Goal: Information Seeking & Learning: Check status

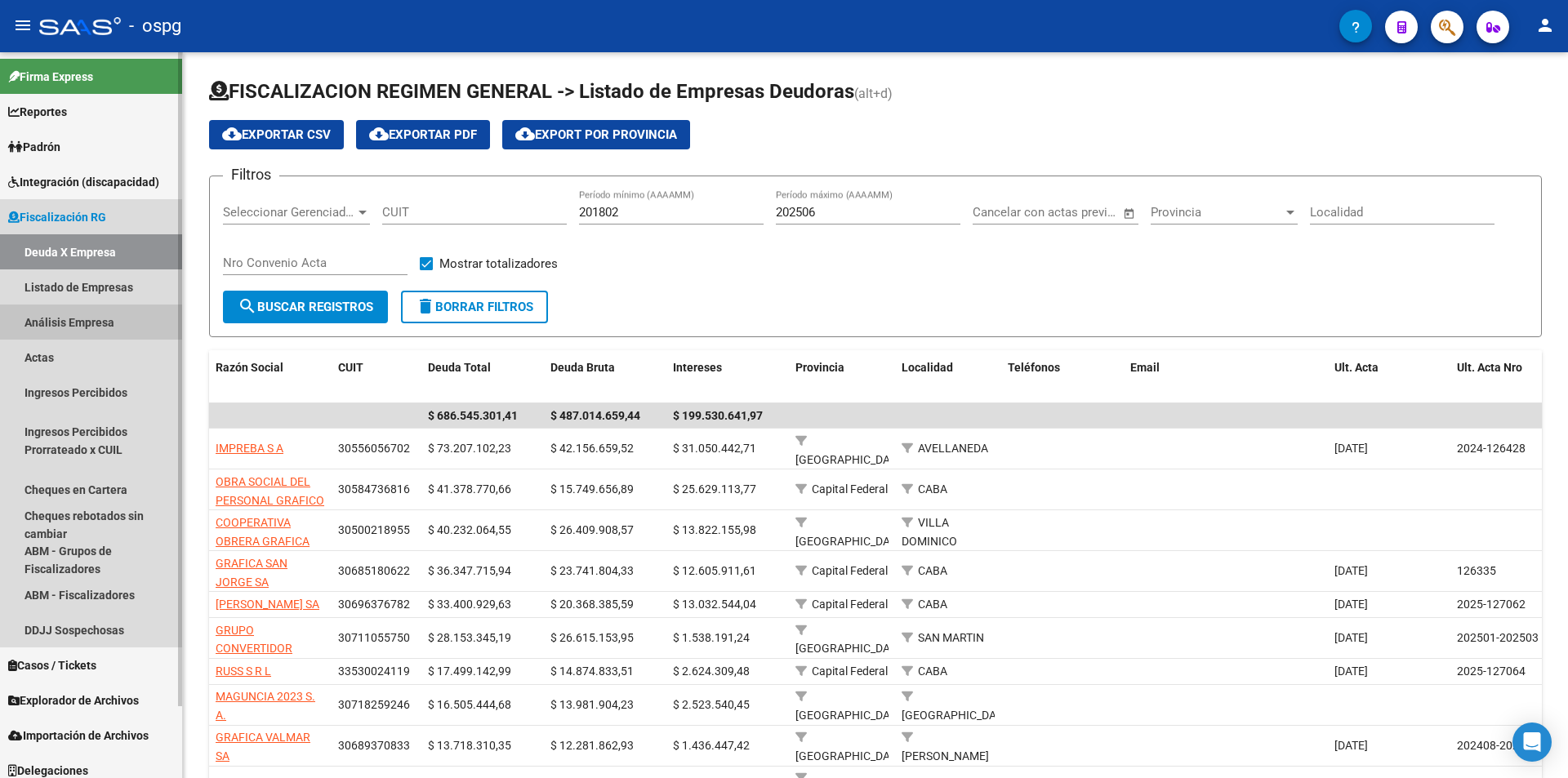
click at [85, 326] on link "Análisis Empresa" at bounding box center [91, 322] width 182 height 35
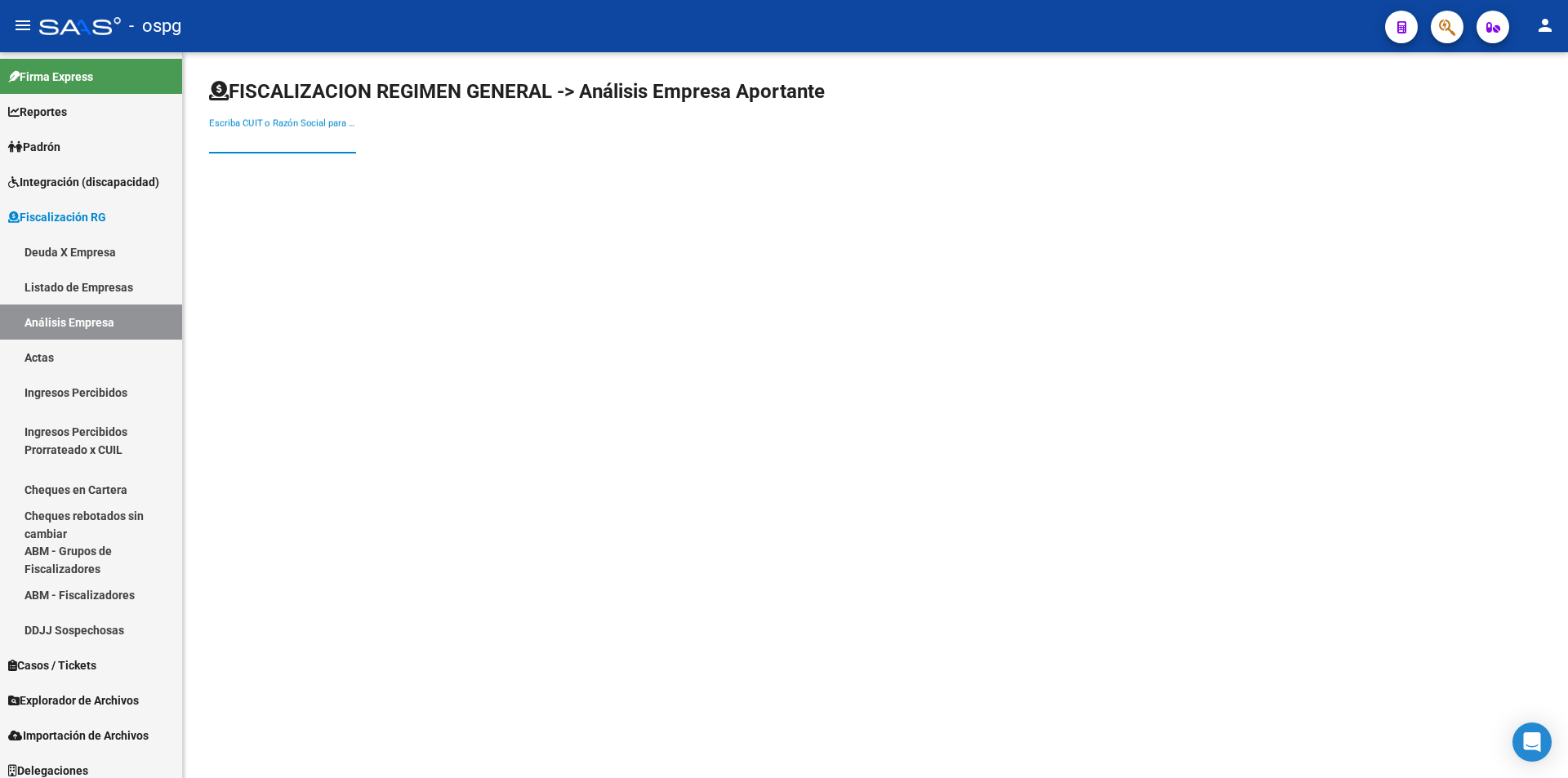
paste input "30625899695"
type input "30625899695"
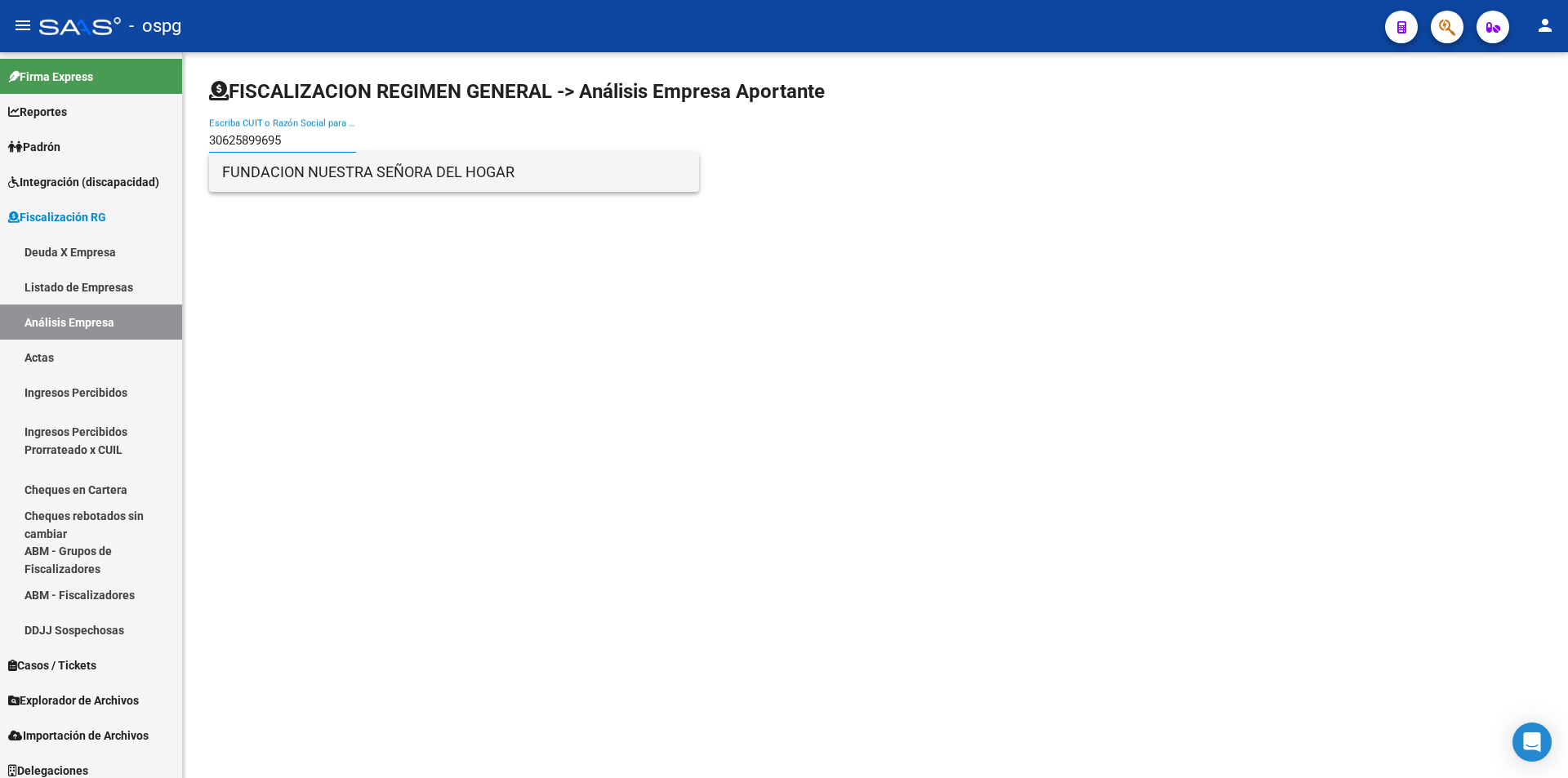
click at [340, 163] on span "FUNDACION NUESTRA SEÑORA DEL HOGAR" at bounding box center [454, 172] width 464 height 39
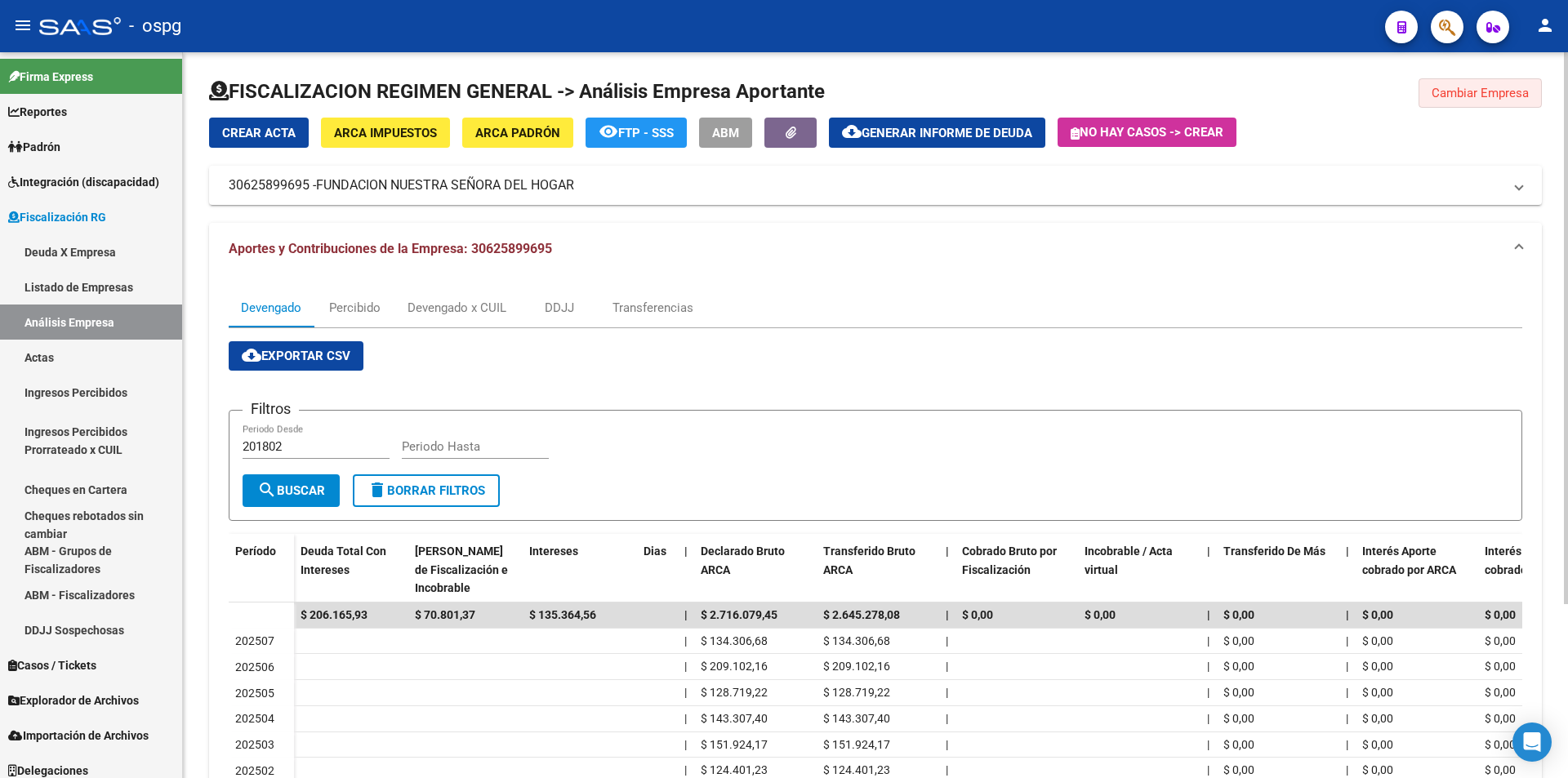
click at [1507, 87] on span "Cambiar Empresa" at bounding box center [1479, 93] width 97 height 14
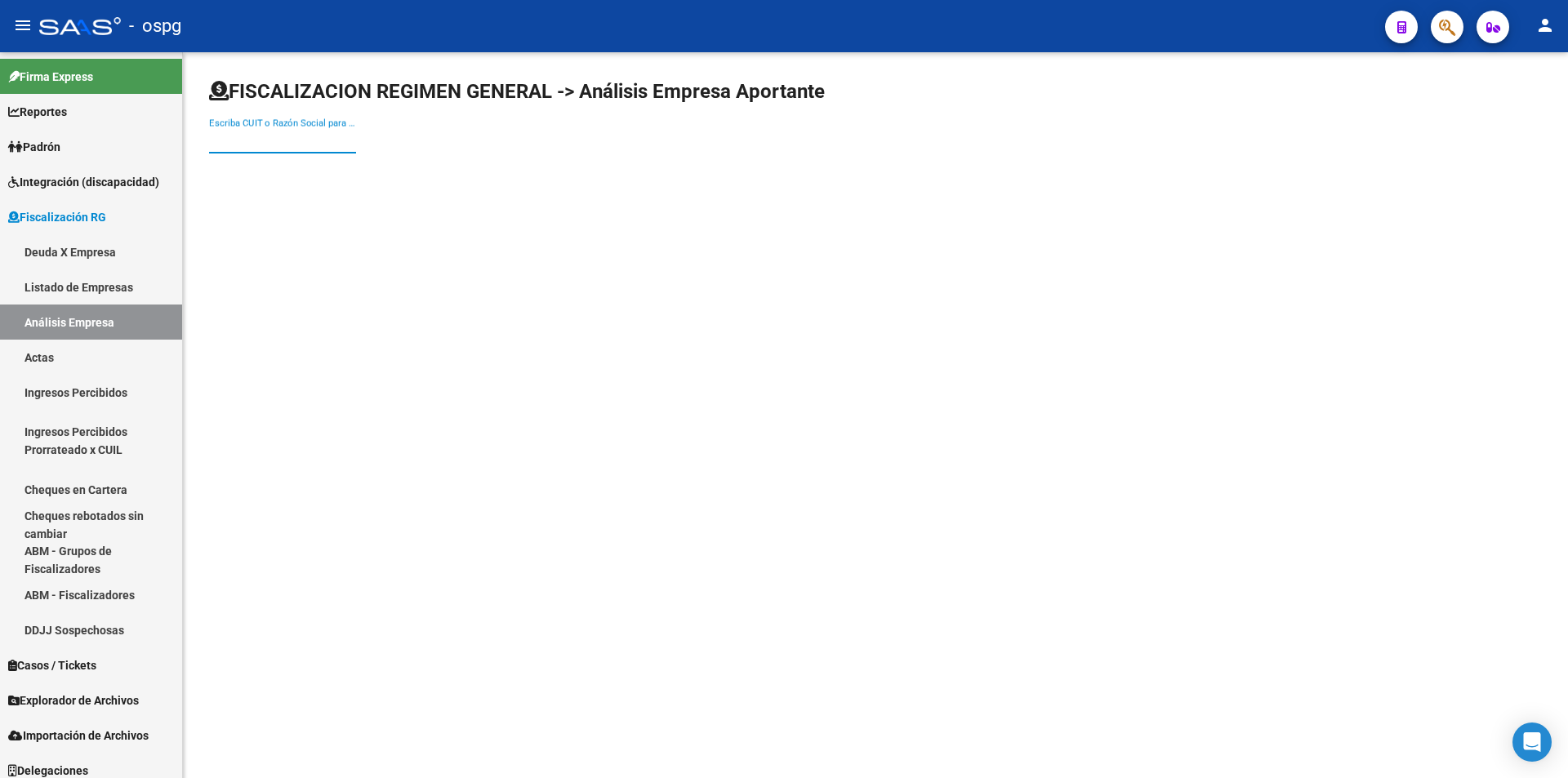
paste input "30715507974"
type input "30715507974"
click at [416, 148] on div "30715507974 Escriba CUIT o Razón Social para buscar" at bounding box center [875, 124] width 1332 height 90
click at [296, 142] on input "30715507974" at bounding box center [282, 140] width 147 height 14
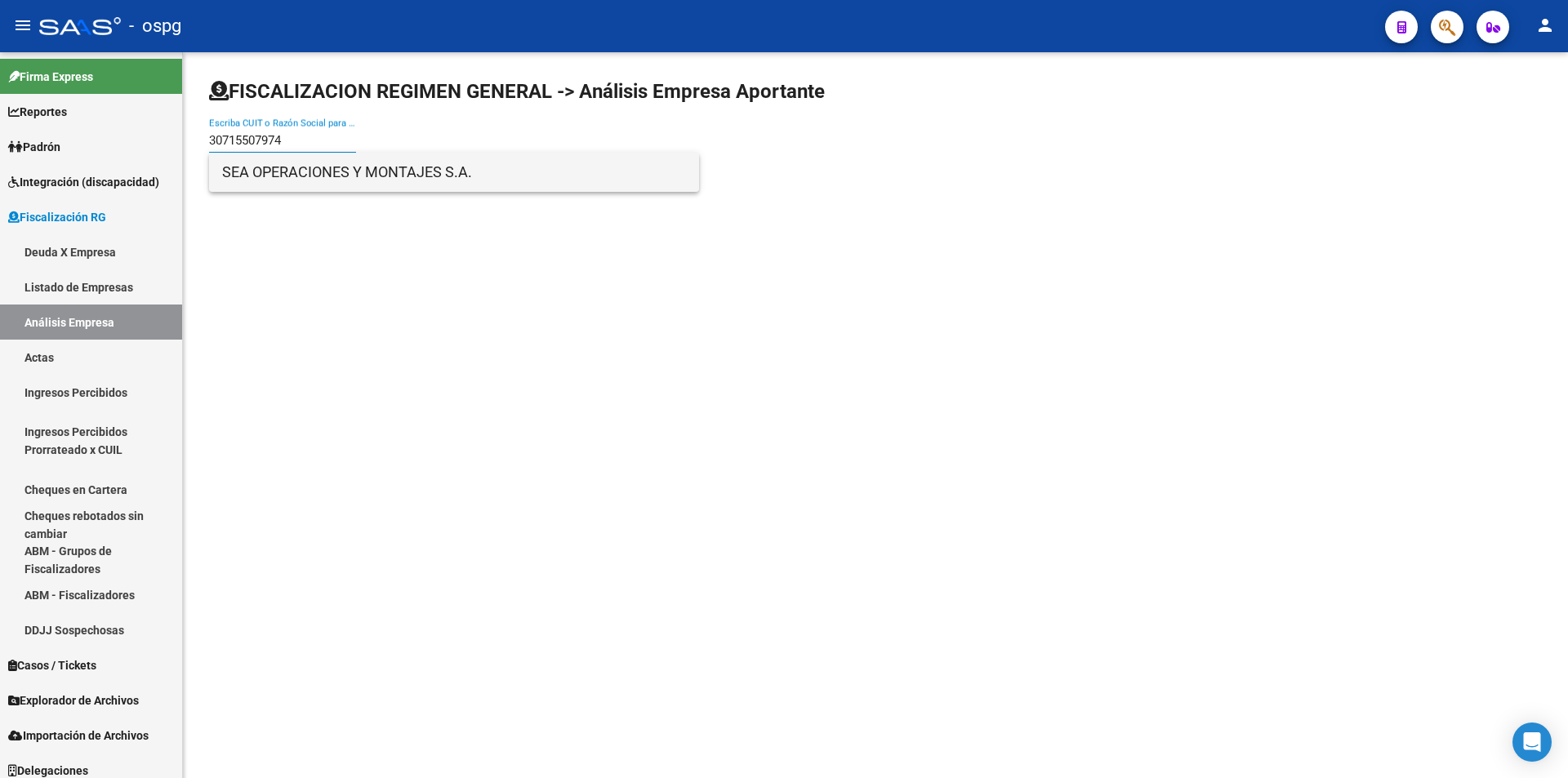
click at [314, 180] on span "SEA OPERACIONES Y MONTAJES S.A." at bounding box center [454, 172] width 464 height 39
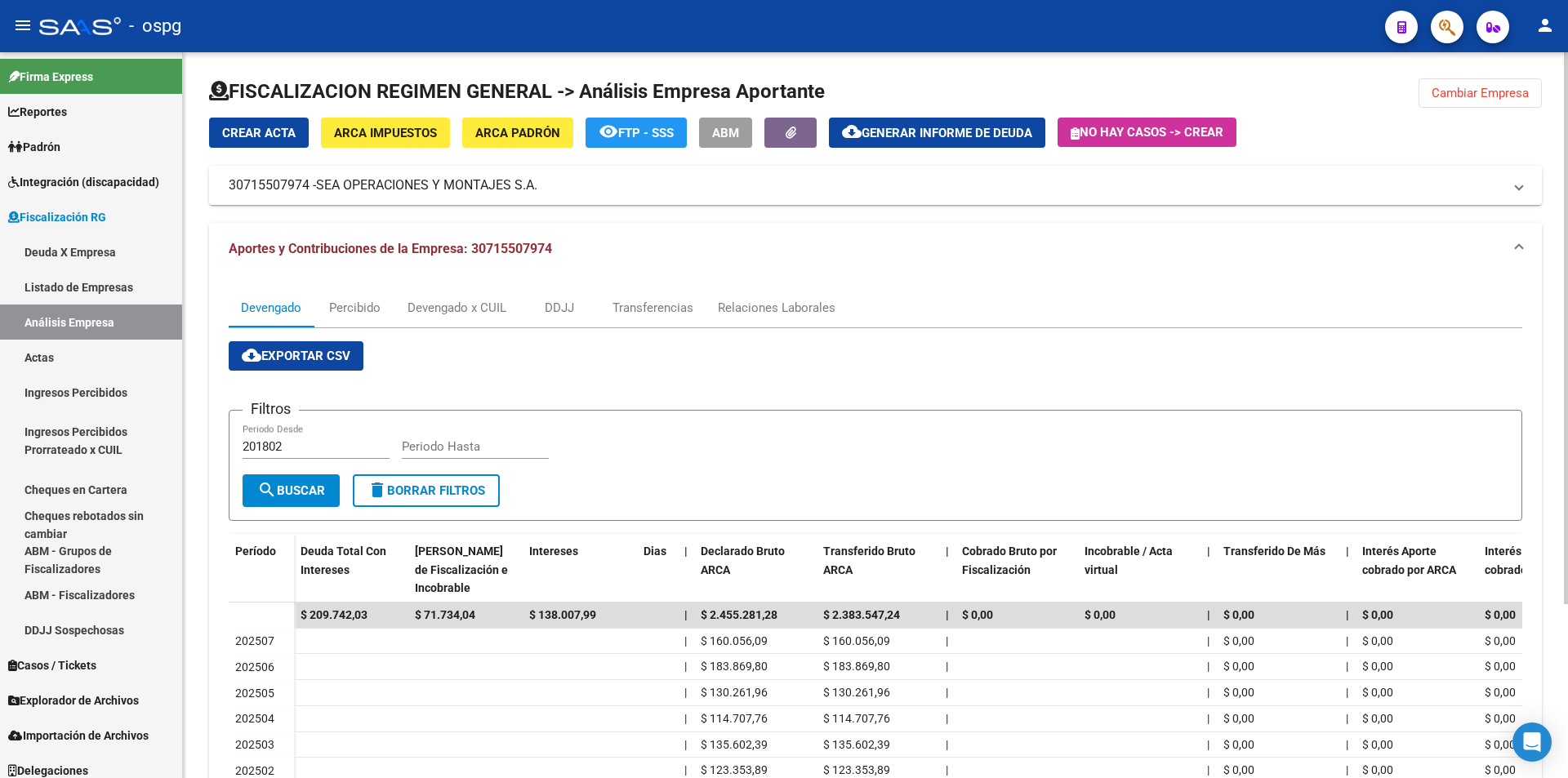
click at [1472, 102] on button "Cambiar Empresa" at bounding box center [1480, 93] width 124 height 30
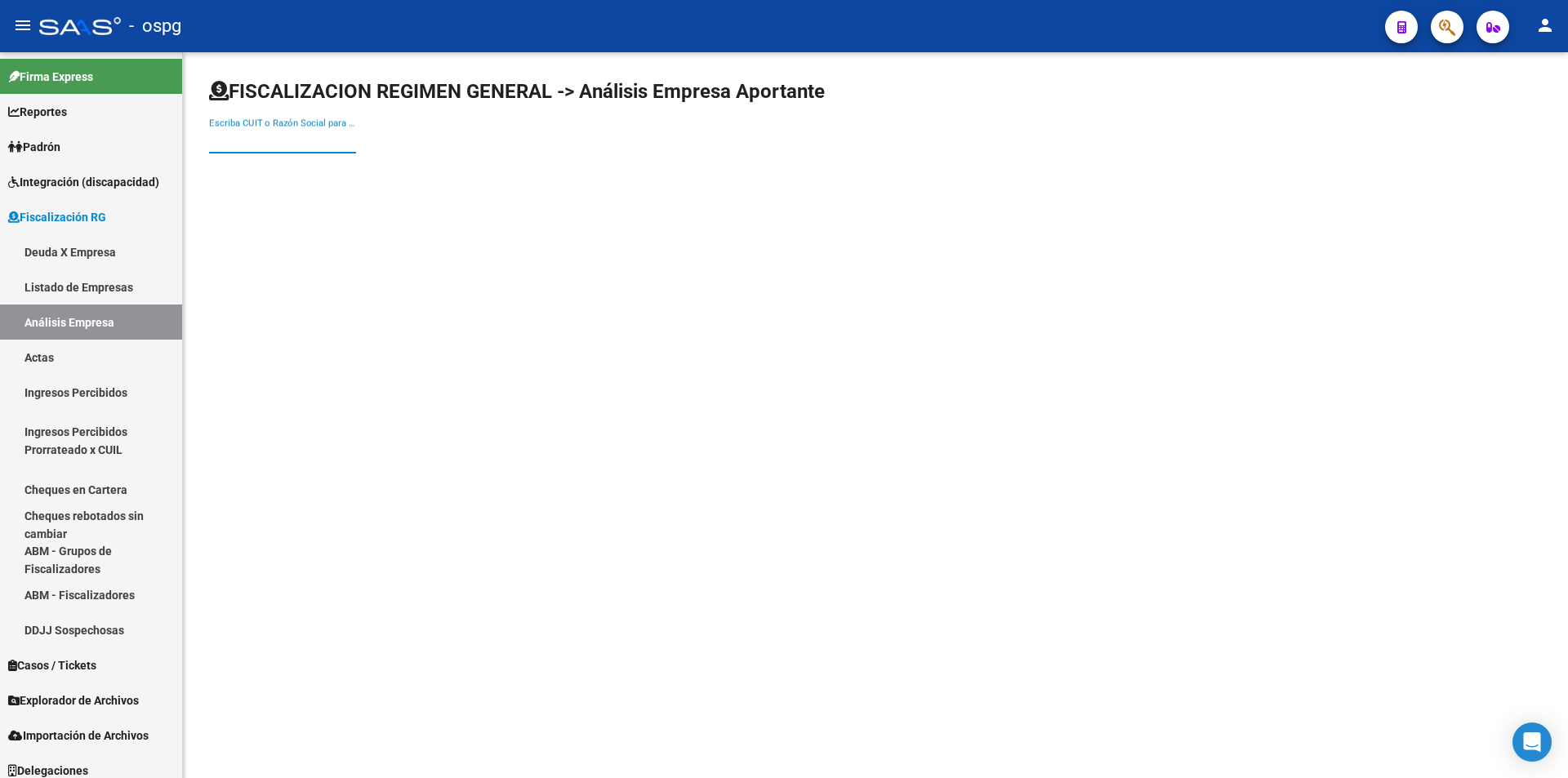
paste input "30715507974"
type input "30715507974"
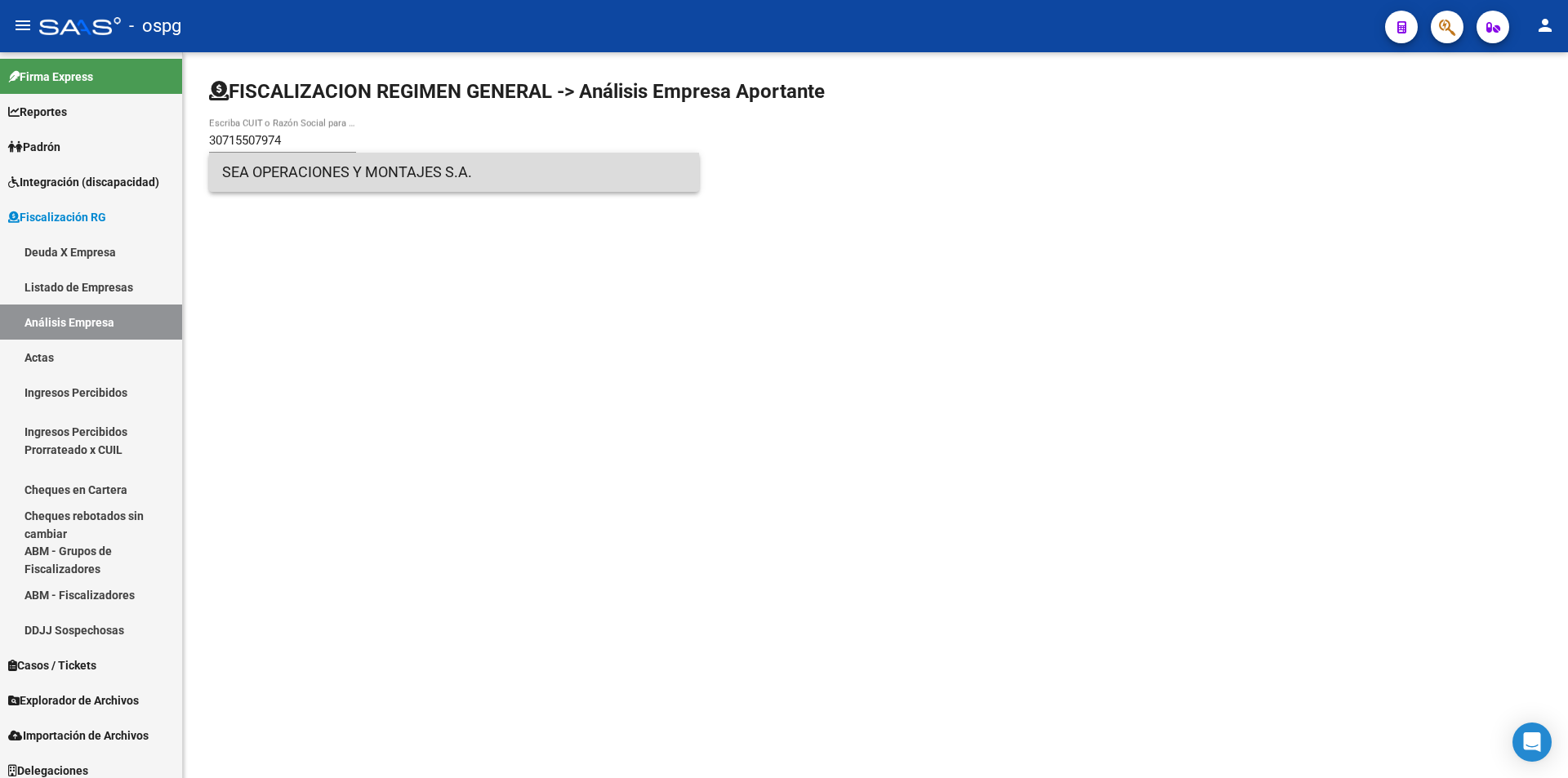
click at [421, 171] on span "SEA OPERACIONES Y MONTAJES S.A." at bounding box center [454, 172] width 464 height 39
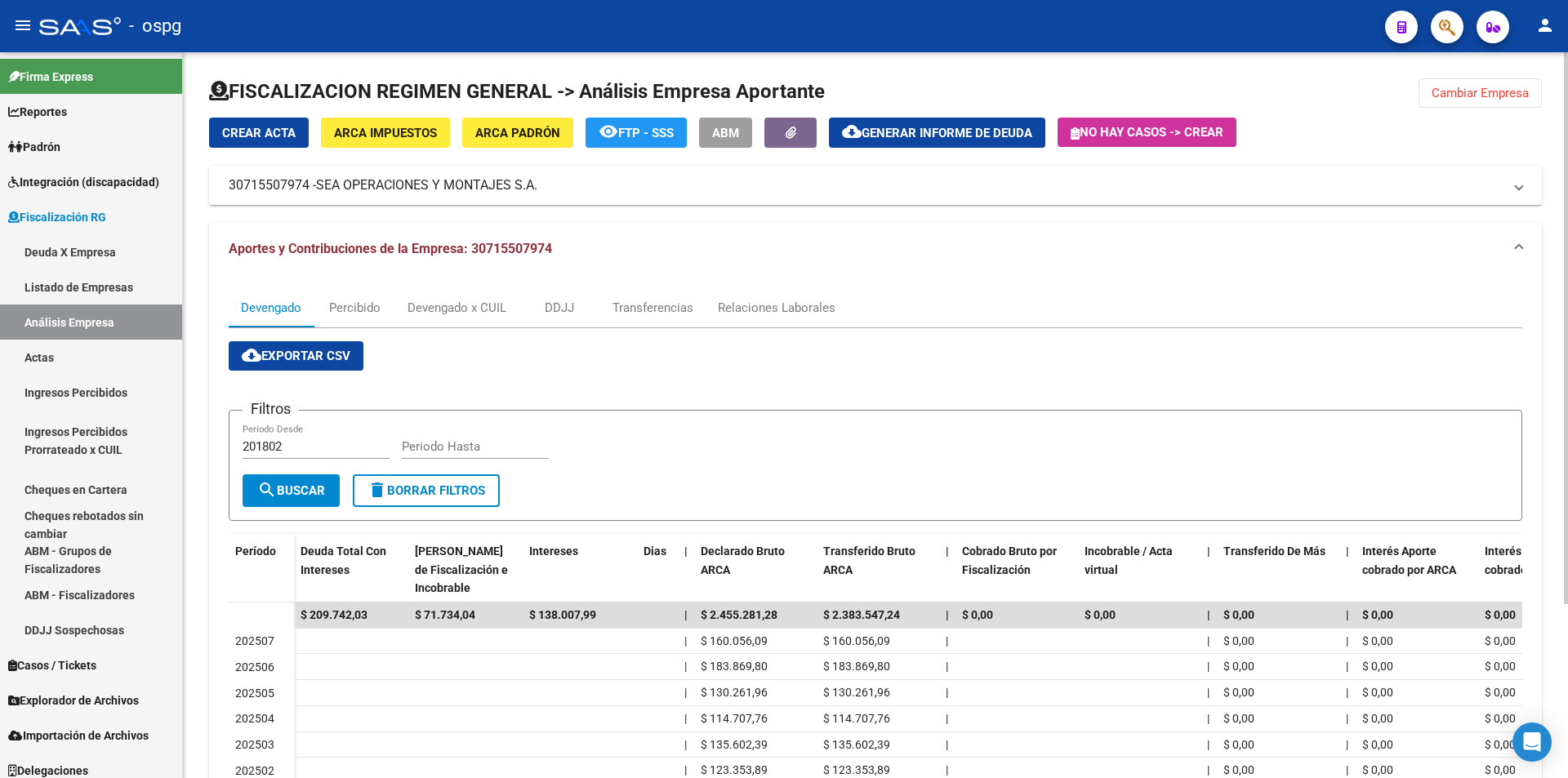
click at [1506, 103] on button "Cambiar Empresa" at bounding box center [1480, 93] width 124 height 30
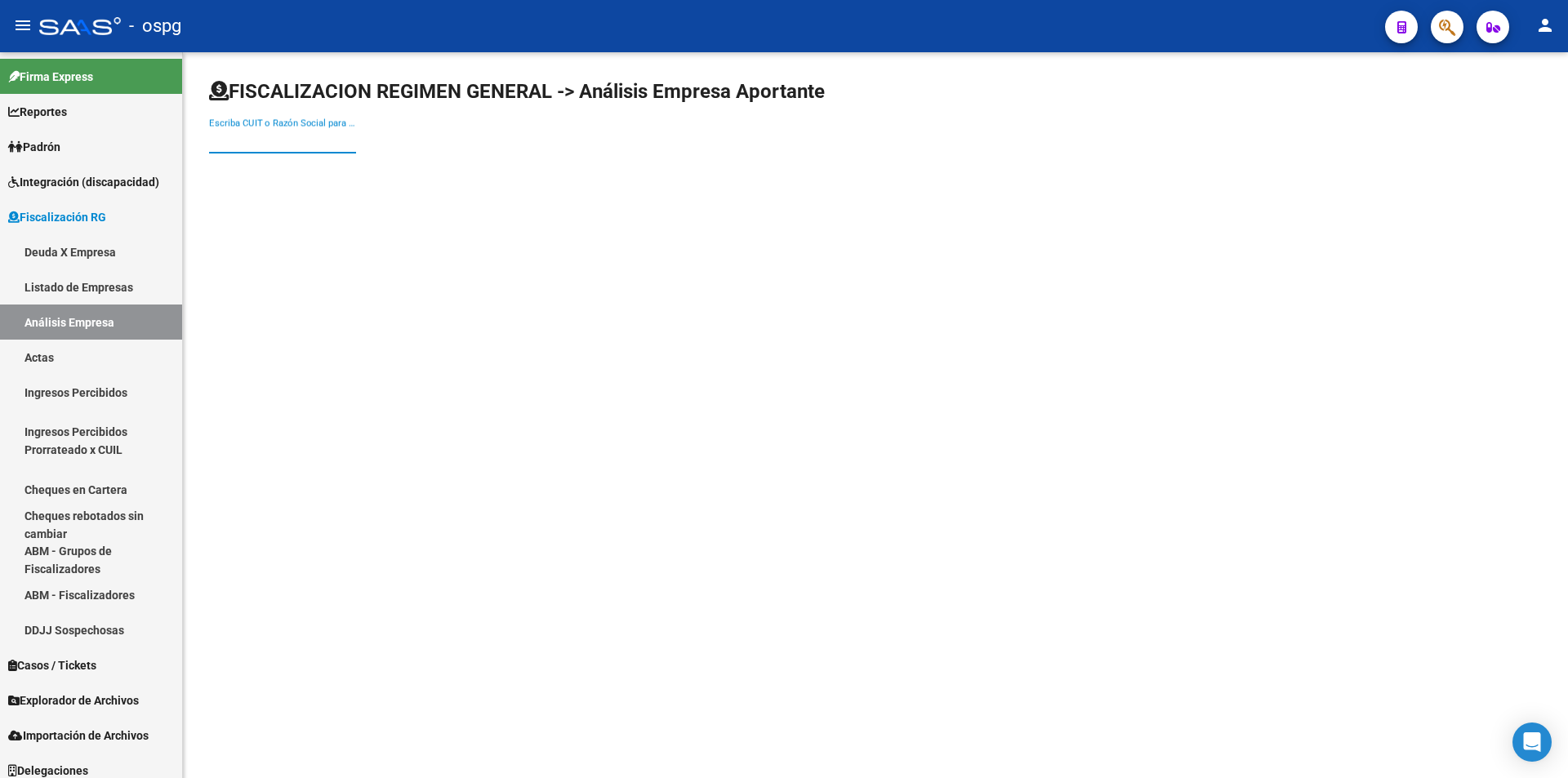
paste input "30717638960"
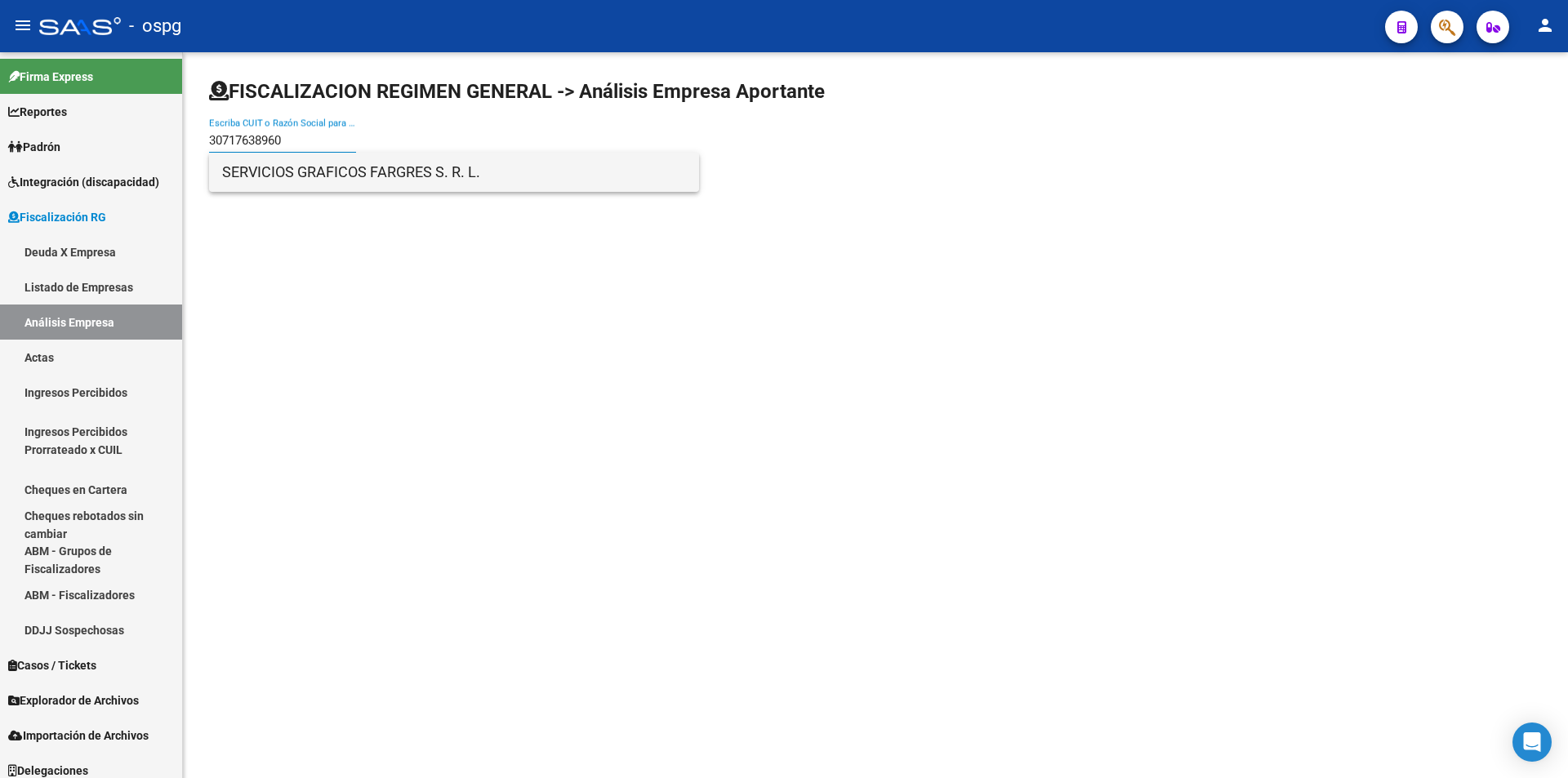
type input "30717638960"
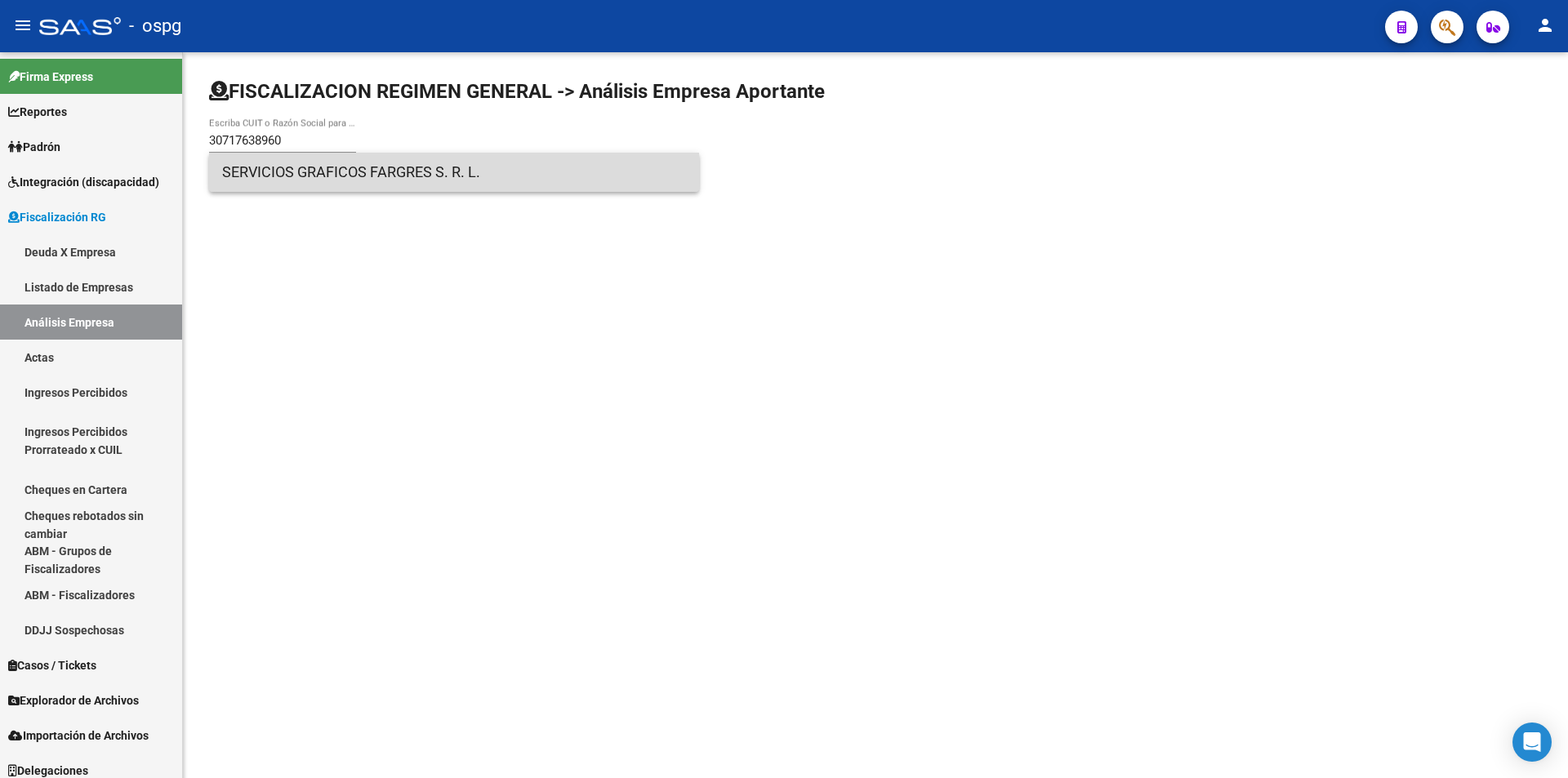
click at [323, 172] on span "SERVICIOS GRAFICOS FARGRES S. R. L." at bounding box center [454, 172] width 464 height 39
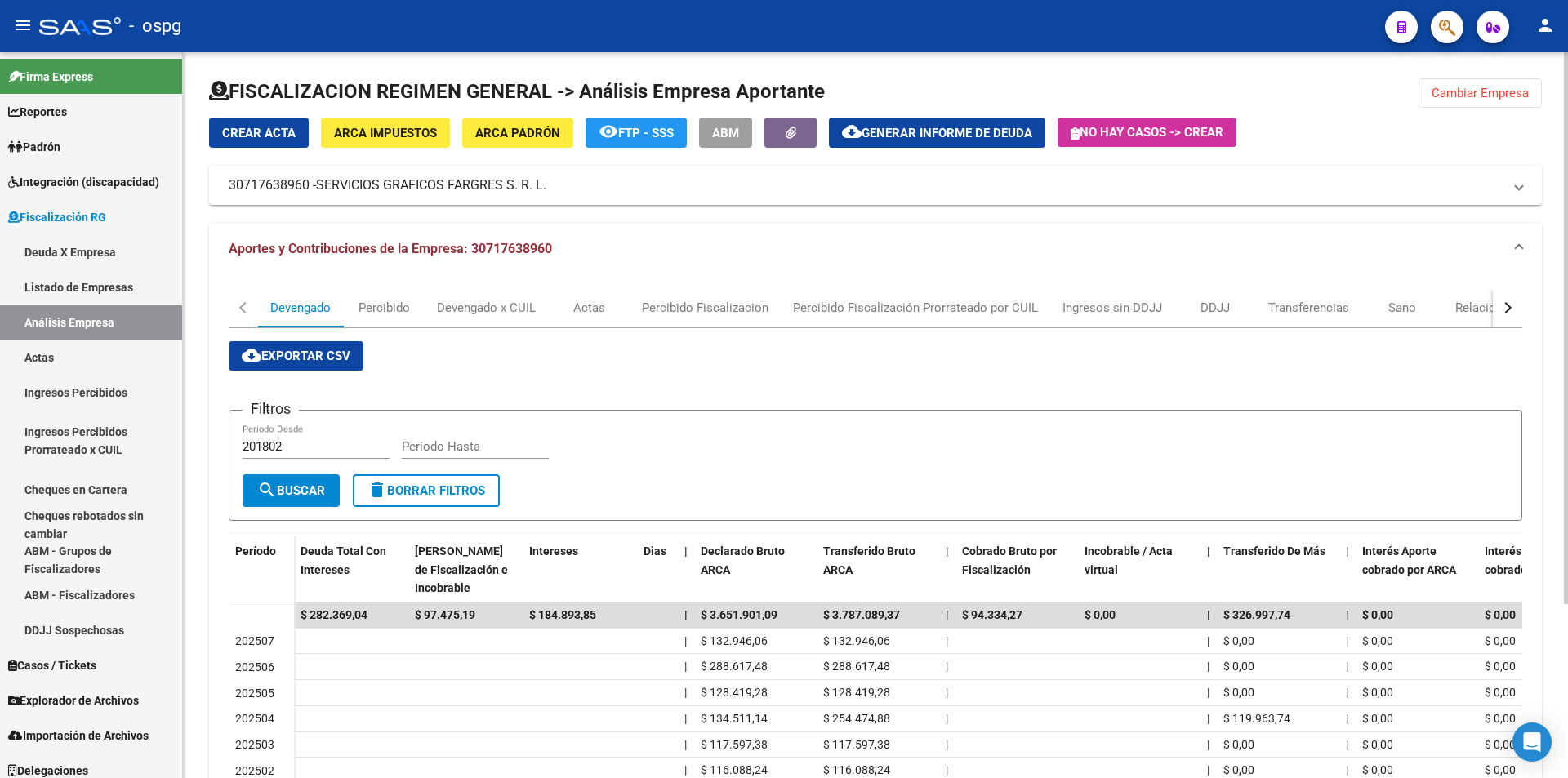
click at [437, 441] on input "Periodo Hasta" at bounding box center [474, 446] width 147 height 14
type input "202506"
click at [292, 475] on button "search Buscar" at bounding box center [290, 491] width 97 height 33
click at [1525, 89] on span "Cambiar Empresa" at bounding box center [1479, 93] width 97 height 14
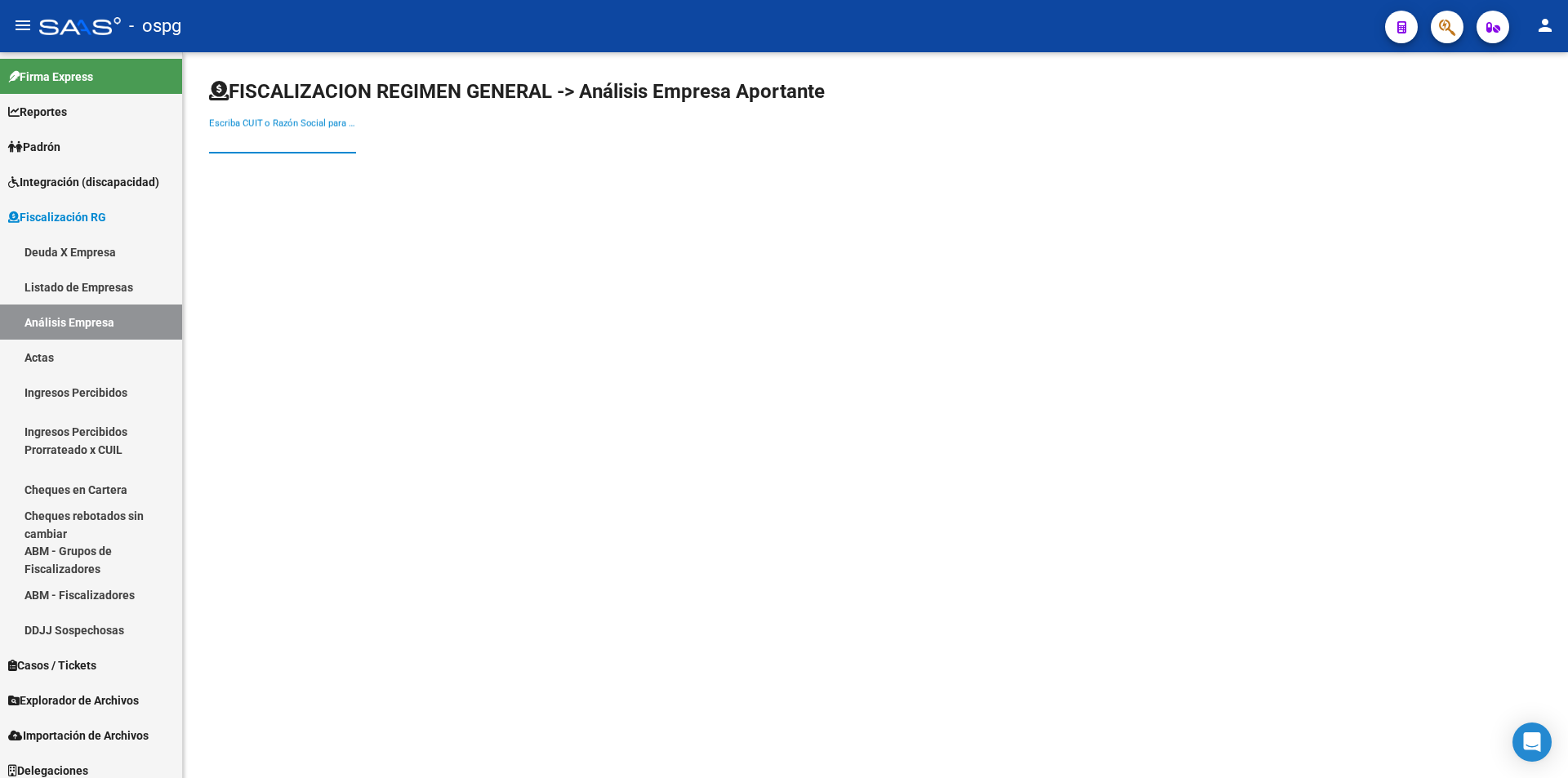
paste input "33658991979"
type input "33658991979"
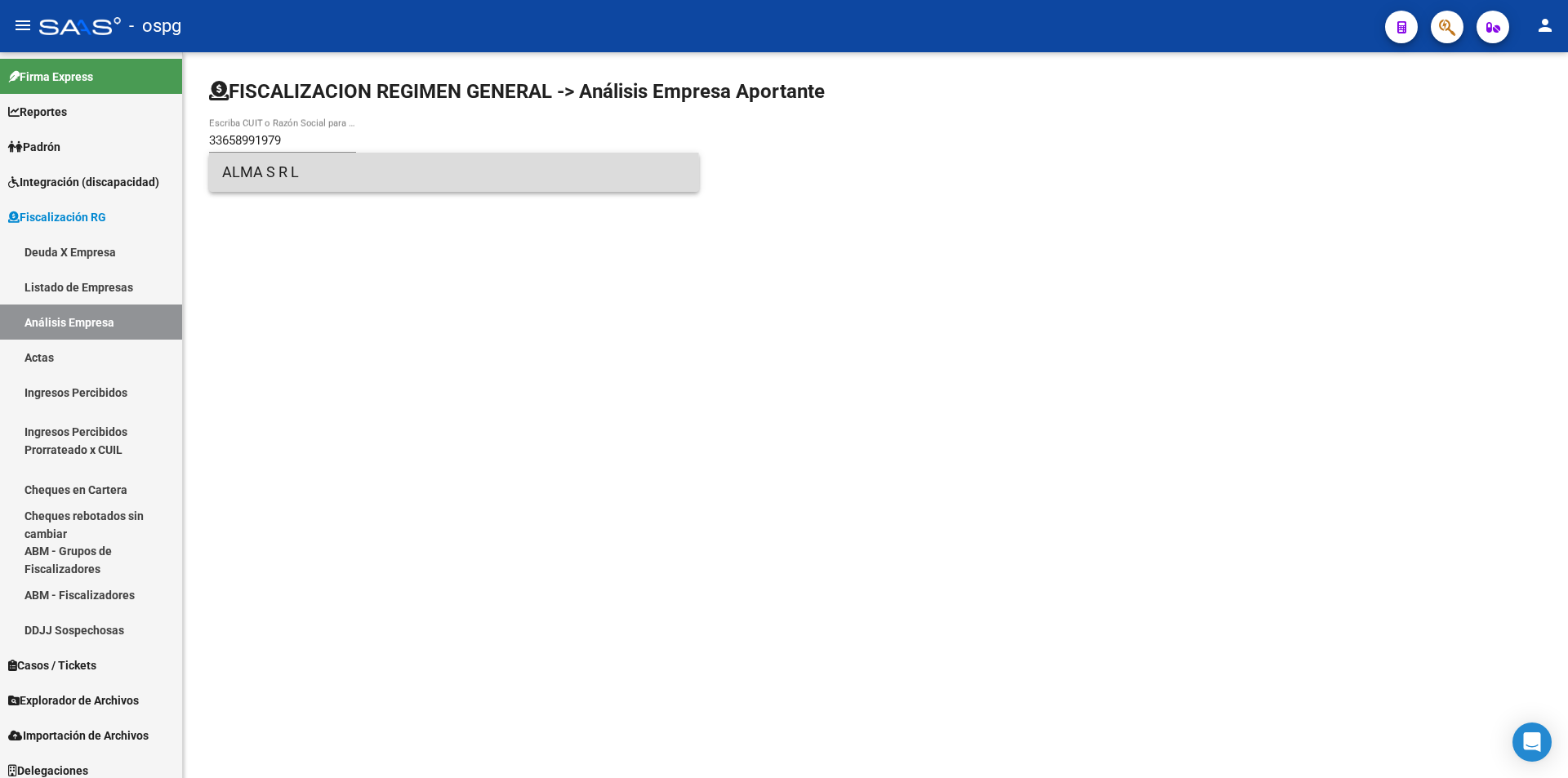
click at [356, 181] on span "ALMA S R L" at bounding box center [454, 172] width 464 height 39
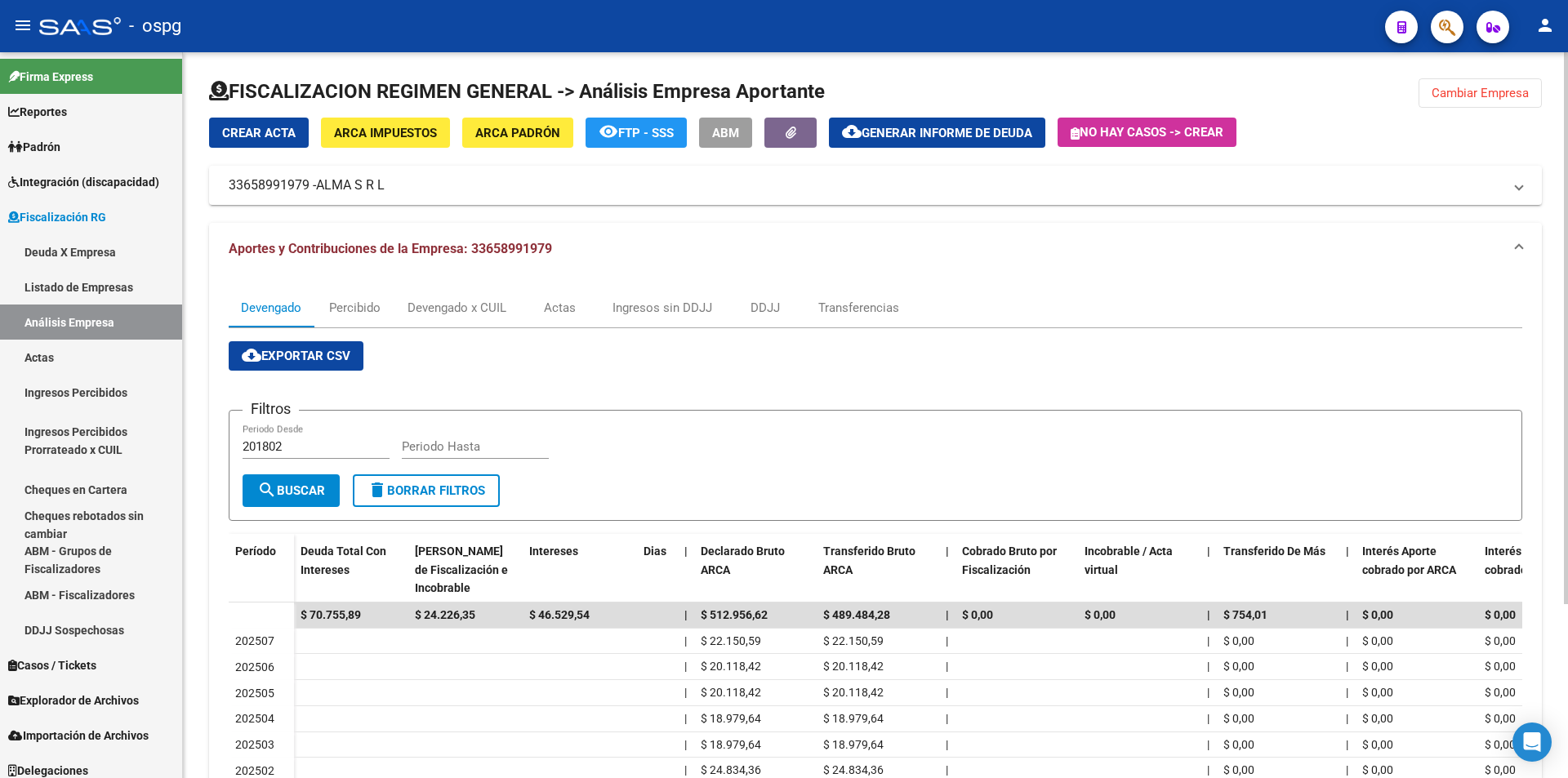
click at [1494, 98] on span "Cambiar Empresa" at bounding box center [1479, 93] width 97 height 14
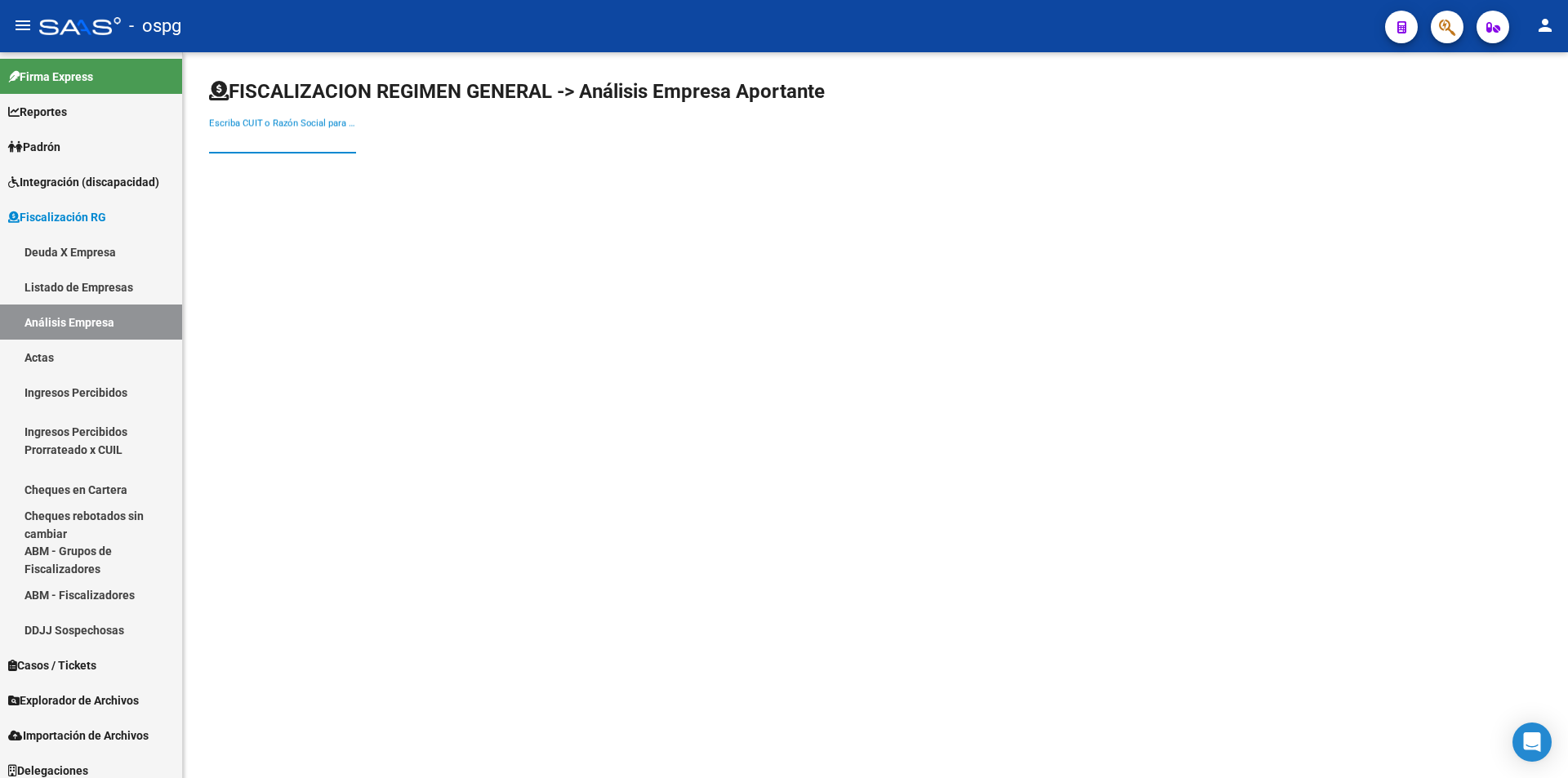
paste input "30687288145"
type input "30687288145"
click at [356, 193] on div "FISCALIZACION REGIMEN GENERAL -> Análisis Empresa Aportante 30687288145 Escriba…" at bounding box center [875, 130] width 1385 height 155
click at [285, 135] on input "30687288145" at bounding box center [282, 140] width 147 height 14
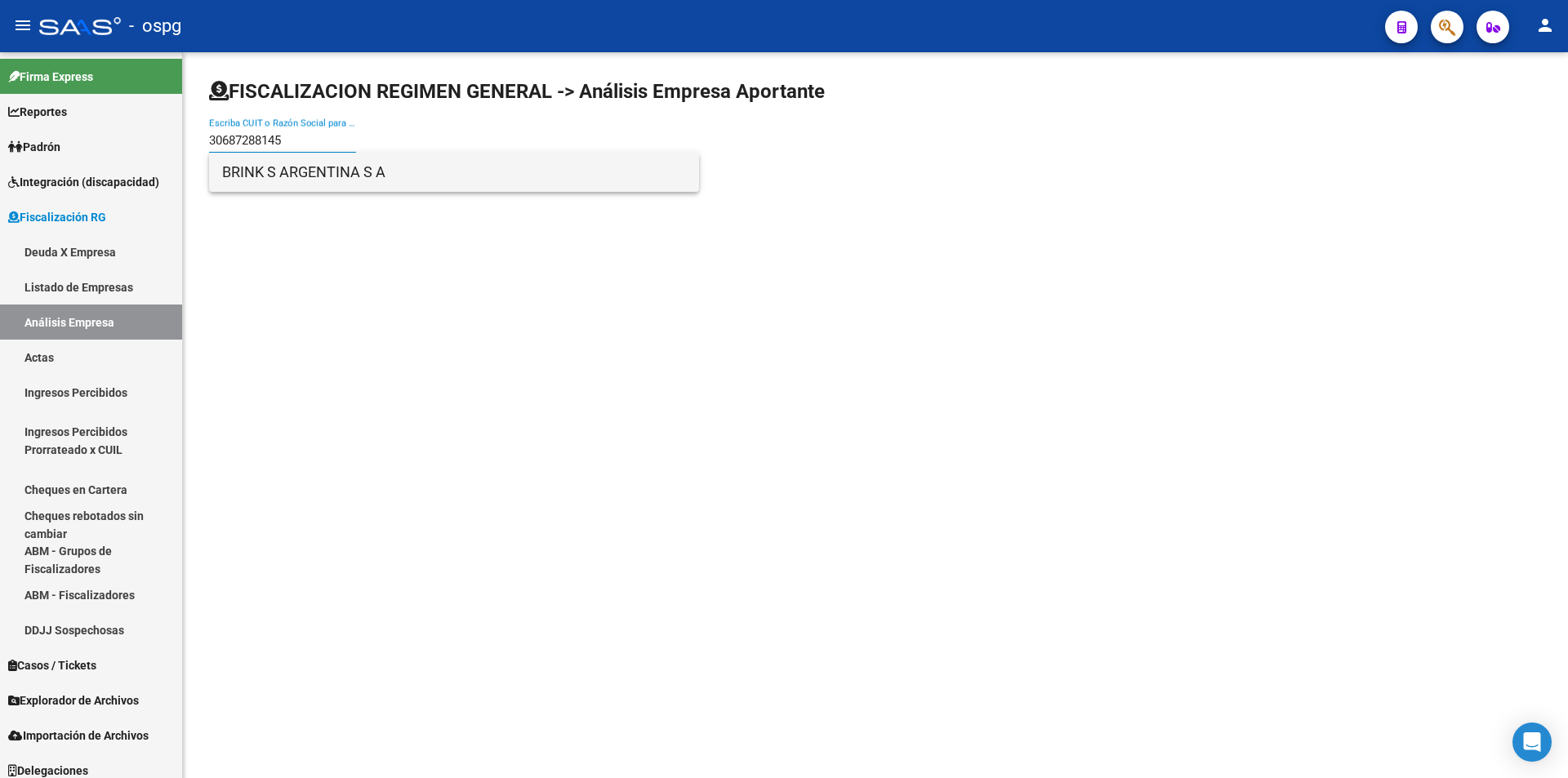
click at [305, 175] on span "BRINK S ARGENTINA S A" at bounding box center [454, 172] width 464 height 39
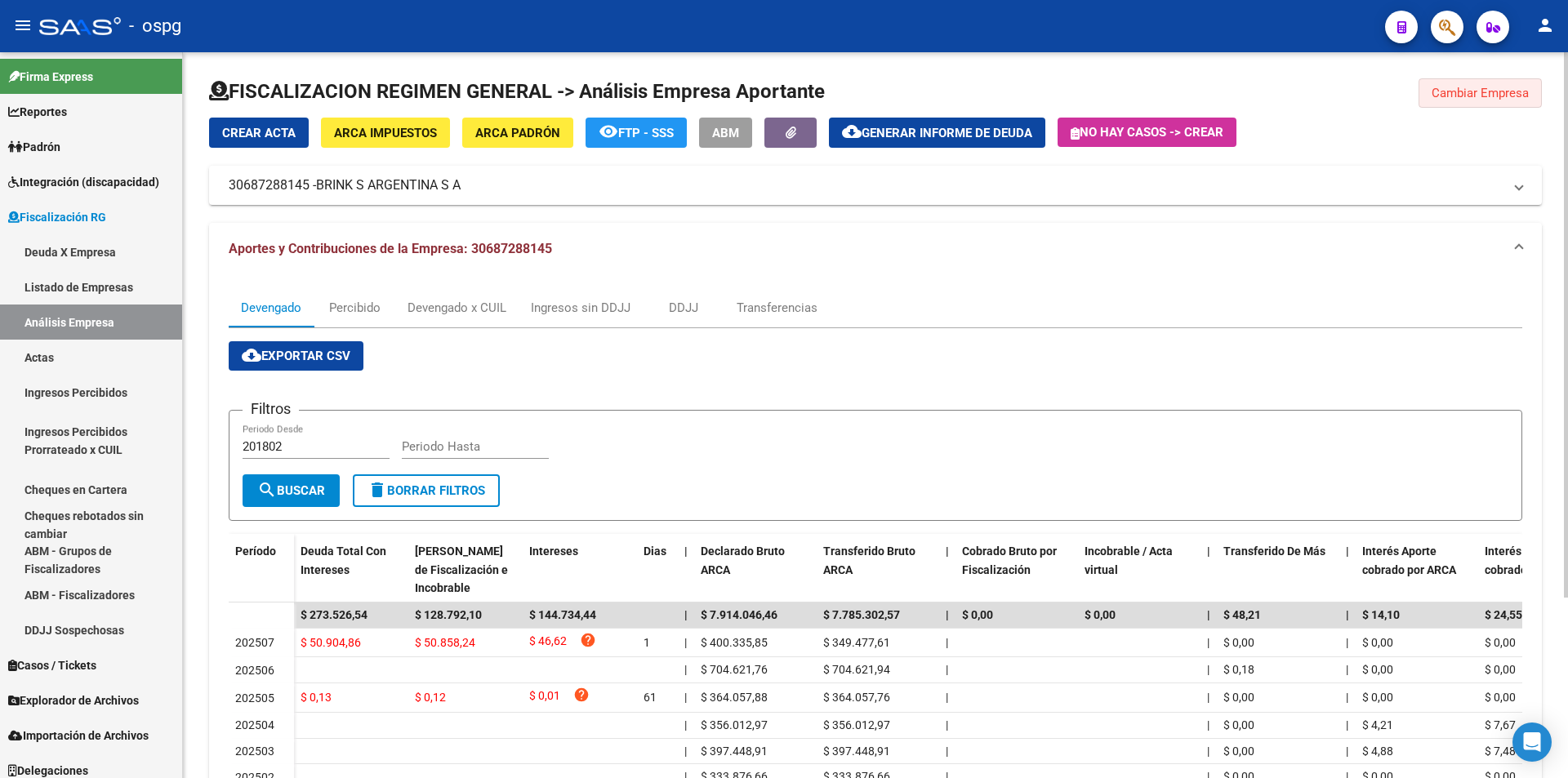
click at [1460, 107] on button "Cambiar Empresa" at bounding box center [1480, 93] width 124 height 30
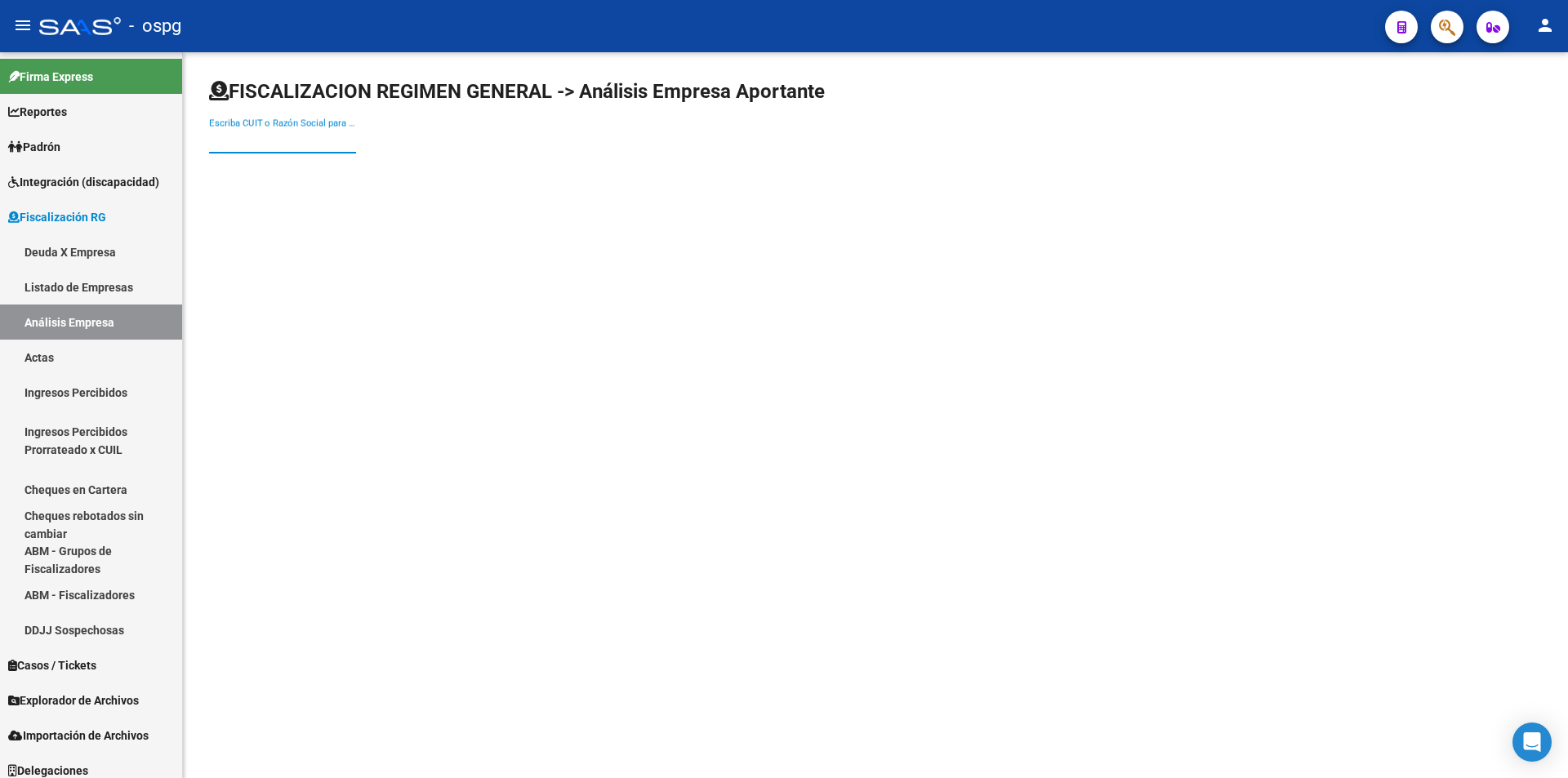
paste input "30710860595"
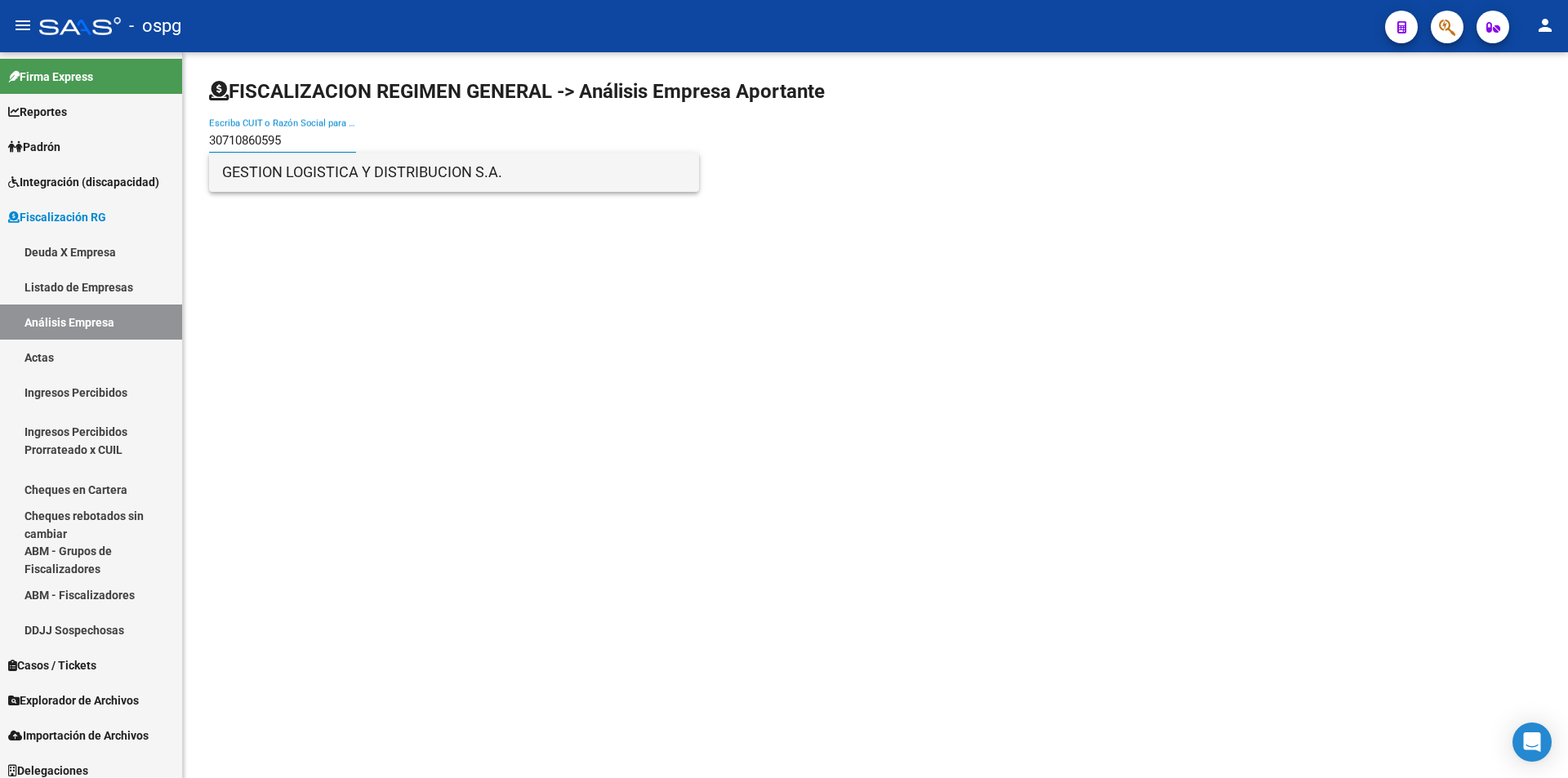
type input "30710860595"
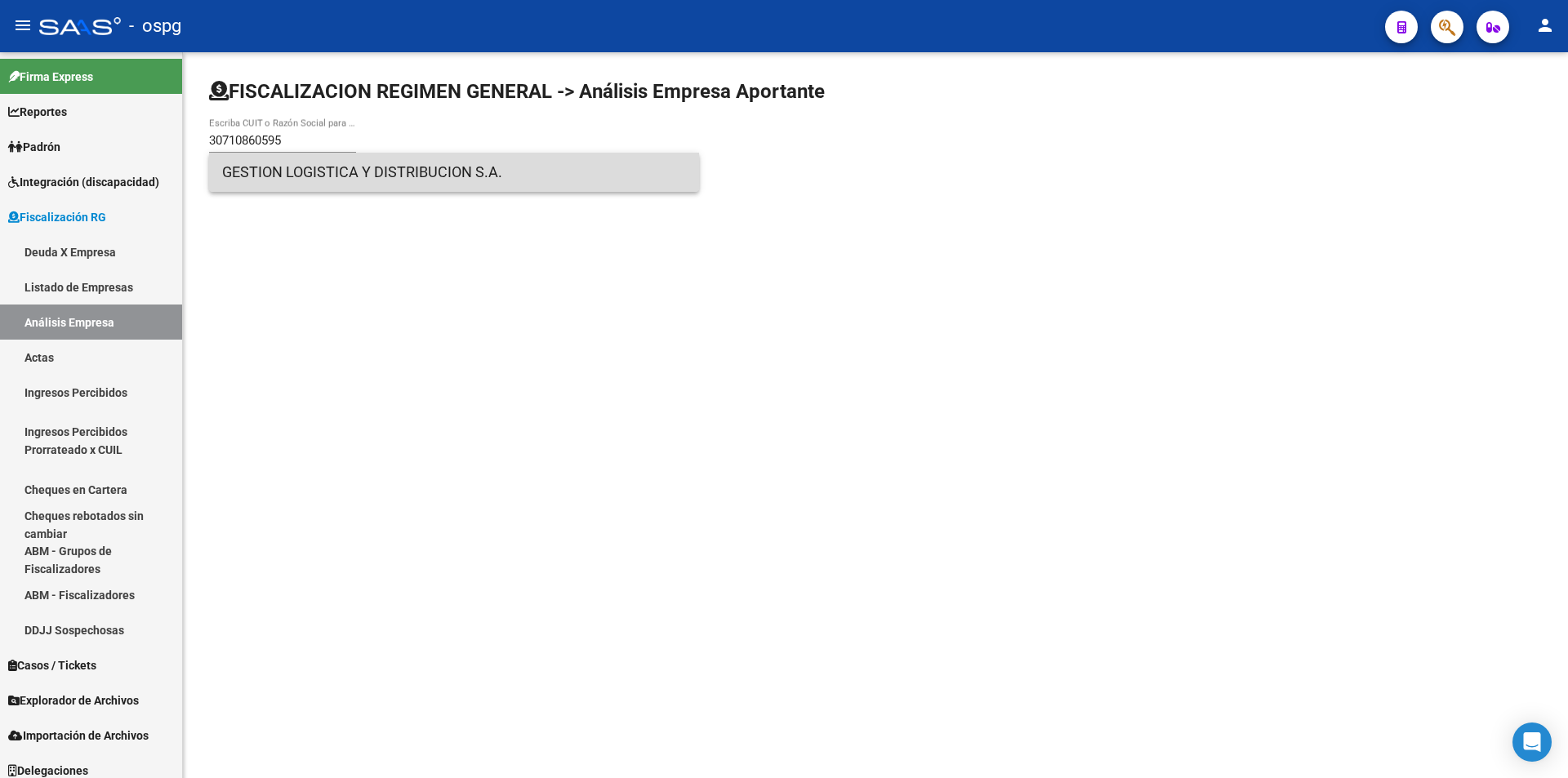
click at [330, 172] on span "GESTION LOGISTICA Y DISTRIBUCION S.A." at bounding box center [454, 172] width 464 height 39
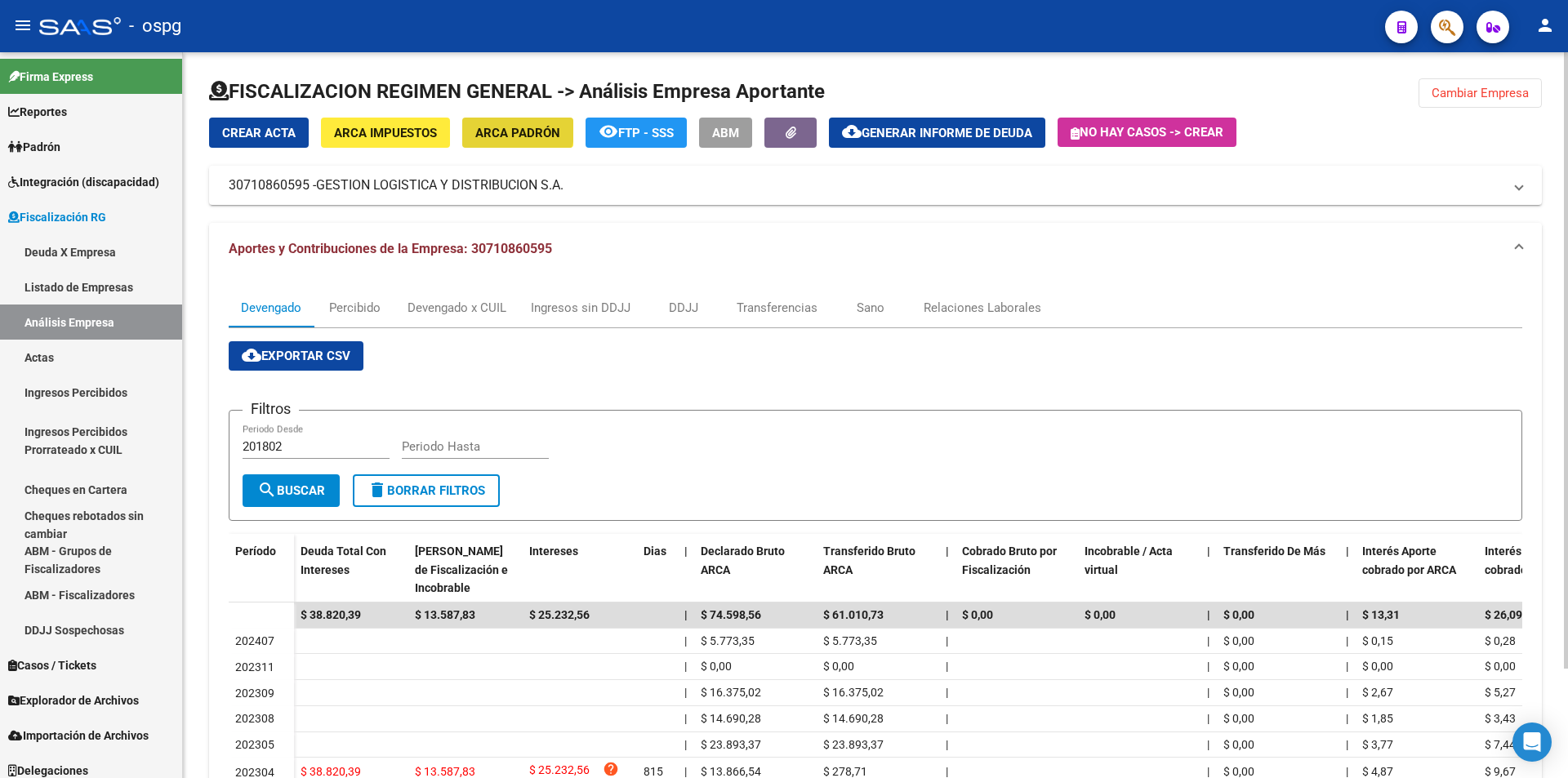
click at [514, 127] on span "ARCA Padrón" at bounding box center [517, 132] width 85 height 14
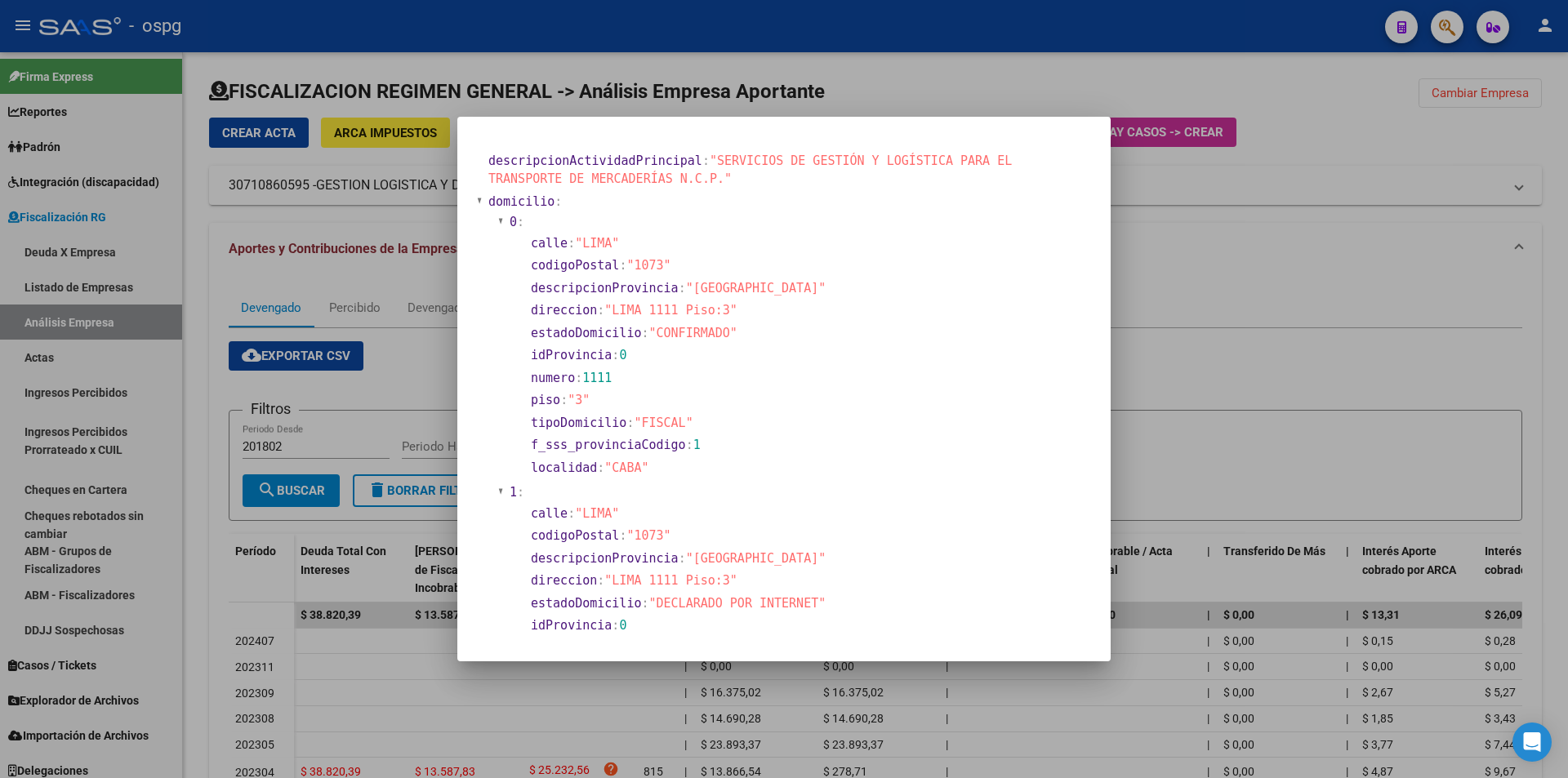
click at [1357, 269] on div at bounding box center [784, 389] width 1568 height 778
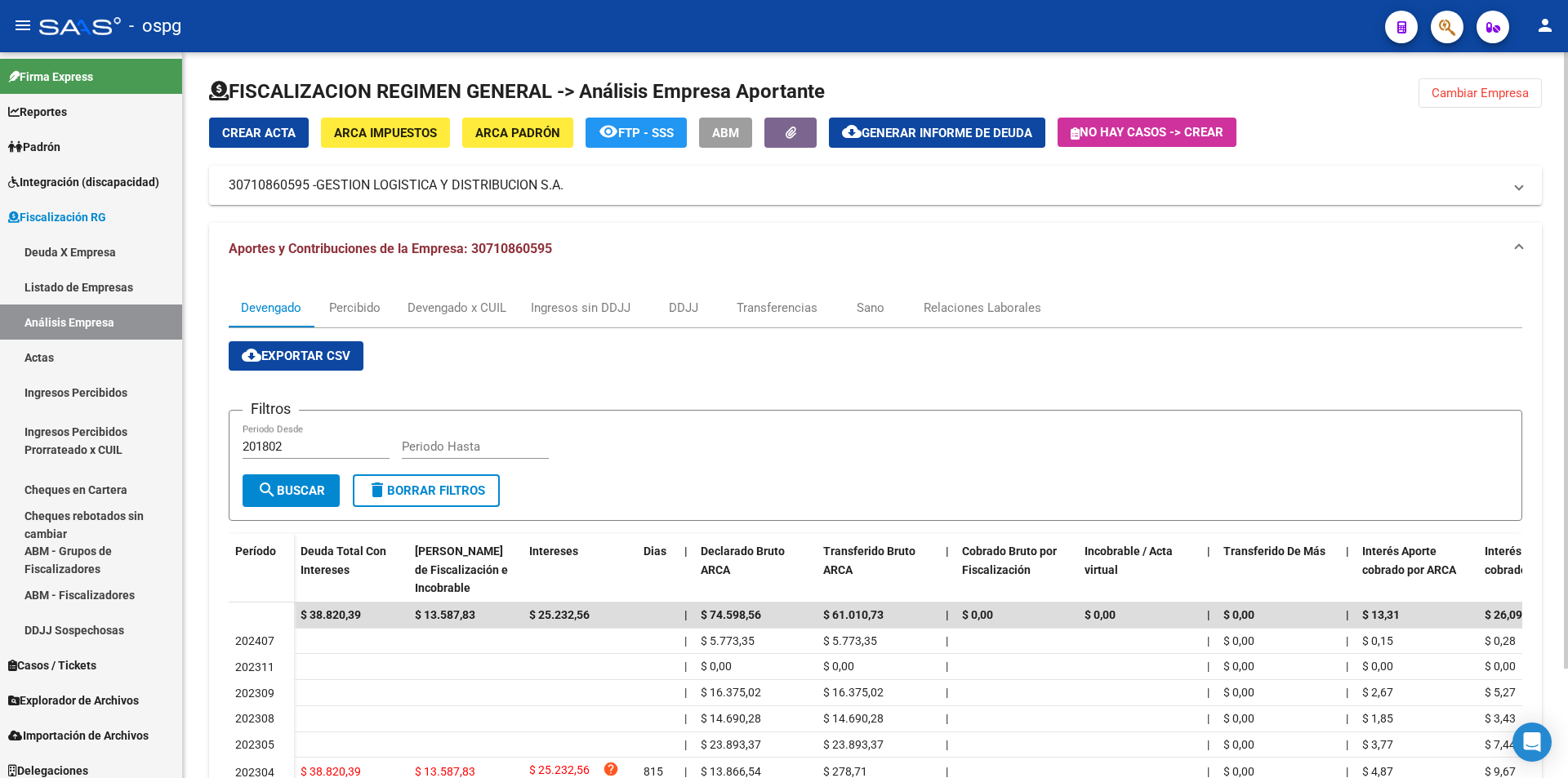
click at [1459, 97] on span "Cambiar Empresa" at bounding box center [1479, 93] width 97 height 14
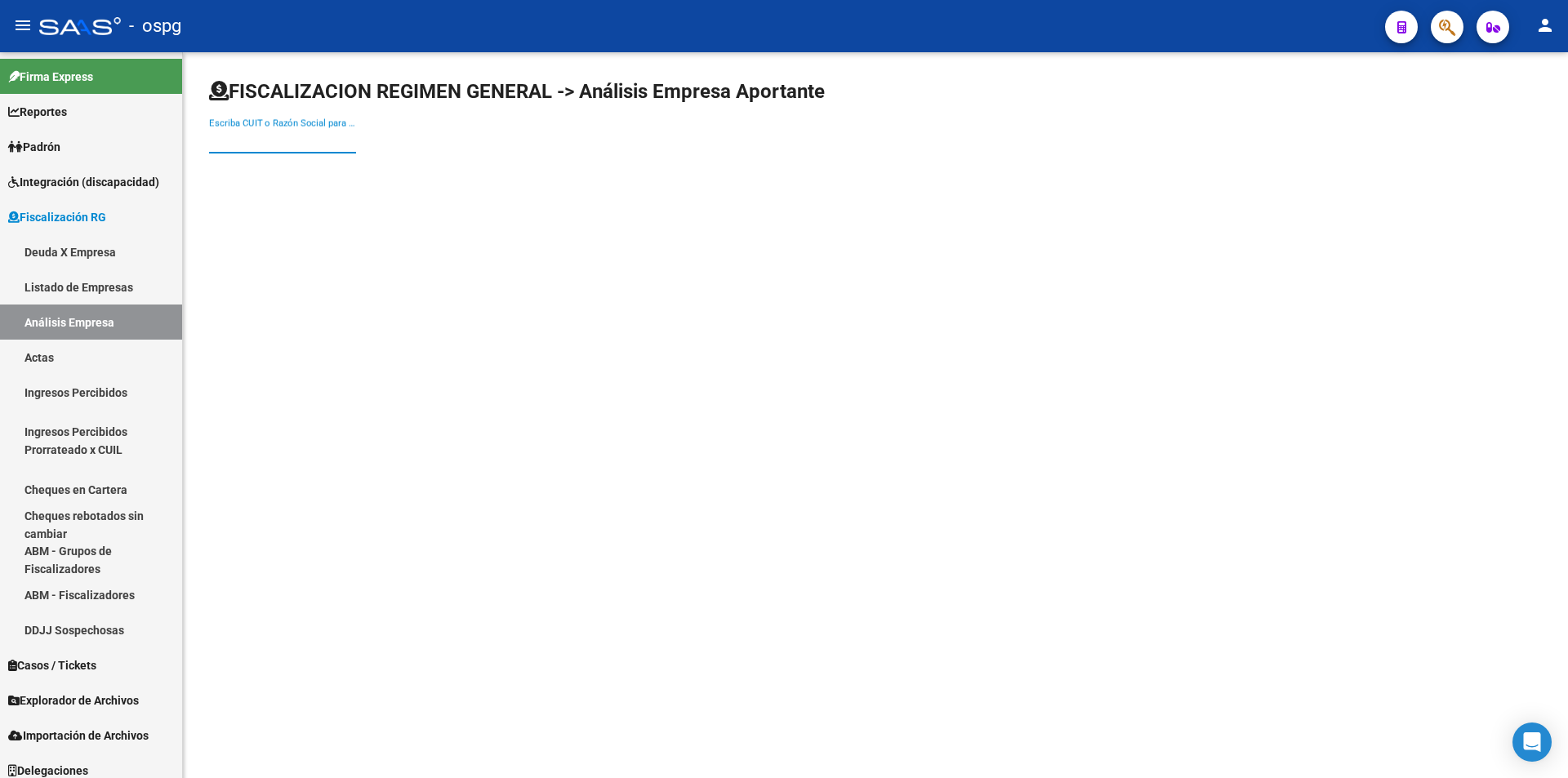
paste input "20048489878"
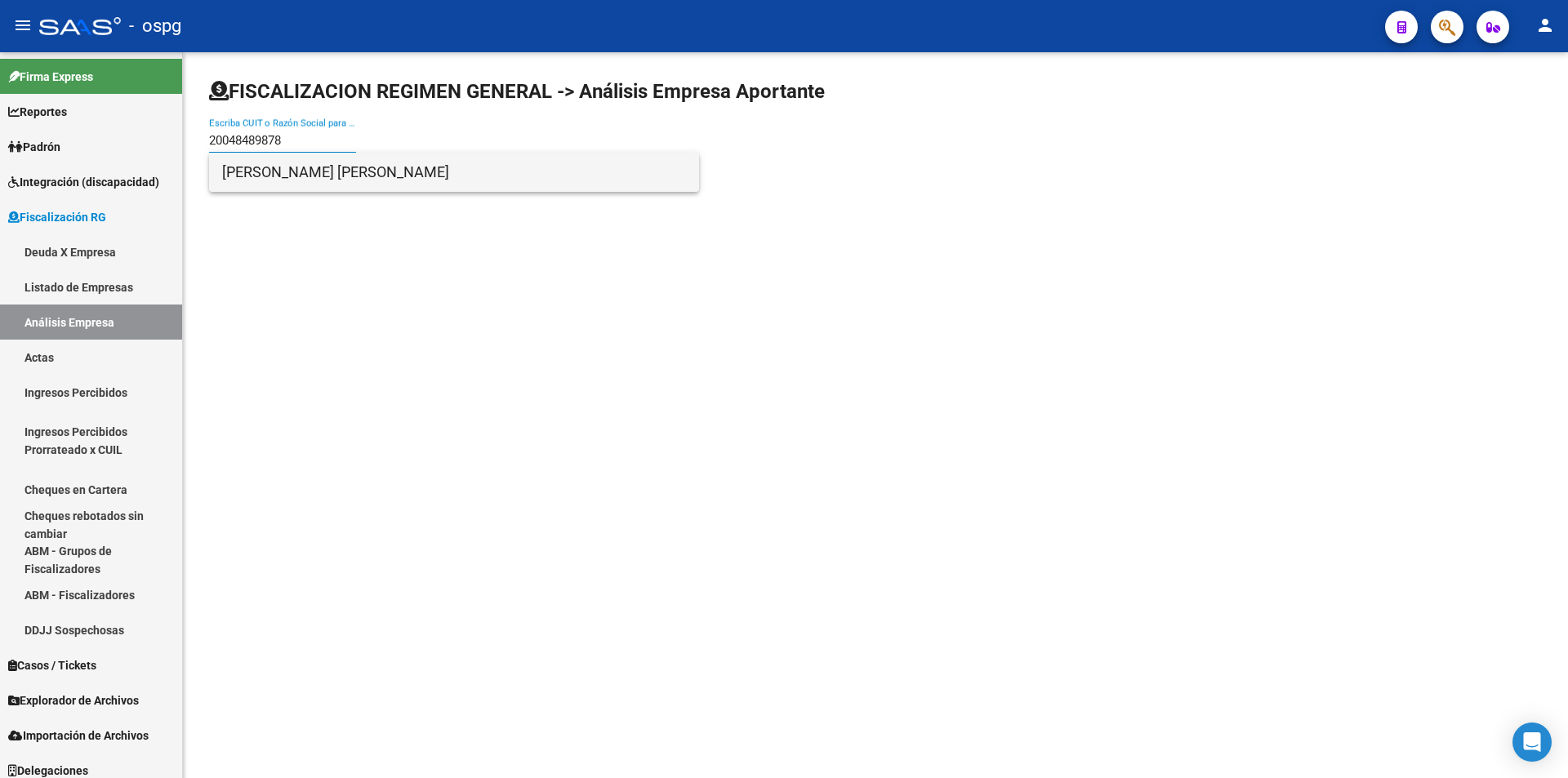
type input "20048489878"
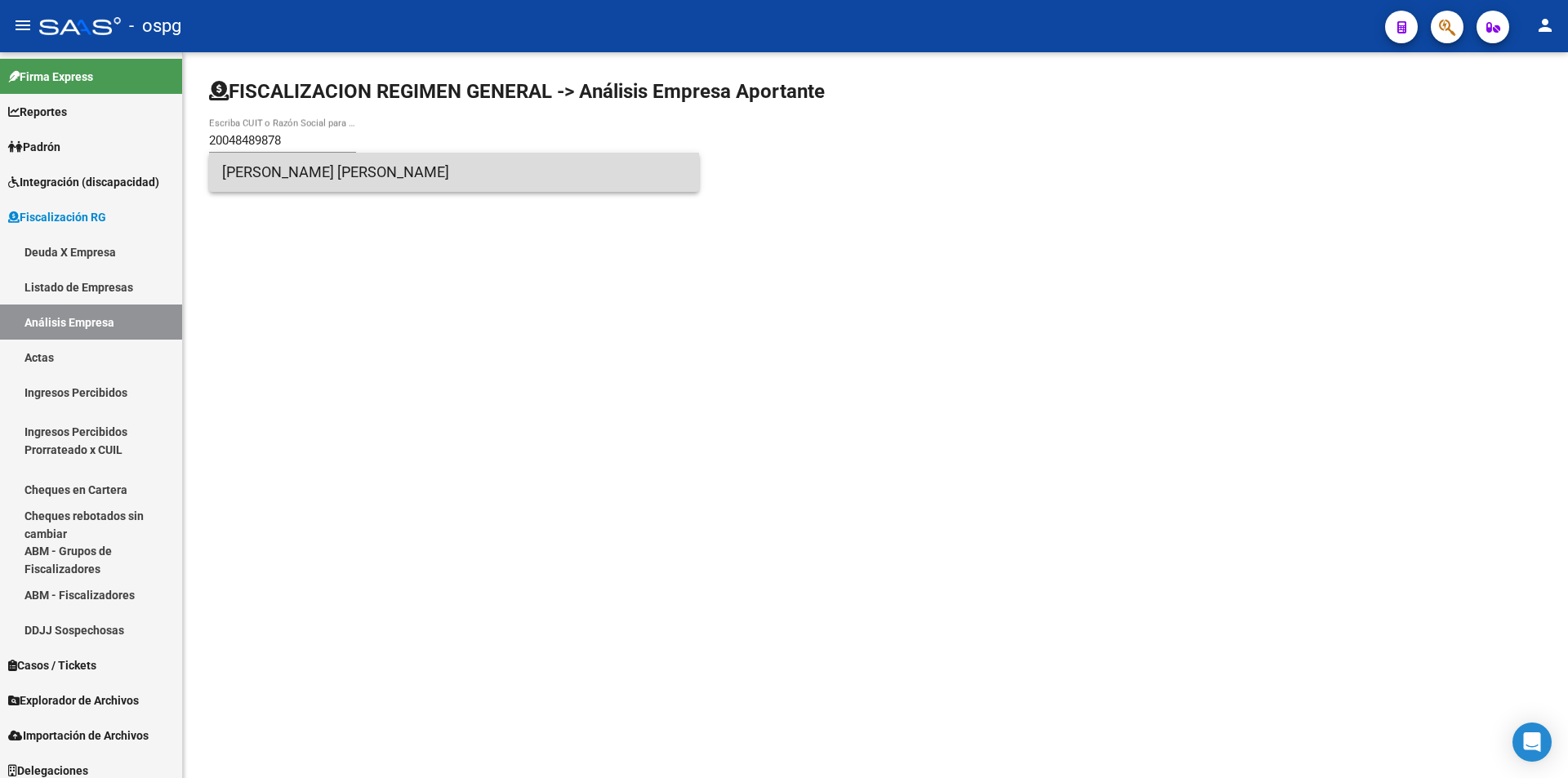
click at [318, 178] on span "[PERSON_NAME] [PERSON_NAME]" at bounding box center [454, 172] width 464 height 39
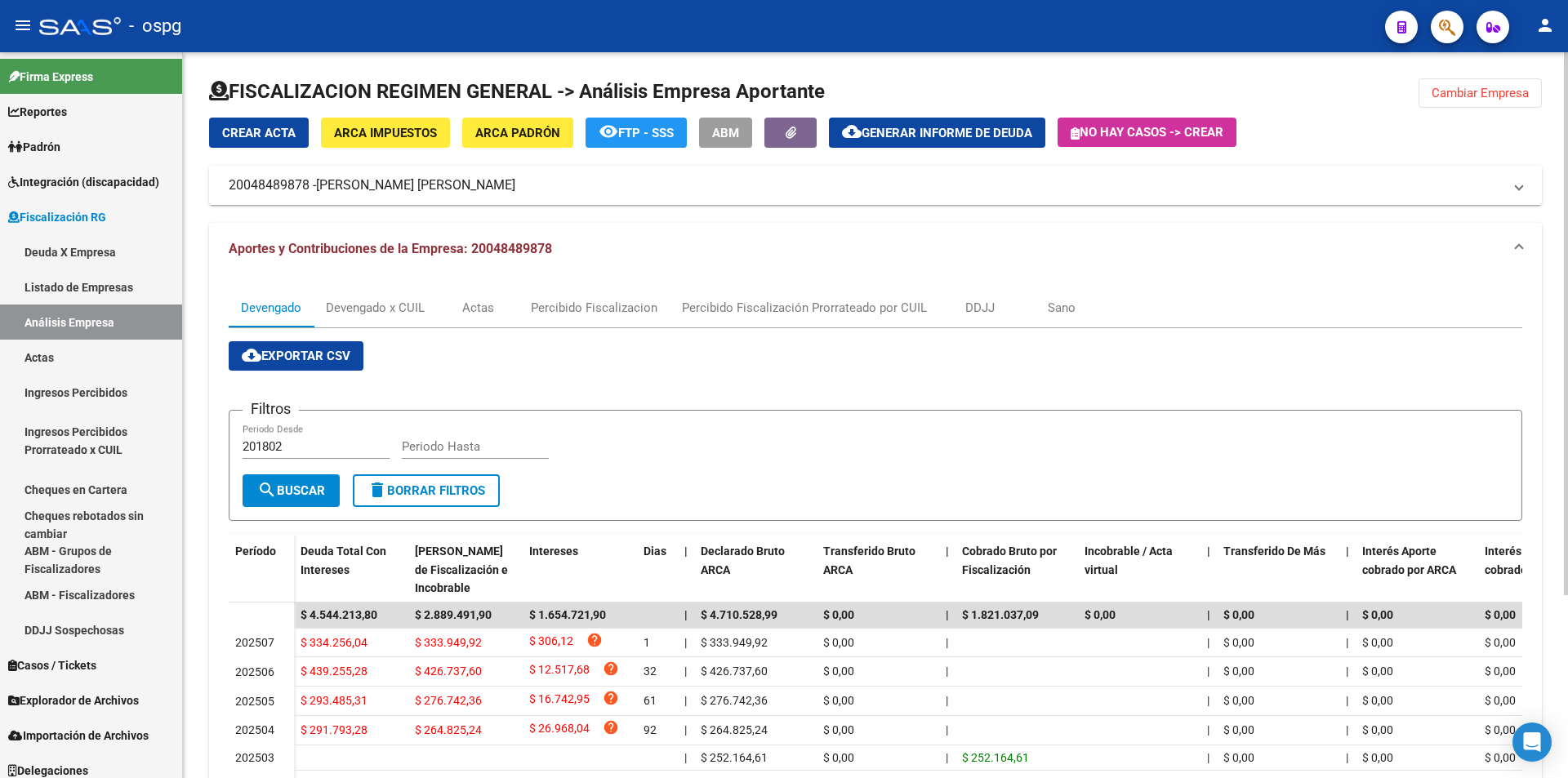
click at [530, 135] on span "ARCA Padrón" at bounding box center [517, 132] width 85 height 14
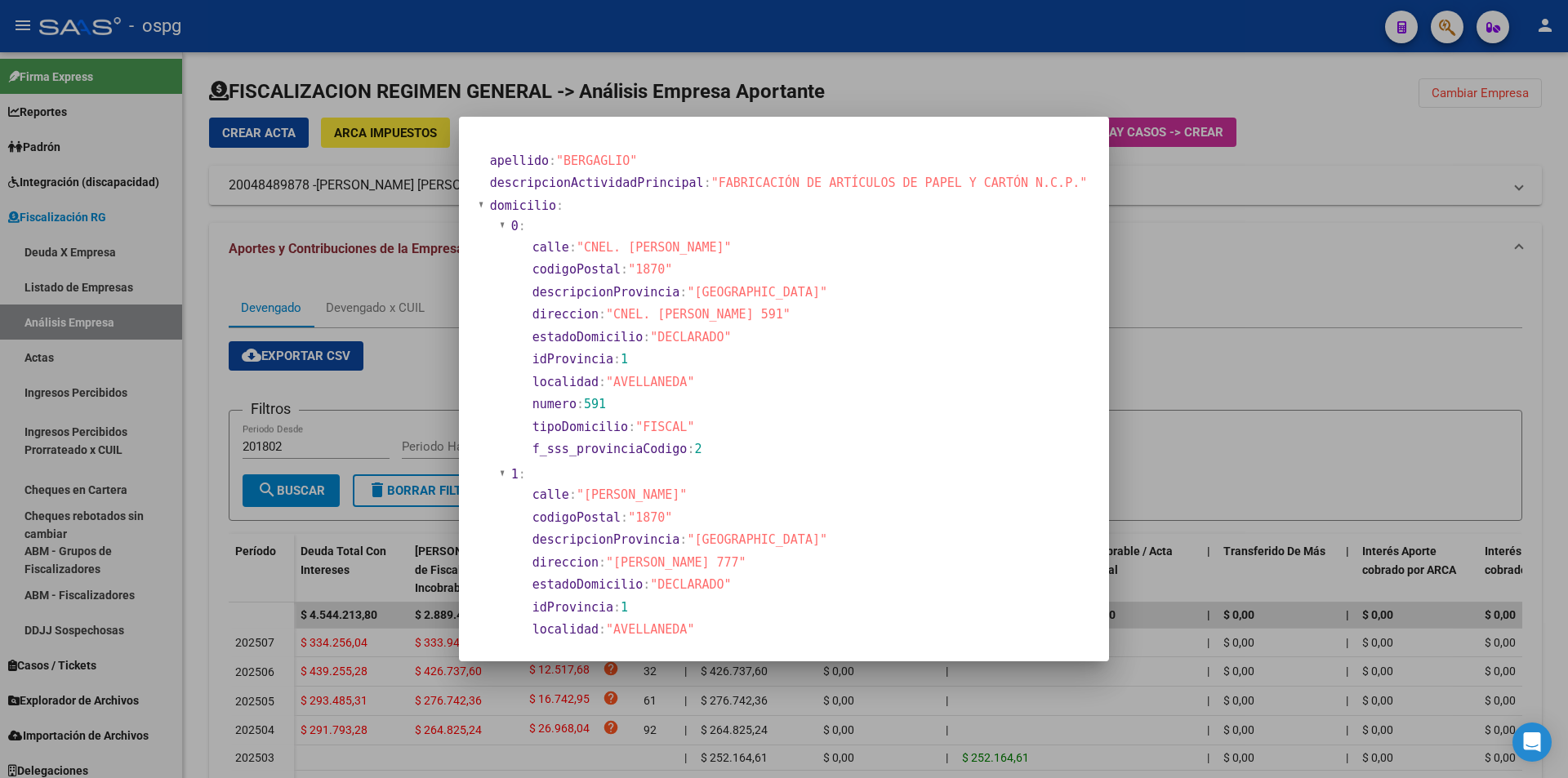
click at [1265, 386] on div at bounding box center [784, 389] width 1568 height 778
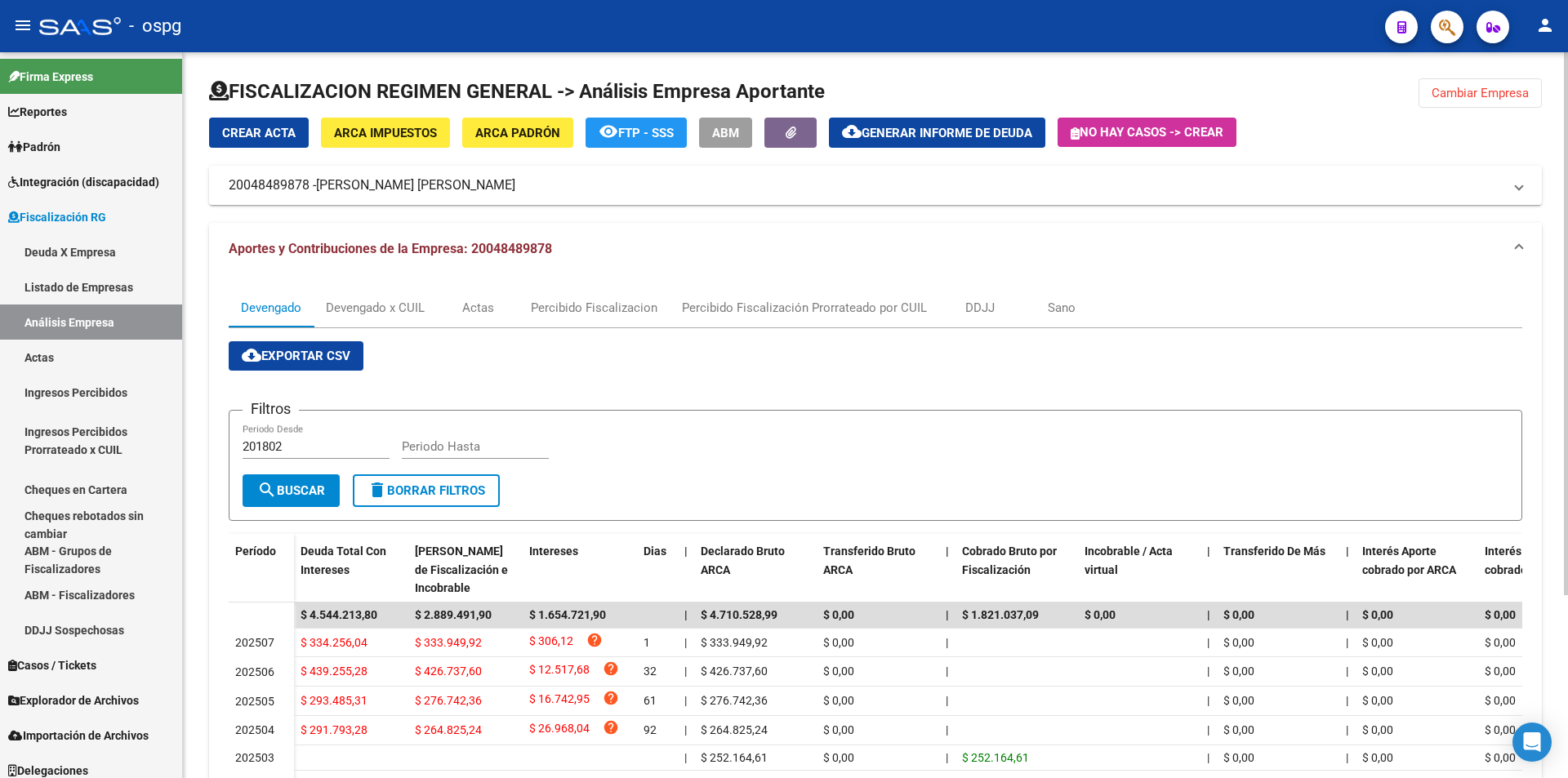
click at [1465, 101] on button "Cambiar Empresa" at bounding box center [1480, 93] width 124 height 30
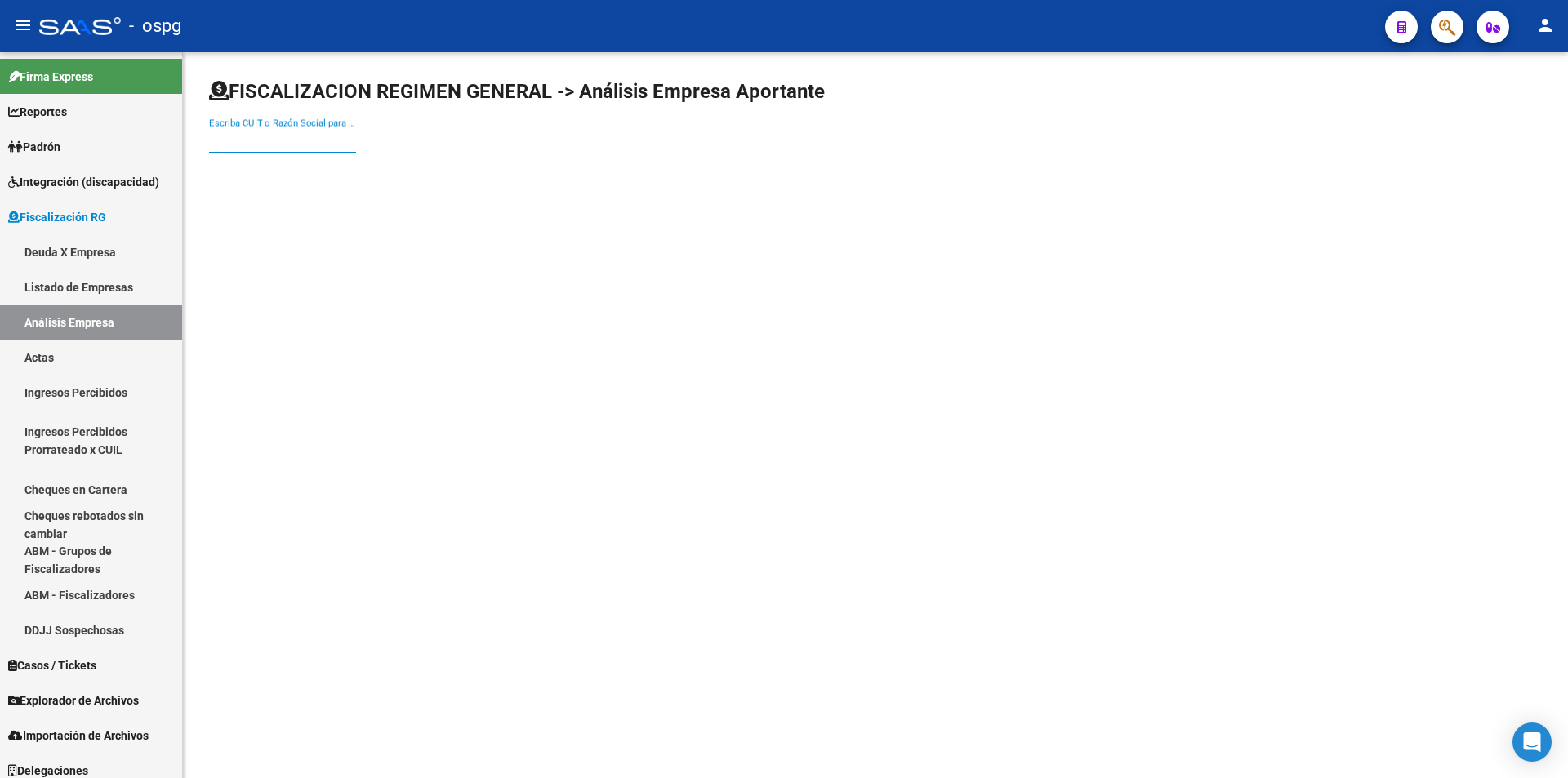
paste input "20118358083"
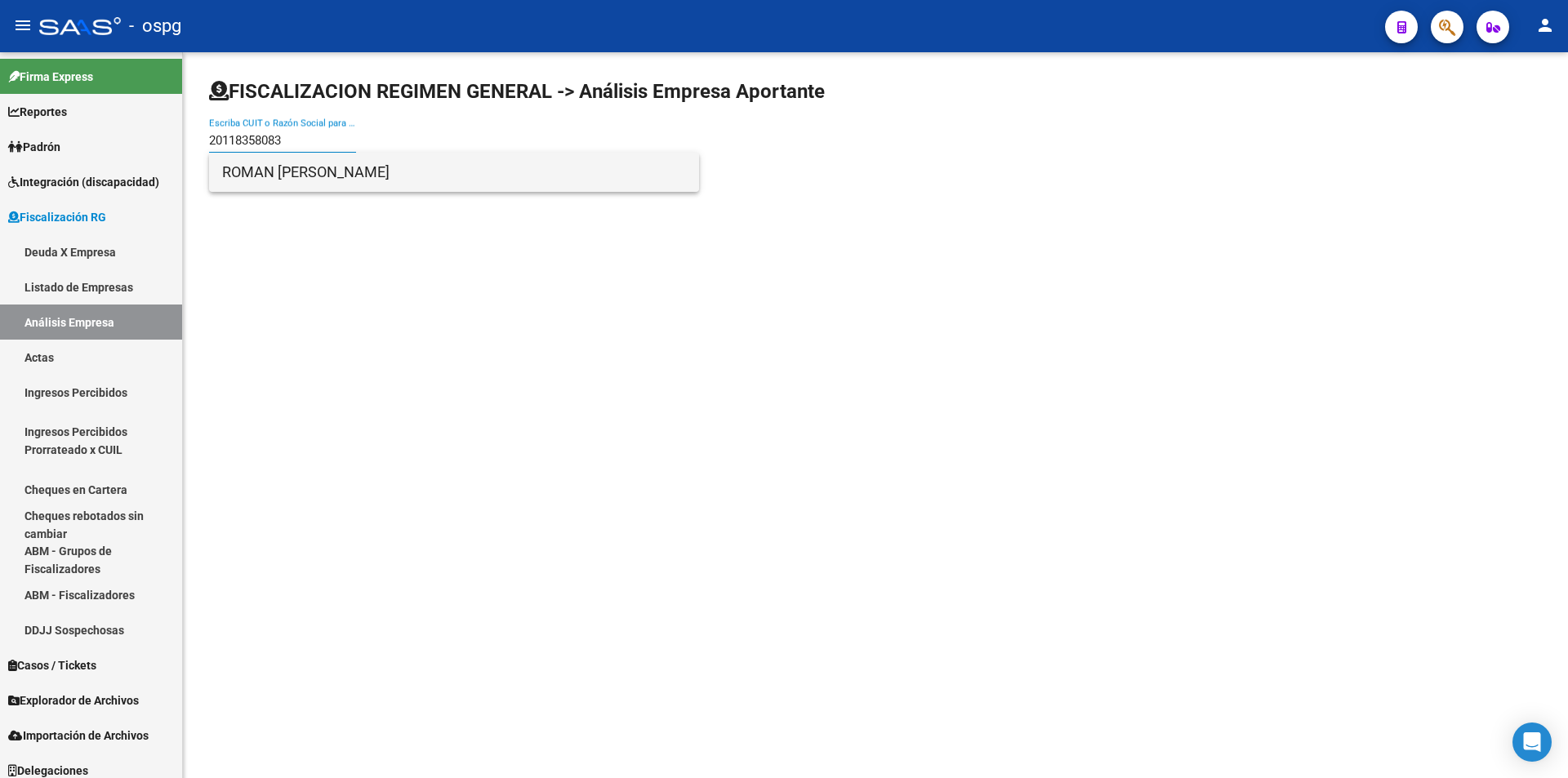
type input "20118358083"
click at [319, 177] on span "ROMAN [PERSON_NAME]" at bounding box center [454, 172] width 464 height 39
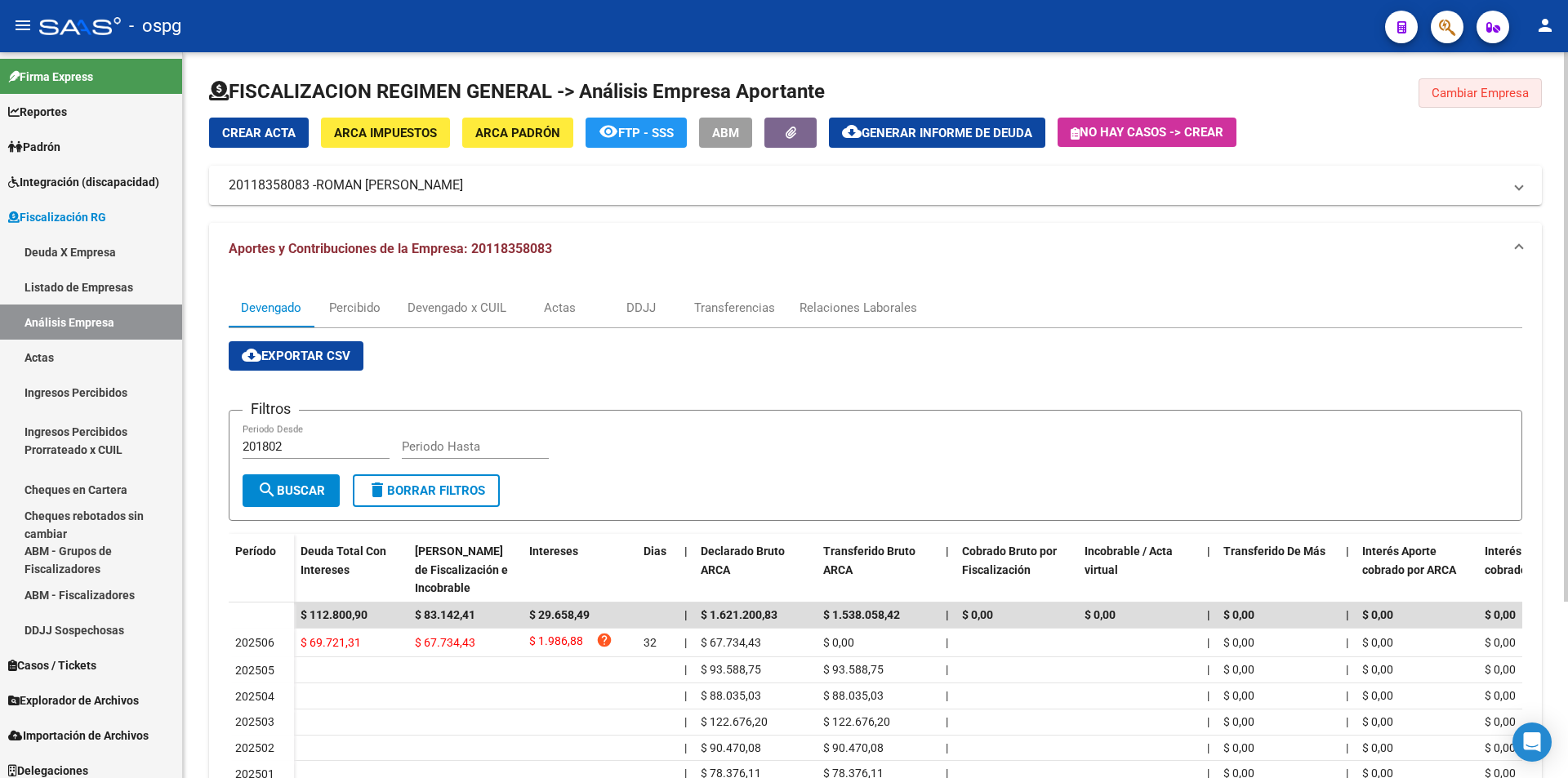
click at [1449, 94] on span "Cambiar Empresa" at bounding box center [1479, 93] width 97 height 14
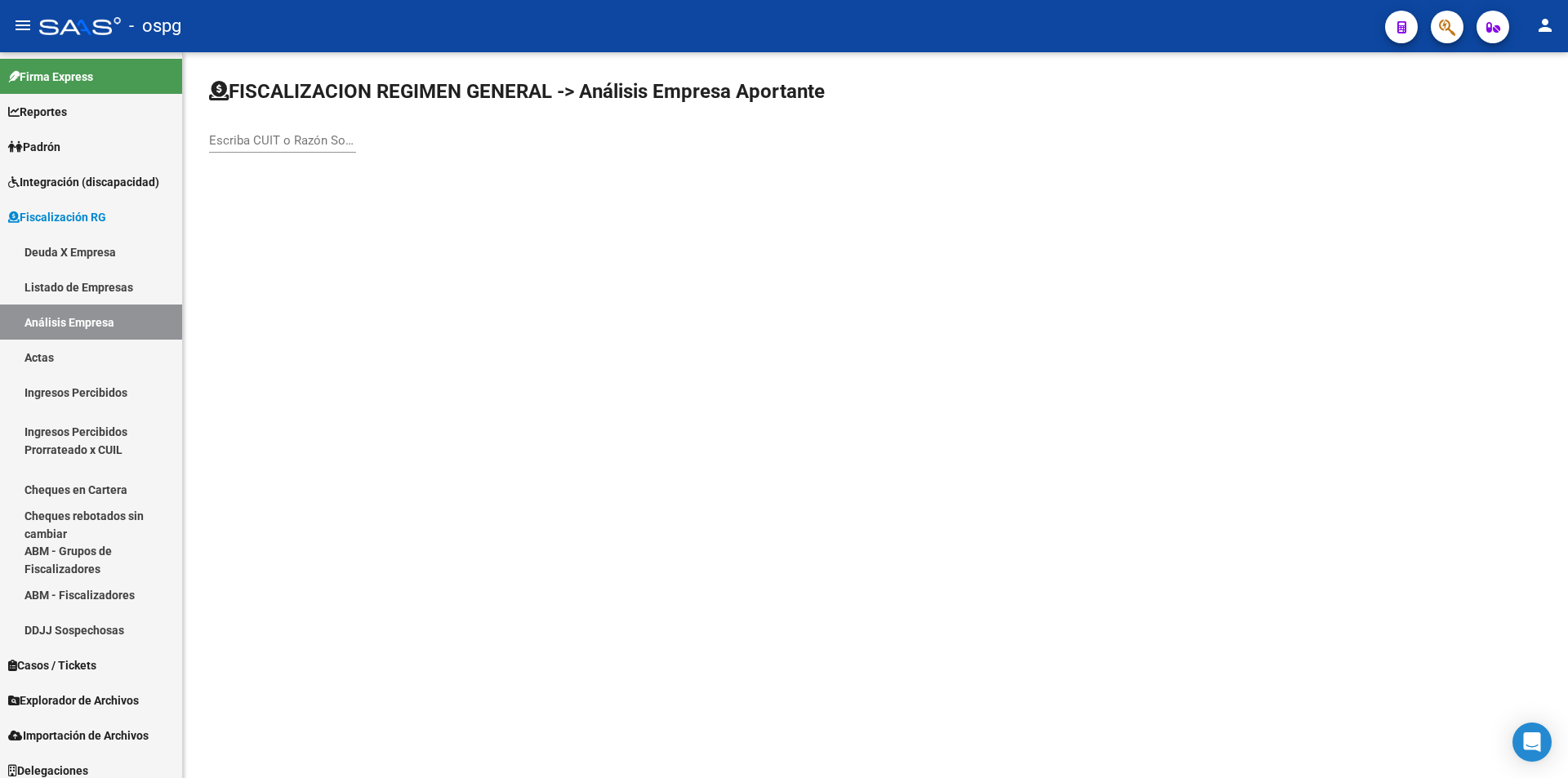
click at [307, 136] on input "Escriba CUIT o Razón Social para buscar" at bounding box center [282, 140] width 147 height 14
paste input "20231910558"
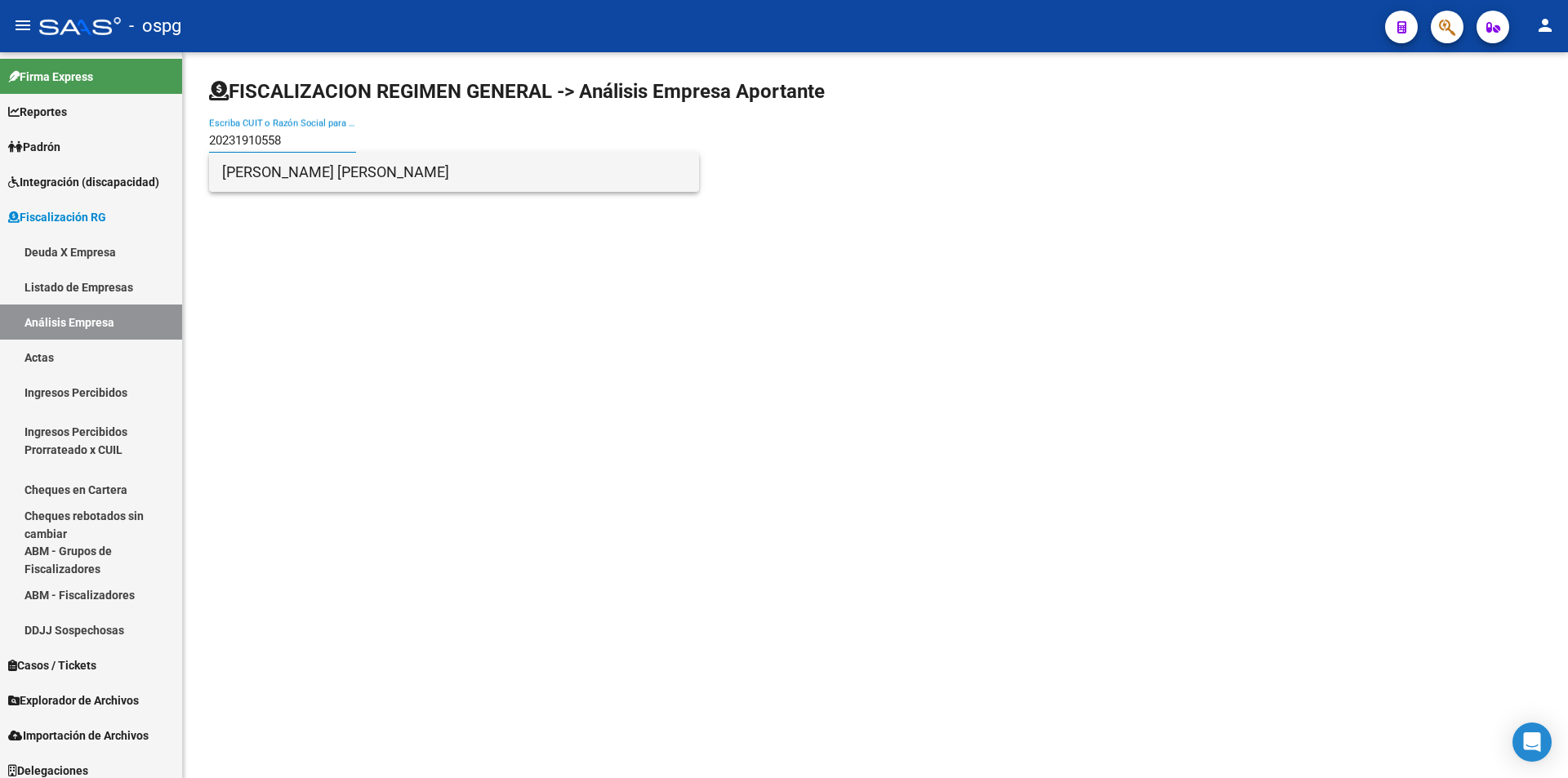
type input "20231910558"
click at [297, 167] on span "[PERSON_NAME] [PERSON_NAME]" at bounding box center [454, 172] width 464 height 39
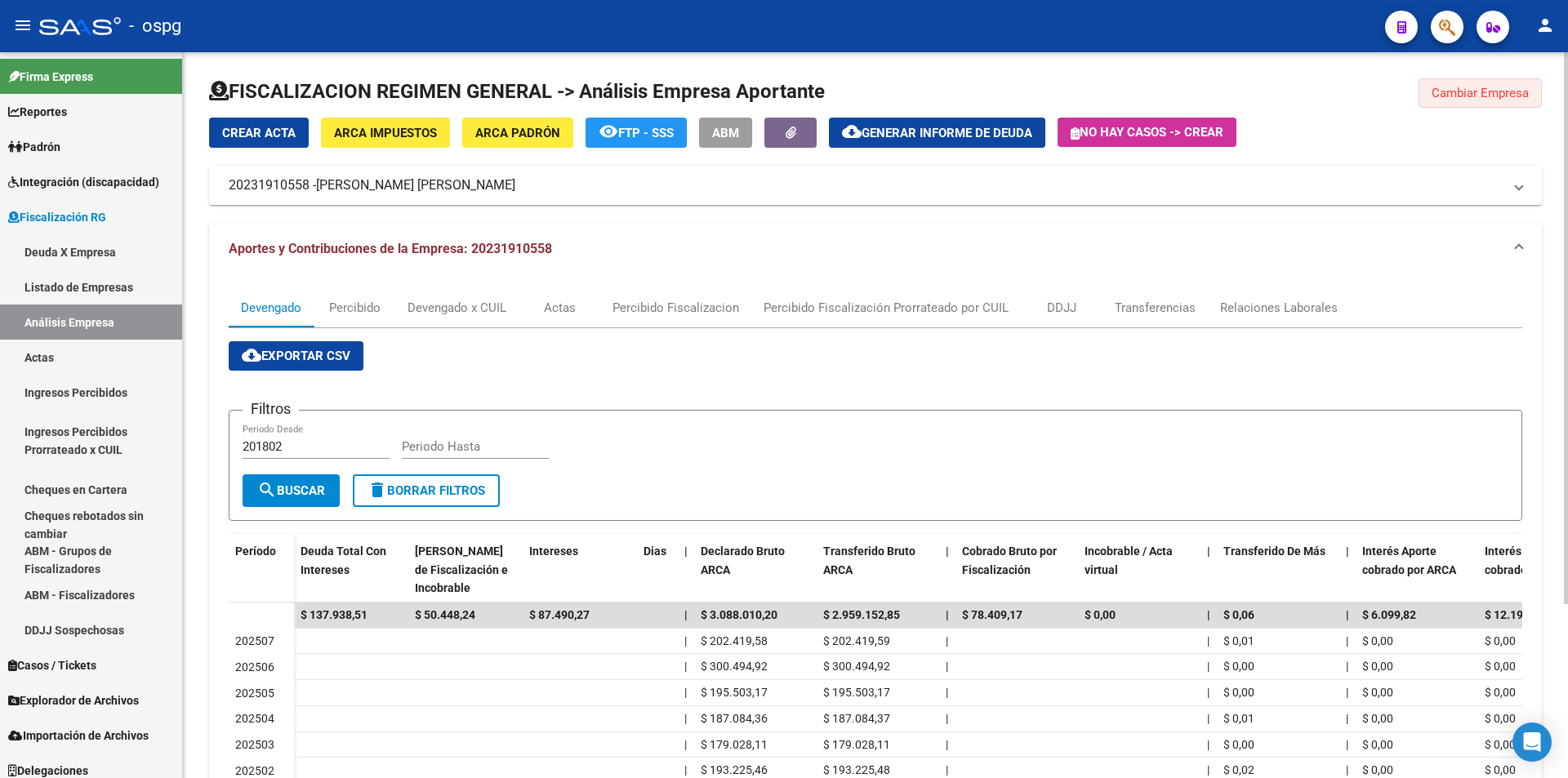
click at [1507, 79] on button "Cambiar Empresa" at bounding box center [1480, 93] width 124 height 30
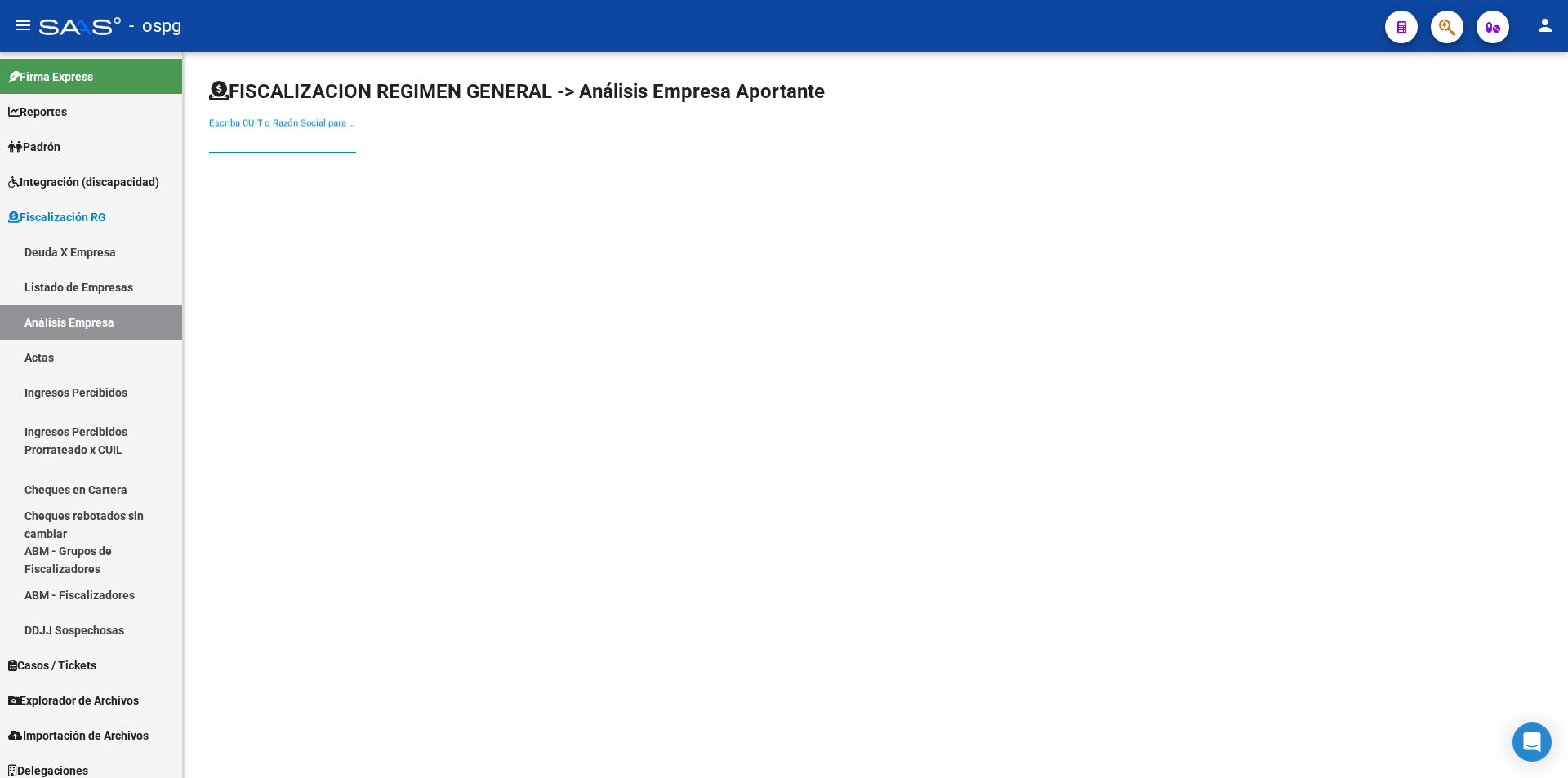
paste input "20271186267"
type input "20271186267"
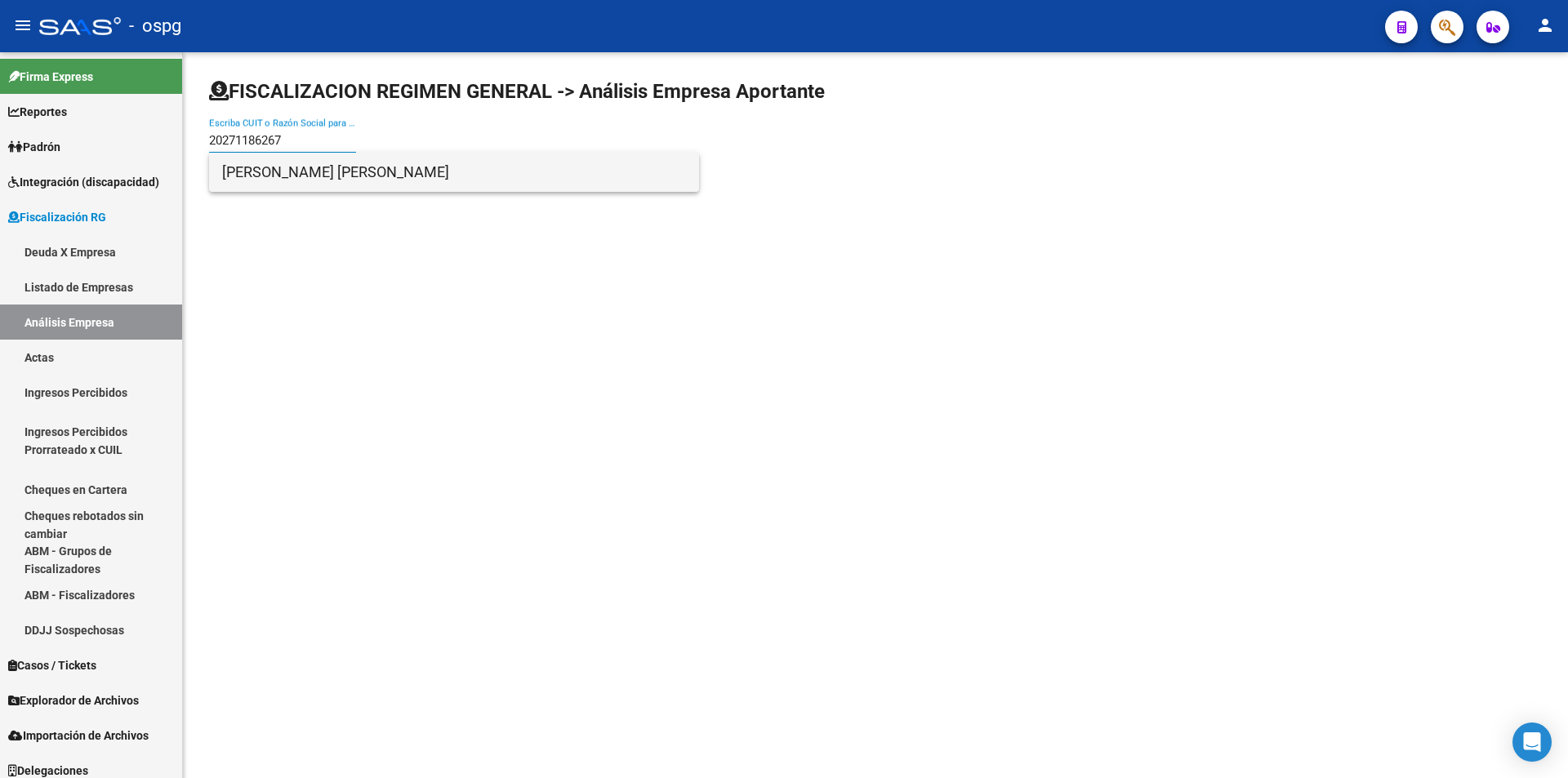
click at [351, 181] on span "[PERSON_NAME] [PERSON_NAME]" at bounding box center [454, 172] width 464 height 39
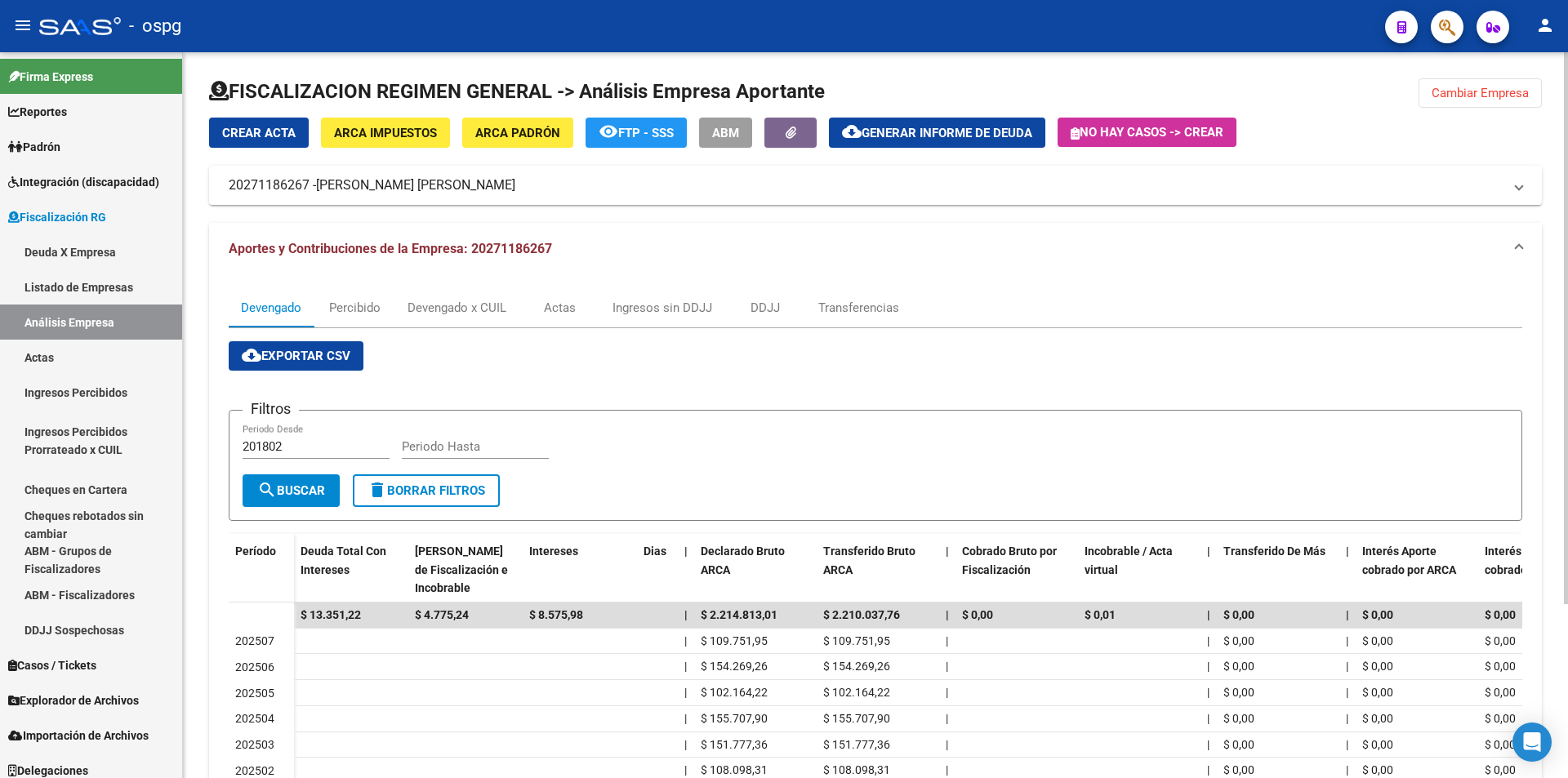
click at [1505, 108] on div at bounding box center [875, 98] width 1332 height 39
click at [1497, 99] on span "Cambiar Empresa" at bounding box center [1479, 93] width 97 height 14
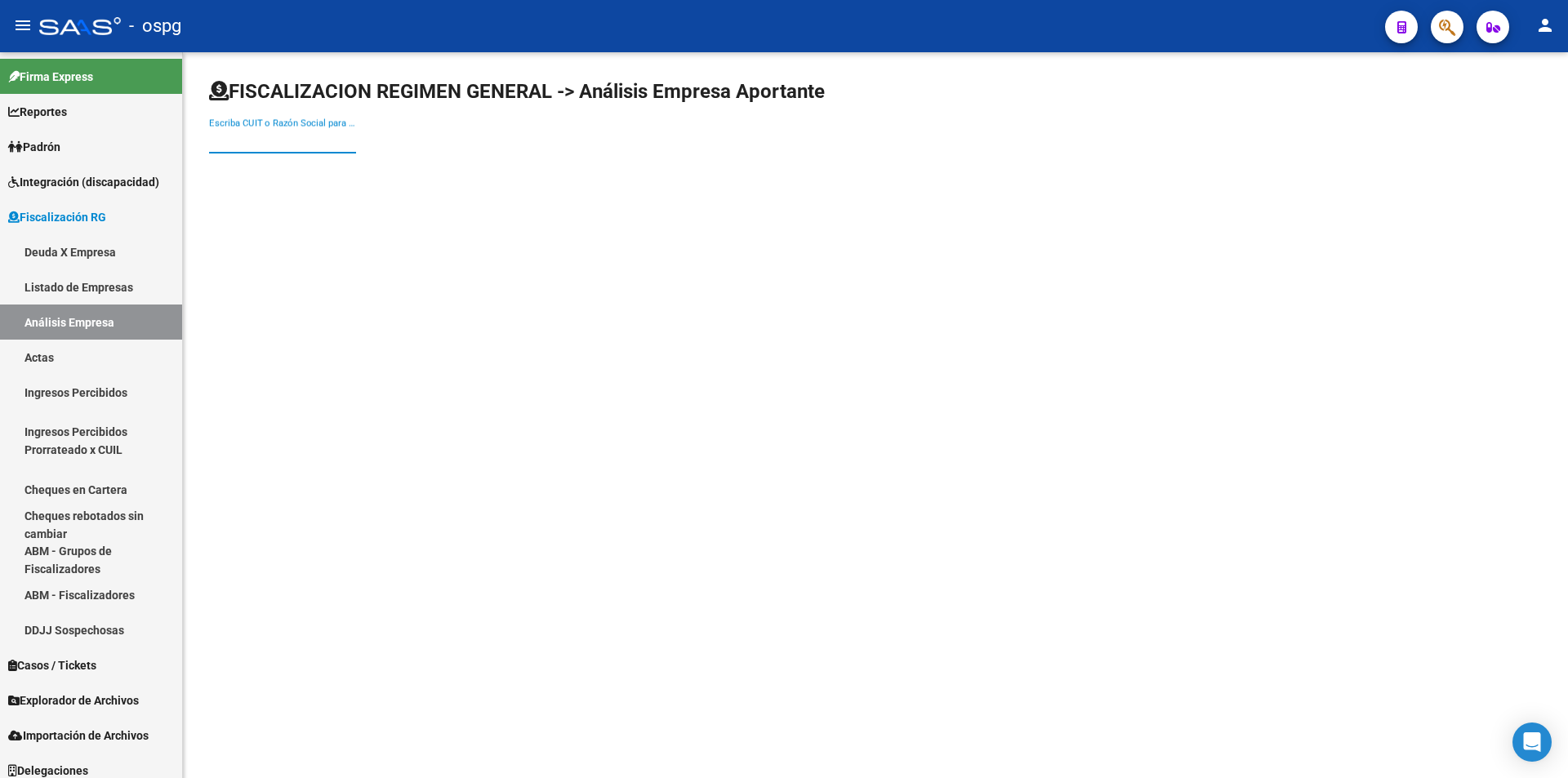
paste input "23415870469"
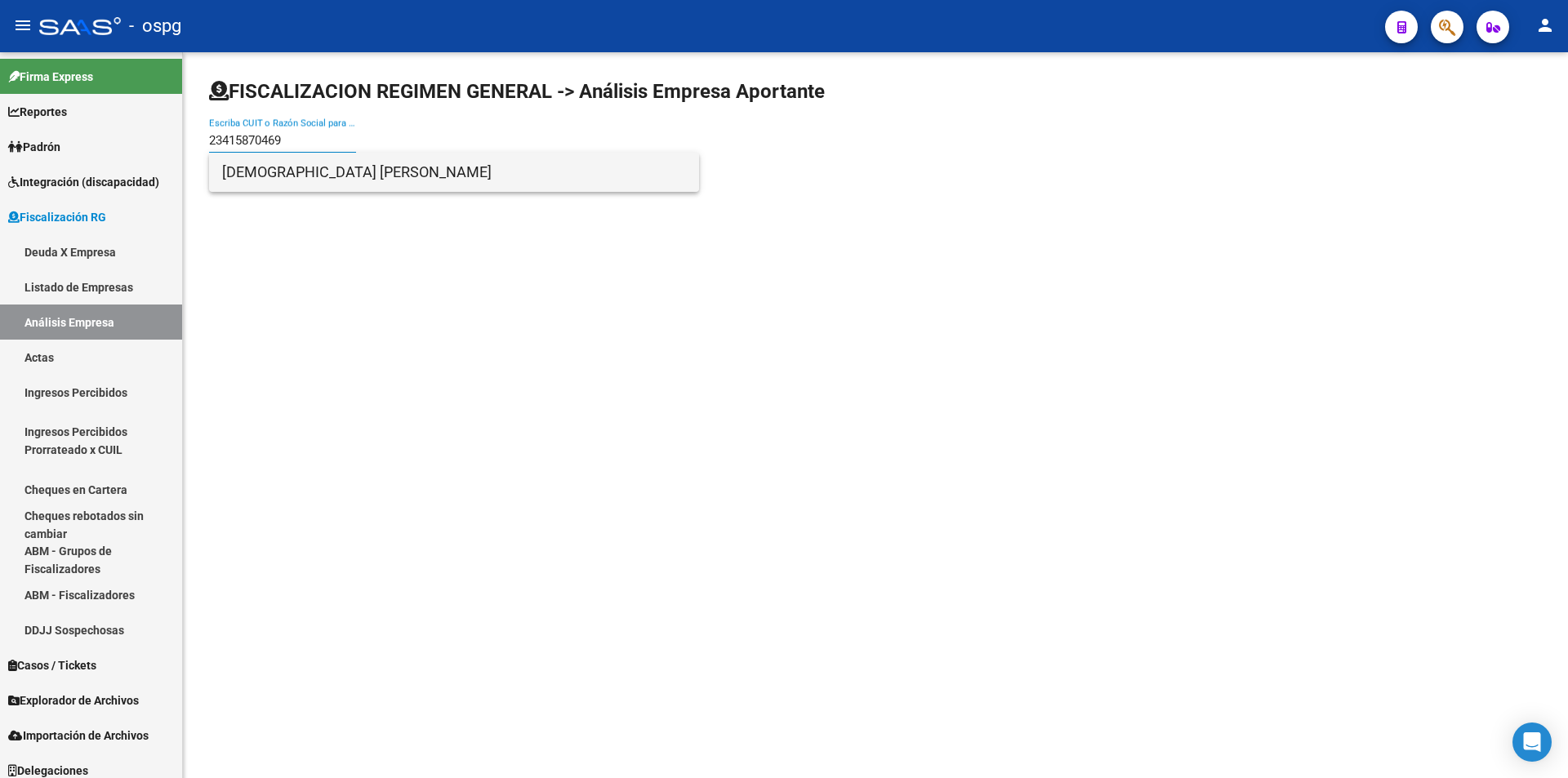
type input "23415870469"
click at [340, 174] on span "[DEMOGRAPHIC_DATA] [PERSON_NAME]" at bounding box center [454, 172] width 464 height 39
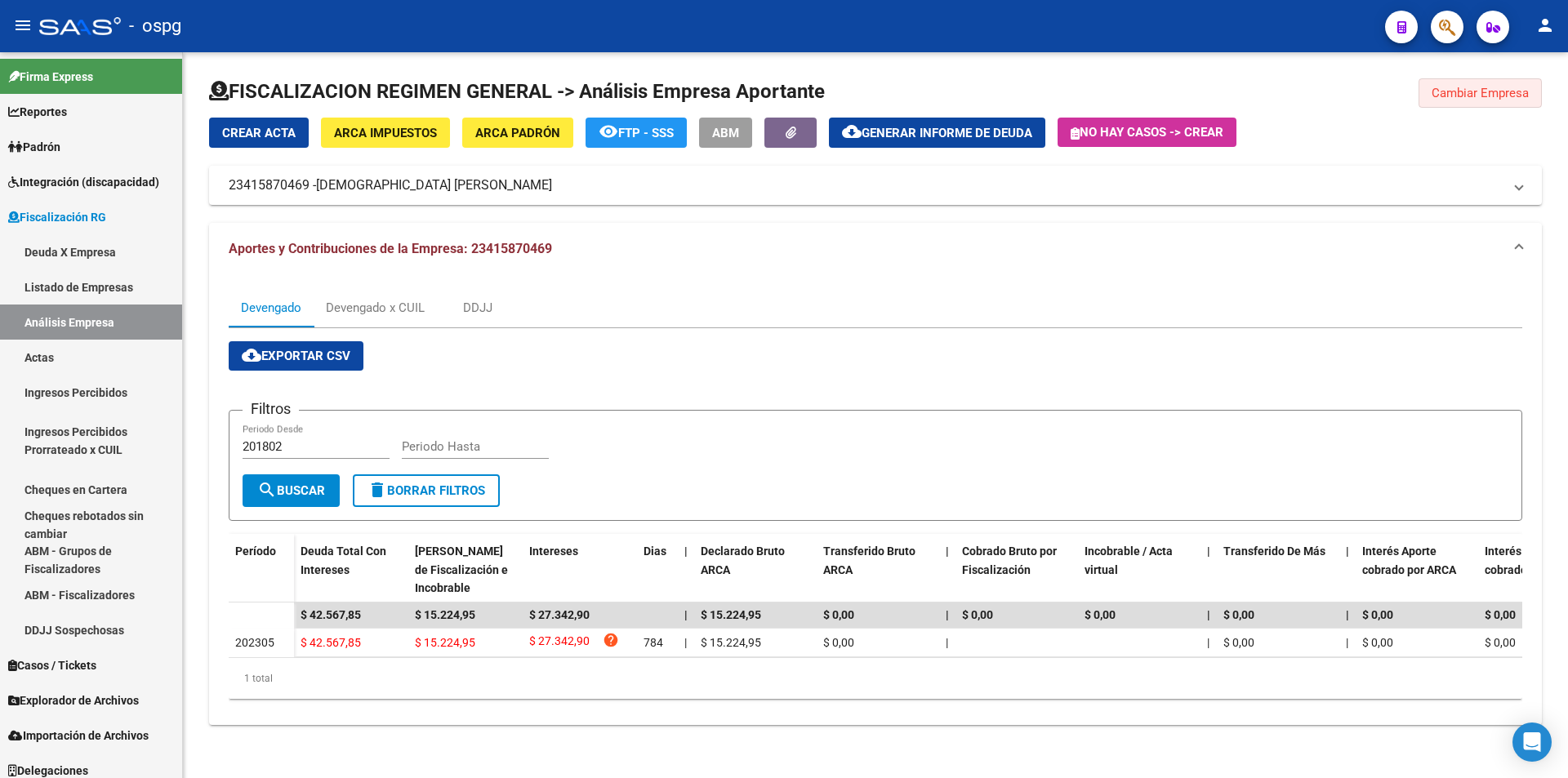
click at [1506, 82] on button "Cambiar Empresa" at bounding box center [1480, 93] width 124 height 30
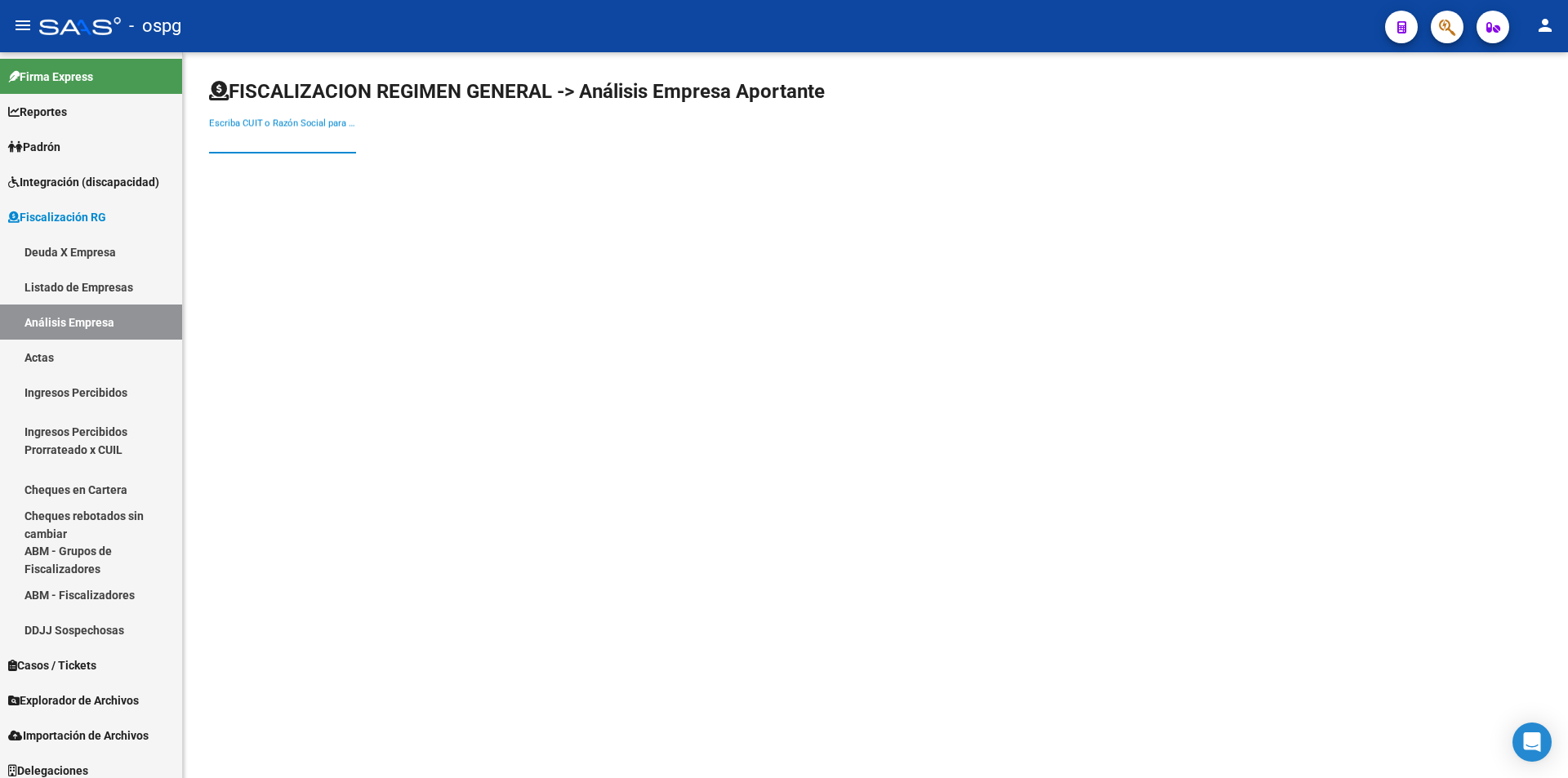
paste input "27065510672"
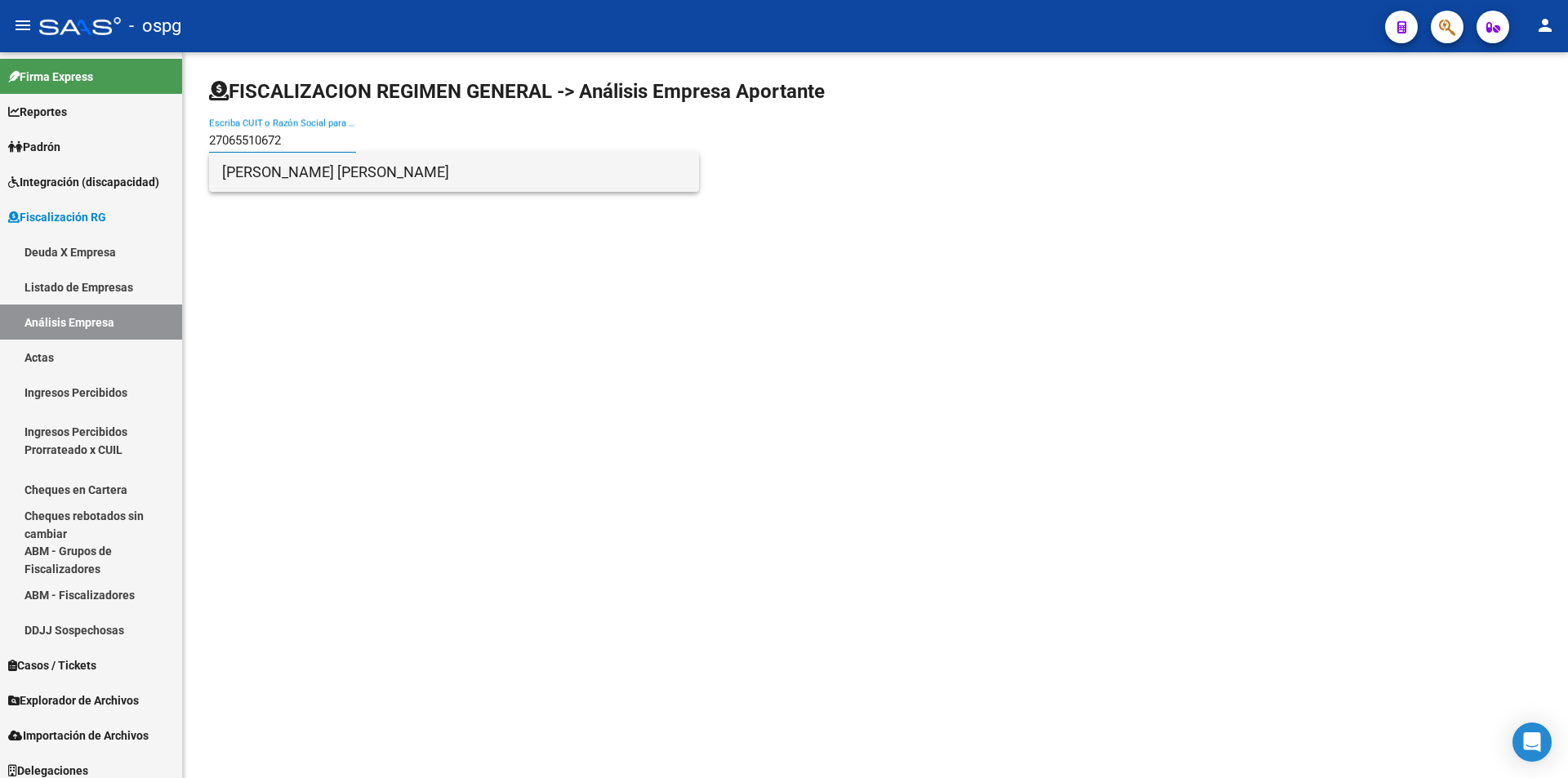
type input "27065510672"
click at [323, 173] on span "[PERSON_NAME] [PERSON_NAME]" at bounding box center [454, 172] width 464 height 39
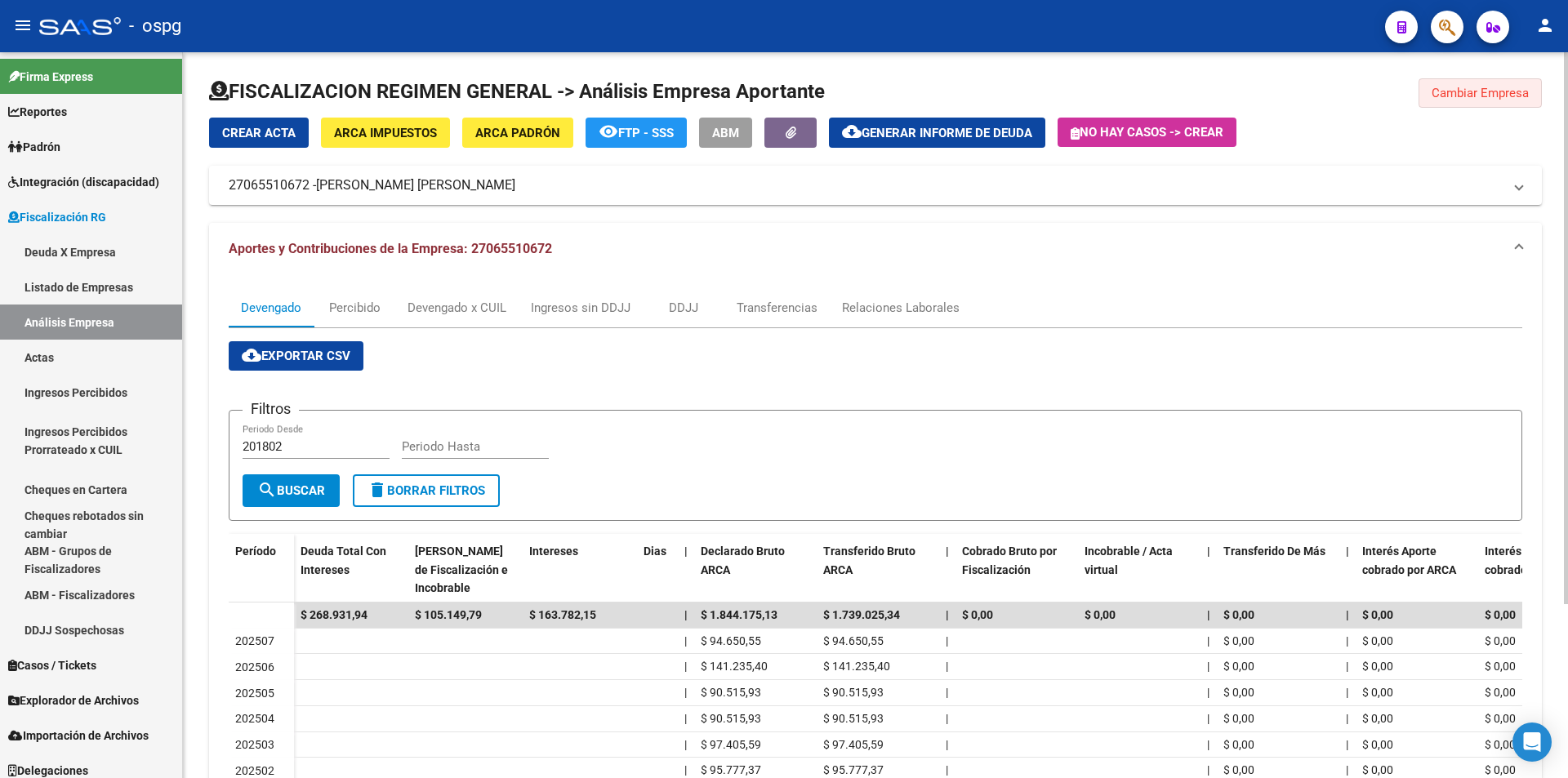
click at [1506, 97] on span "Cambiar Empresa" at bounding box center [1479, 93] width 97 height 14
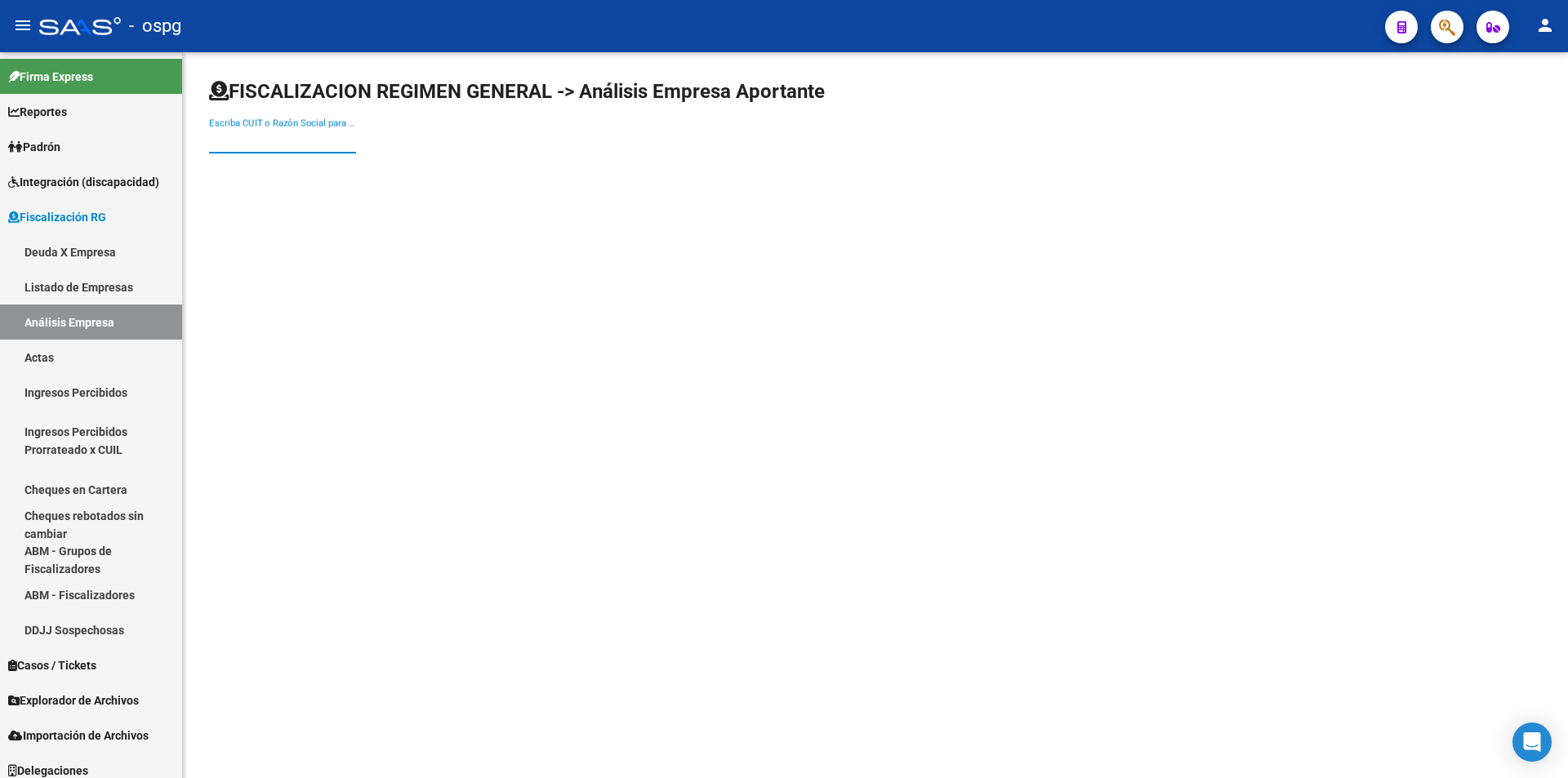
paste input "30500324313"
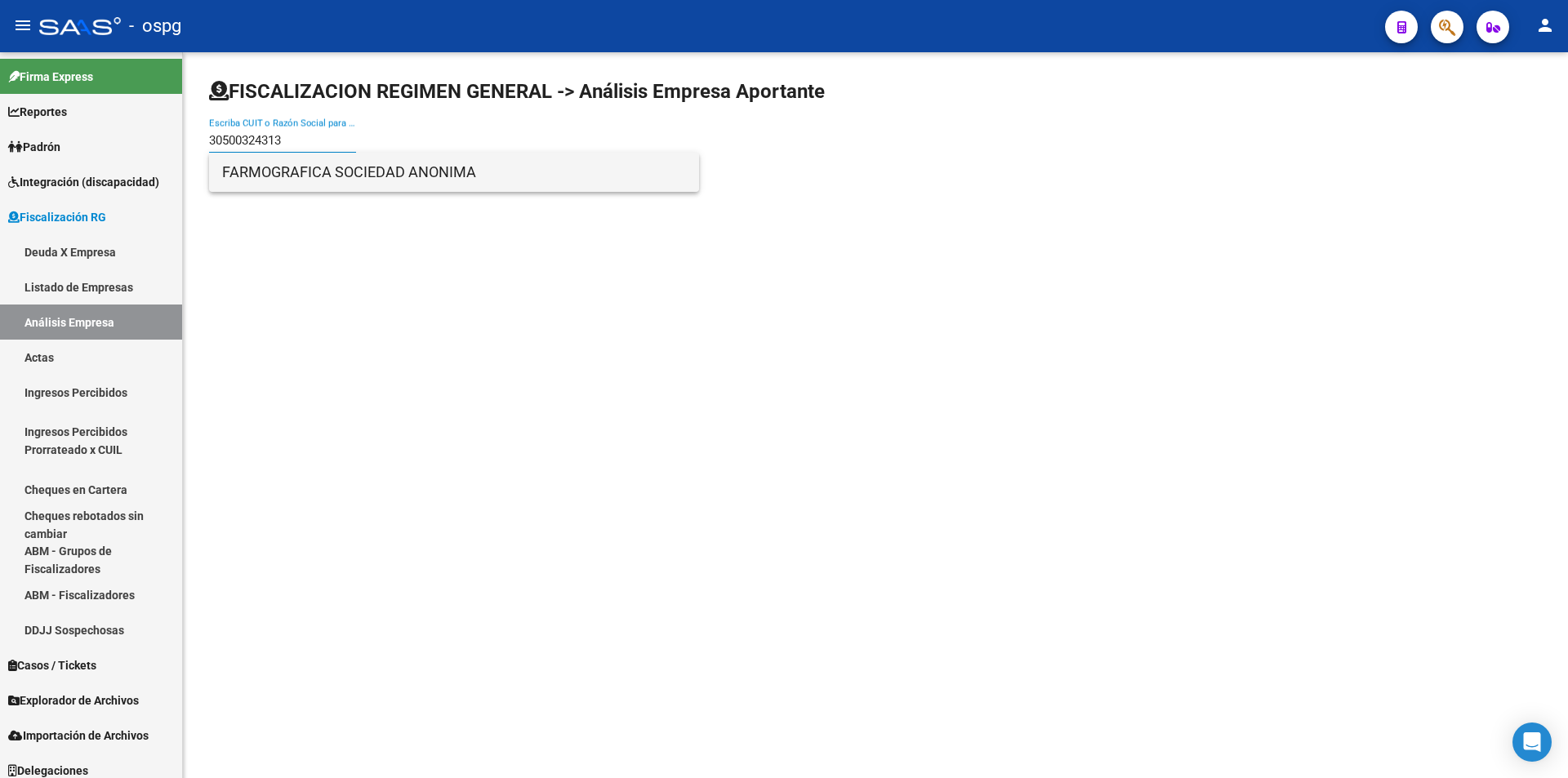
type input "30500324313"
click at [330, 178] on span "FARMOGRAFICA SOCIEDAD ANONIMA" at bounding box center [454, 172] width 464 height 39
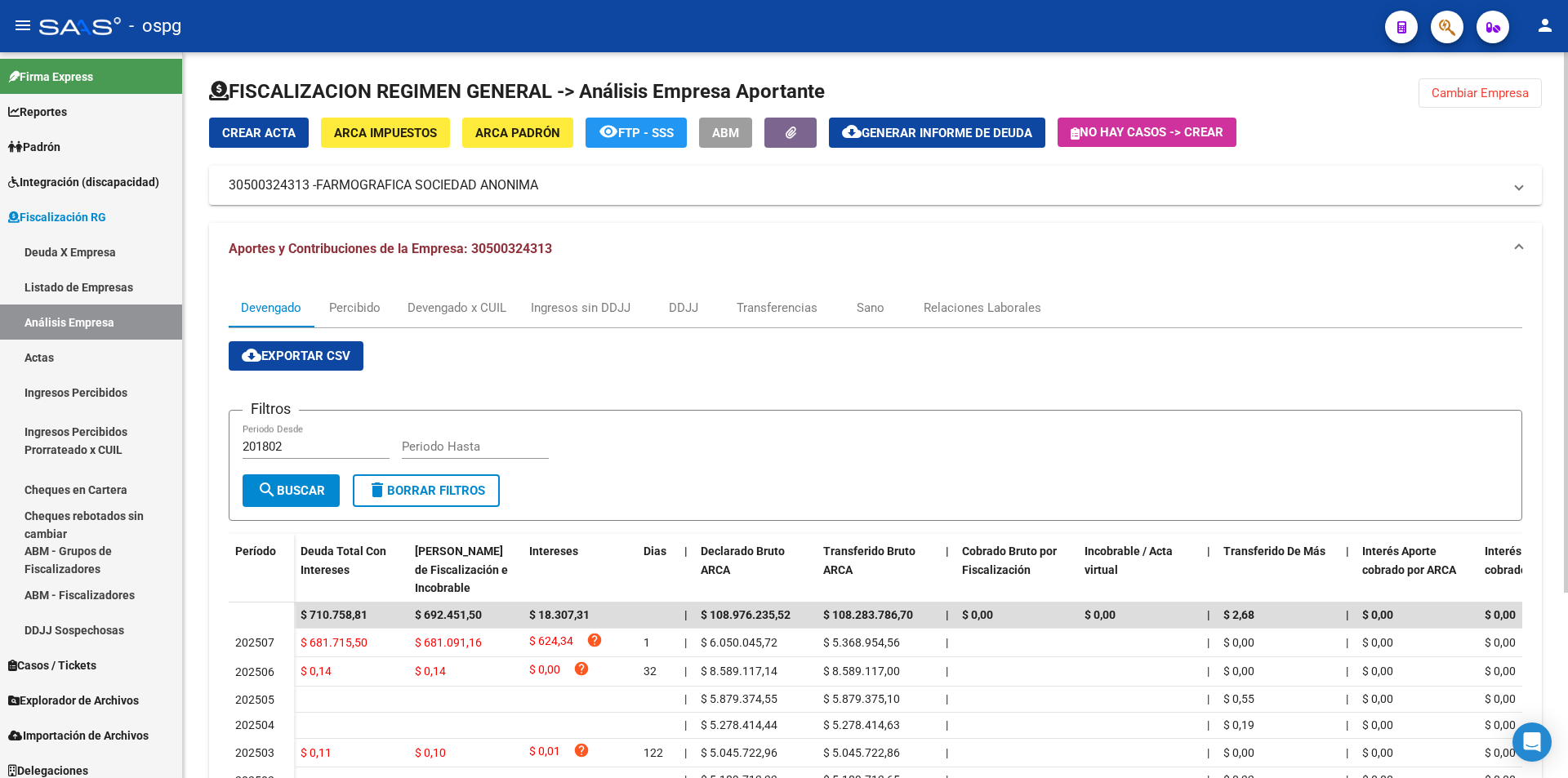
click at [1520, 88] on span "Cambiar Empresa" at bounding box center [1479, 93] width 97 height 14
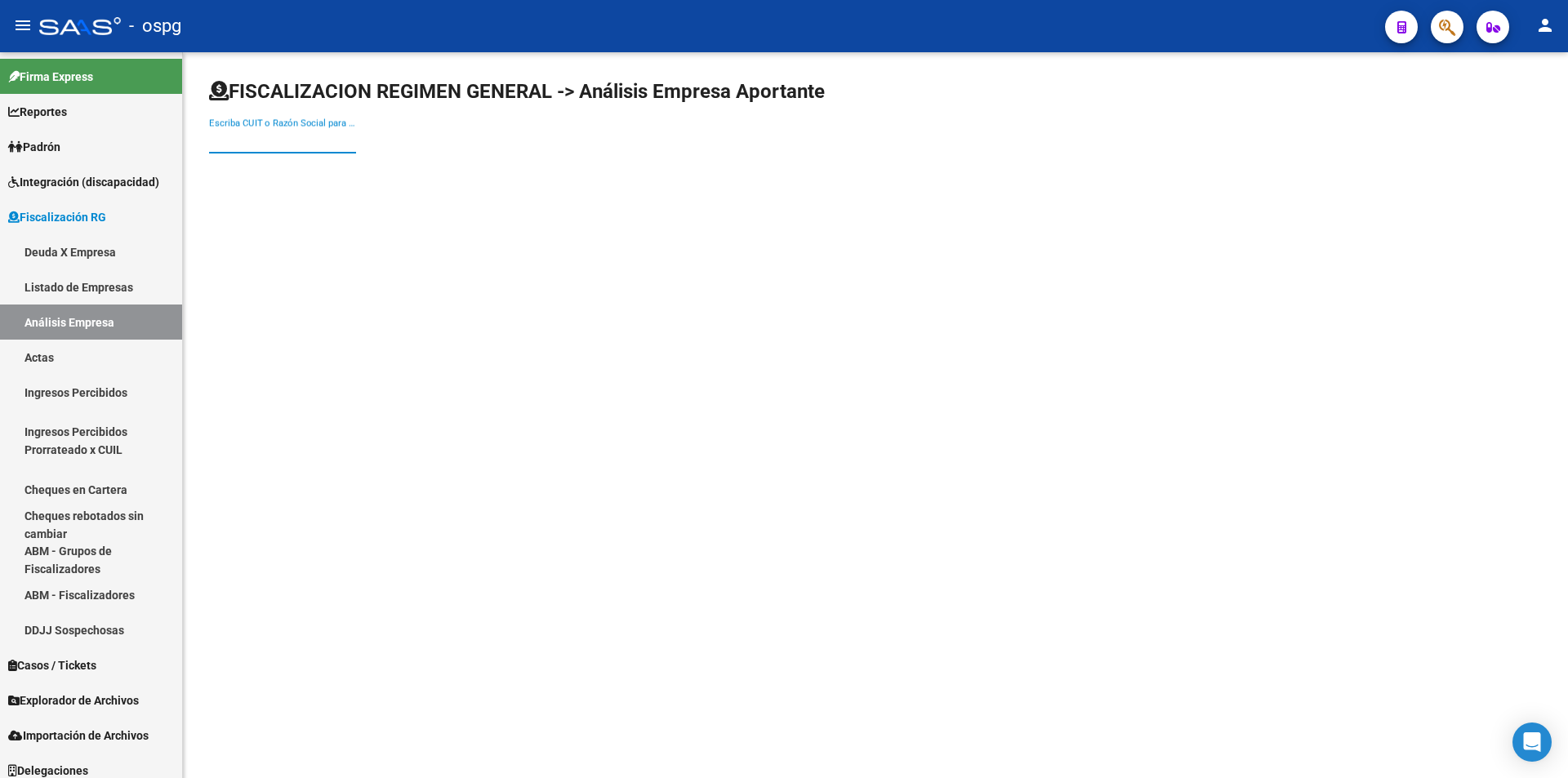
paste input "30500389652"
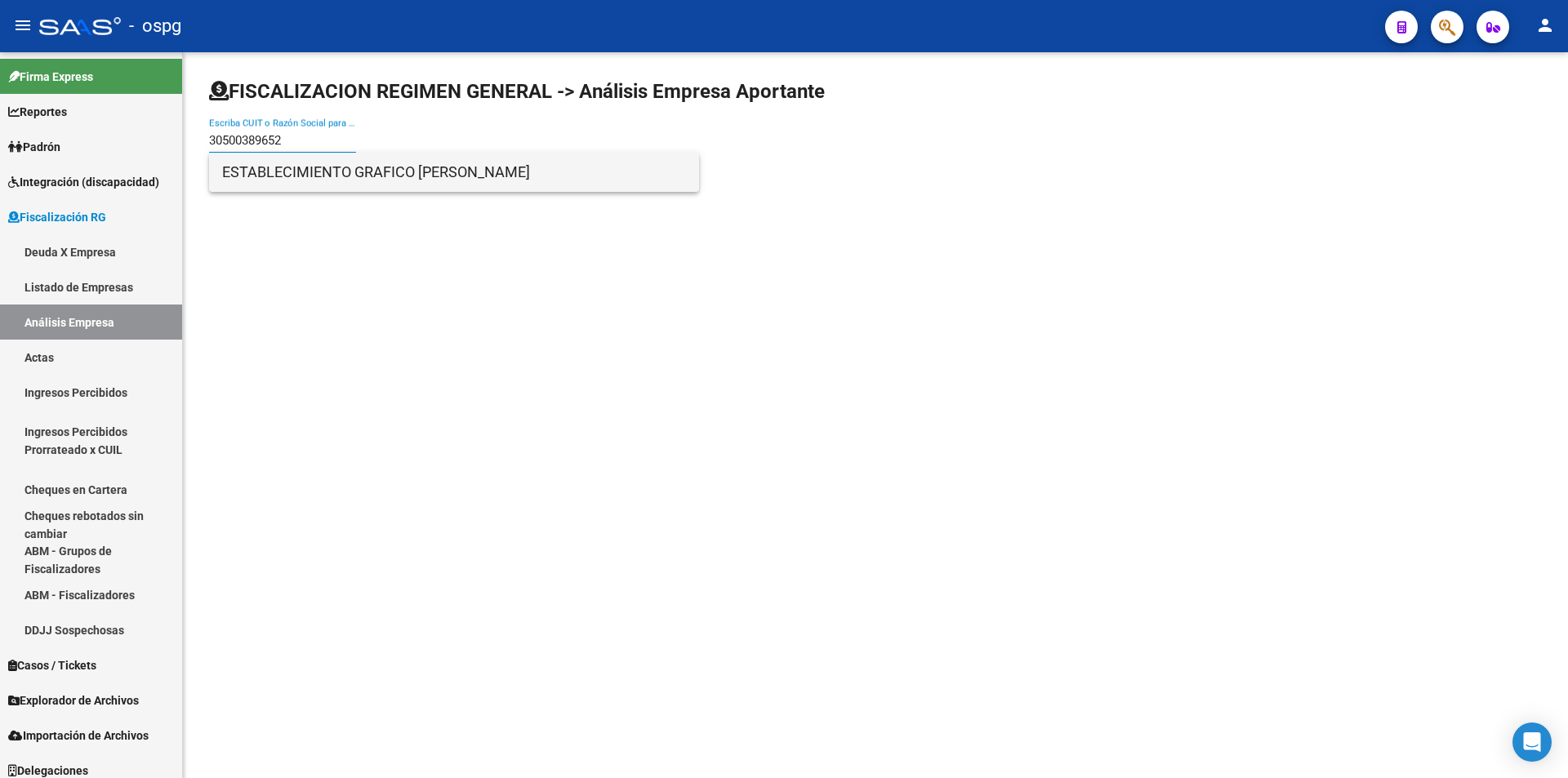
type input "30500389652"
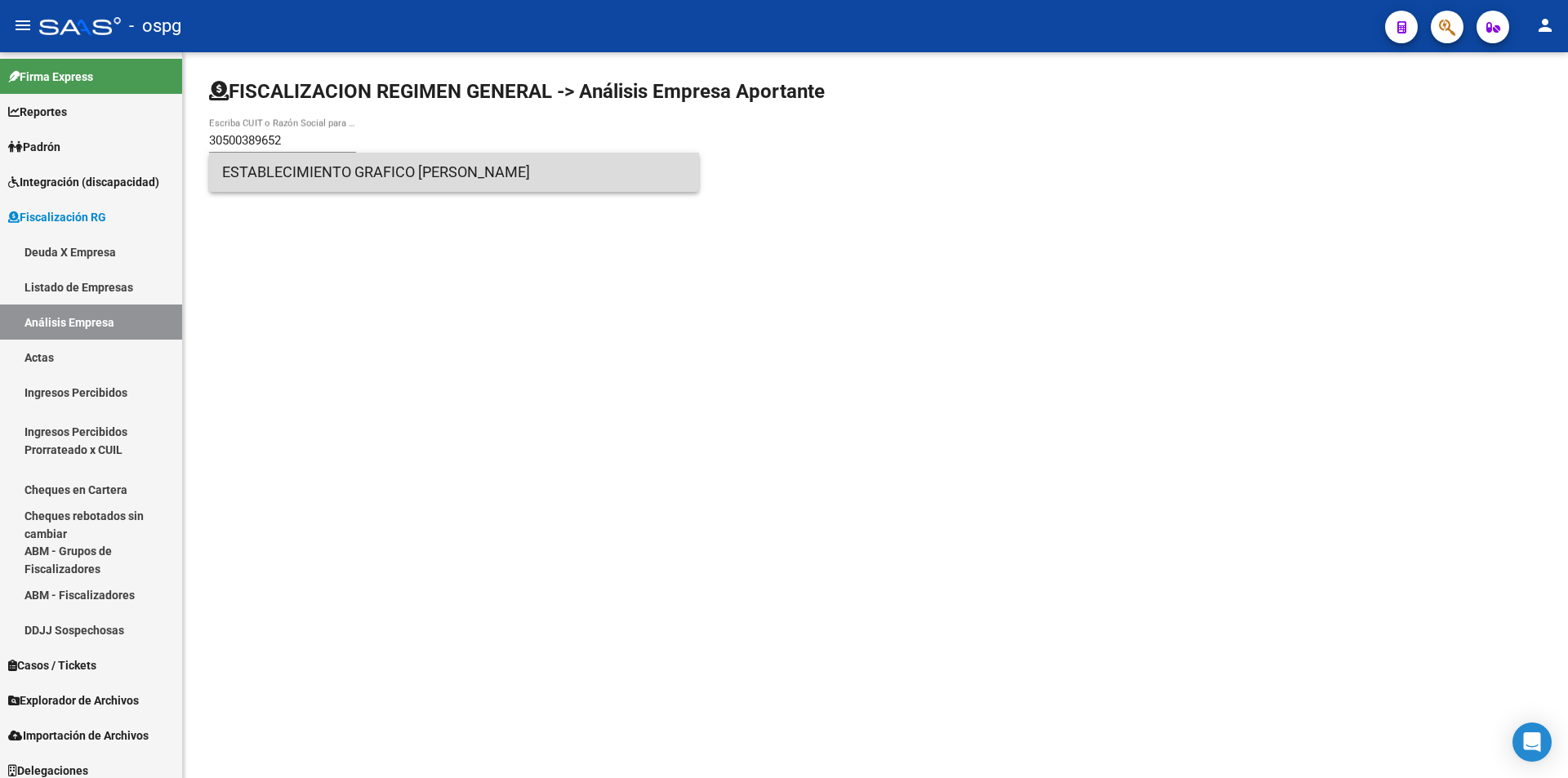
click at [312, 170] on span "ESTABLECIMIENTO GRAFICO [PERSON_NAME]" at bounding box center [454, 172] width 464 height 39
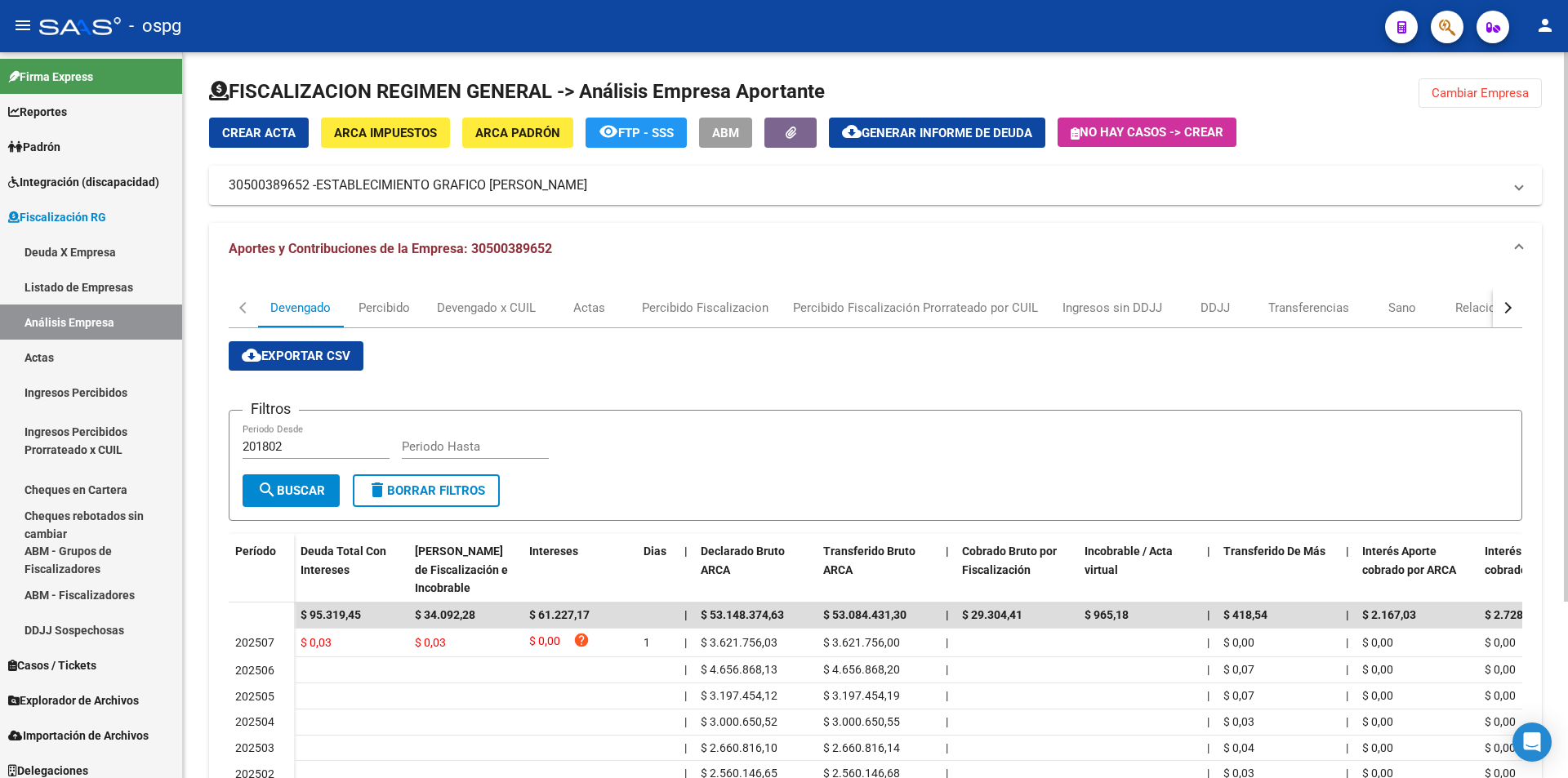
click at [1495, 99] on span "Cambiar Empresa" at bounding box center [1479, 93] width 97 height 14
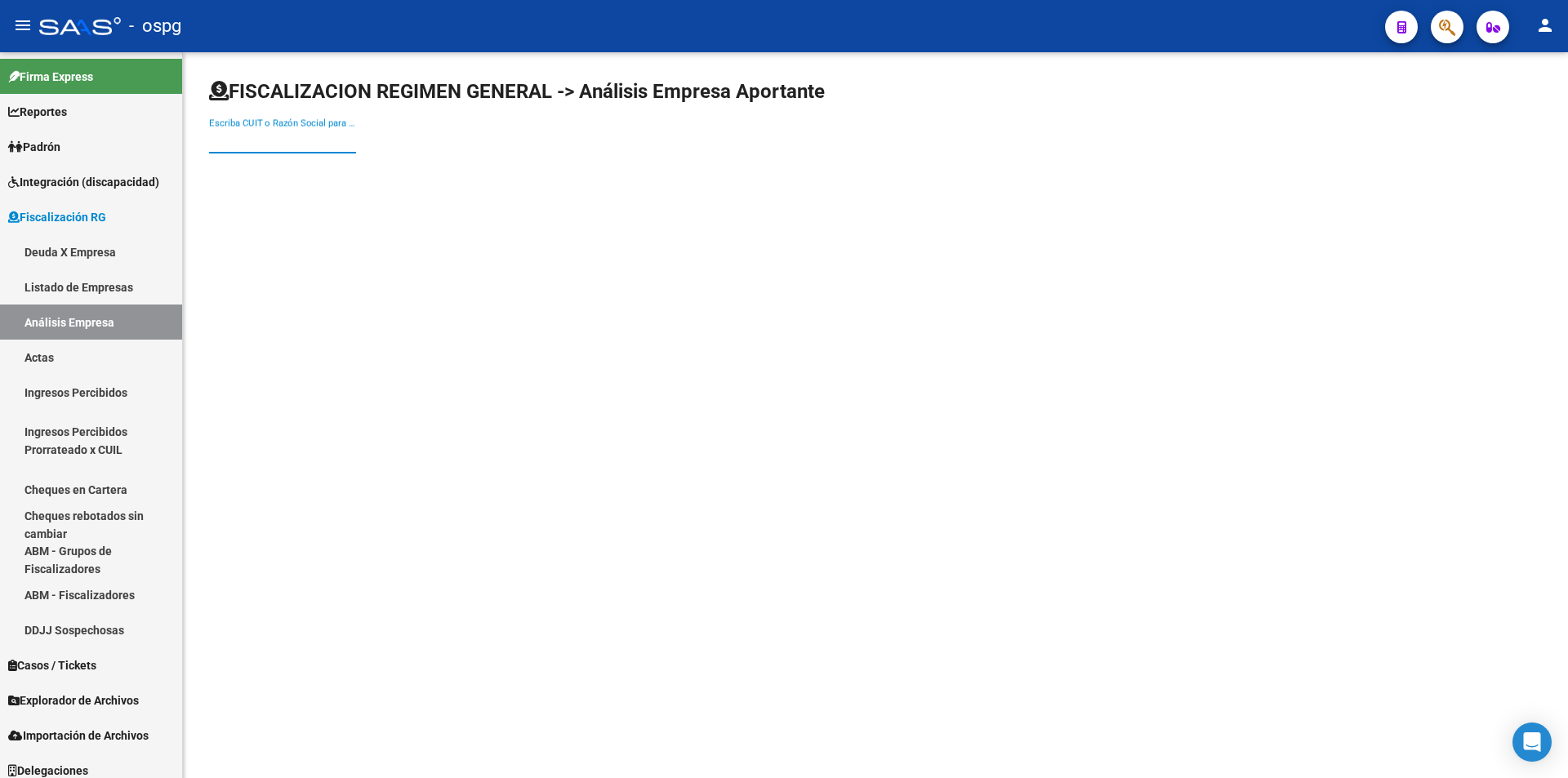
paste input "30503600265"
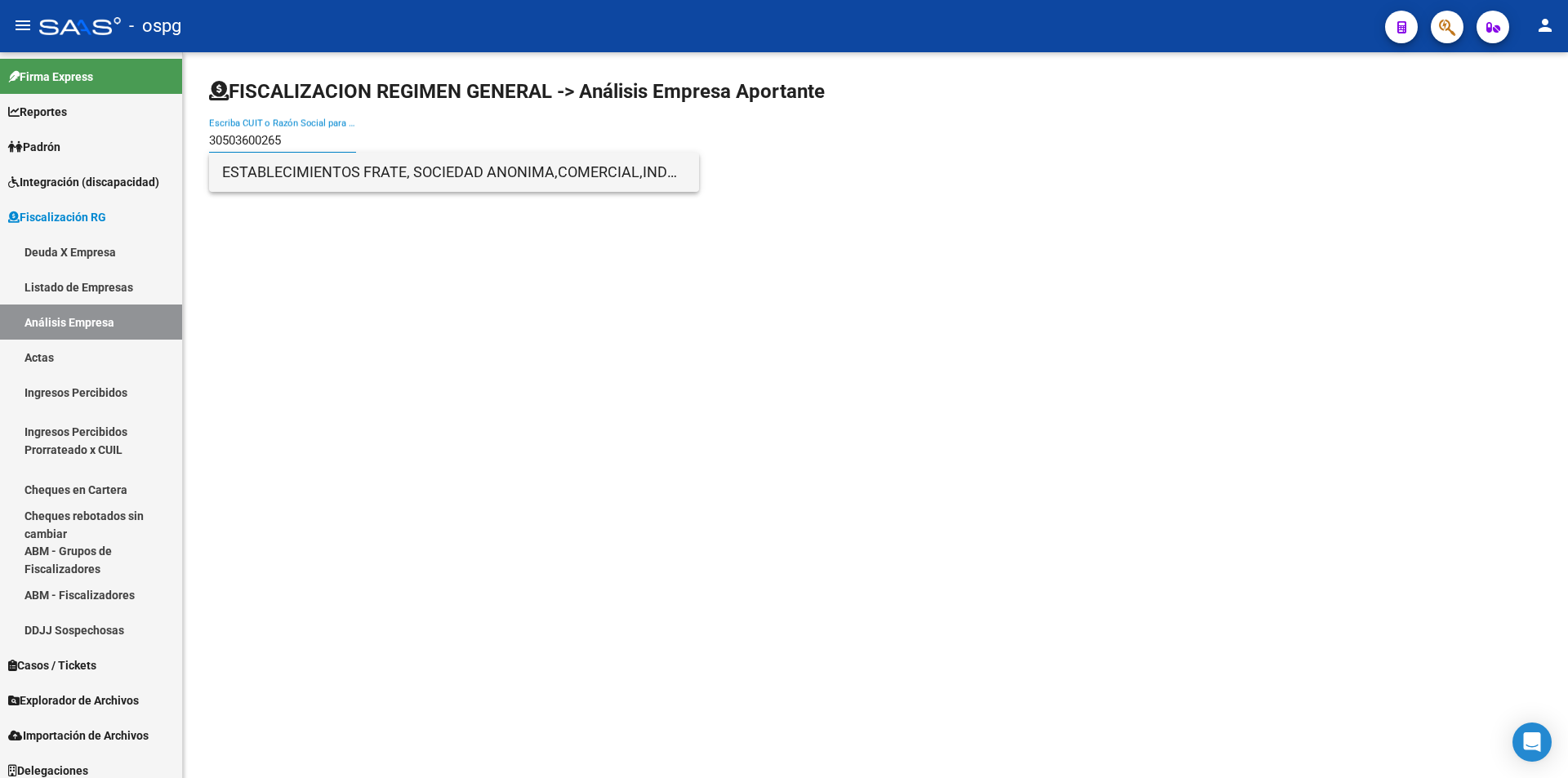
type input "30503600265"
click at [315, 173] on span "ESTABLECIMIENTOS FRATE, SOCIEDAD ANONIMA,COMERCIAL,INDUSTRIAL,FINANCIERA,INMOBI…" at bounding box center [454, 172] width 464 height 39
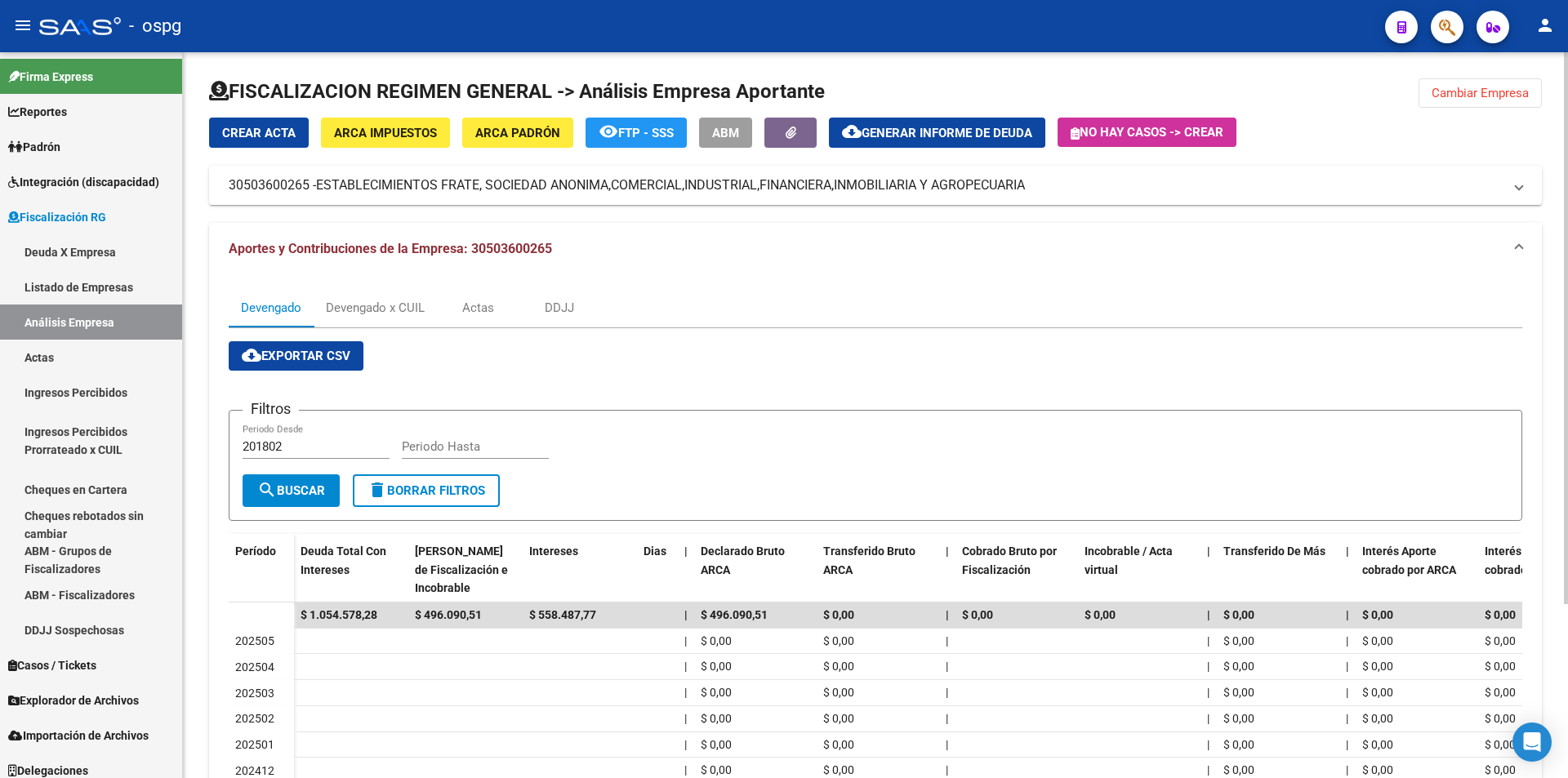
click at [1477, 87] on span "Cambiar Empresa" at bounding box center [1479, 93] width 97 height 14
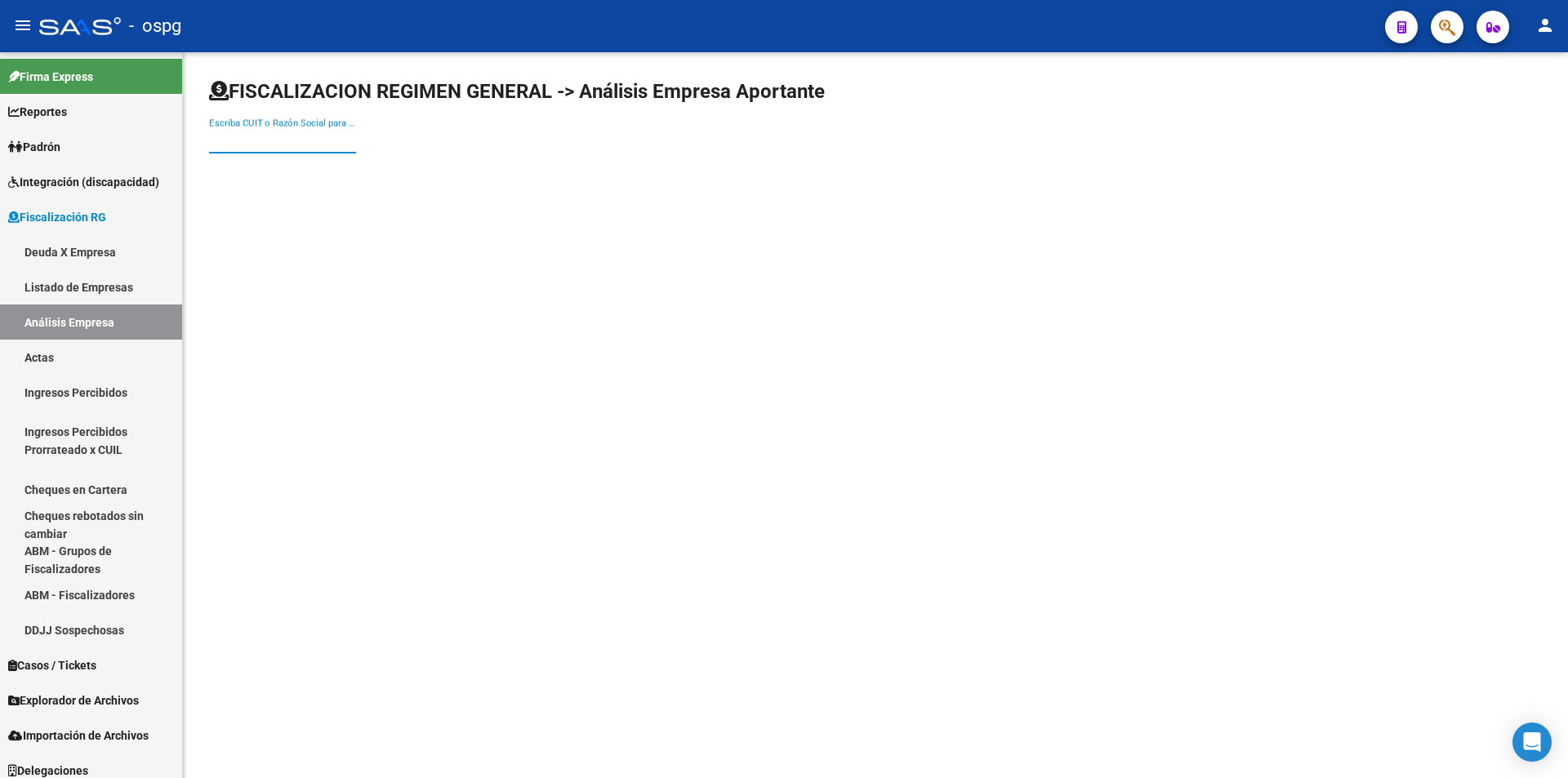
paste input "30503600265"
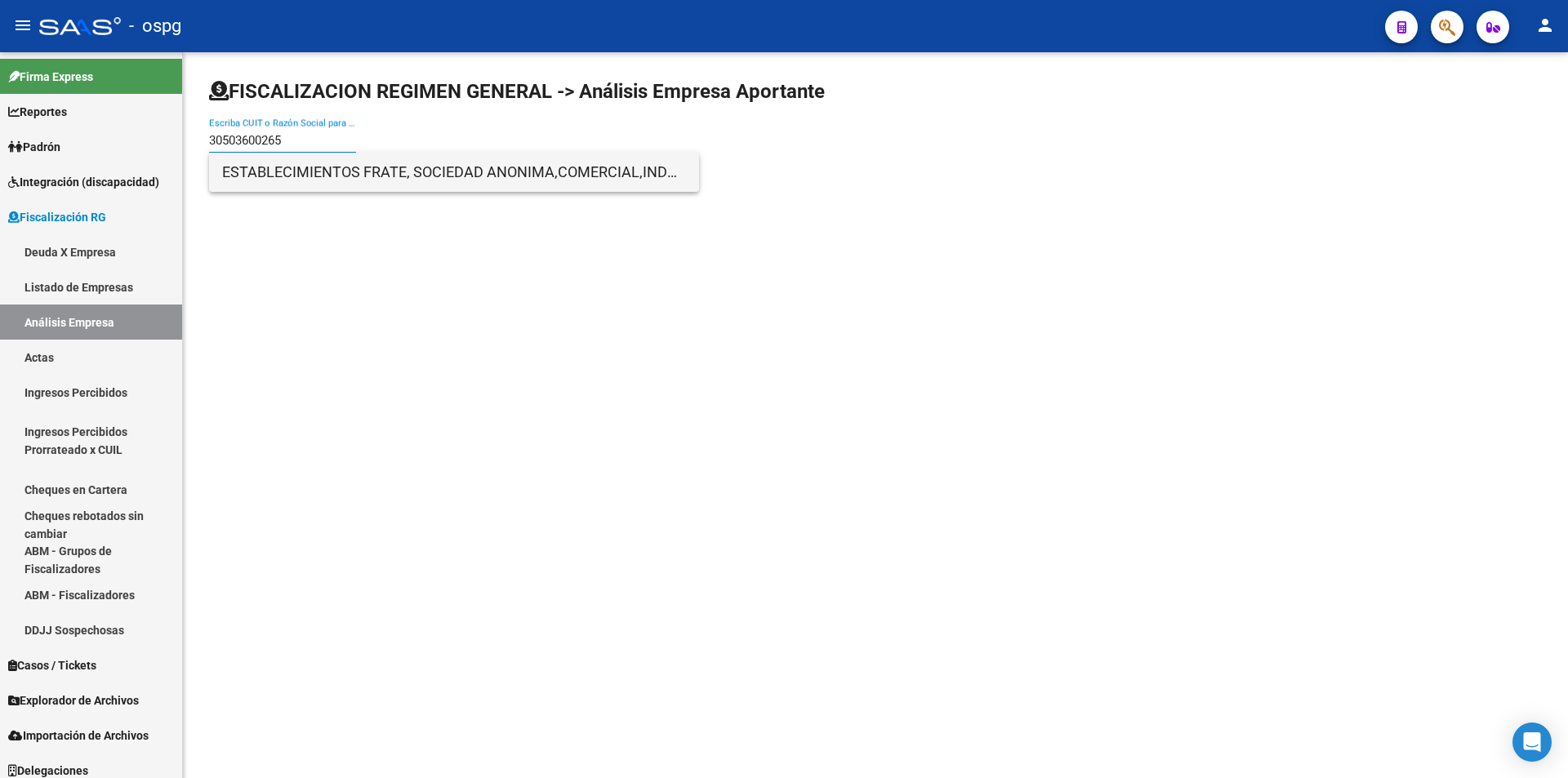
type input "30503600265"
click at [324, 183] on span "ESTABLECIMIENTOS FRATE, SOCIEDAD ANONIMA,COMERCIAL,INDUSTRIAL,FINANCIERA,INMOBI…" at bounding box center [454, 172] width 464 height 39
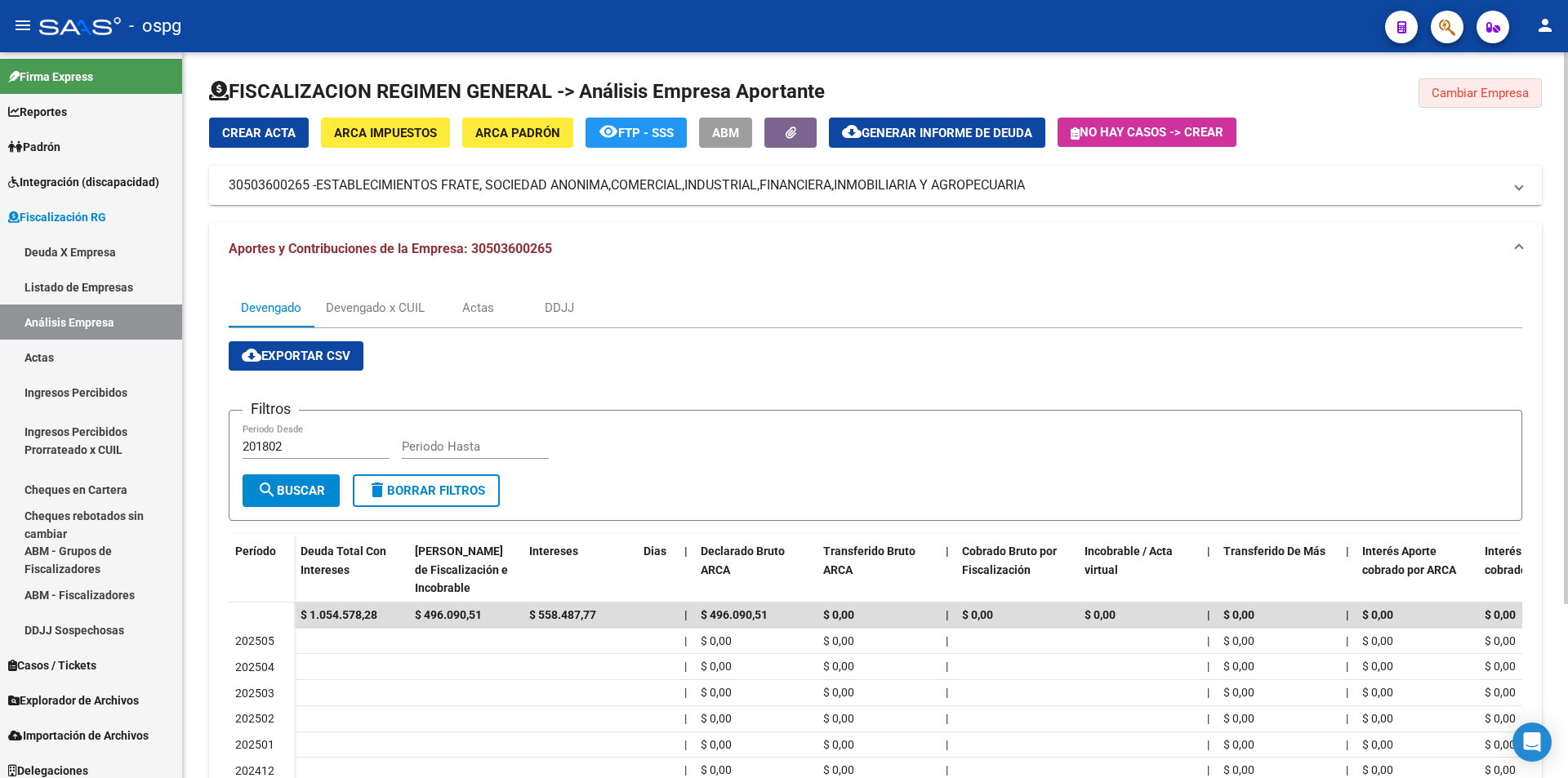
click at [1504, 86] on span "Cambiar Empresa" at bounding box center [1479, 93] width 97 height 14
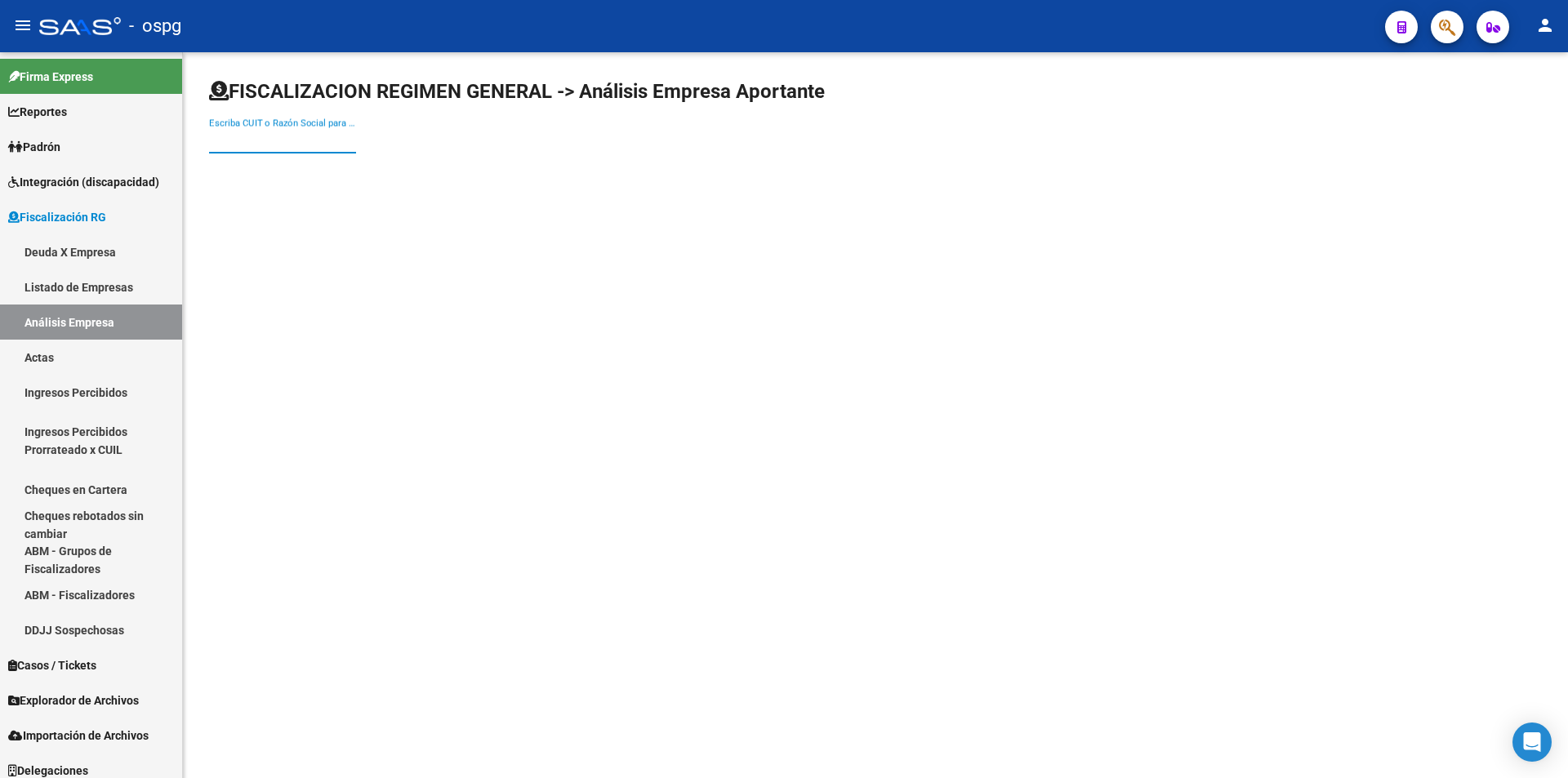
paste input "30654963815"
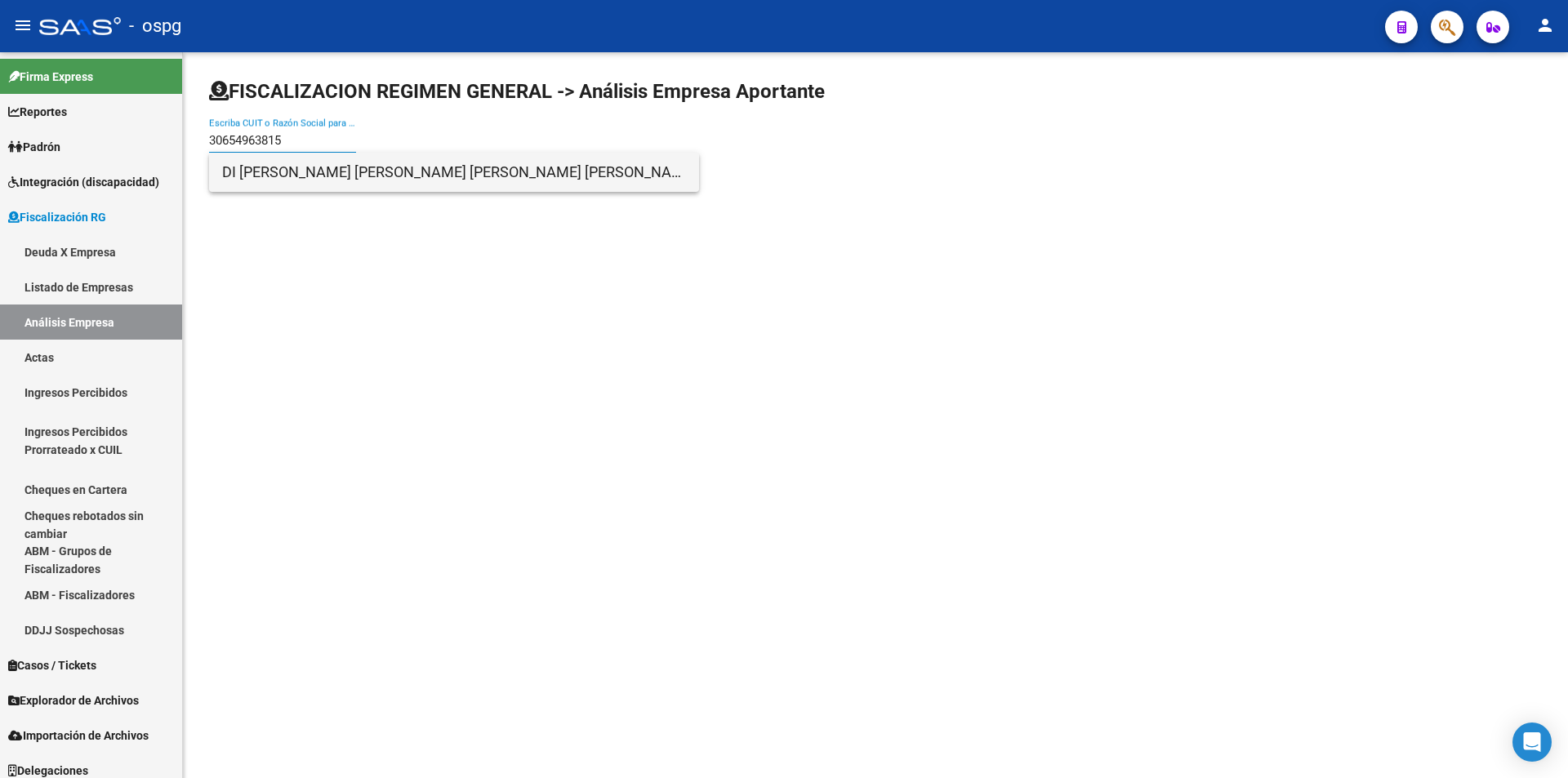
type input "30654963815"
click at [349, 172] on span "DI [PERSON_NAME] [PERSON_NAME] [PERSON_NAME] [PERSON_NAME] [PERSON_NAME] S H" at bounding box center [454, 172] width 464 height 39
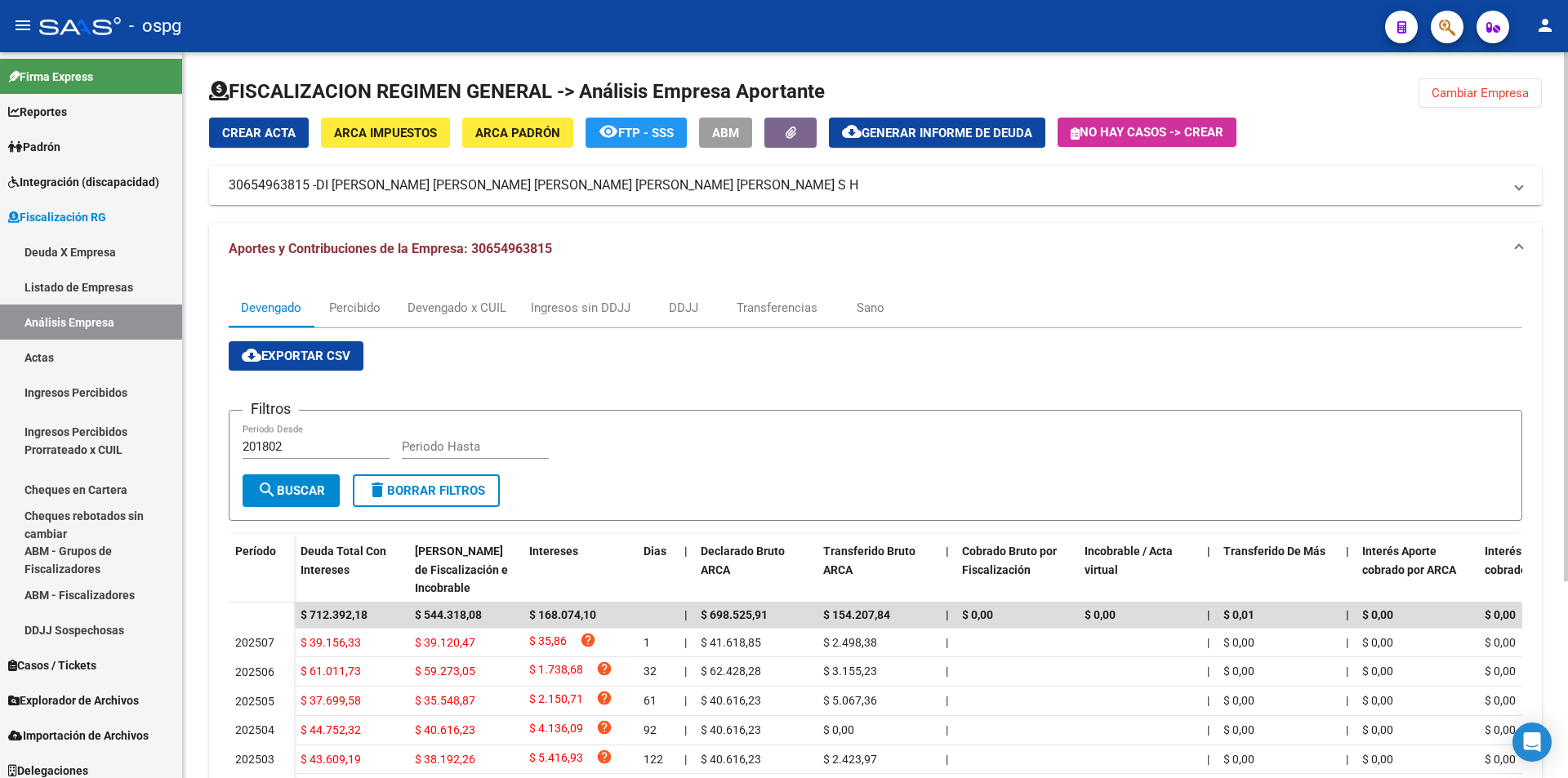
click at [534, 130] on span "ARCA Padrón" at bounding box center [517, 132] width 85 height 14
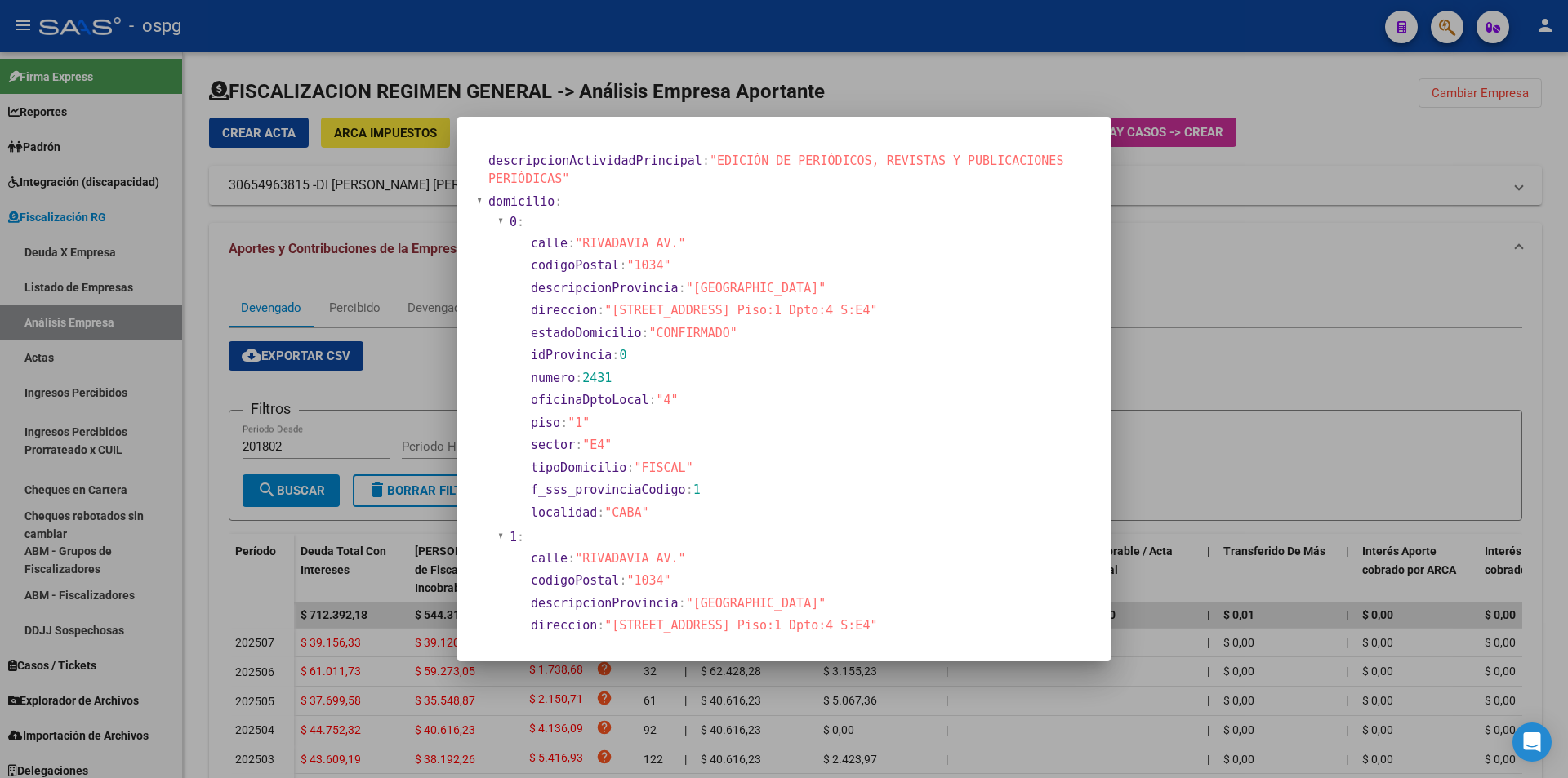
click at [1226, 276] on div at bounding box center [784, 389] width 1568 height 778
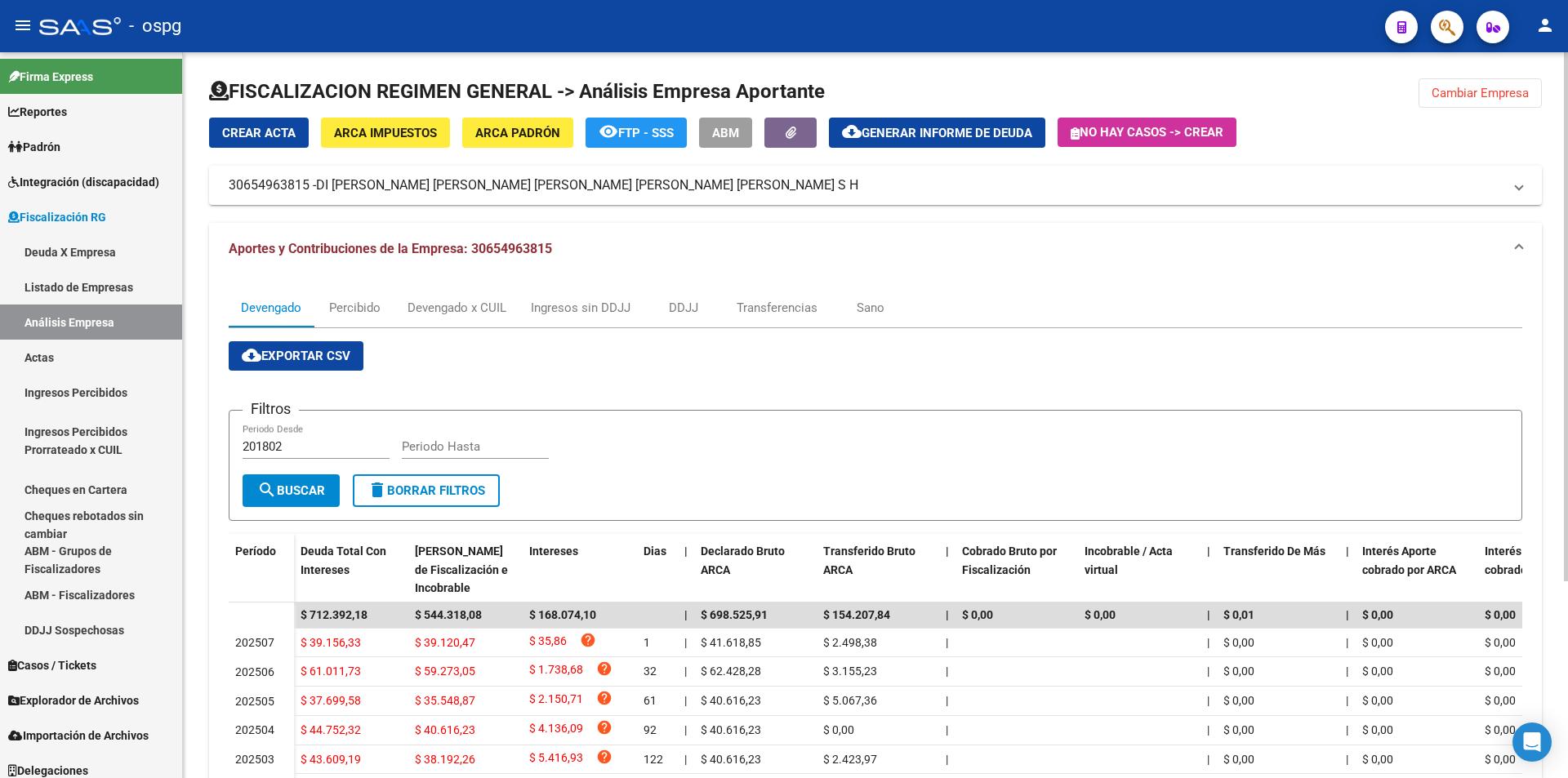
click at [1482, 93] on span "Cambiar Empresa" at bounding box center [1479, 93] width 97 height 14
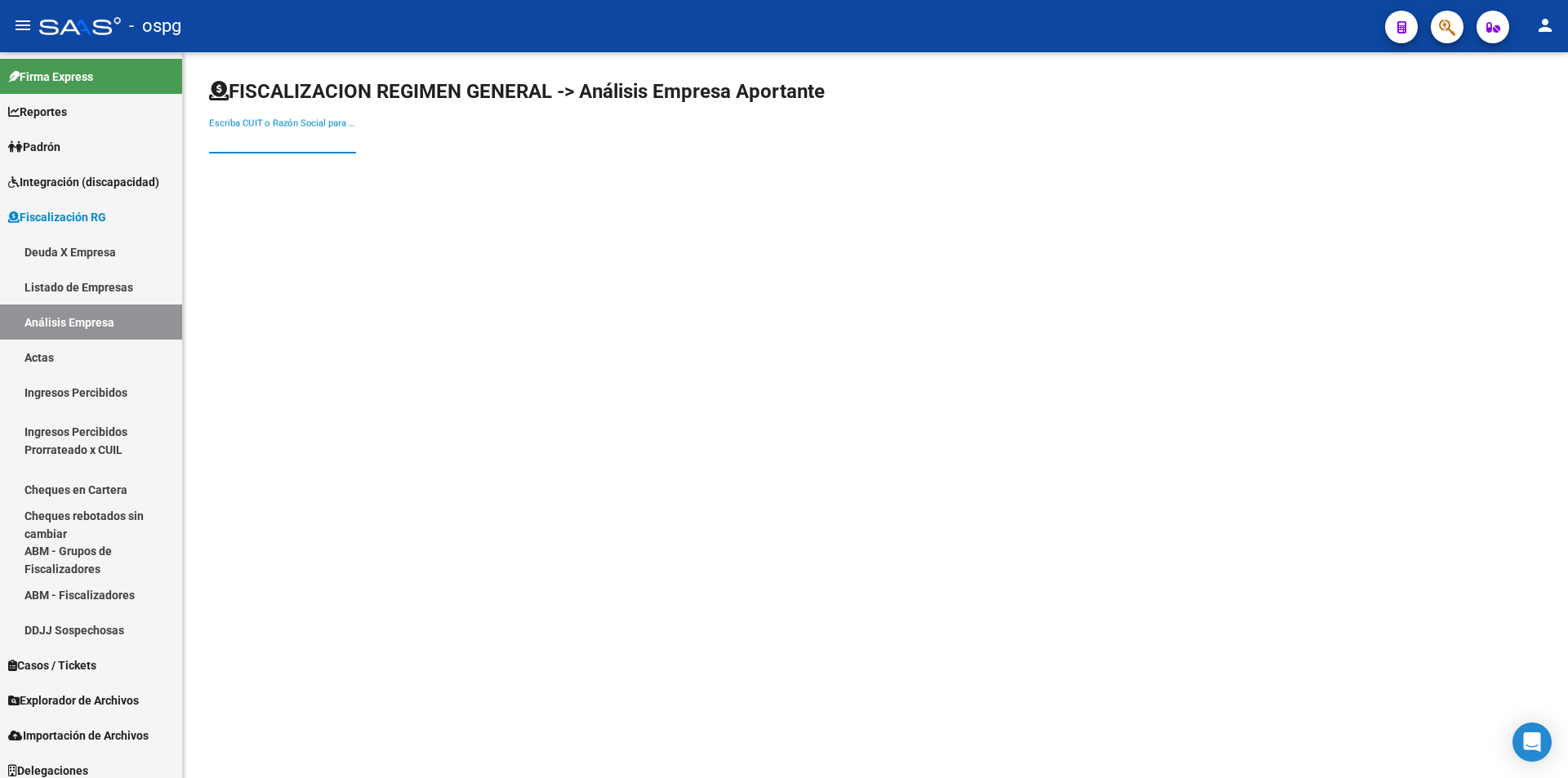
paste input "30662970758"
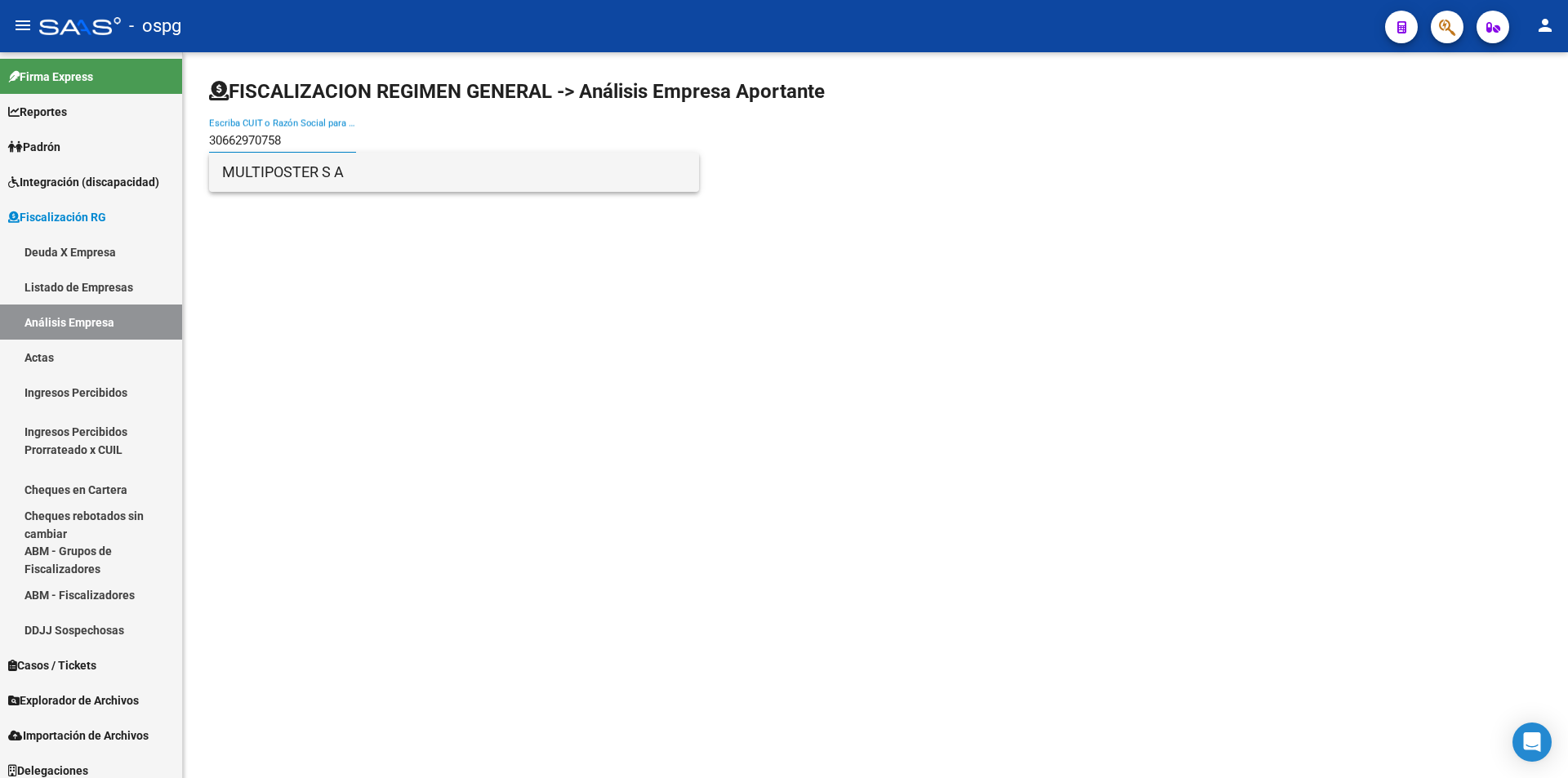
type input "30662970758"
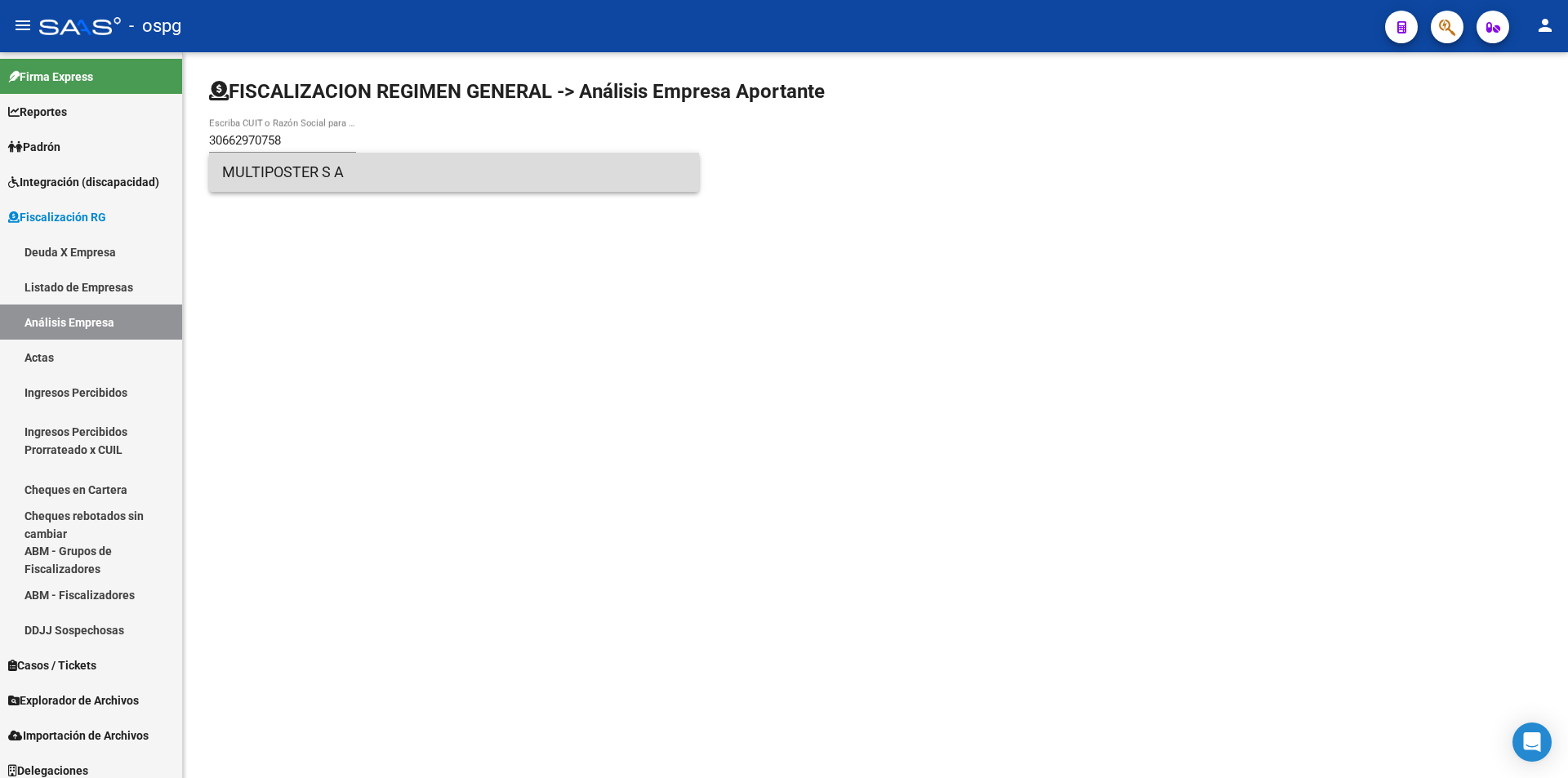
click at [363, 174] on span "MULTIPOSTER S A" at bounding box center [454, 172] width 464 height 39
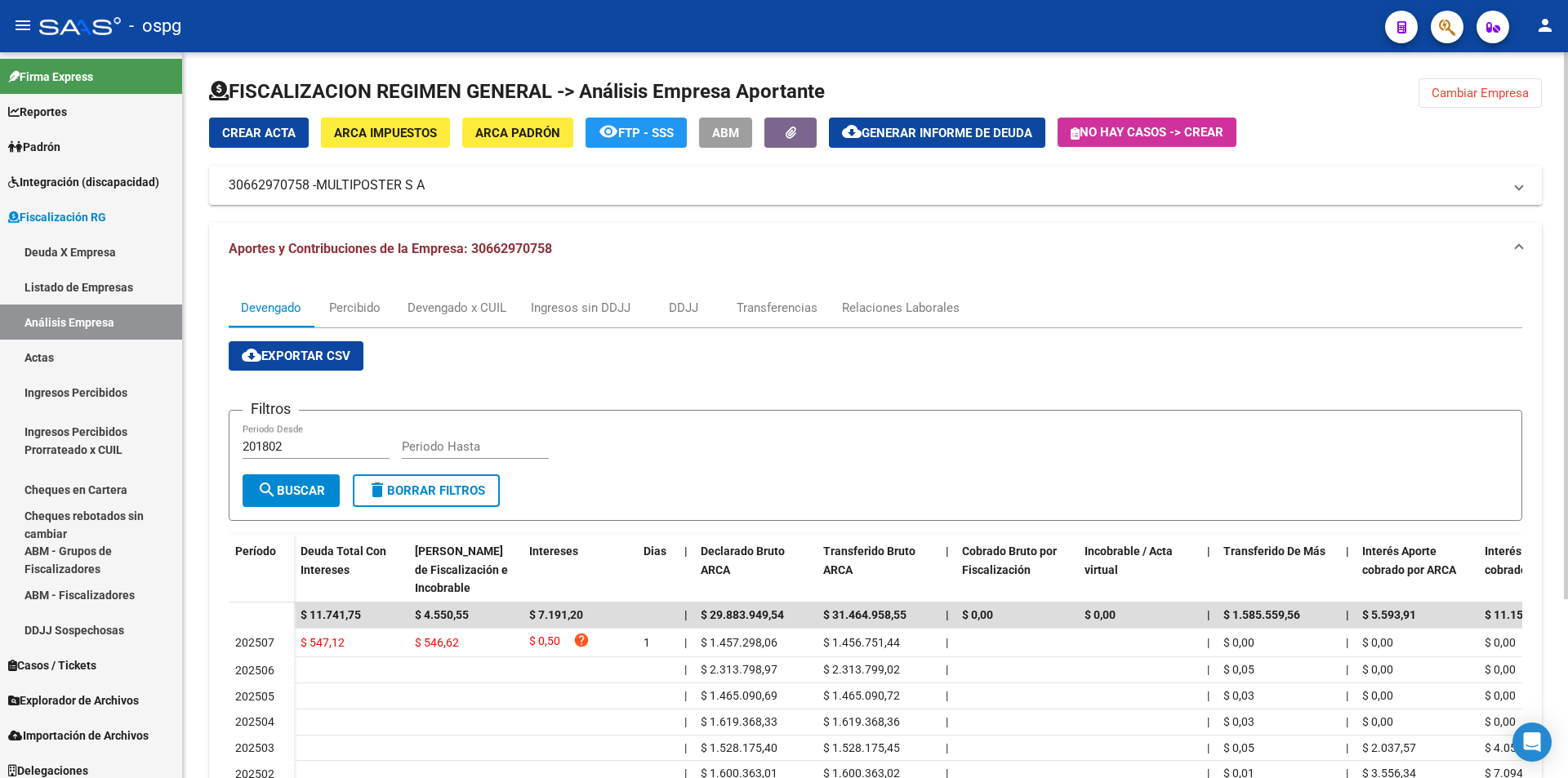
click at [1491, 86] on span "Cambiar Empresa" at bounding box center [1479, 93] width 97 height 14
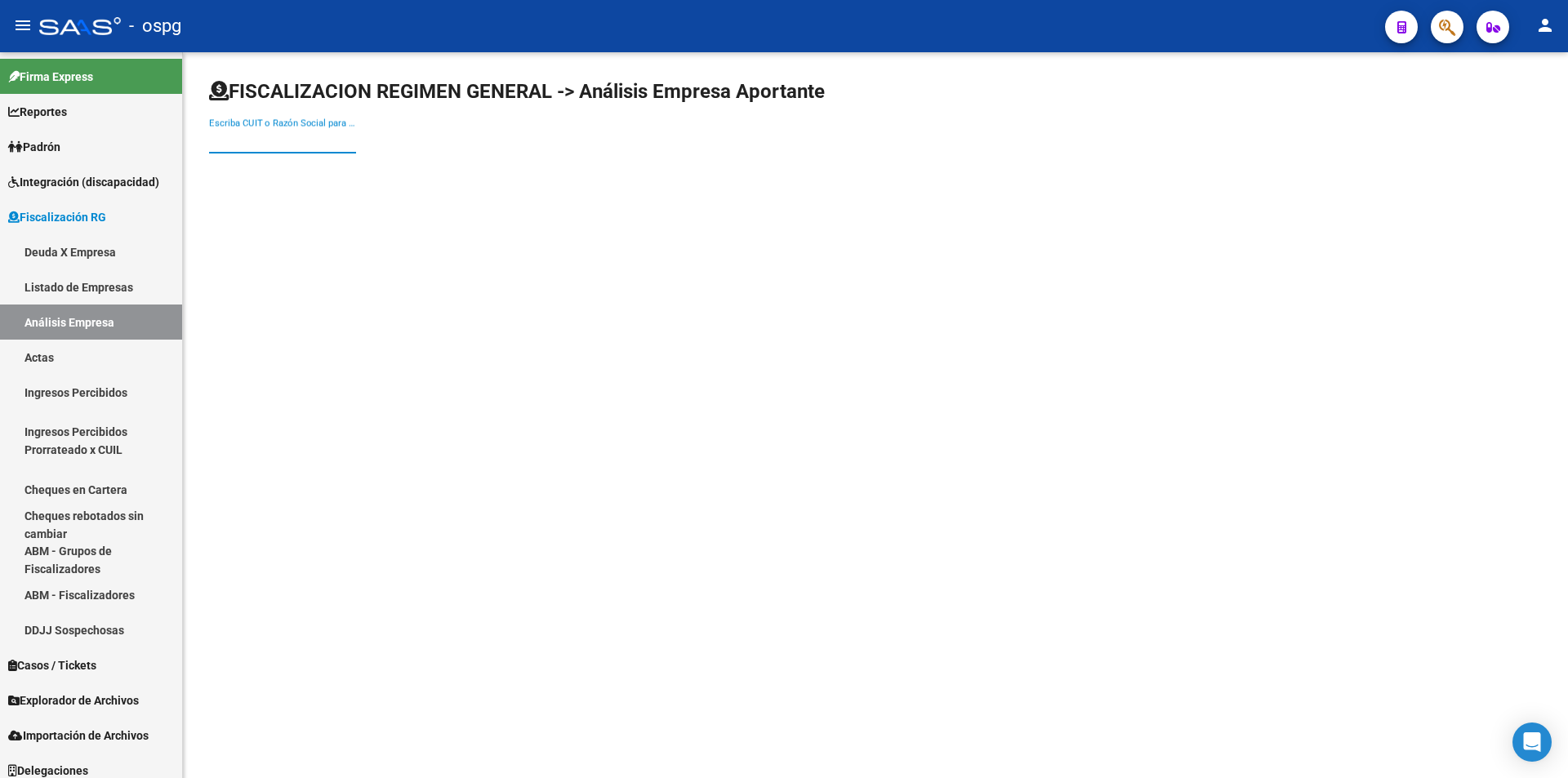
paste input "30679089095"
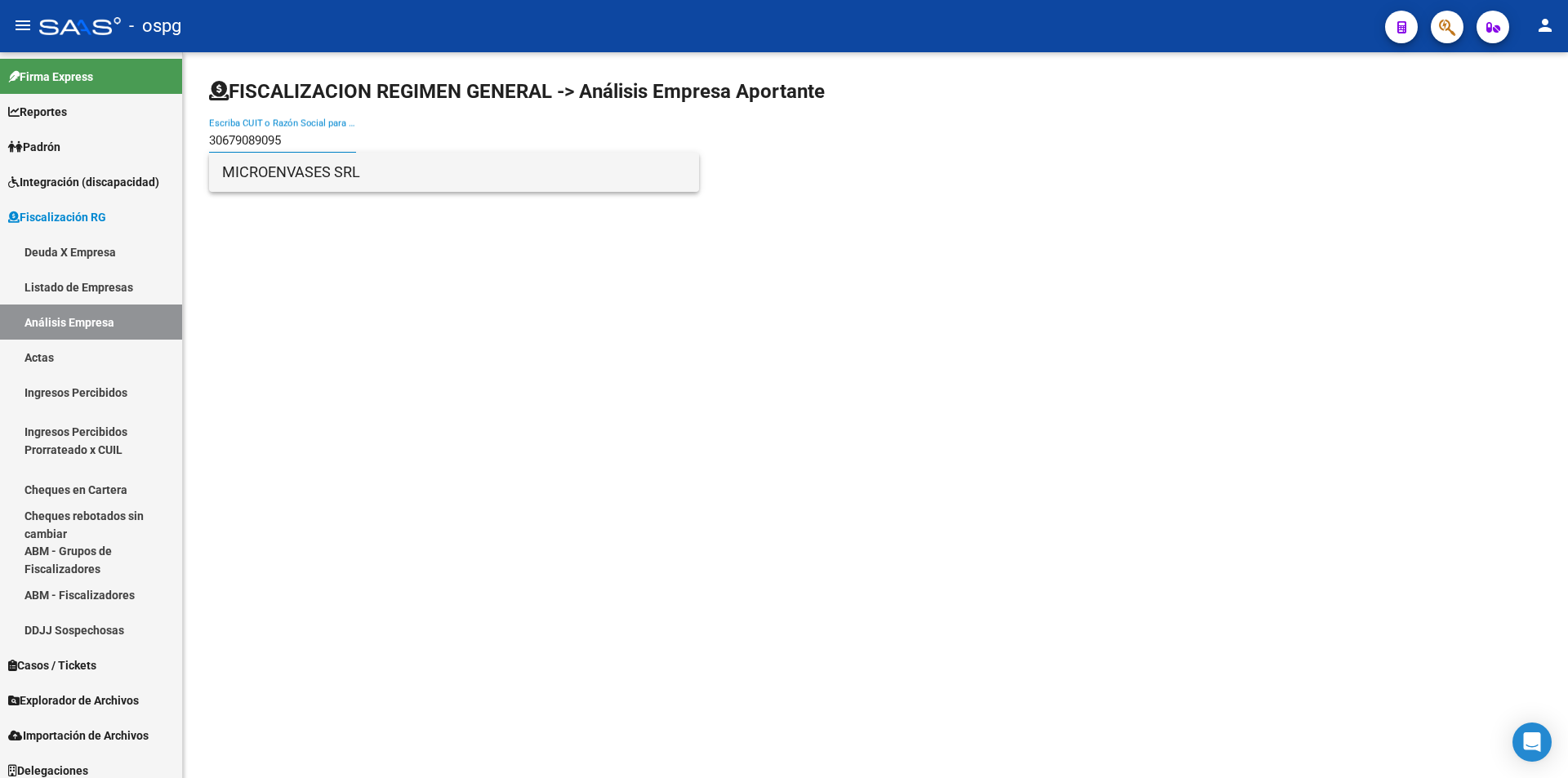
type input "30679089095"
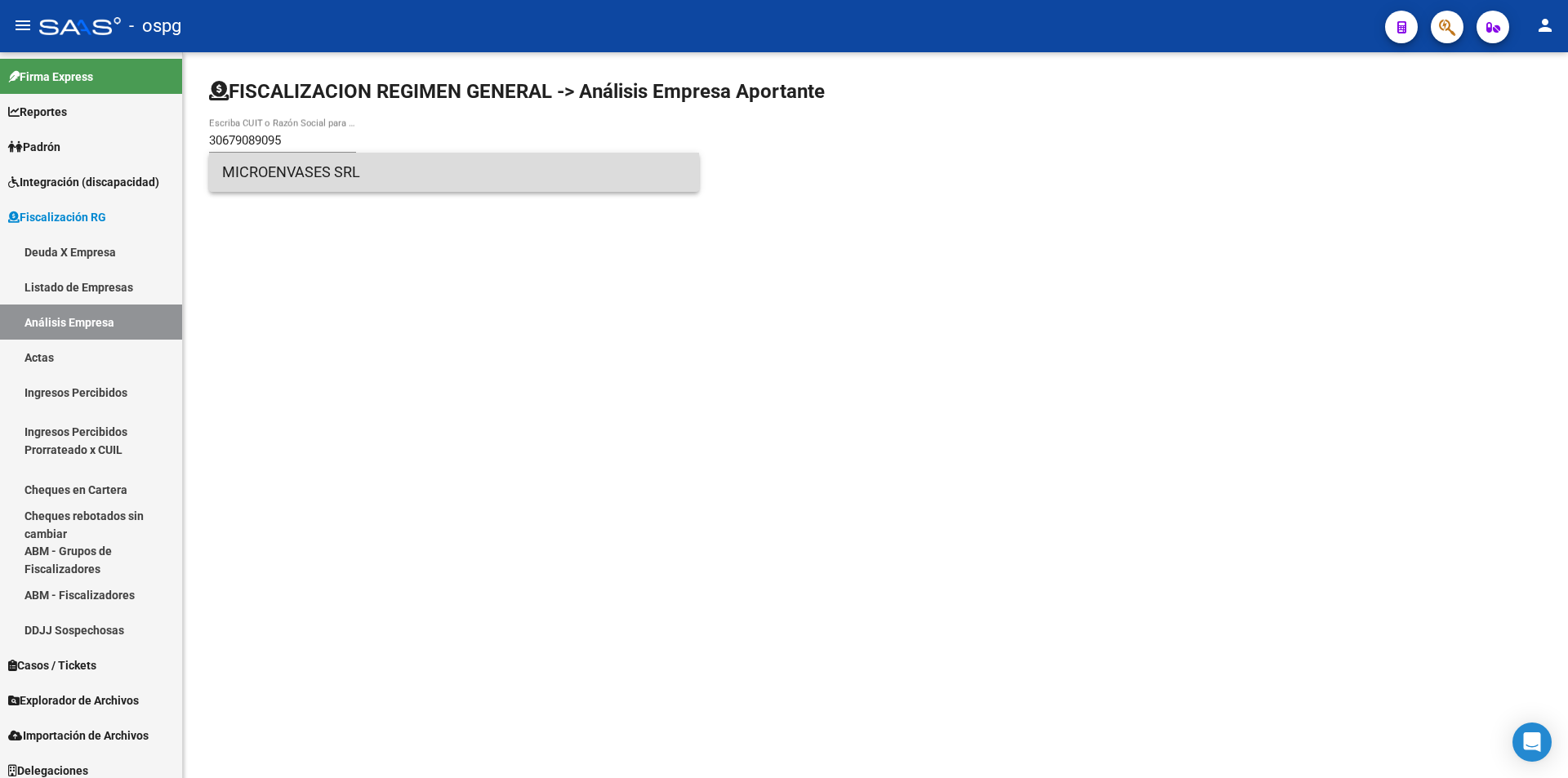
click at [283, 176] on span "MICROENVASES SRL" at bounding box center [454, 172] width 464 height 39
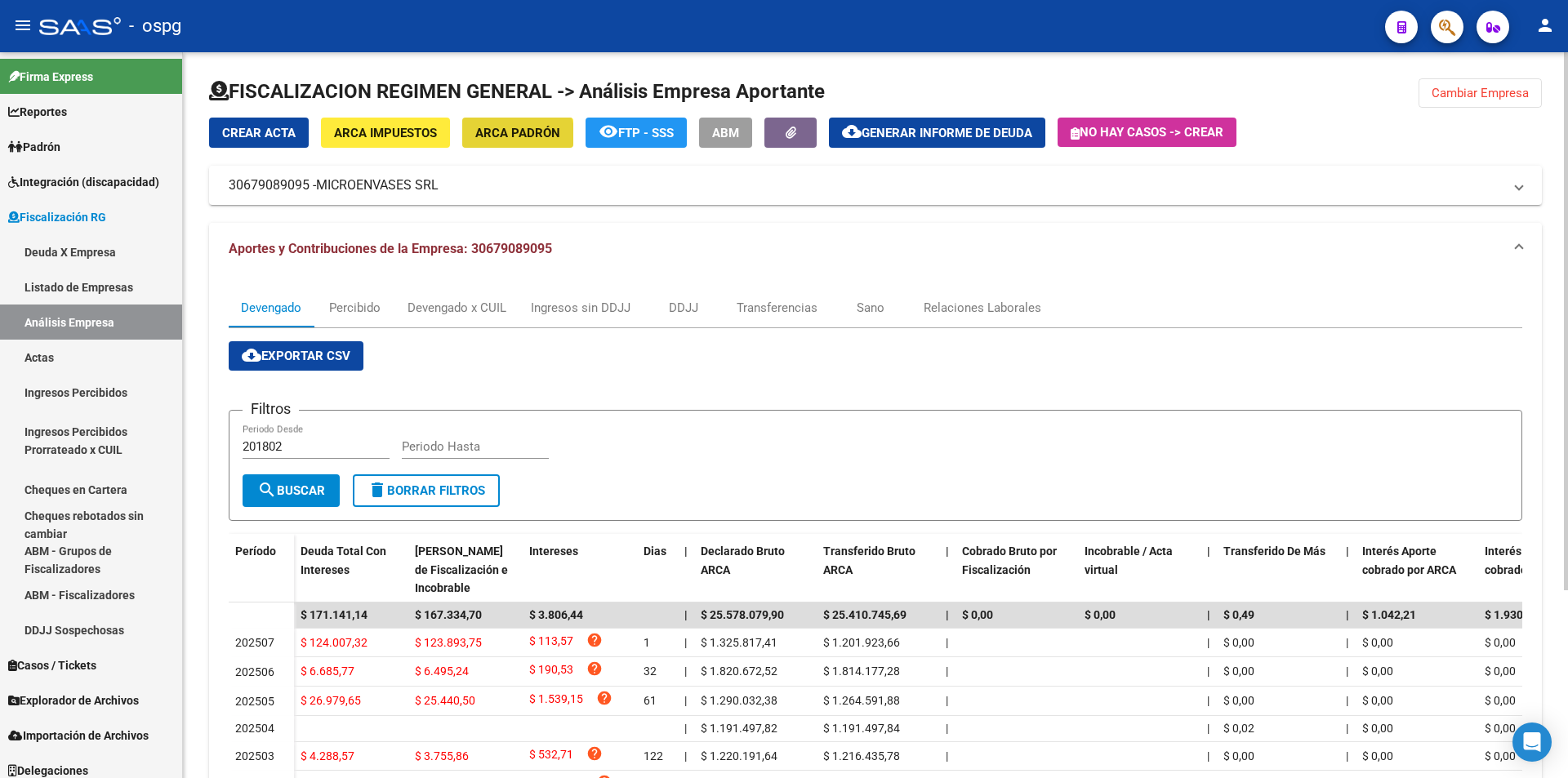
click at [514, 138] on span "ARCA Padrón" at bounding box center [517, 132] width 85 height 14
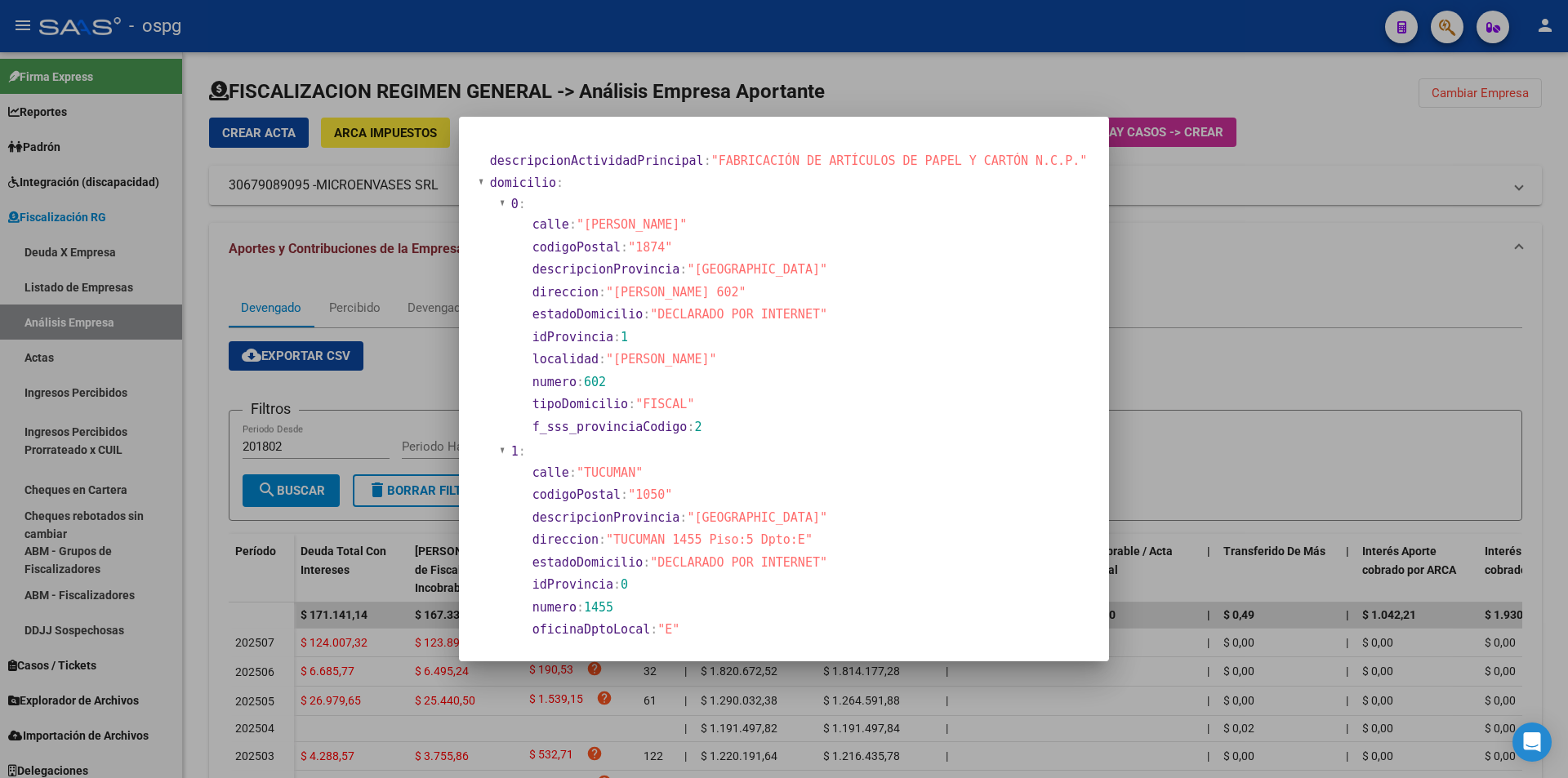
click at [1204, 378] on div at bounding box center [784, 389] width 1568 height 778
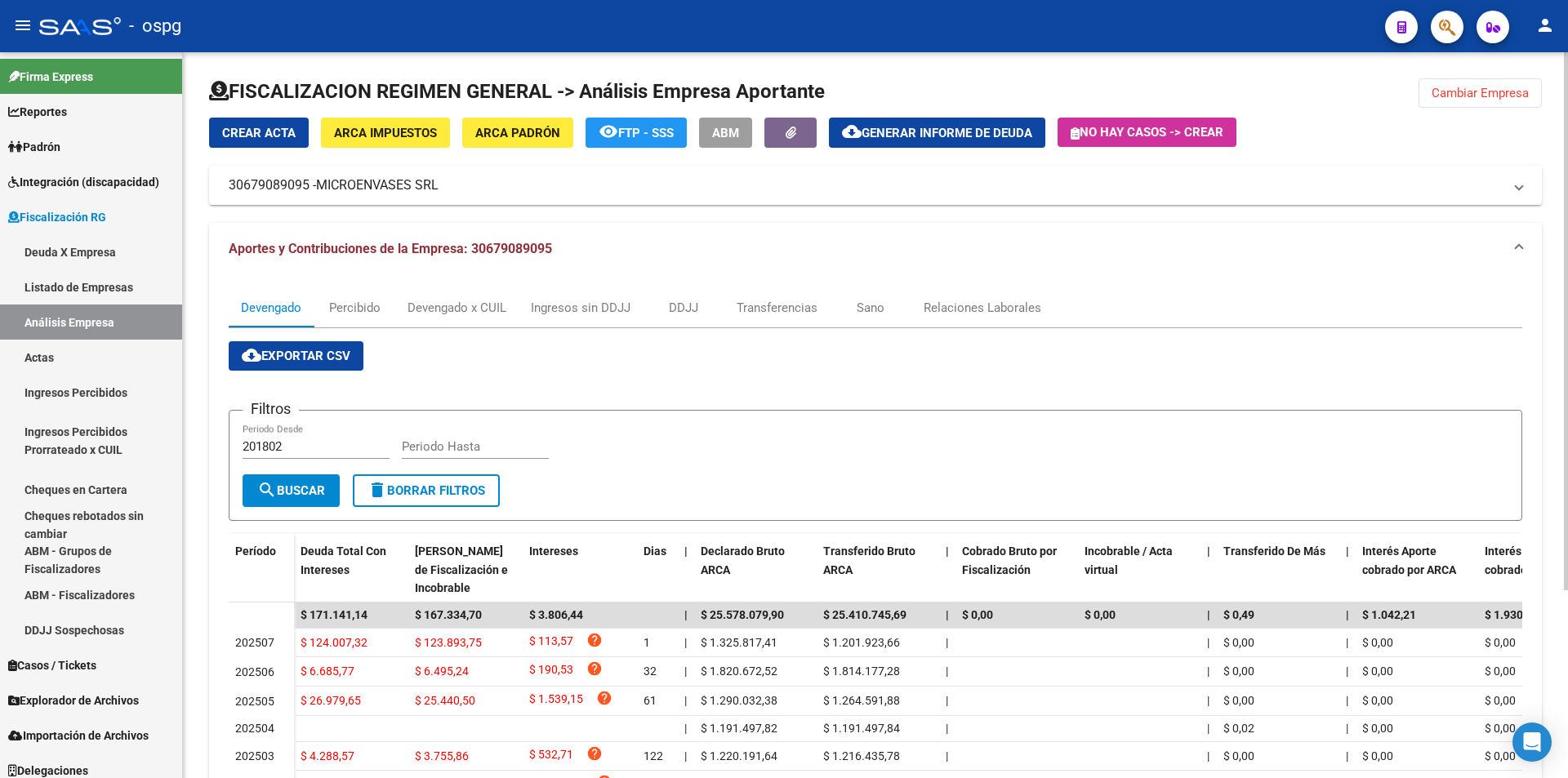
click at [1488, 108] on div at bounding box center [875, 98] width 1332 height 39
click at [1487, 100] on span "Cambiar Empresa" at bounding box center [1479, 93] width 97 height 14
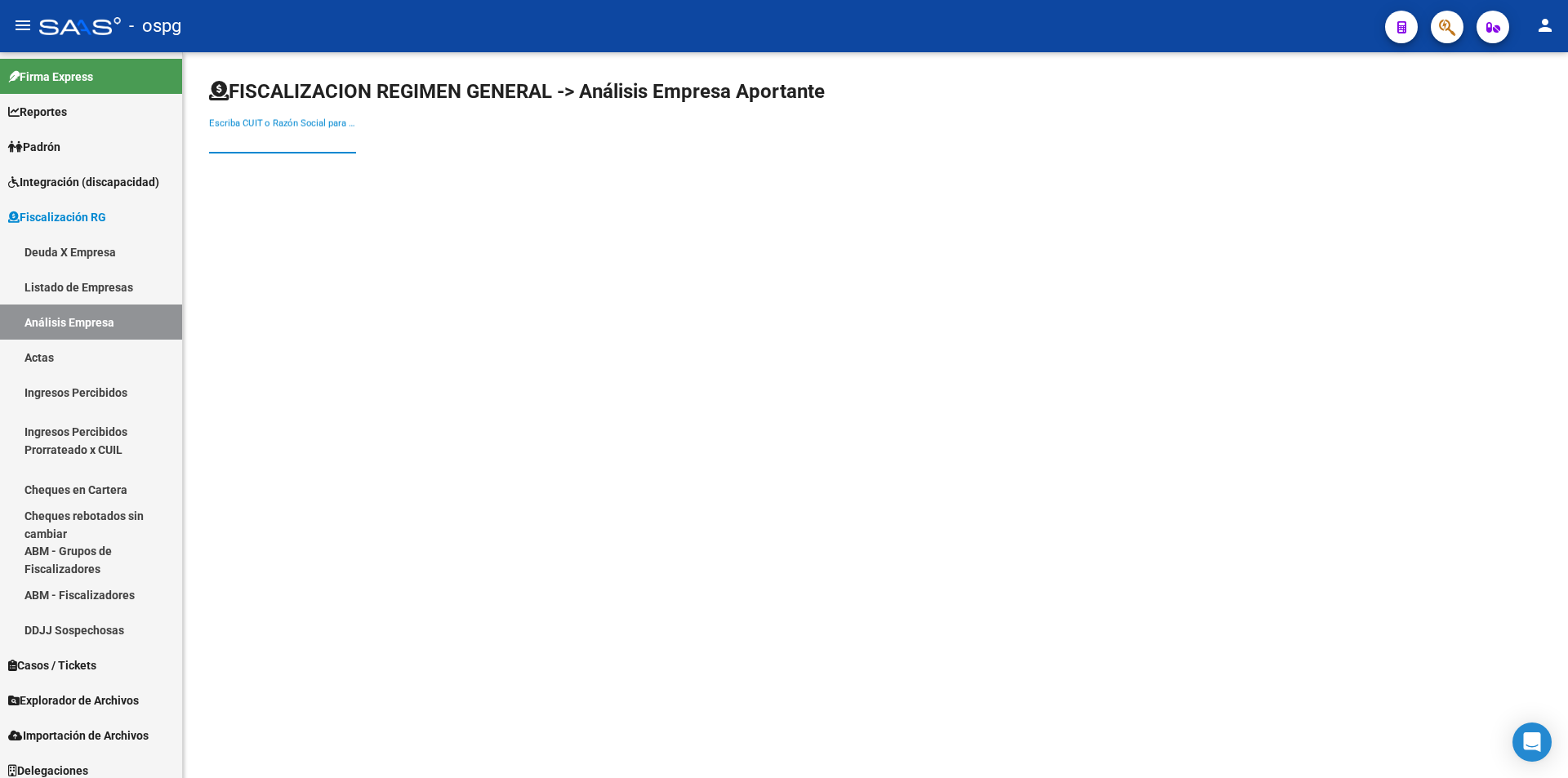
paste input "30688334426"
type input "30688334426"
click at [310, 181] on span "LEG SRL" at bounding box center [454, 172] width 464 height 39
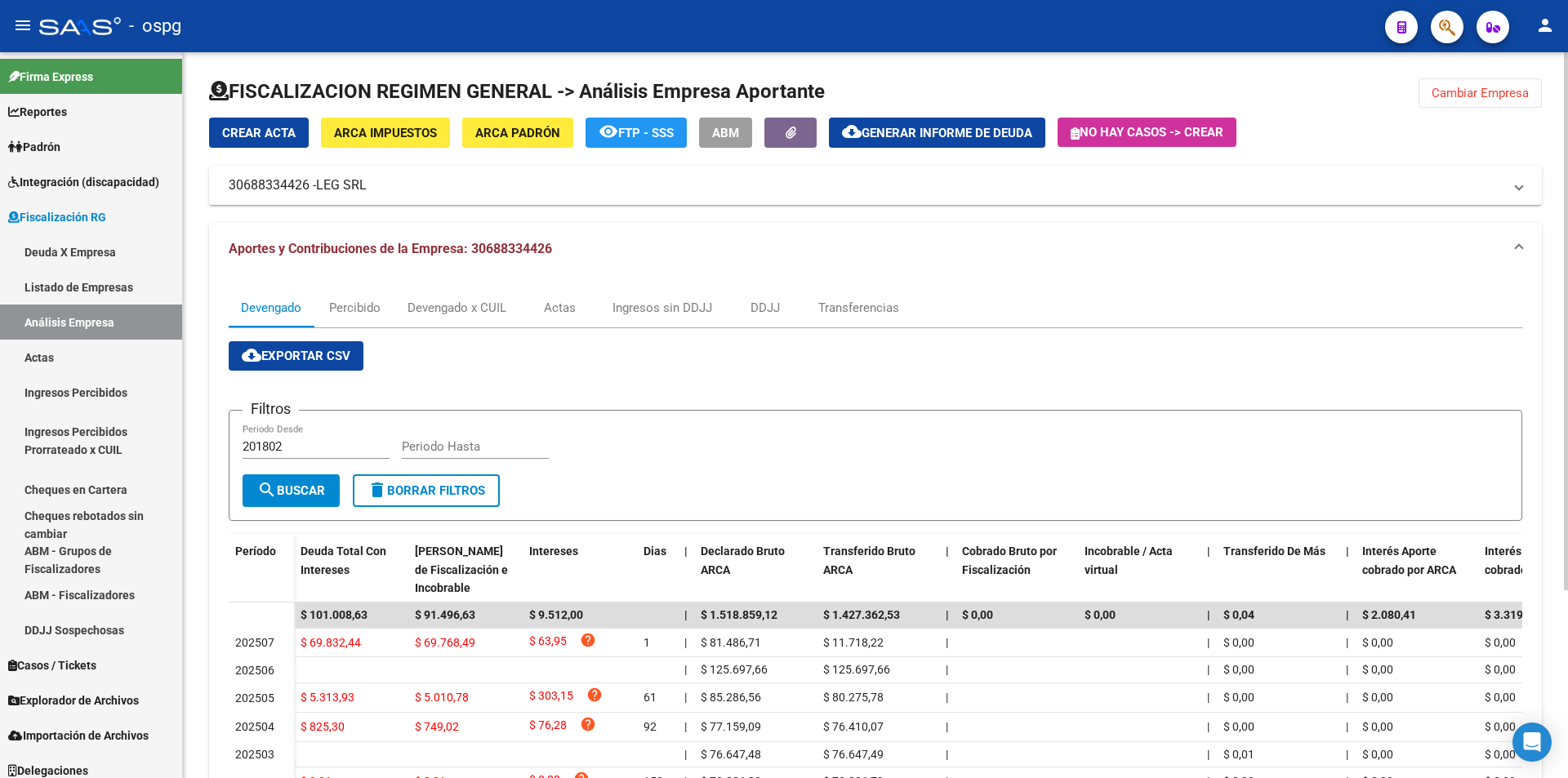
click at [1480, 101] on button "Cambiar Empresa" at bounding box center [1480, 93] width 124 height 30
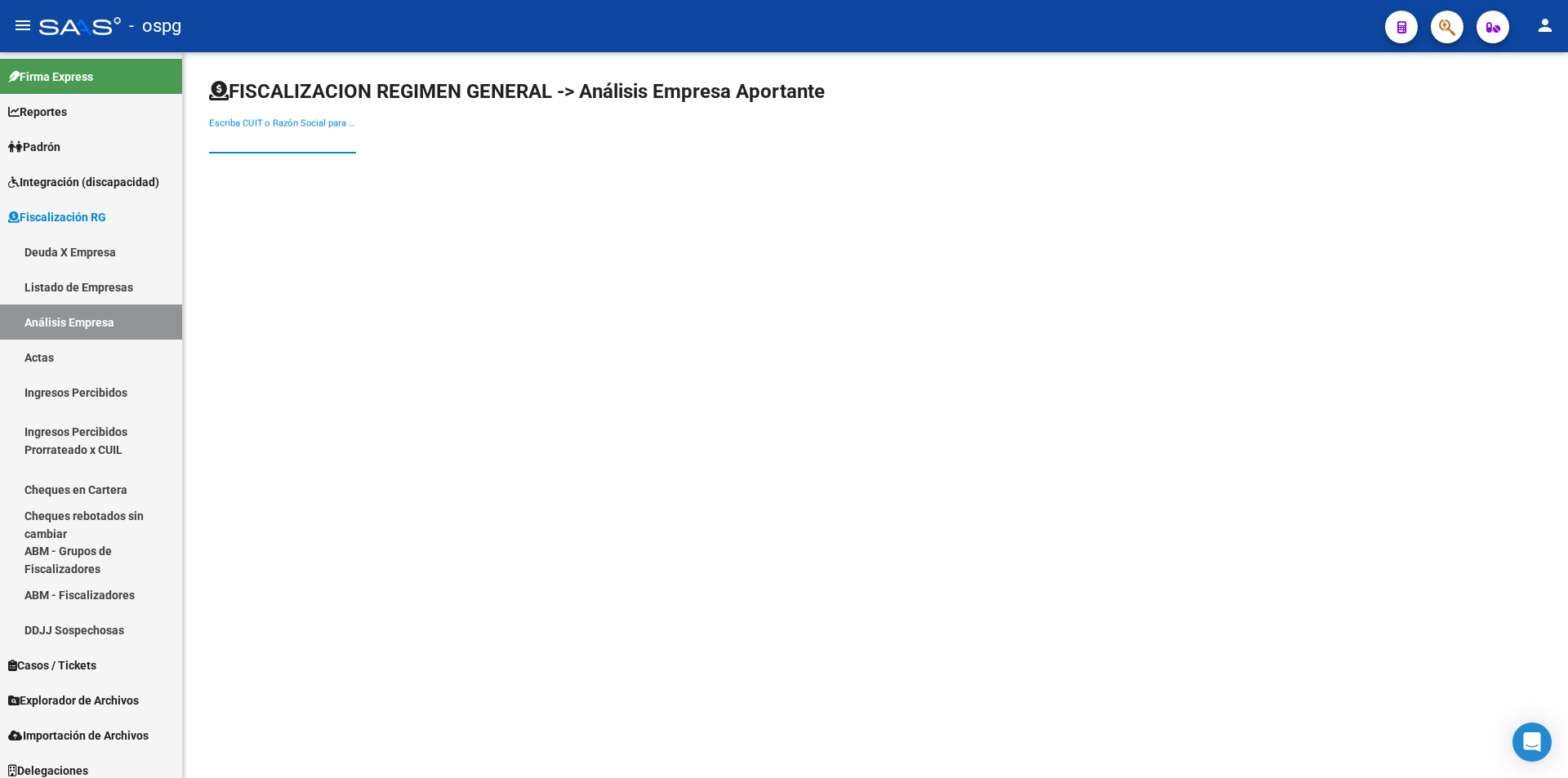
paste input "30697783993"
type input "30697783993"
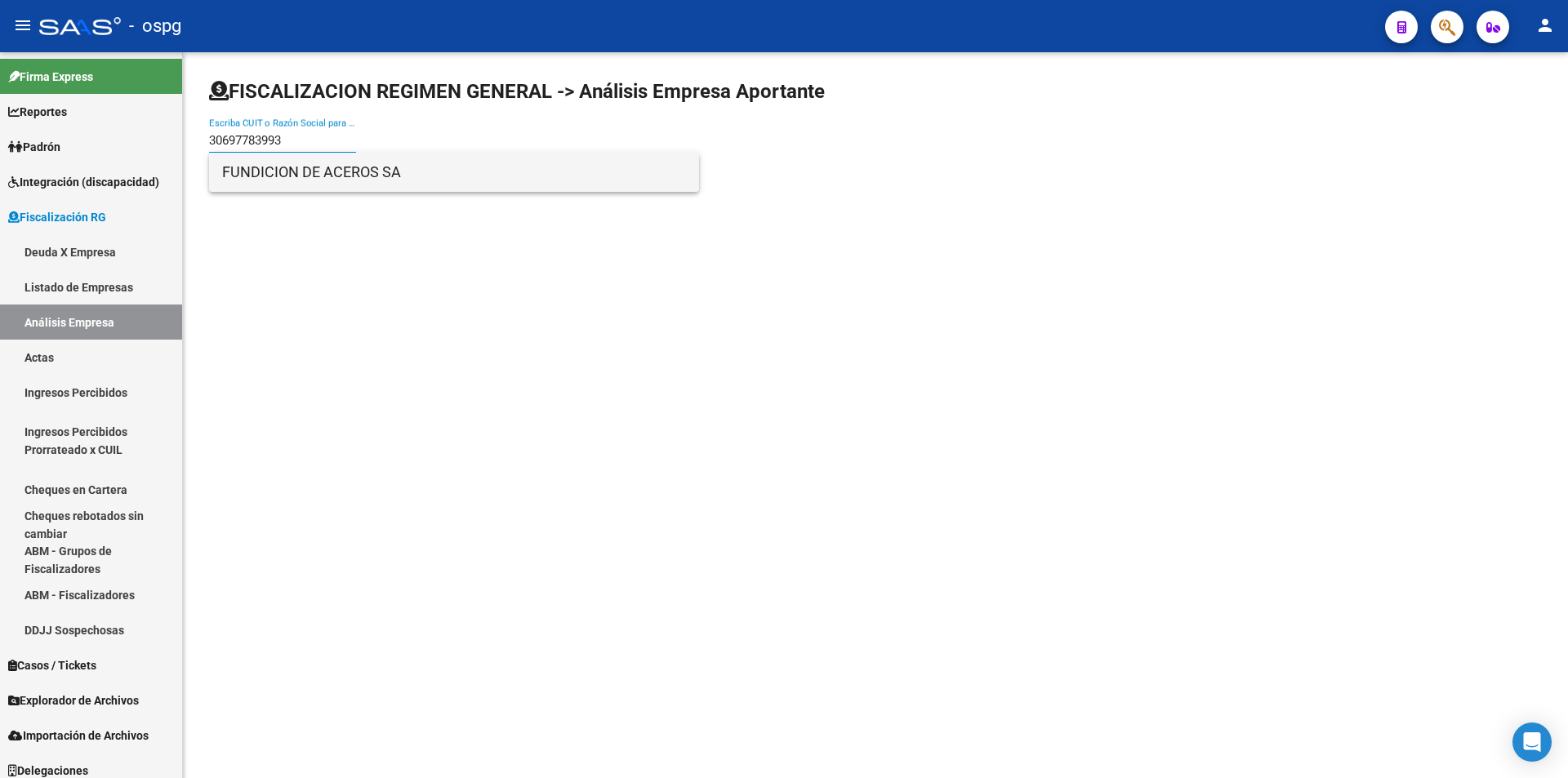
click at [298, 179] on span "FUNDICION DE ACEROS SA" at bounding box center [454, 172] width 464 height 39
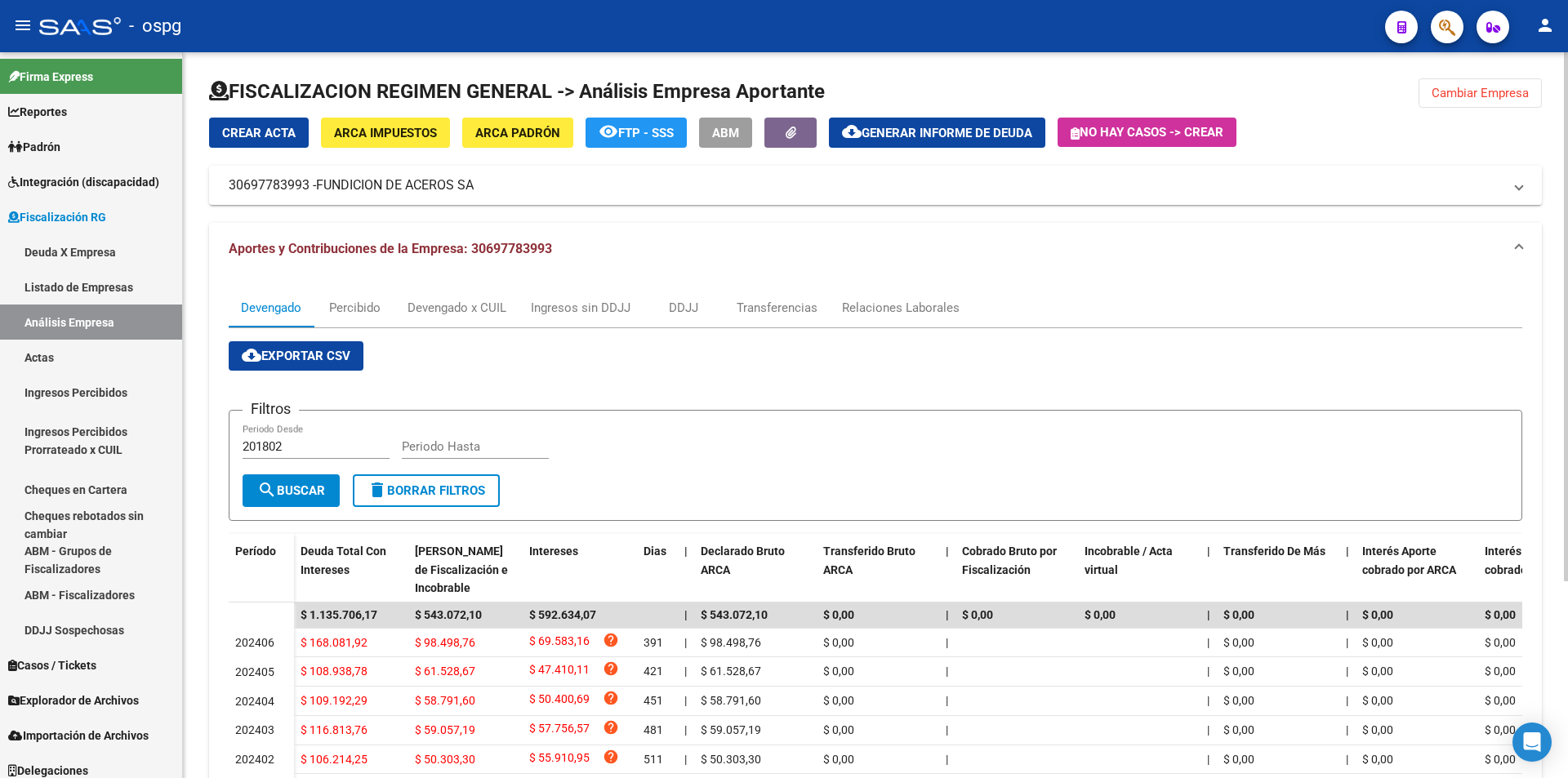
click at [1471, 98] on span "Cambiar Empresa" at bounding box center [1479, 93] width 97 height 14
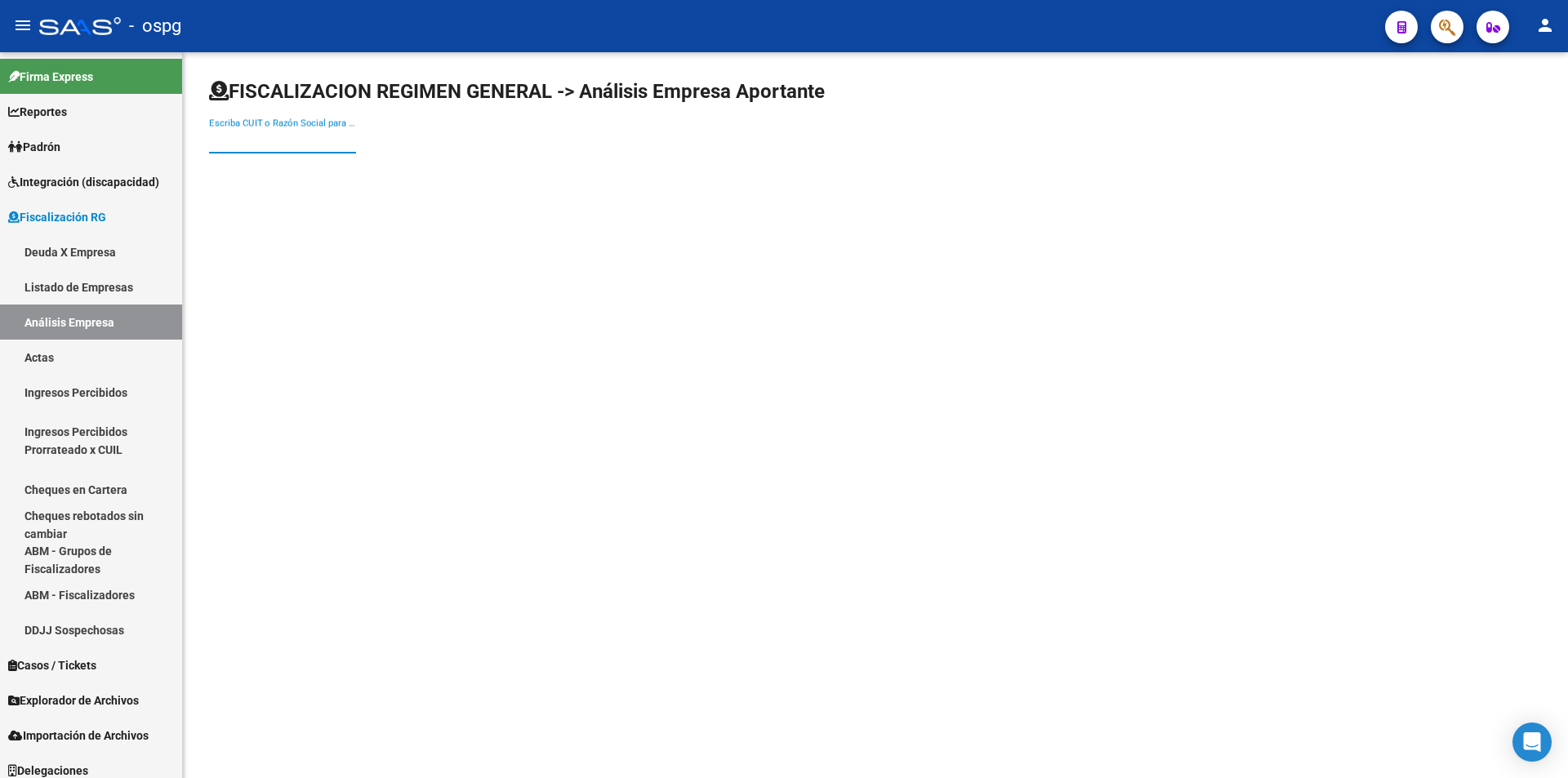
paste input "30707829822"
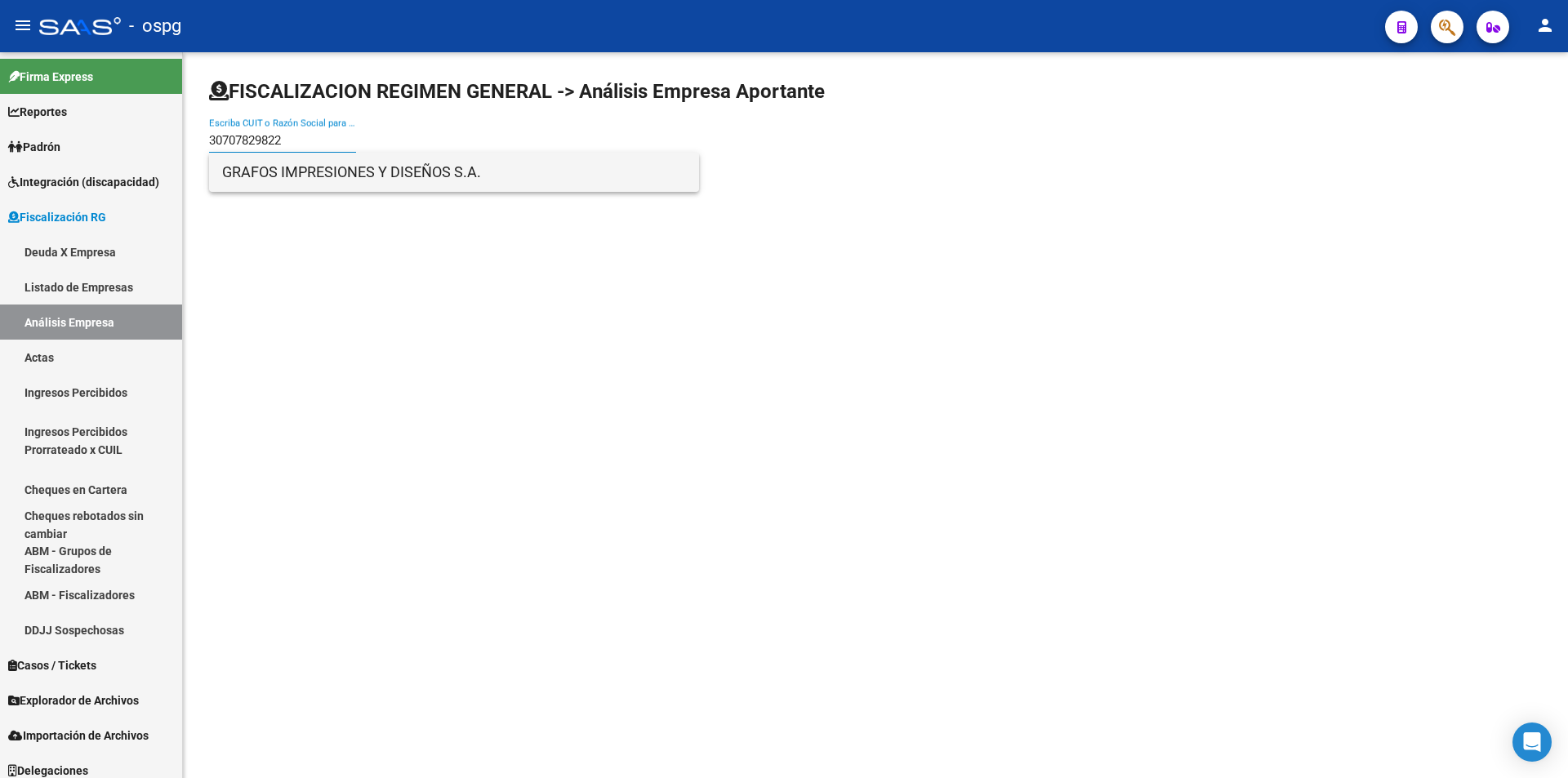
type input "30707829822"
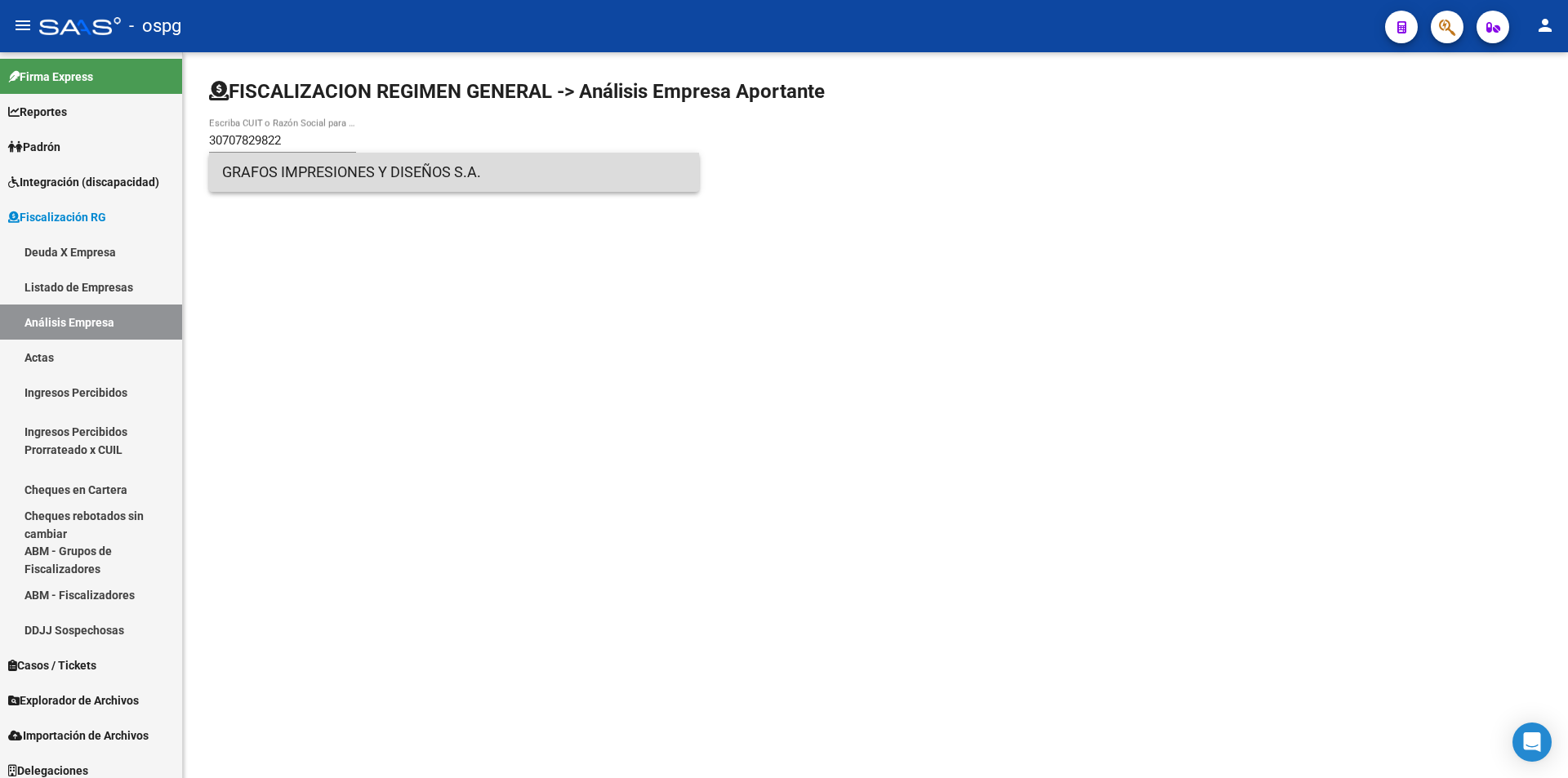
click at [321, 170] on span "GRAFOS IMPRESIONES Y DISEÑOS S.A." at bounding box center [454, 172] width 464 height 39
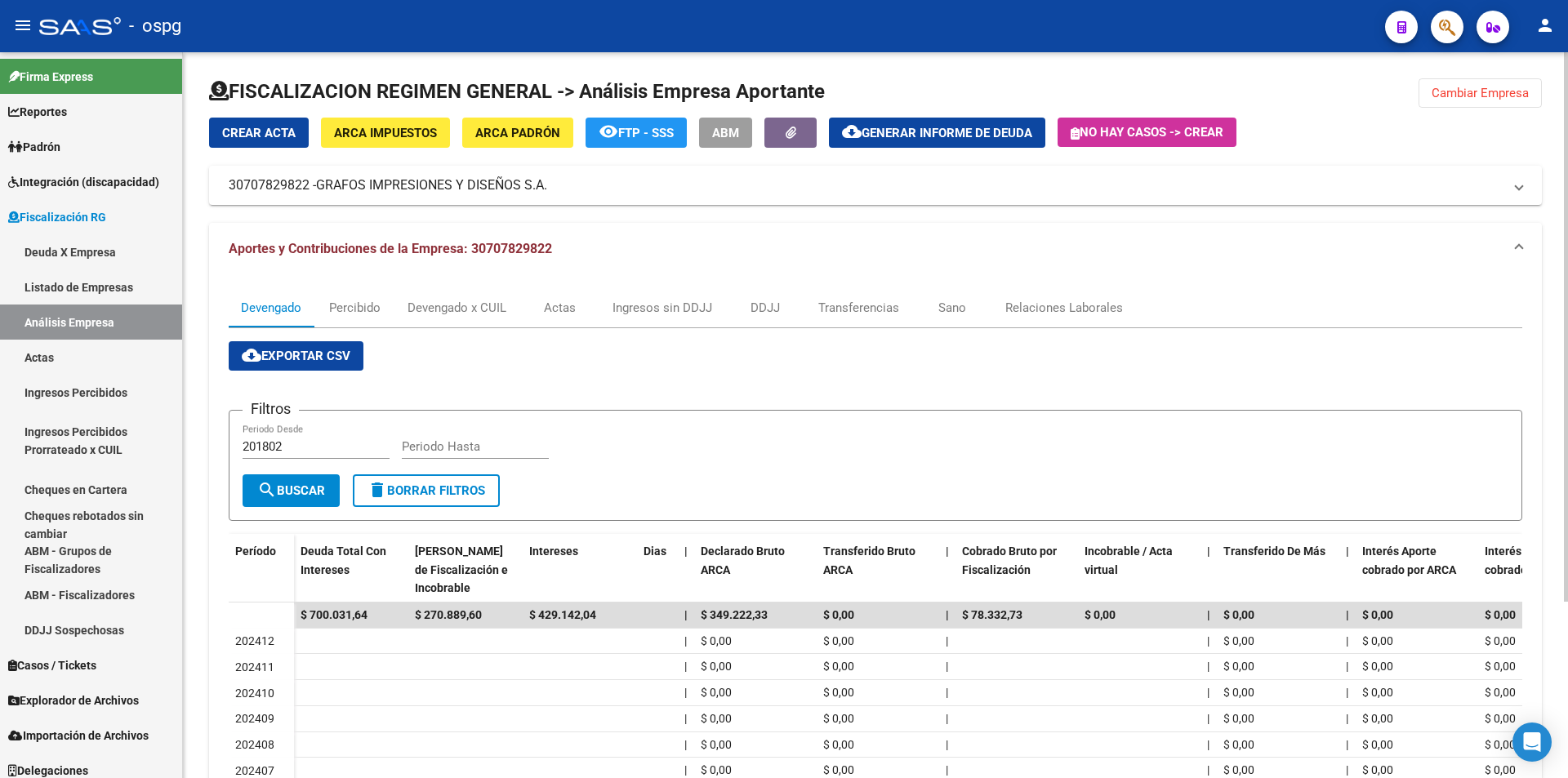
click at [1465, 91] on span "Cambiar Empresa" at bounding box center [1479, 93] width 97 height 14
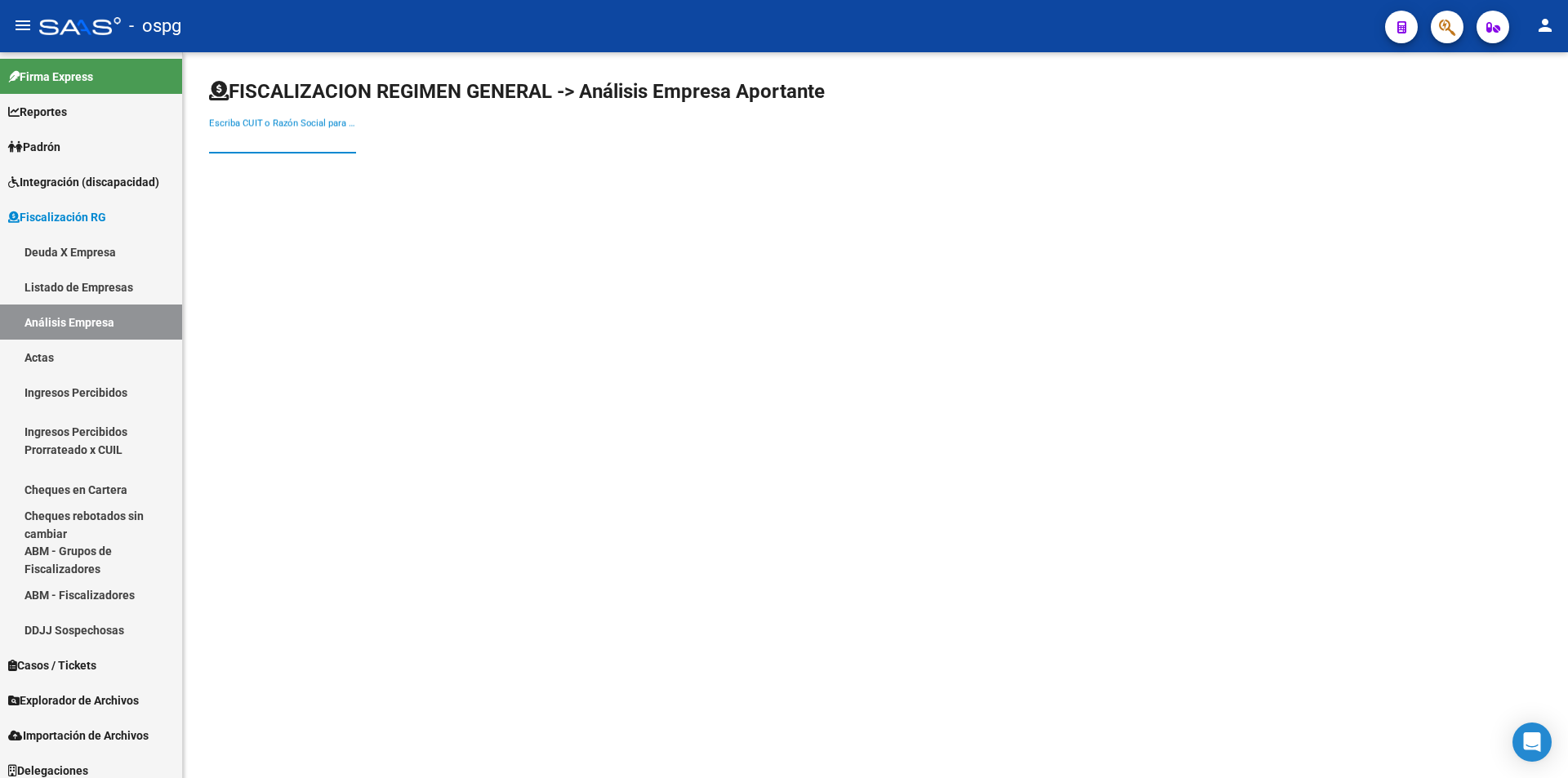
paste input "30716267454"
type input "30716267454"
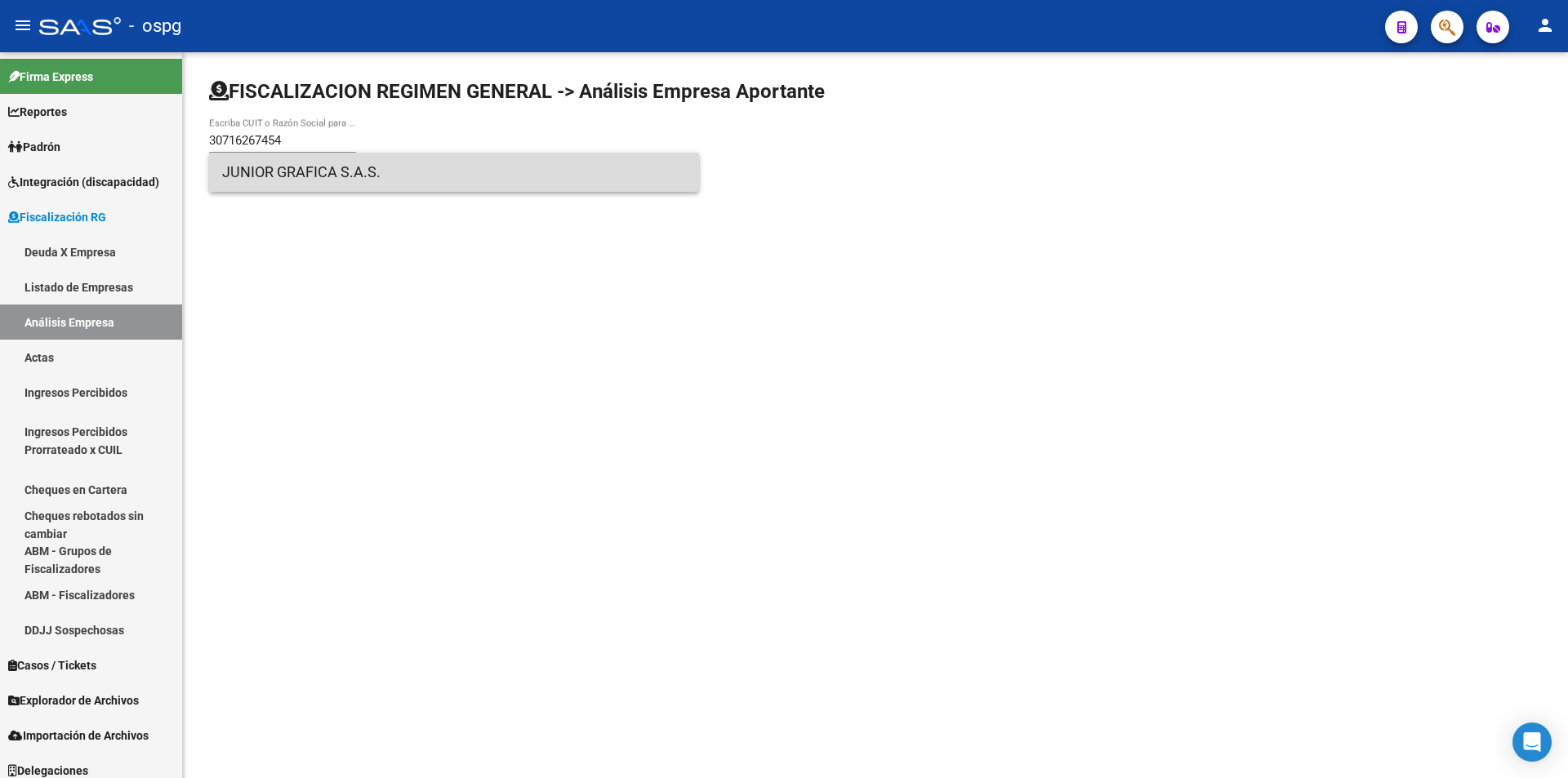
click at [304, 185] on span "JUNIOR GRAFICA S.A.S." at bounding box center [454, 172] width 464 height 39
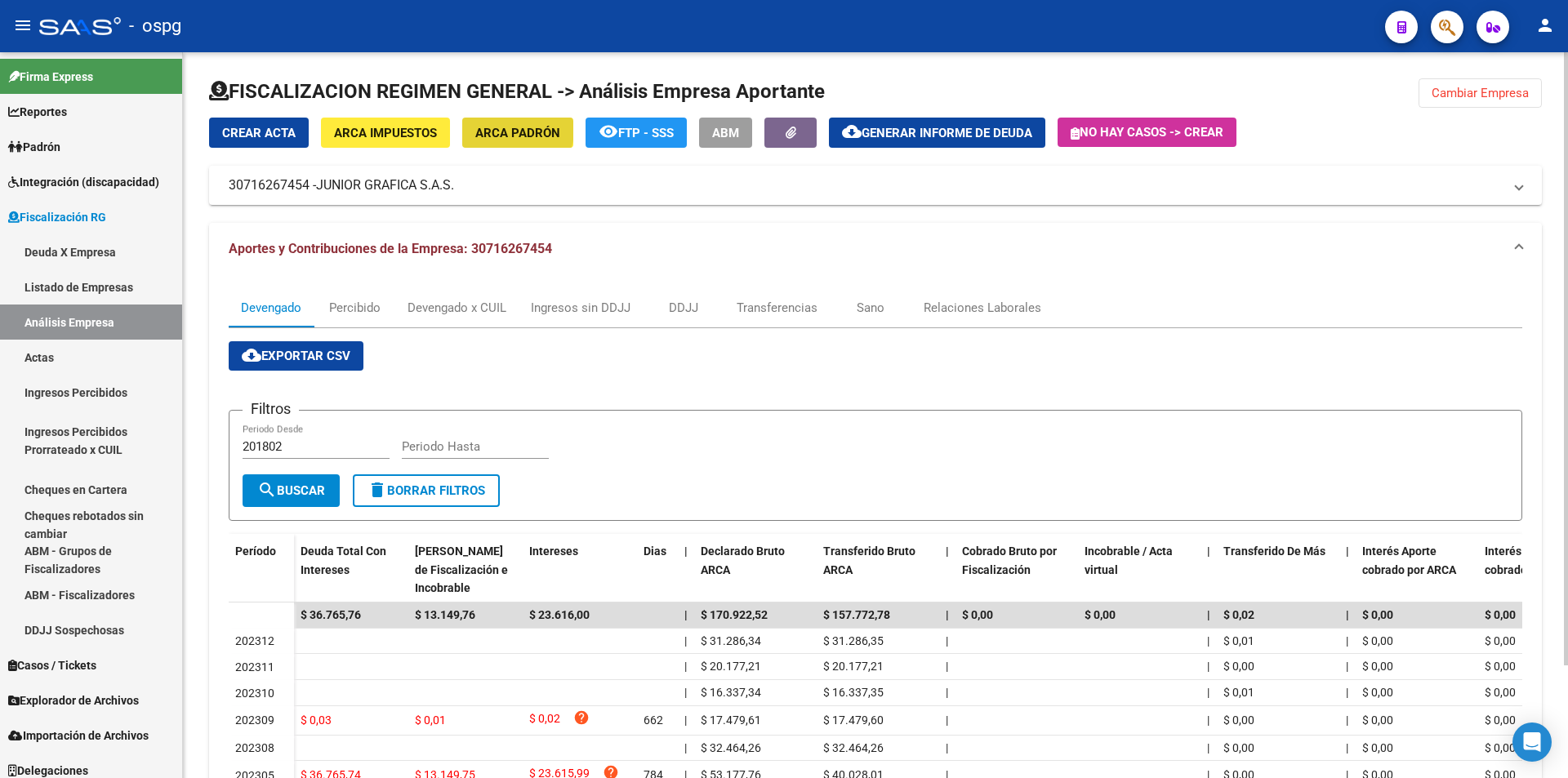
click at [516, 130] on span "ARCA Padrón" at bounding box center [517, 132] width 85 height 14
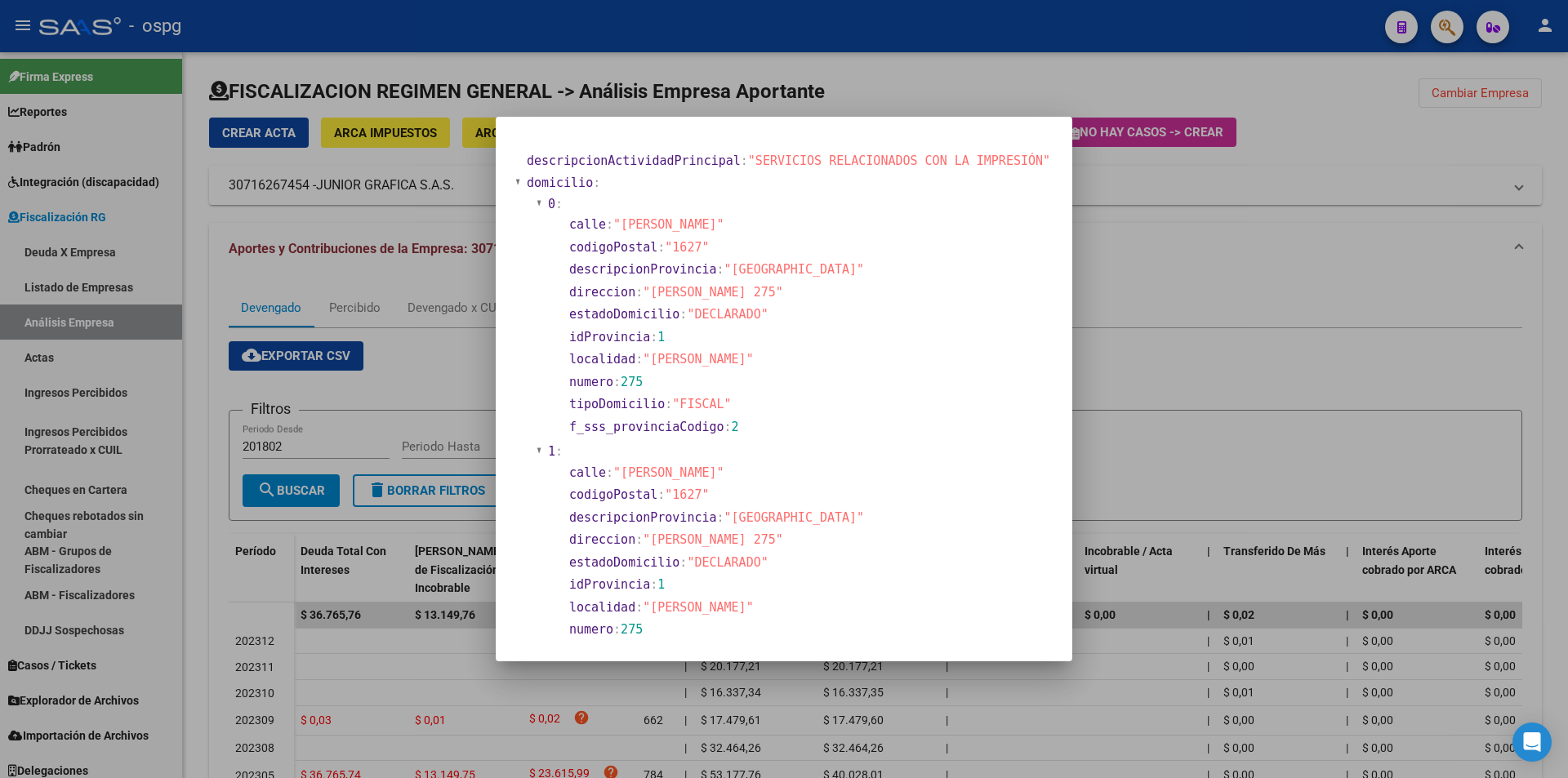
click at [1206, 356] on div at bounding box center [784, 389] width 1568 height 778
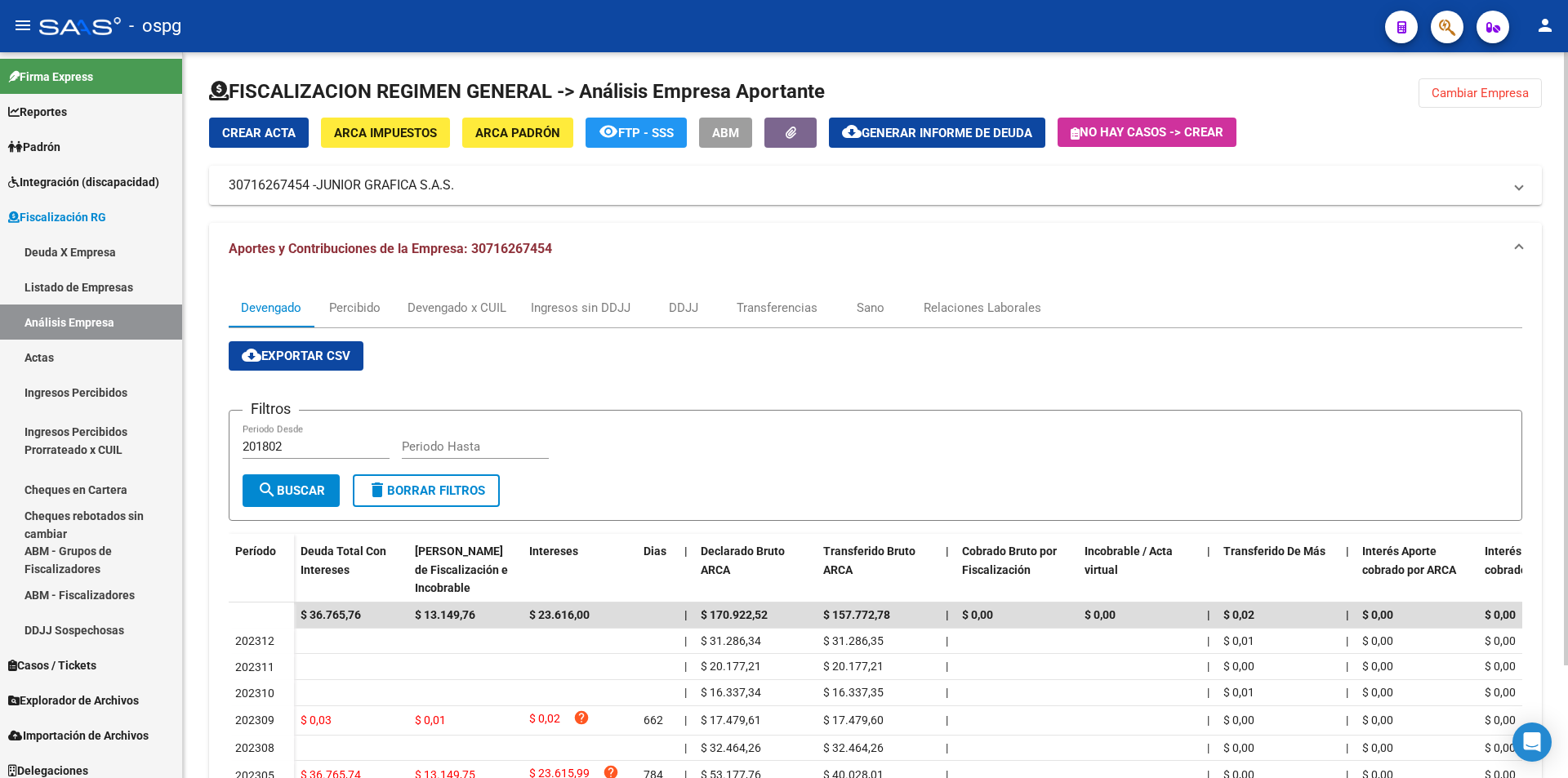
click at [1472, 102] on button "Cambiar Empresa" at bounding box center [1480, 93] width 124 height 30
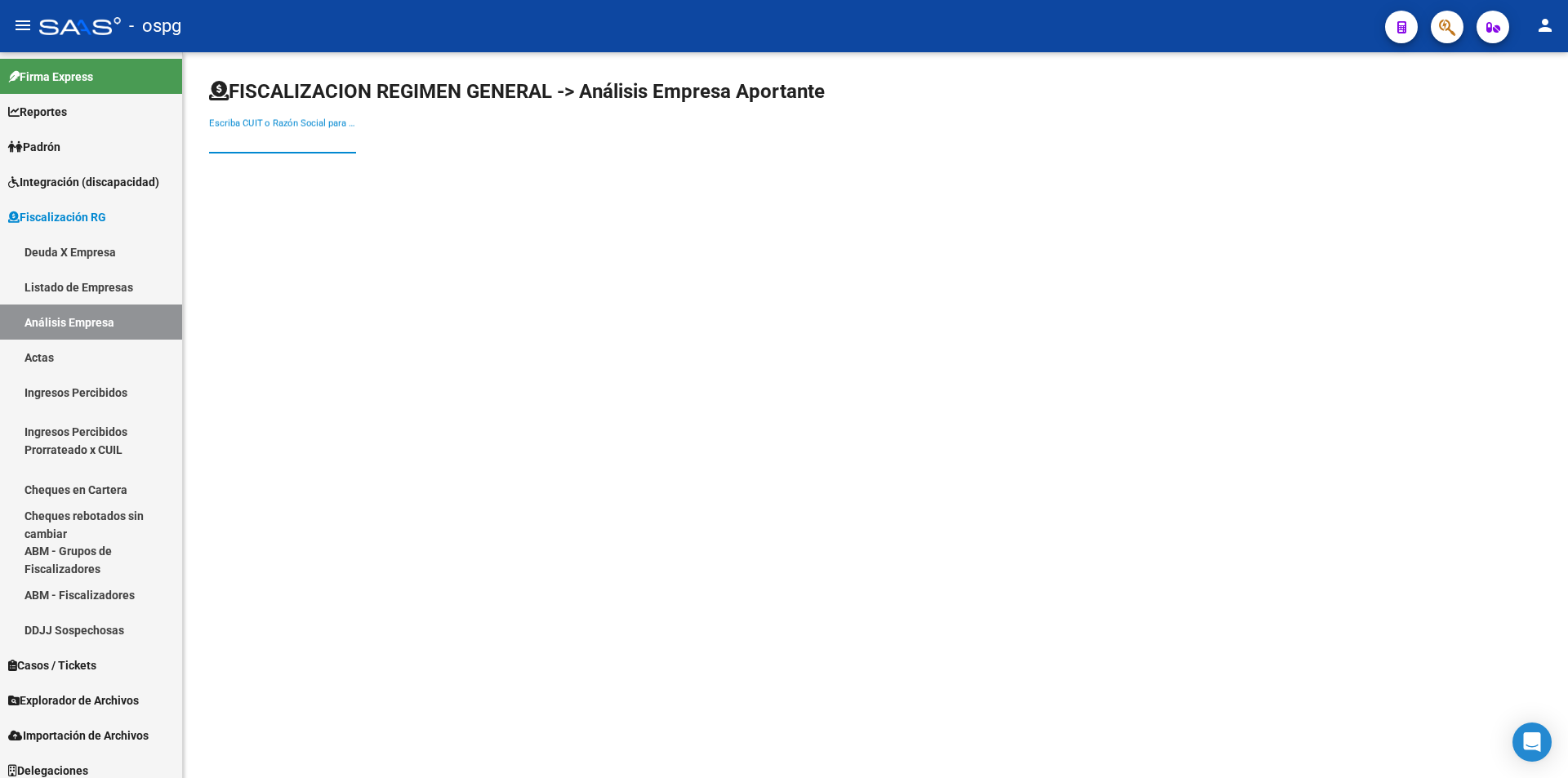
paste input "30717555208"
type input "30717555208"
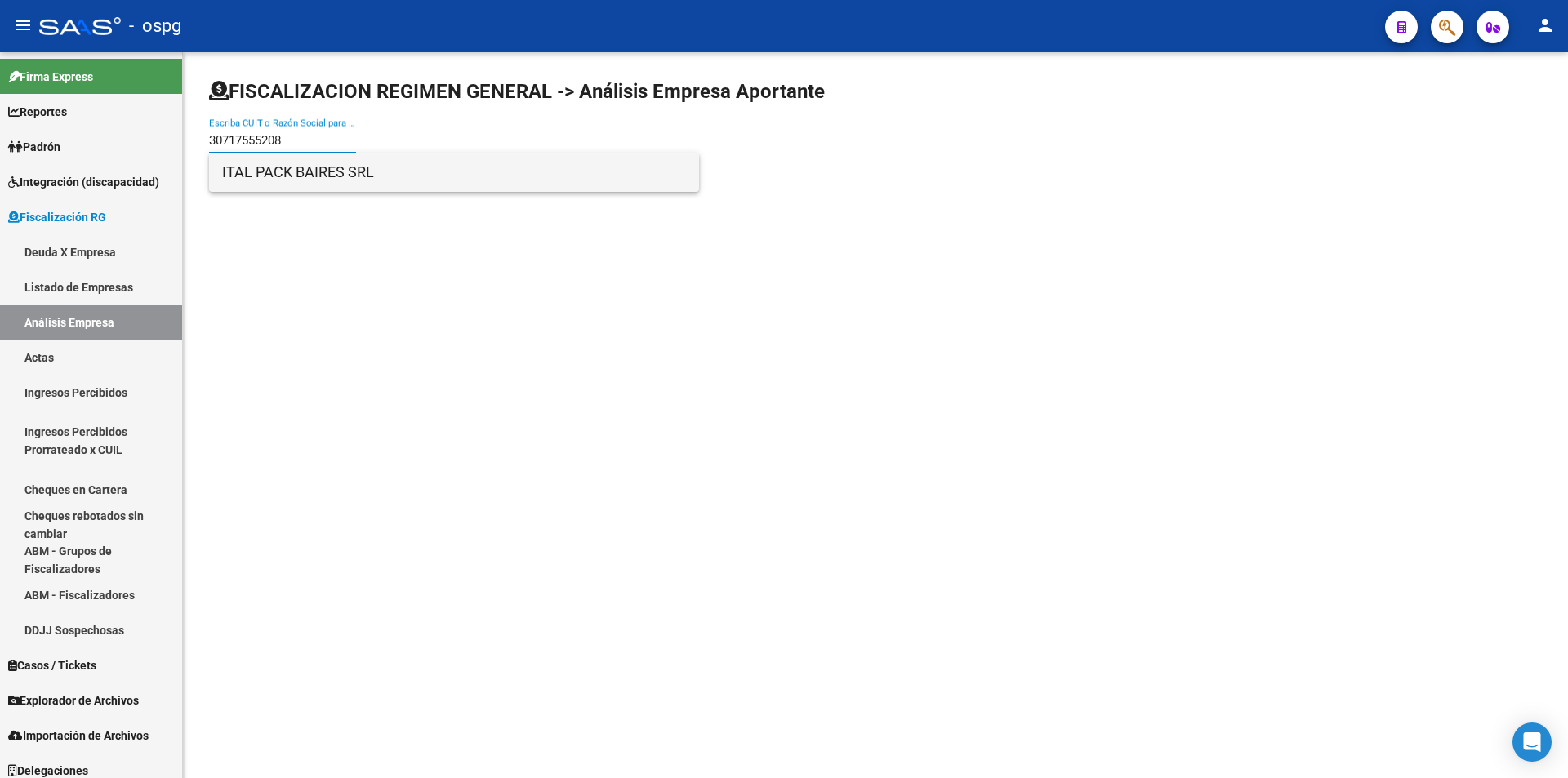
click at [299, 173] on span "ITAL PACK BAIRES SRL" at bounding box center [454, 172] width 464 height 39
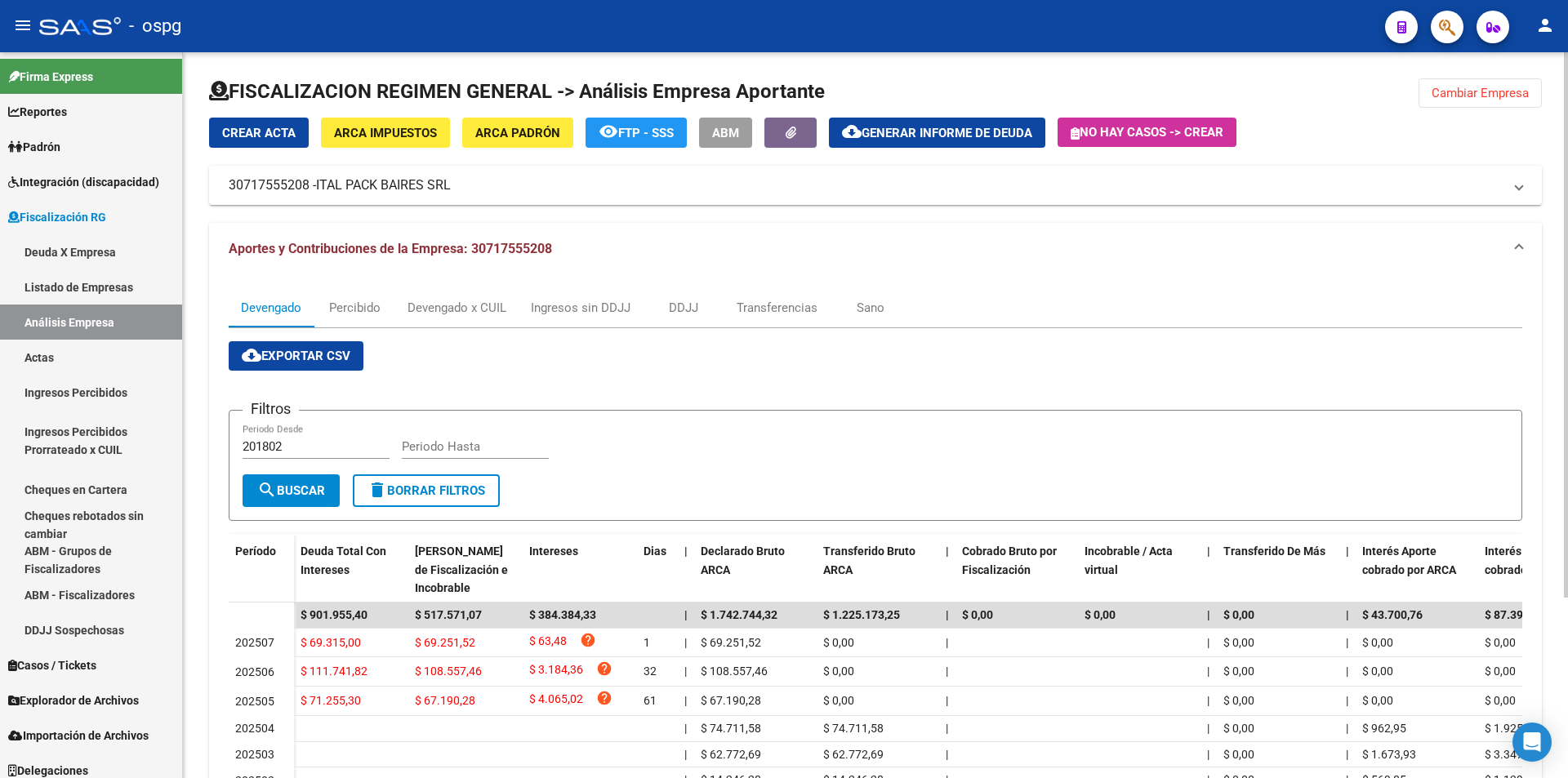
click at [1465, 90] on span "Cambiar Empresa" at bounding box center [1479, 93] width 97 height 14
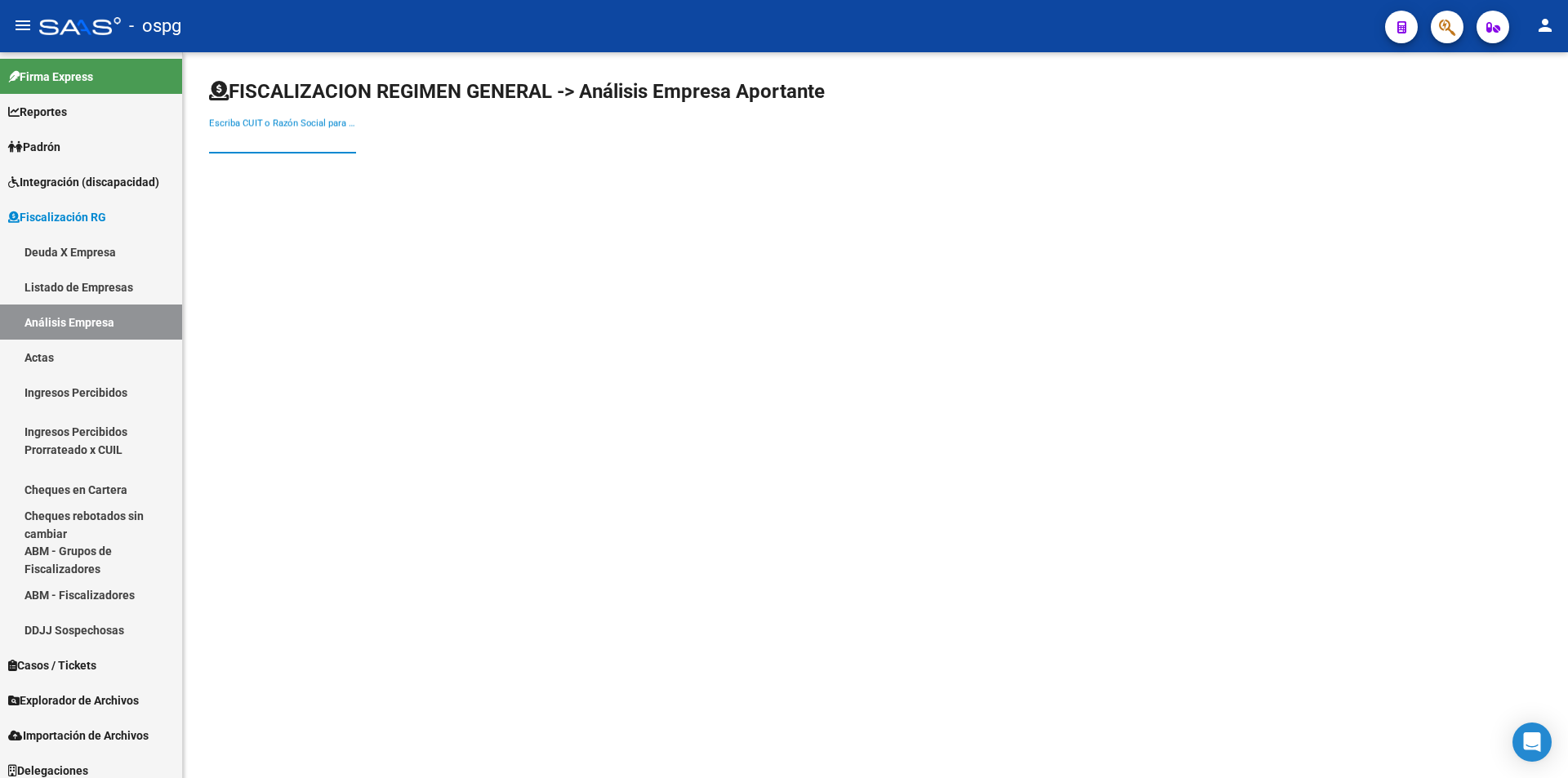
paste input "30502185787"
type input "30502185787"
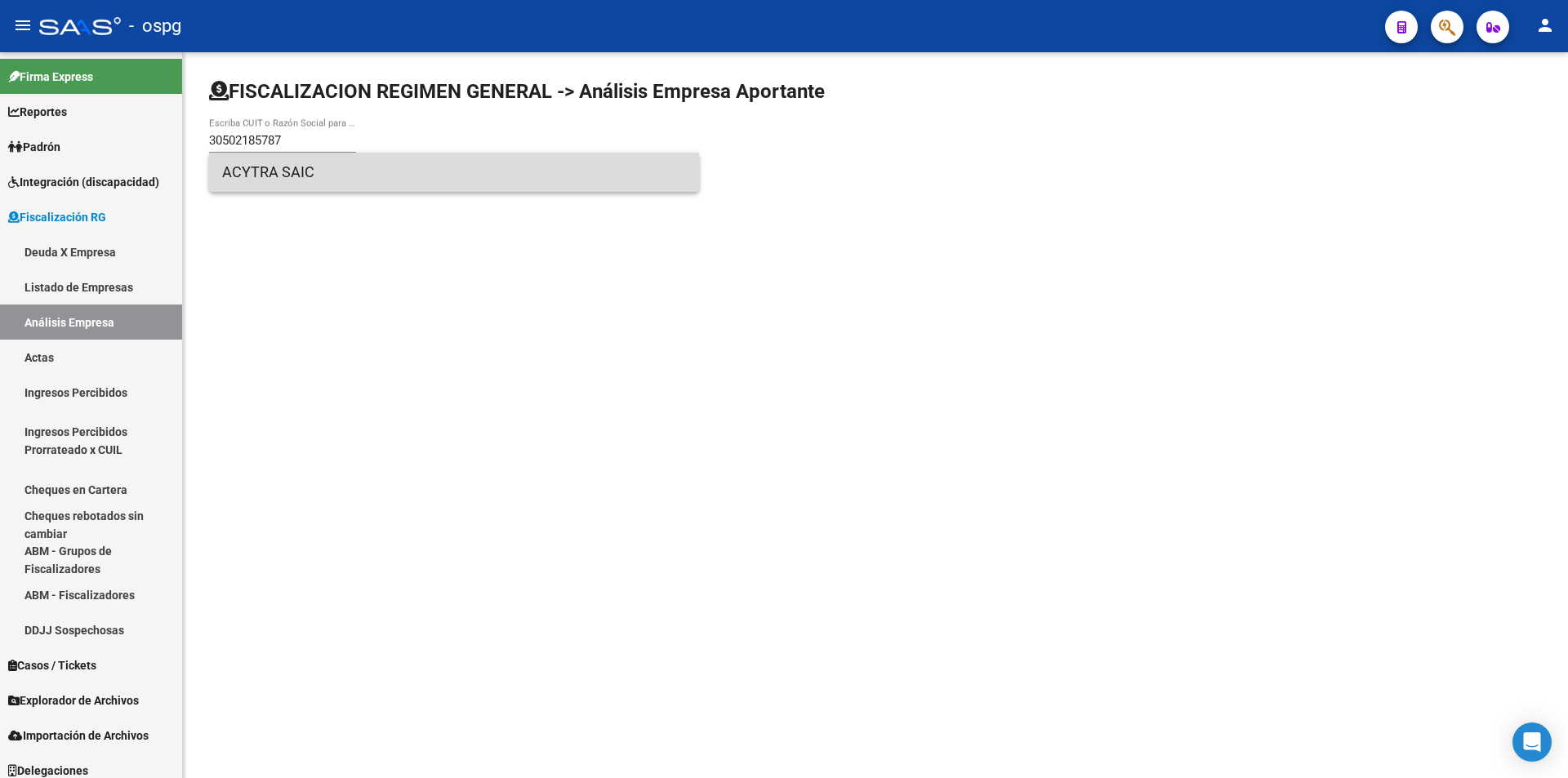
click at [334, 170] on span "ACYTRA SAIC" at bounding box center [454, 172] width 464 height 39
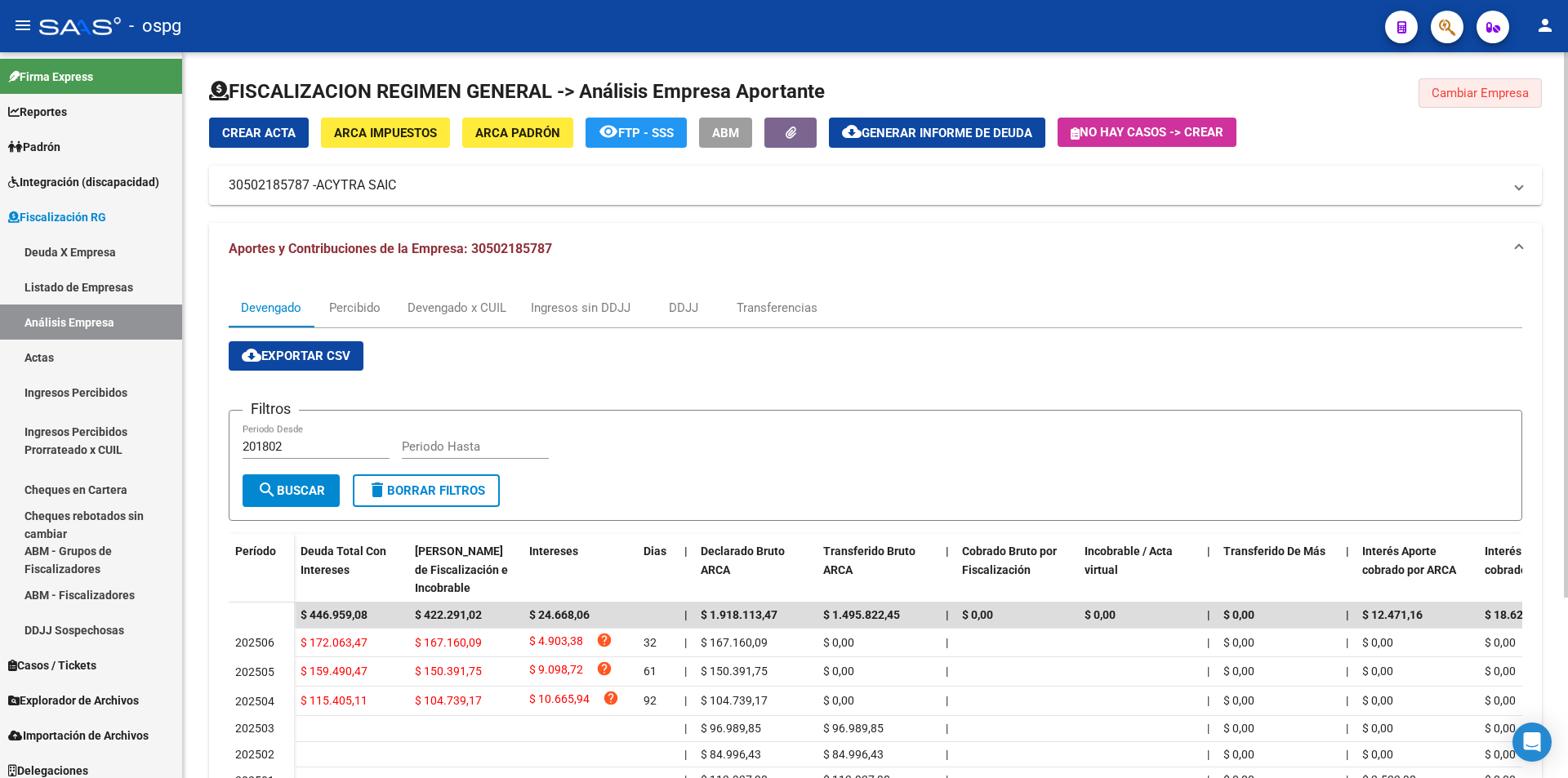
click at [1455, 99] on span "Cambiar Empresa" at bounding box center [1479, 93] width 97 height 14
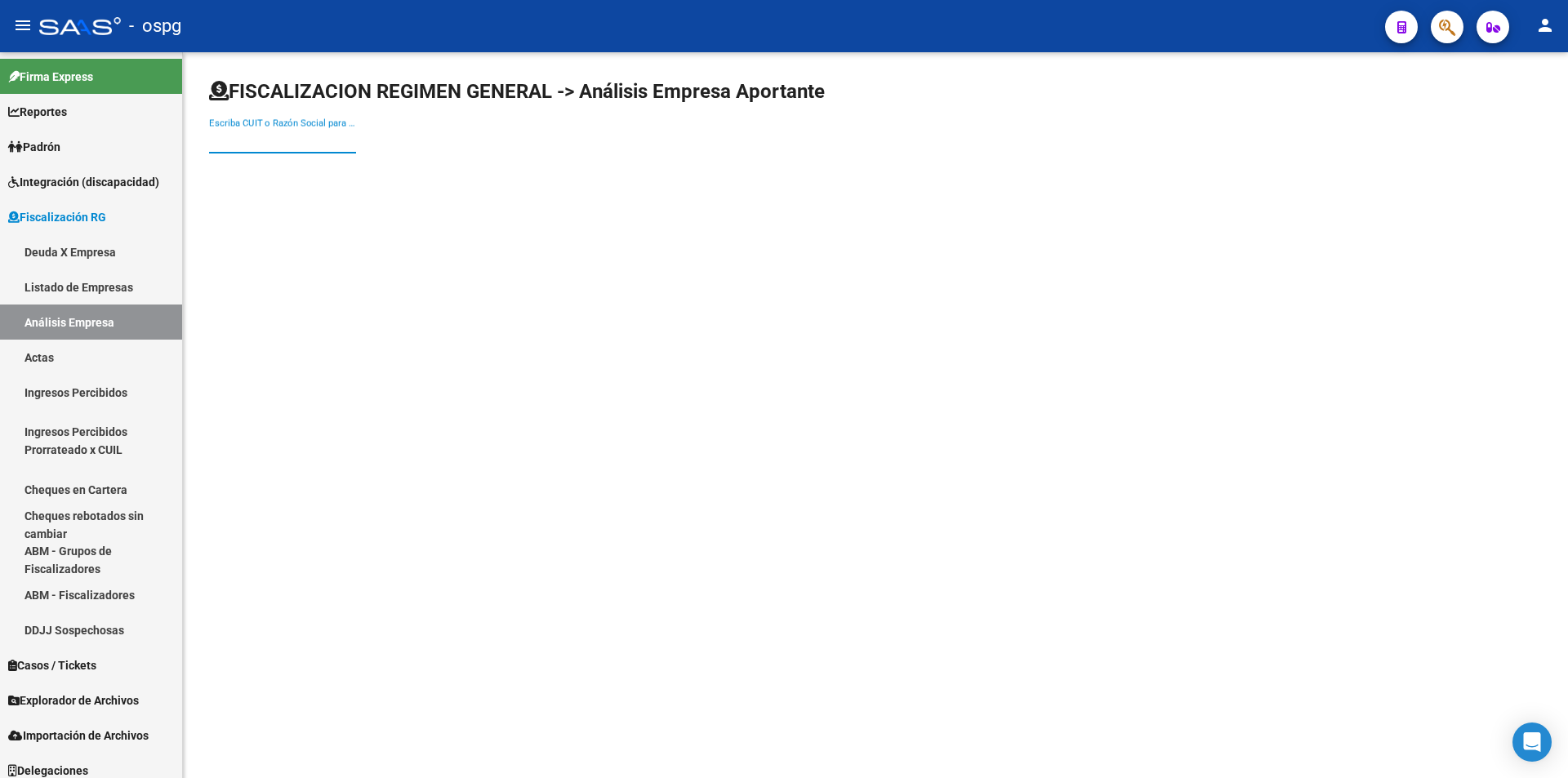
paste input "30568888851"
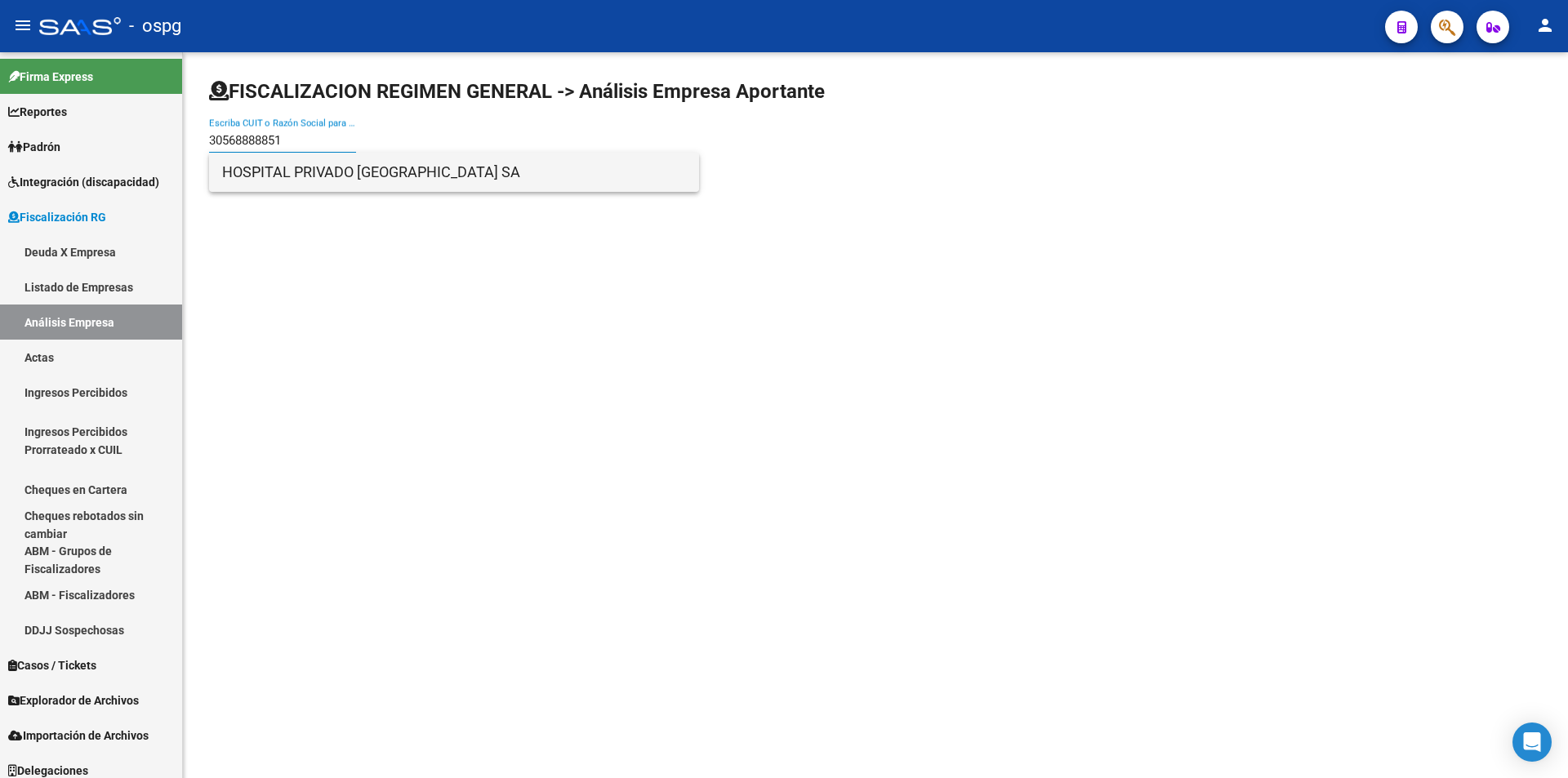
type input "30568888851"
click at [321, 178] on span "HOSPITAL PRIVADO [GEOGRAPHIC_DATA] SA" at bounding box center [454, 172] width 464 height 39
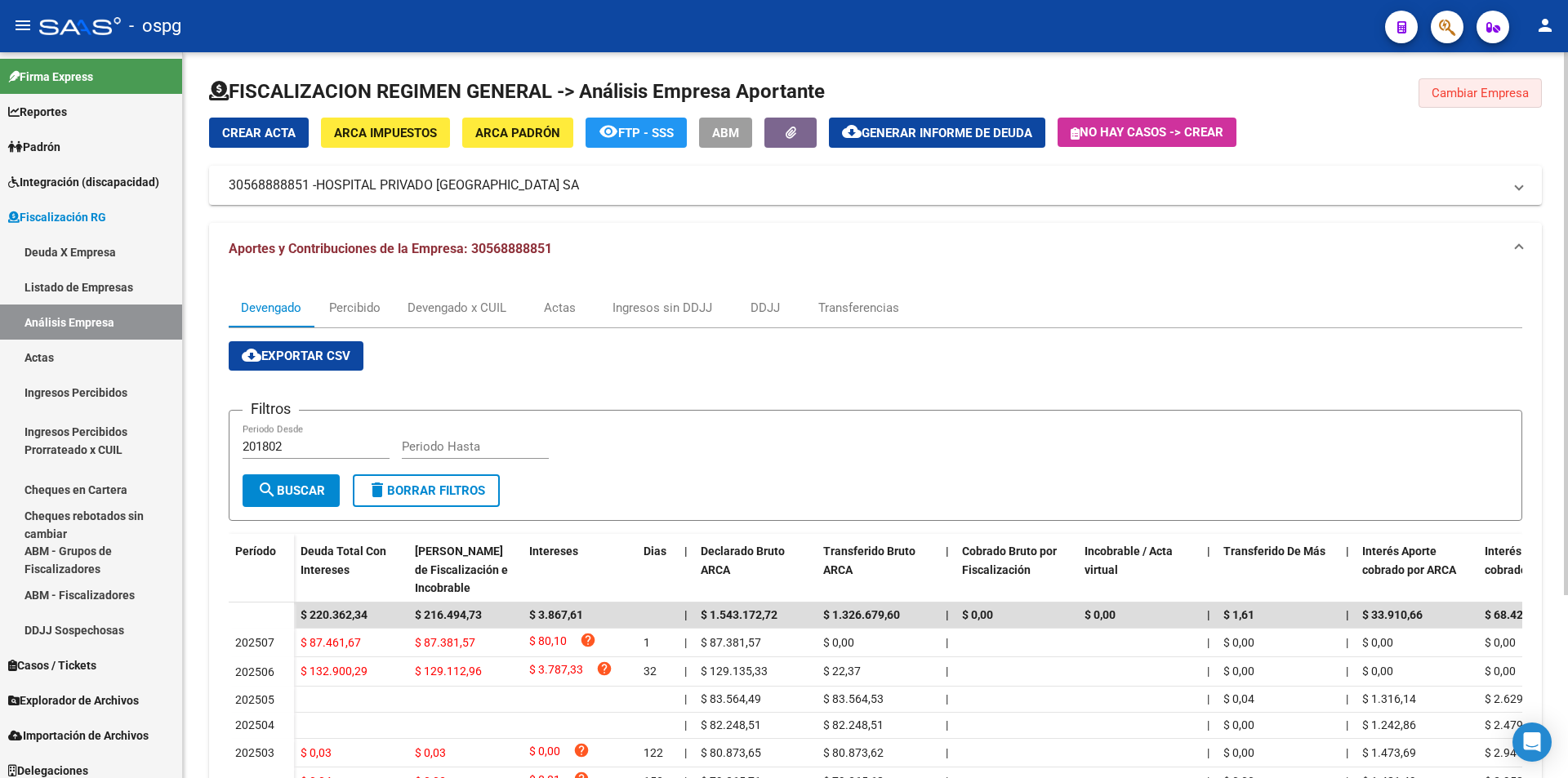
click at [1473, 88] on span "Cambiar Empresa" at bounding box center [1479, 93] width 97 height 14
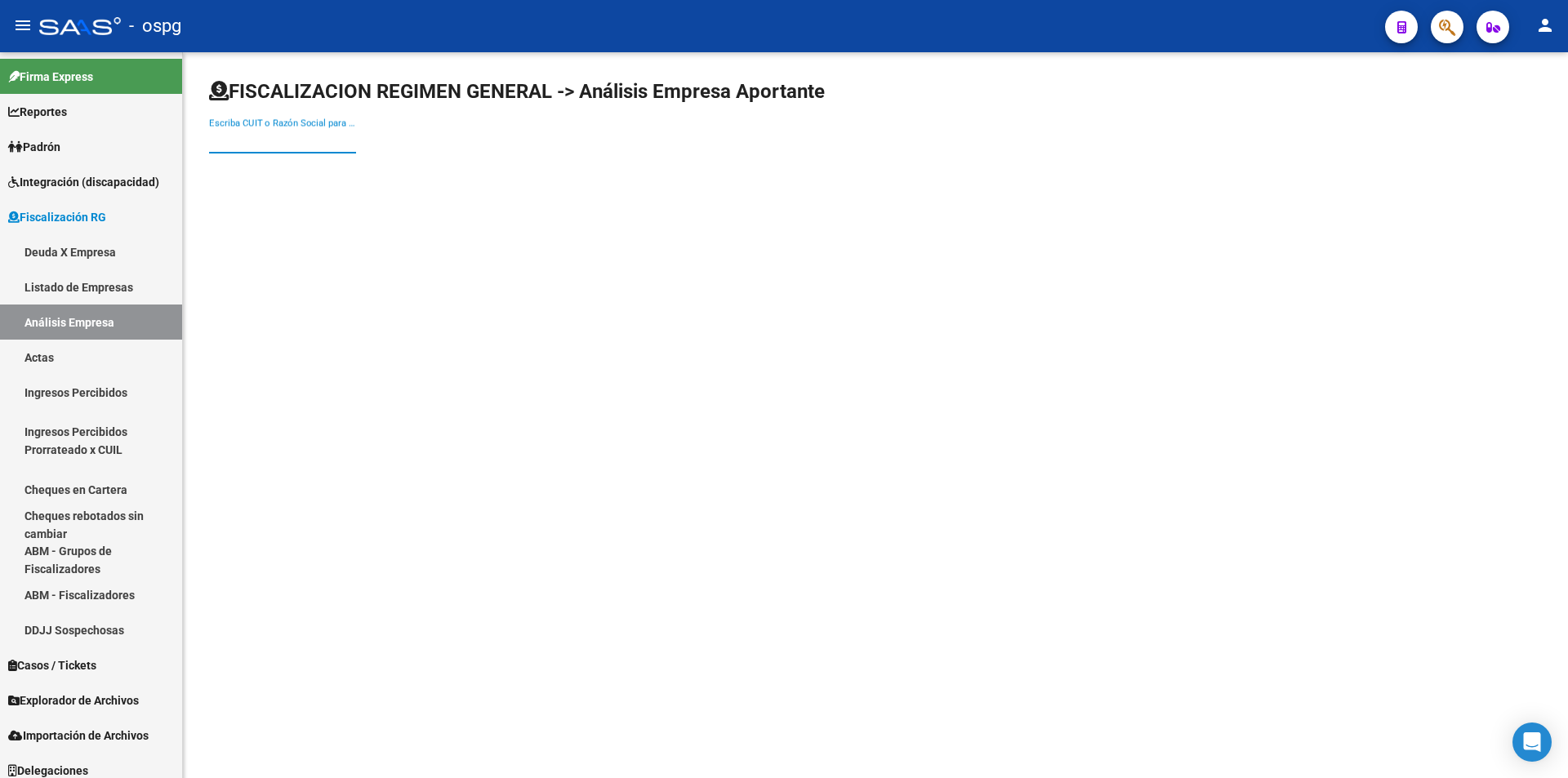
paste input "30696613830"
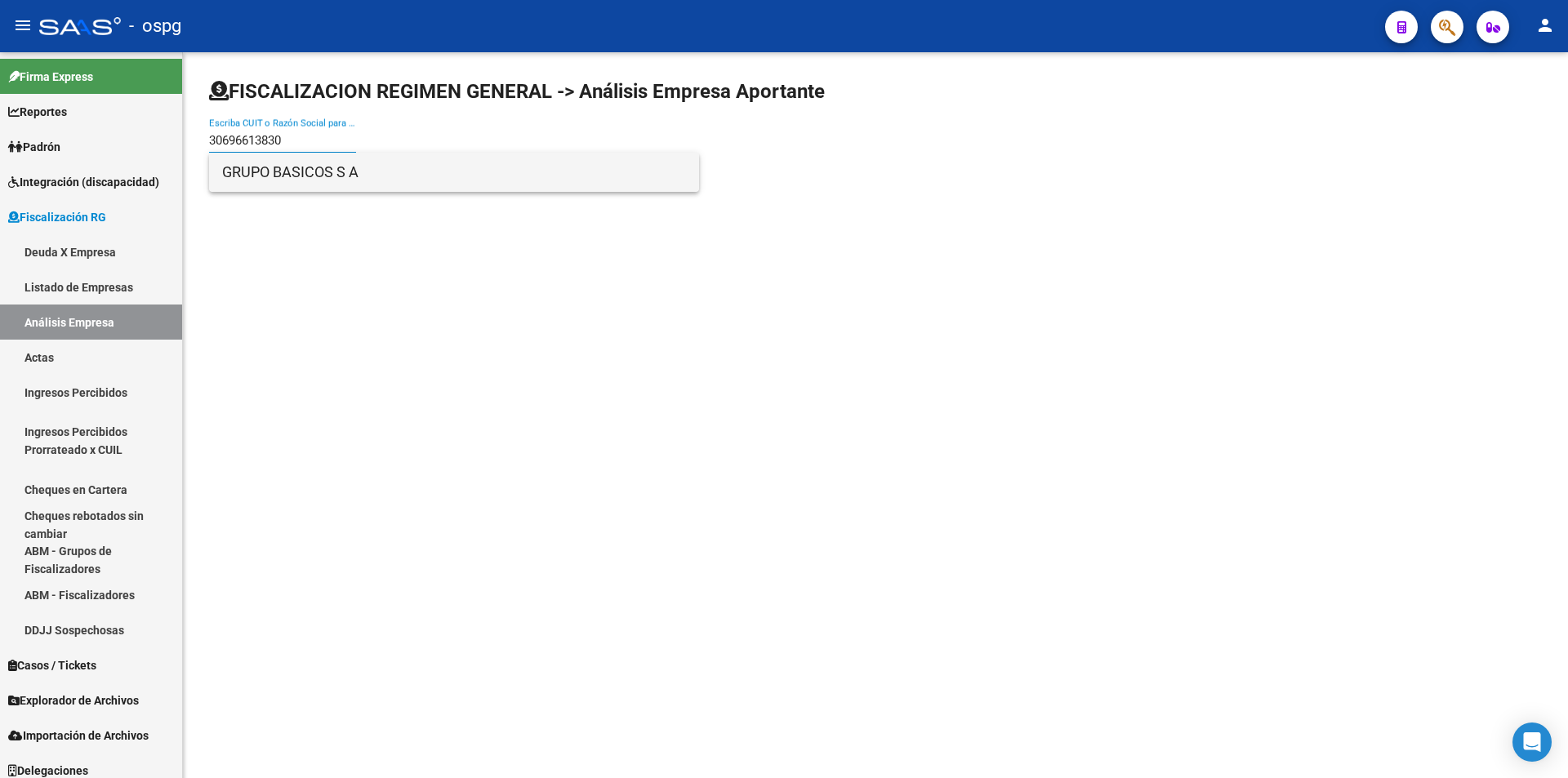
type input "30696613830"
click at [328, 180] on span "GRUPO BASICOS S A" at bounding box center [454, 172] width 464 height 39
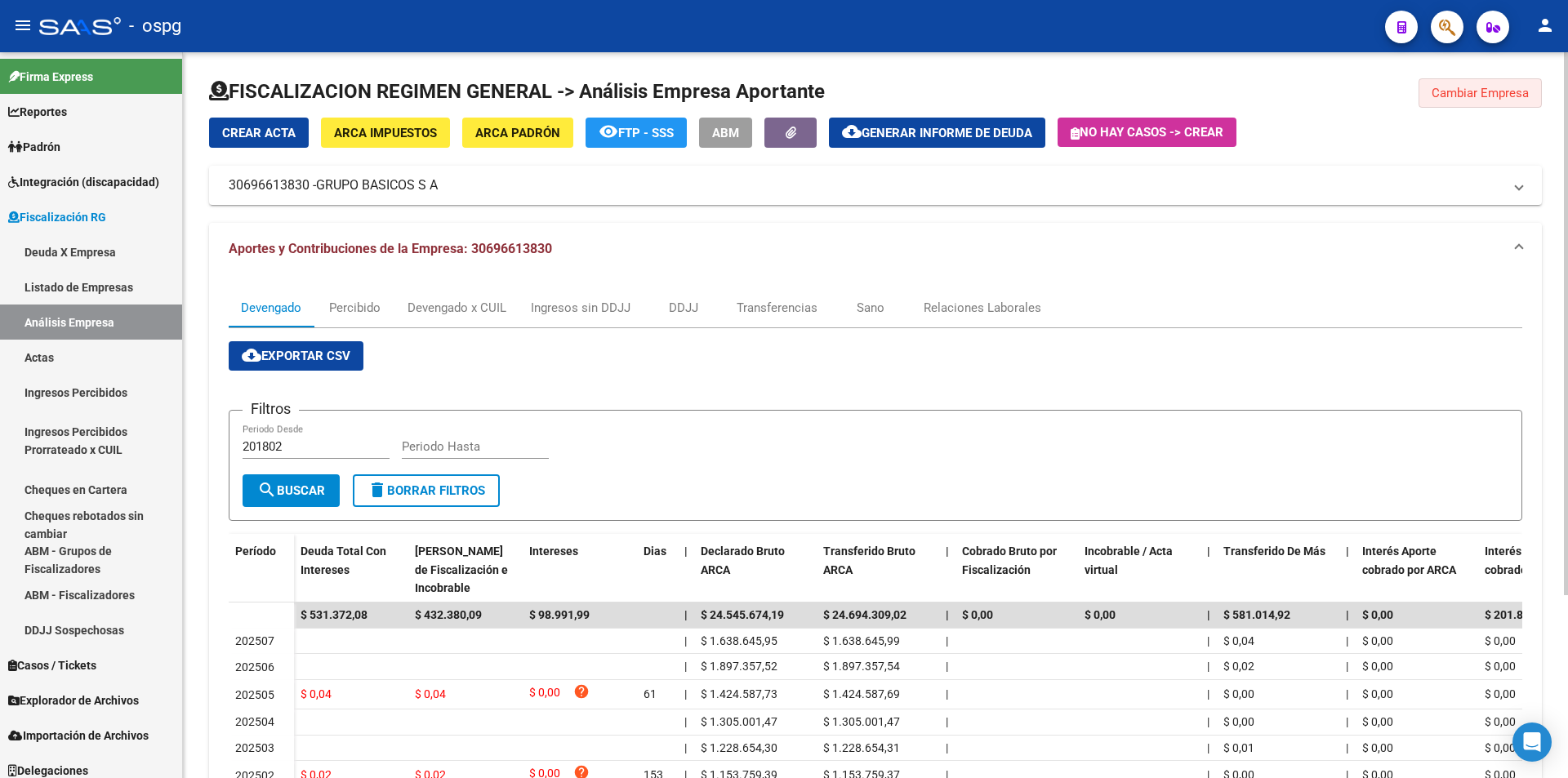
click at [1492, 94] on span "Cambiar Empresa" at bounding box center [1479, 93] width 97 height 14
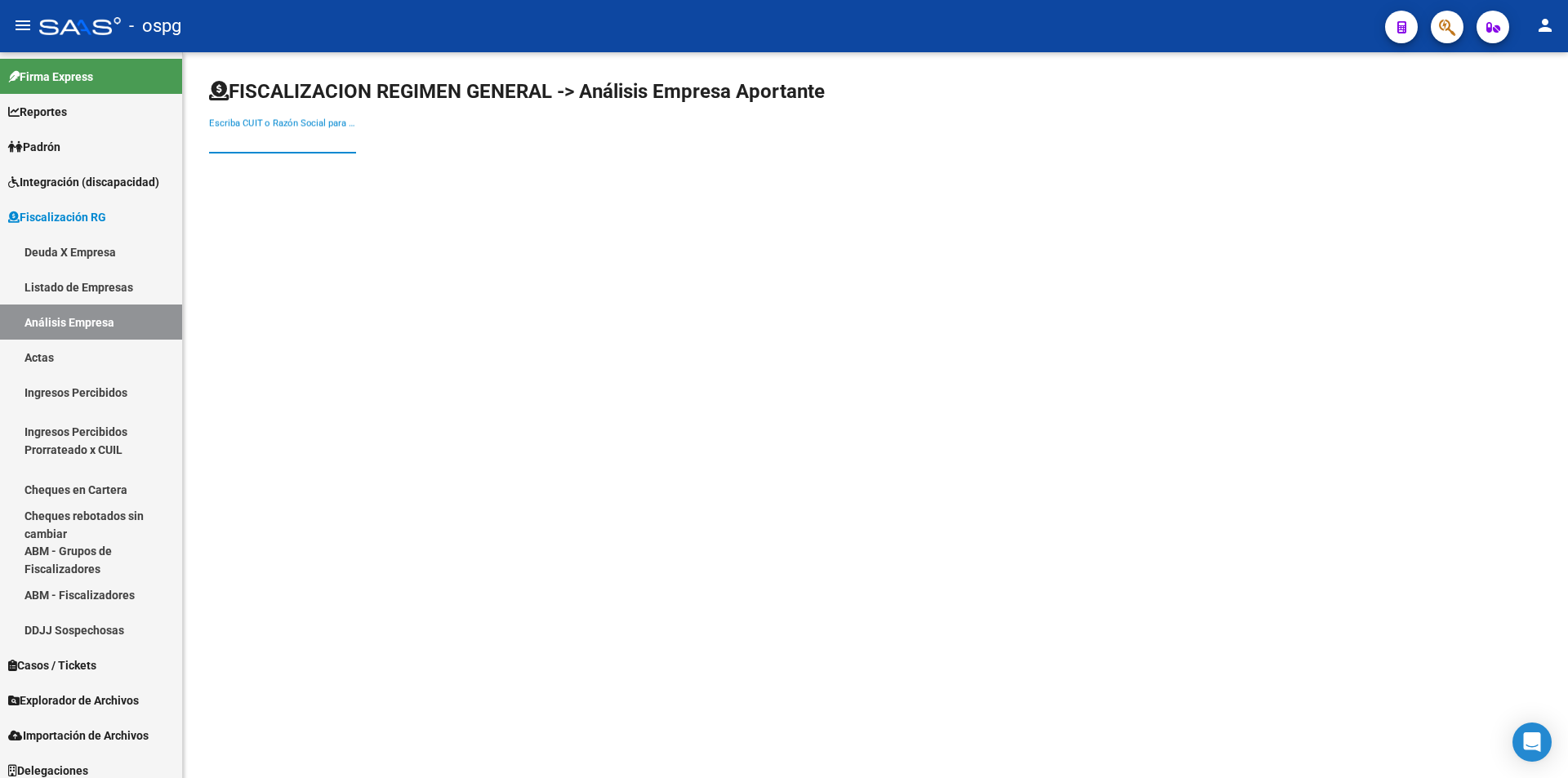
paste input "30711971781"
type input "30711971781"
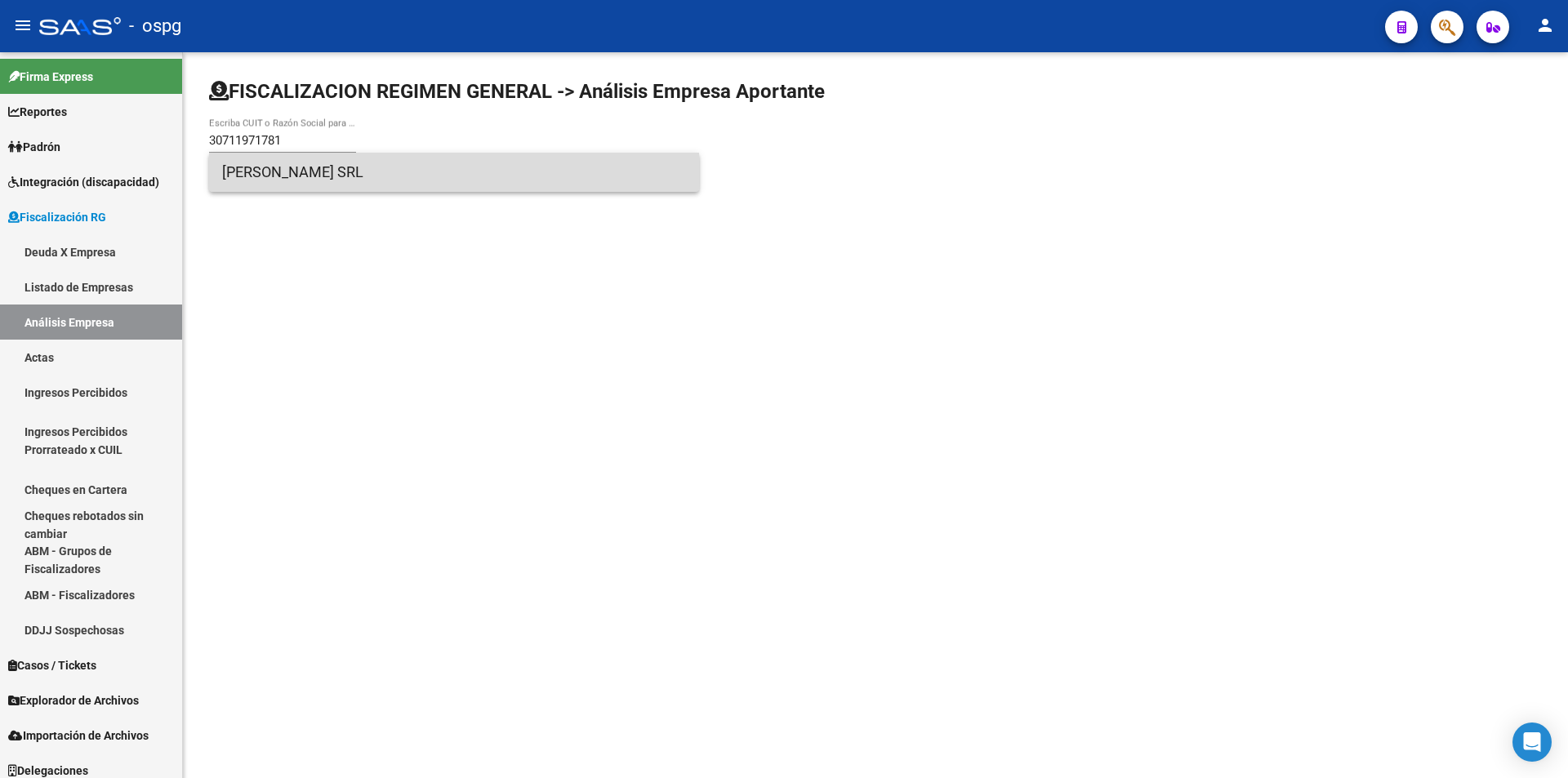
click at [302, 171] on span "[PERSON_NAME] SRL" at bounding box center [454, 172] width 464 height 39
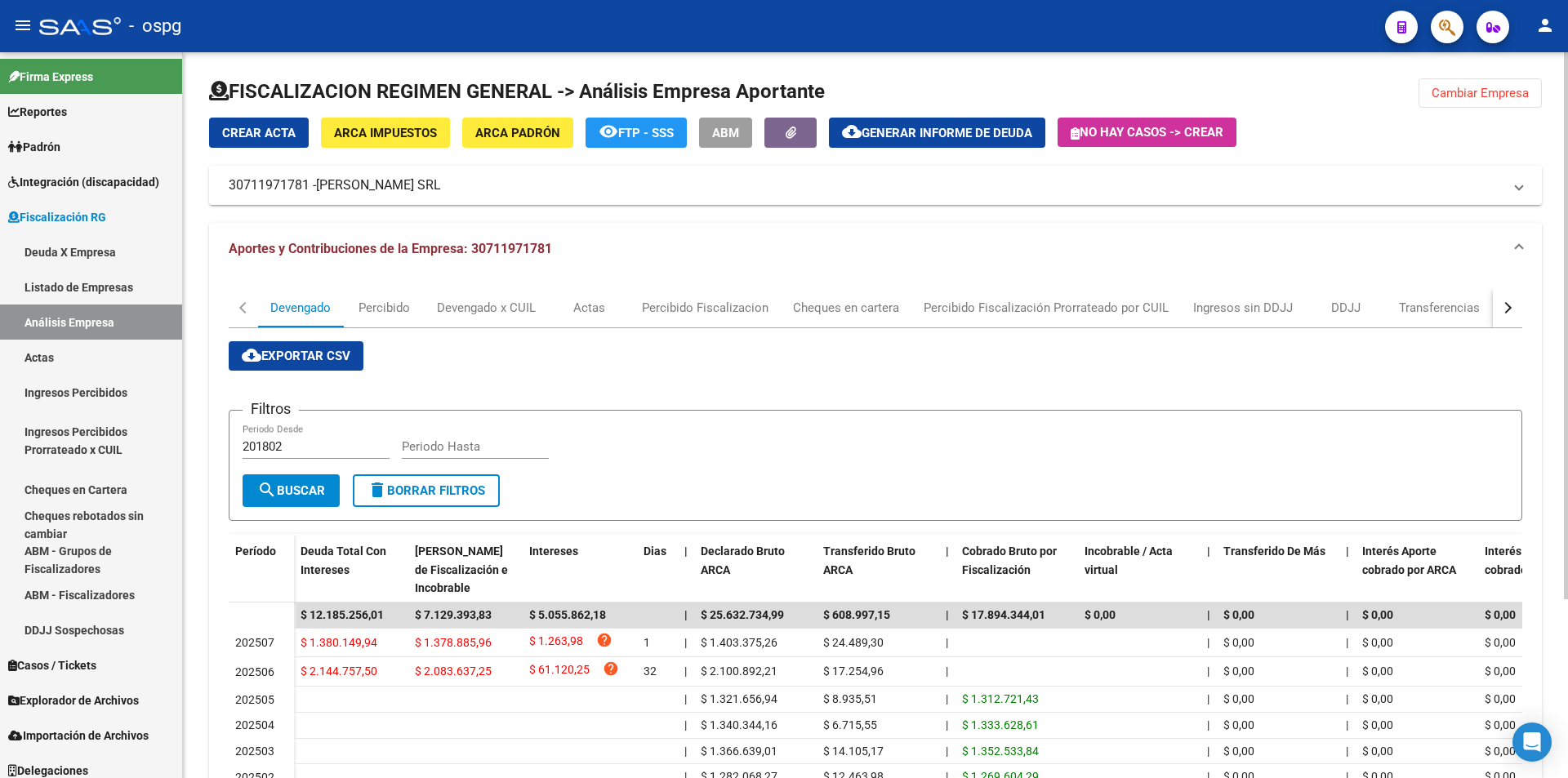
click at [1478, 97] on span "Cambiar Empresa" at bounding box center [1479, 93] width 97 height 14
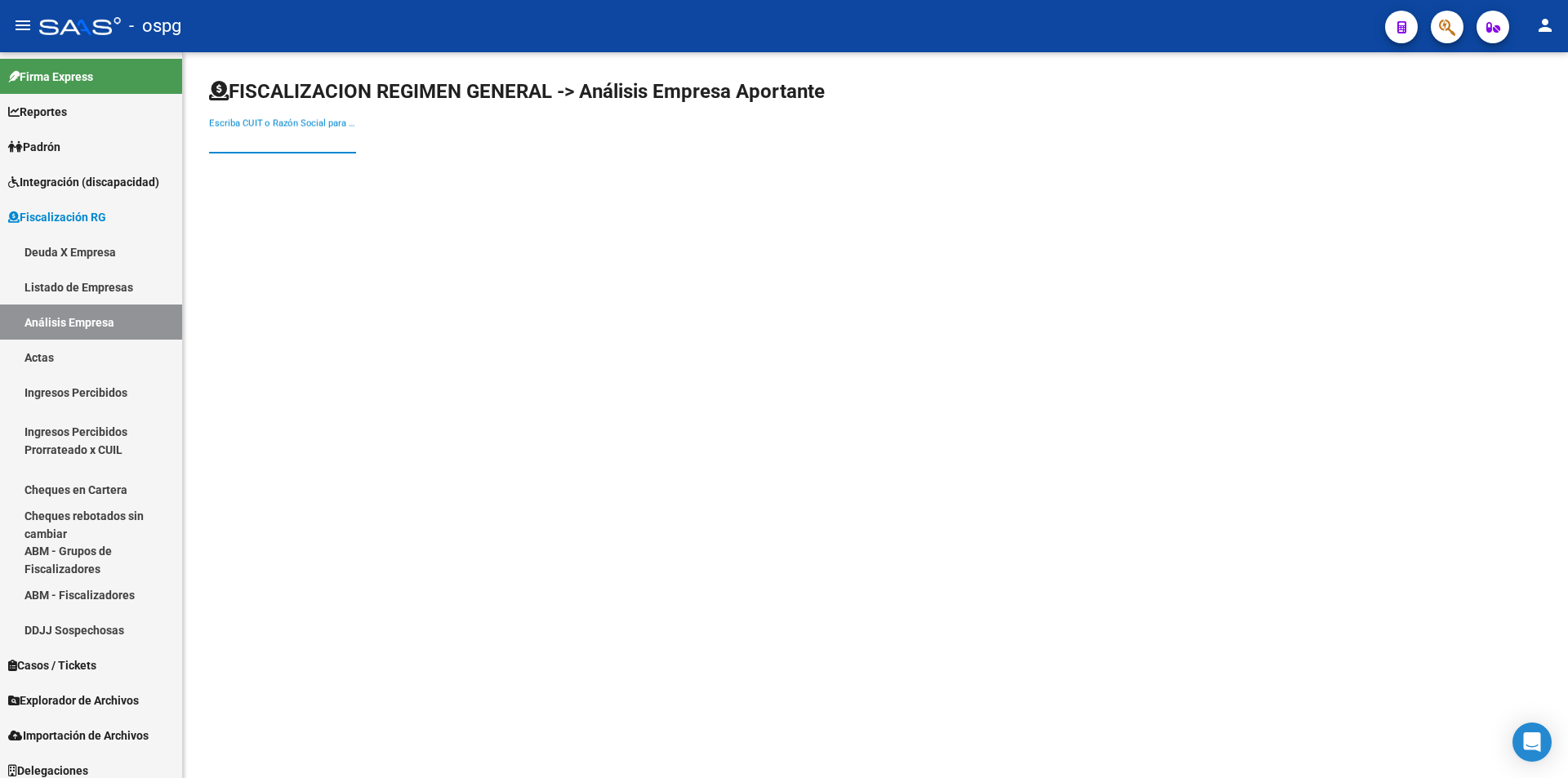
paste input "30716526522"
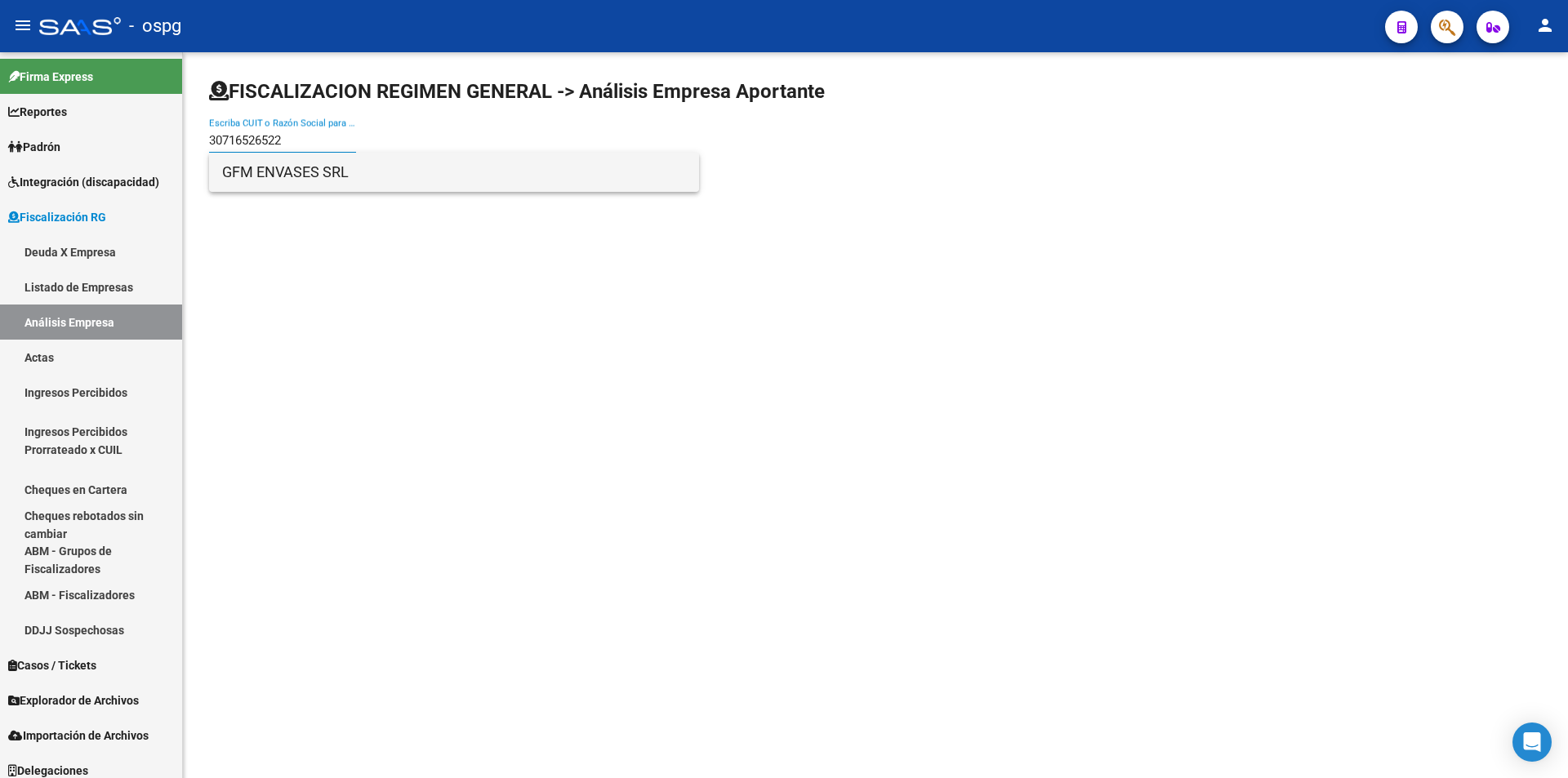
type input "30716526522"
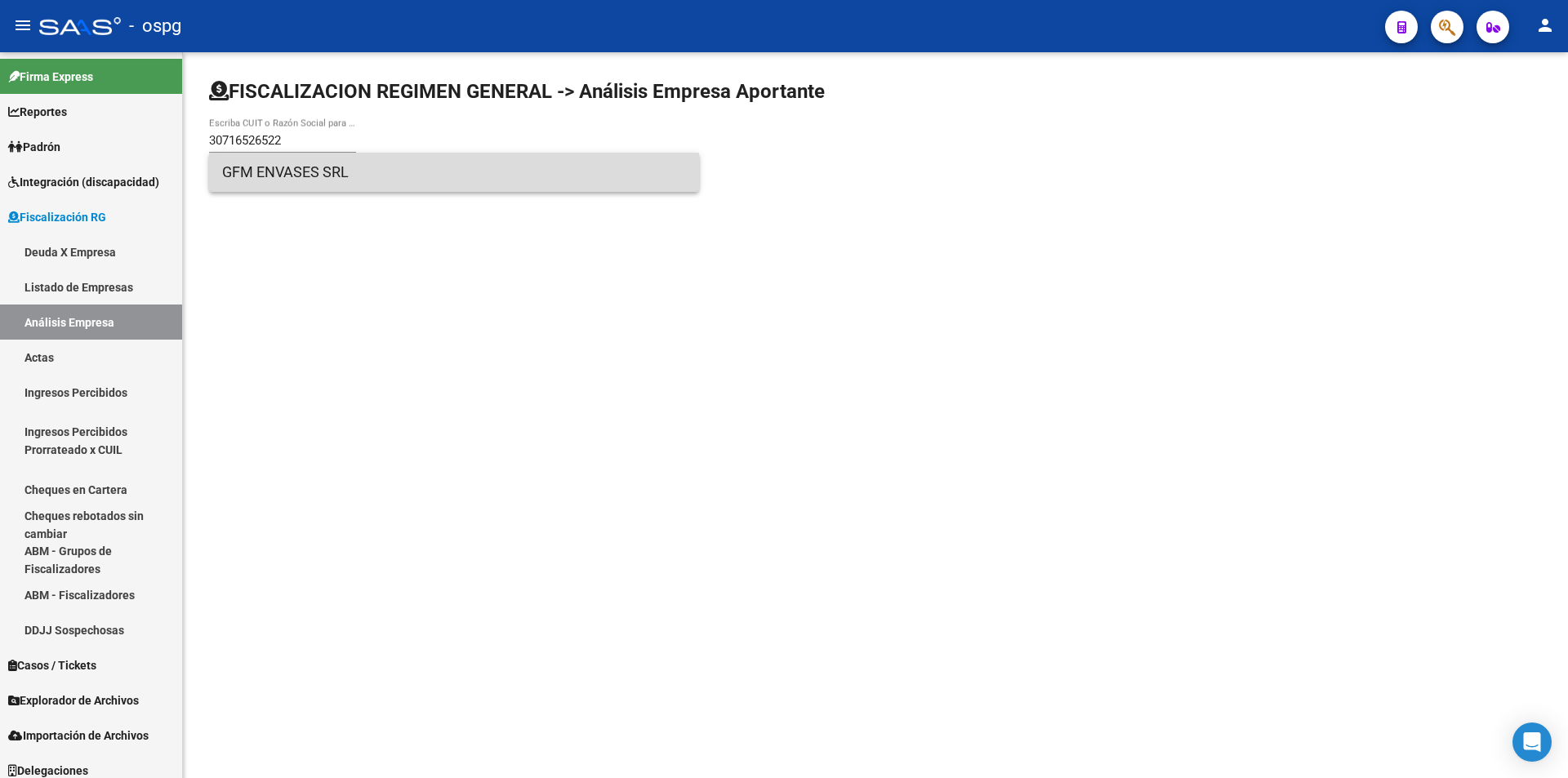
click at [310, 169] on span "GFM ENVASES SRL" at bounding box center [454, 172] width 464 height 39
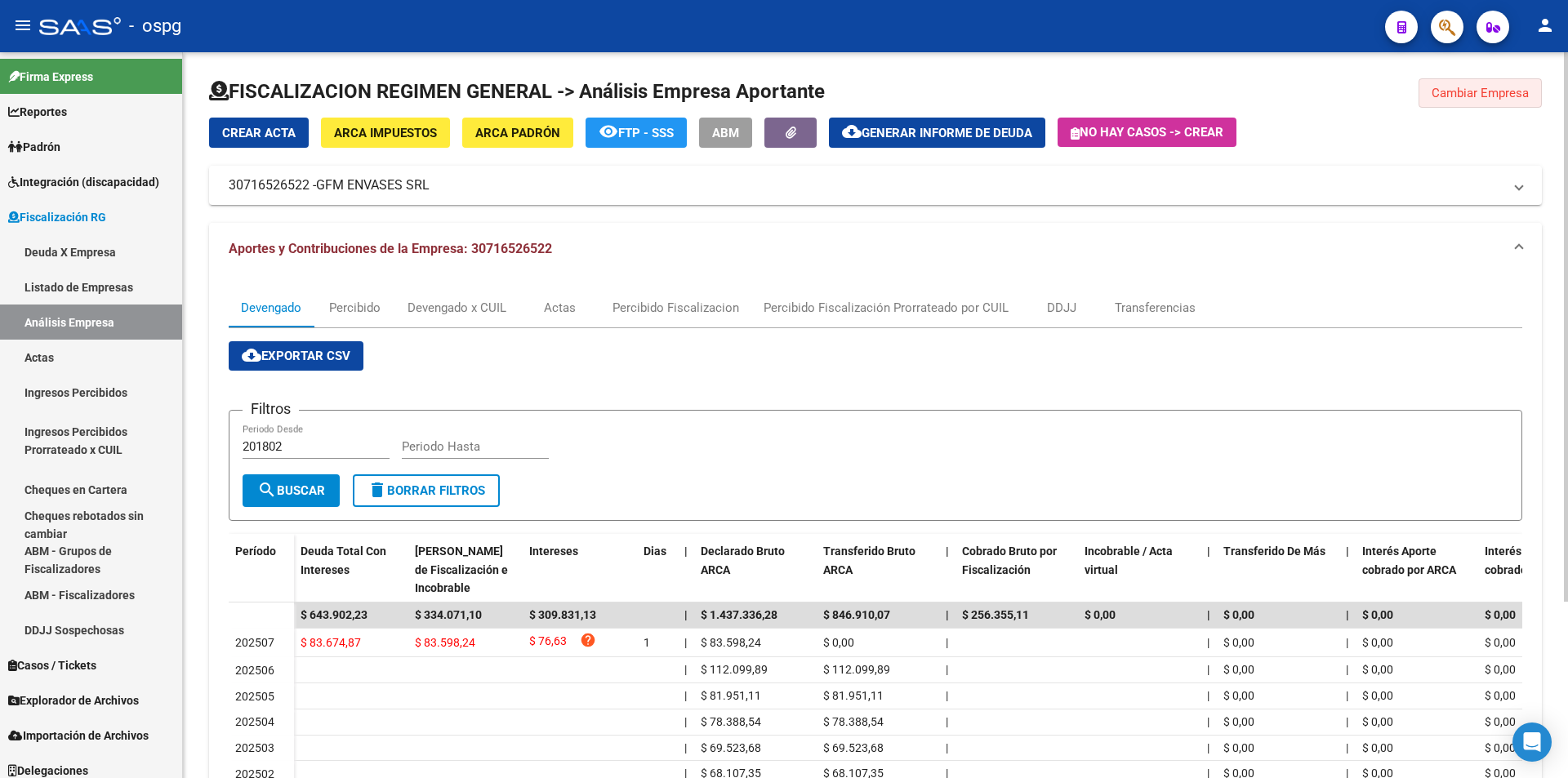
click at [1471, 90] on span "Cambiar Empresa" at bounding box center [1479, 93] width 97 height 14
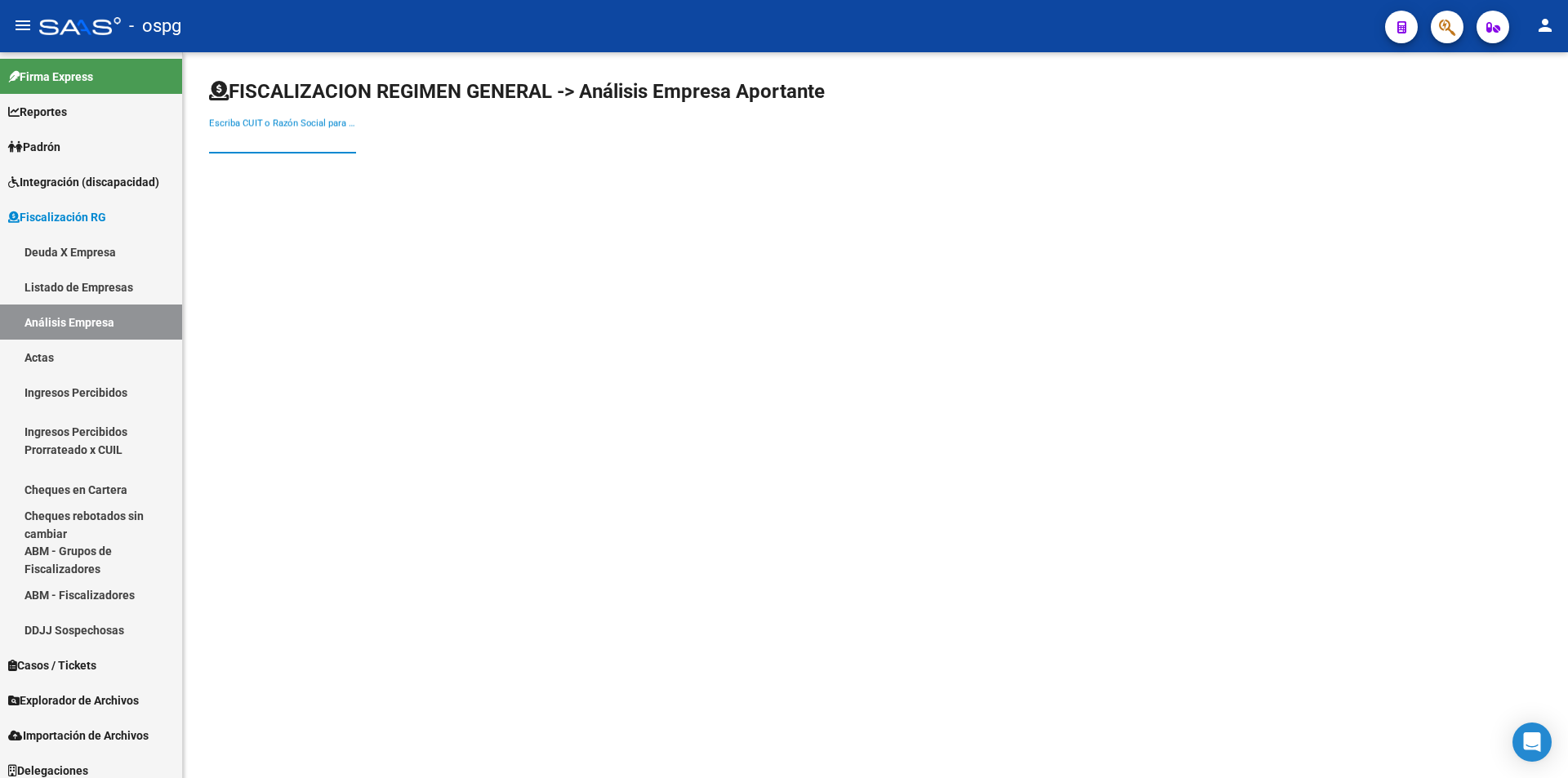
paste input "30709877972"
type input "30709877972"
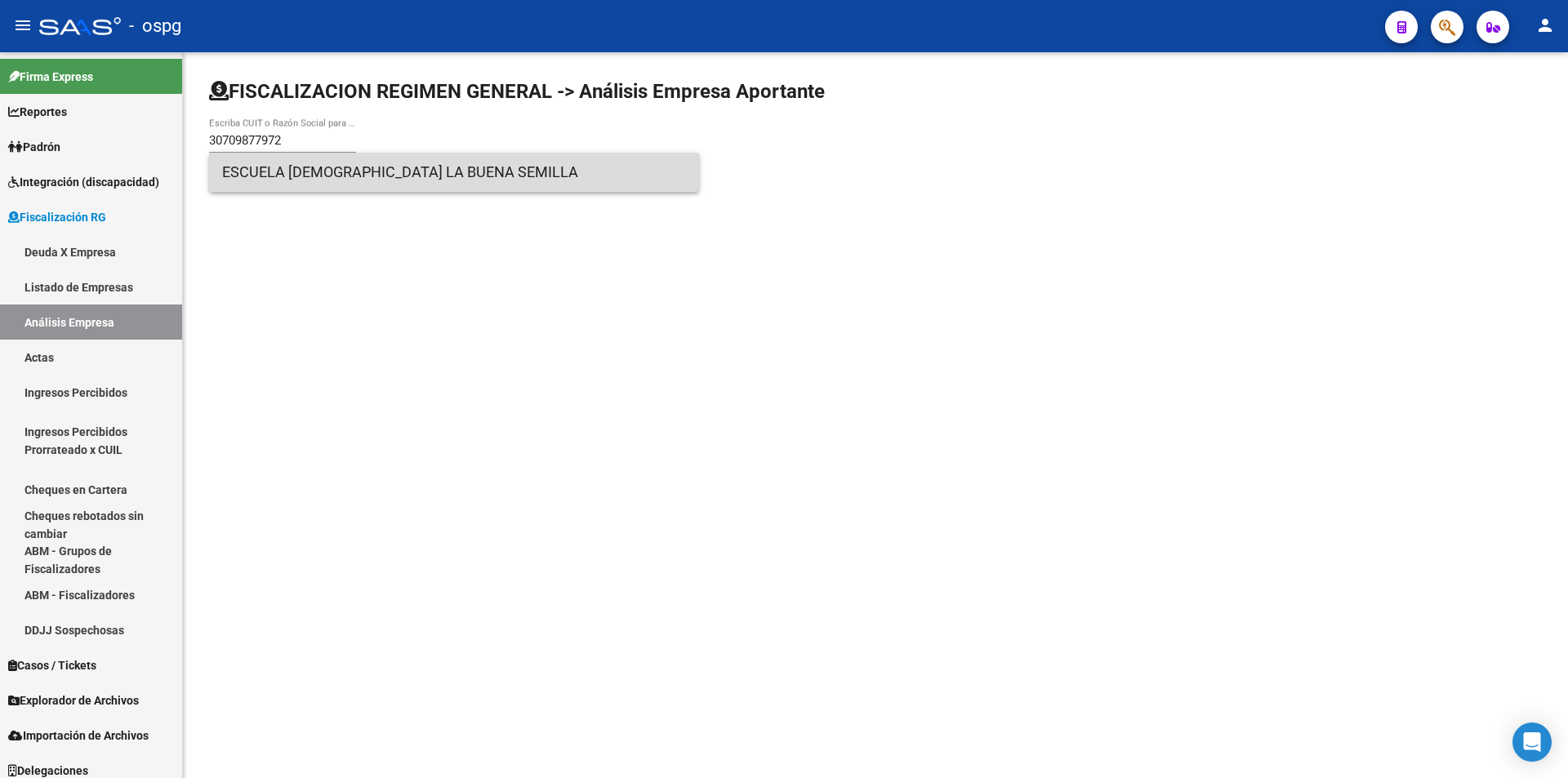
click at [307, 172] on span "ESCUELA [DEMOGRAPHIC_DATA] LA BUENA SEMILLA" at bounding box center [454, 172] width 464 height 39
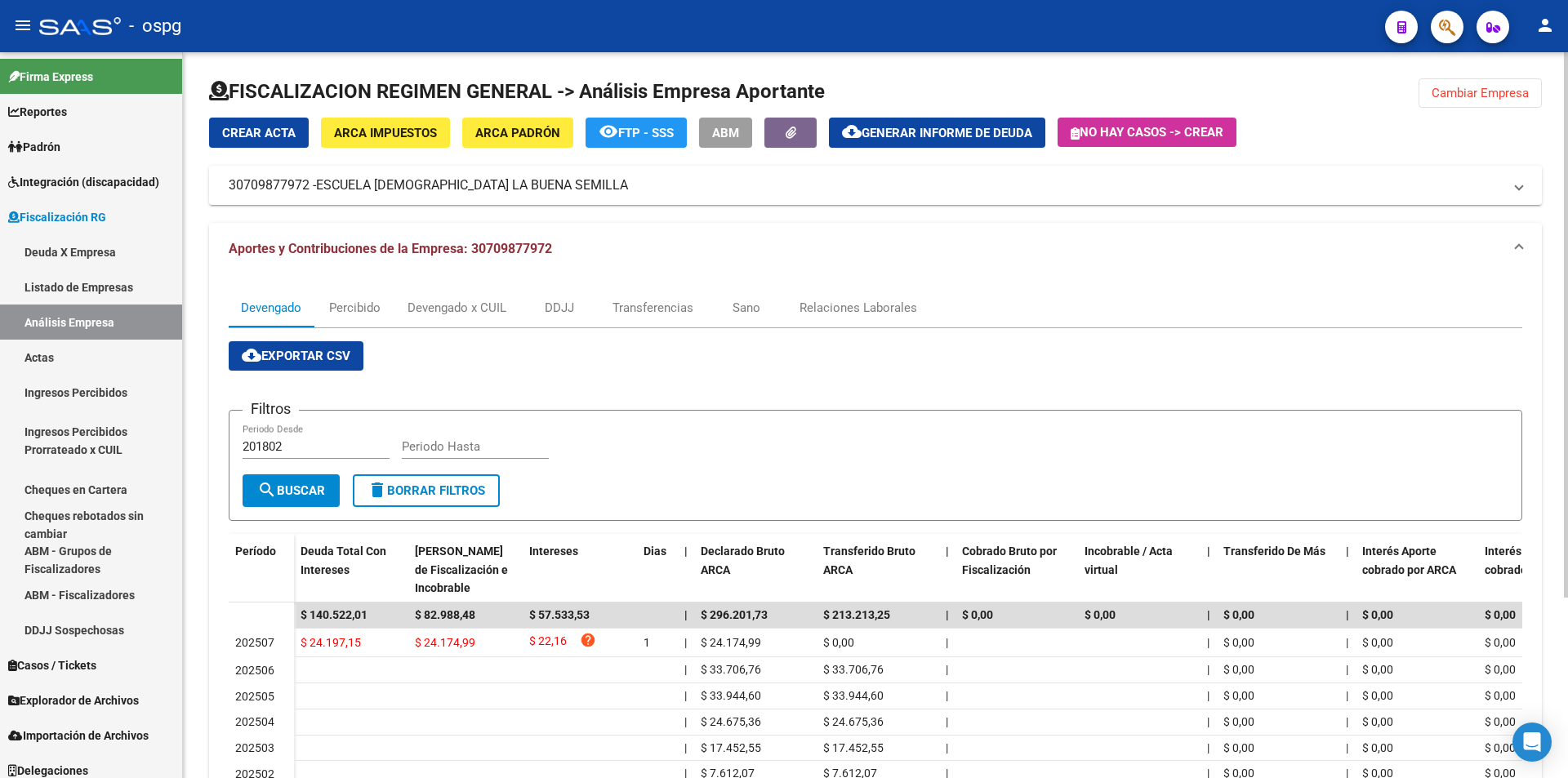
click at [1476, 97] on span "Cambiar Empresa" at bounding box center [1479, 93] width 97 height 14
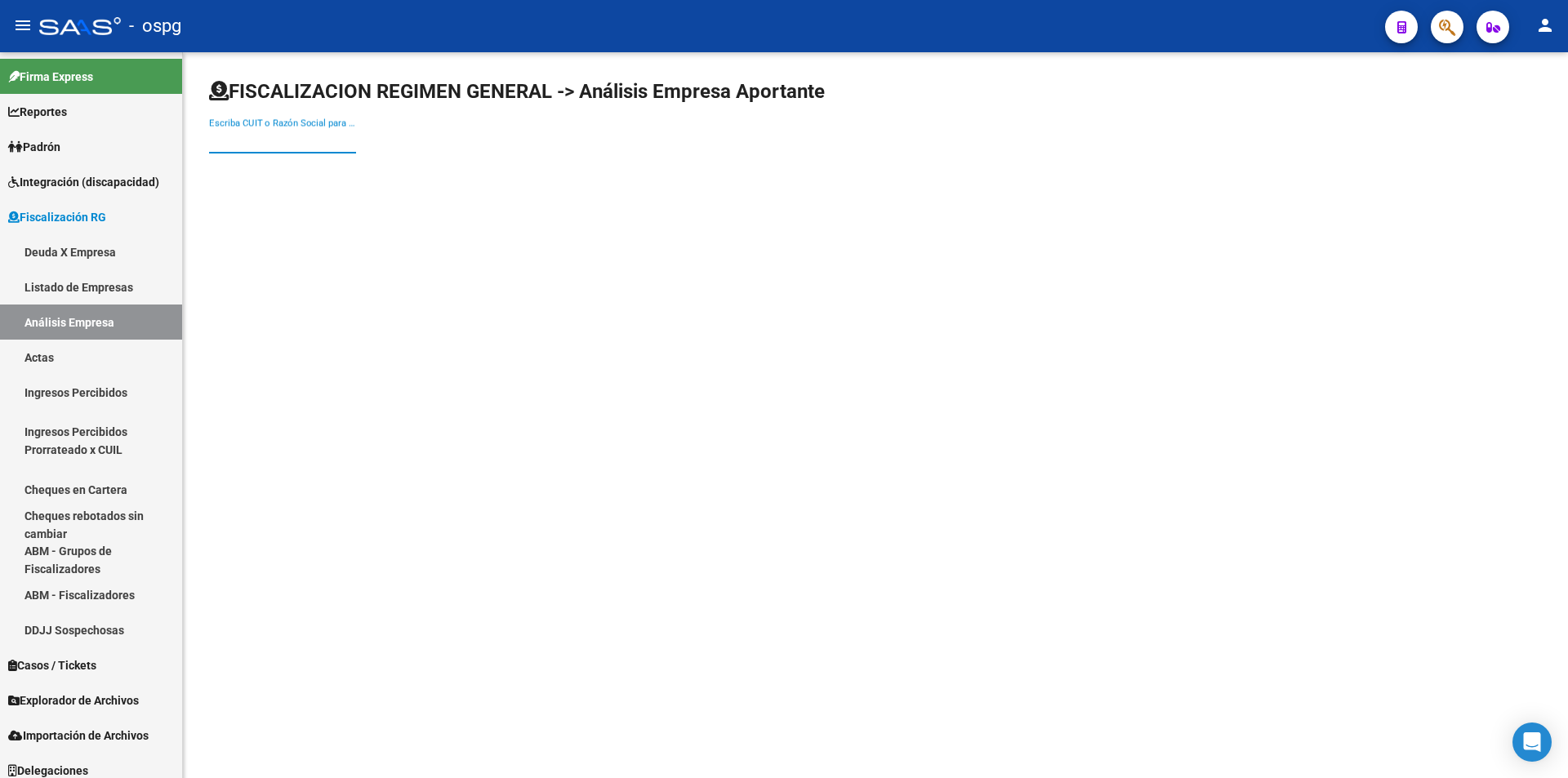
paste input "33709053669"
type input "33709053669"
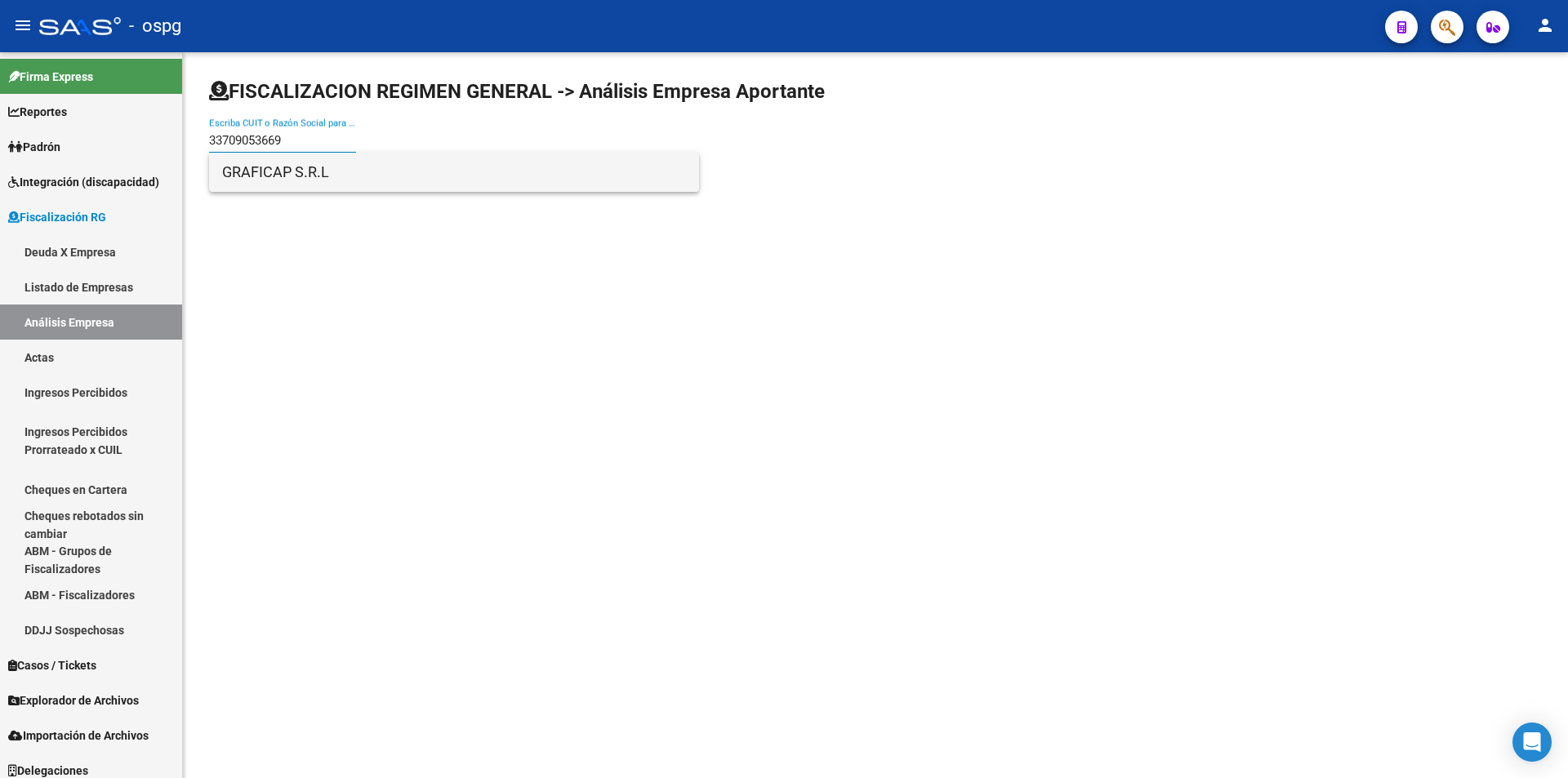
click at [297, 172] on span "GRAFICAP S.R.L" at bounding box center [454, 172] width 464 height 39
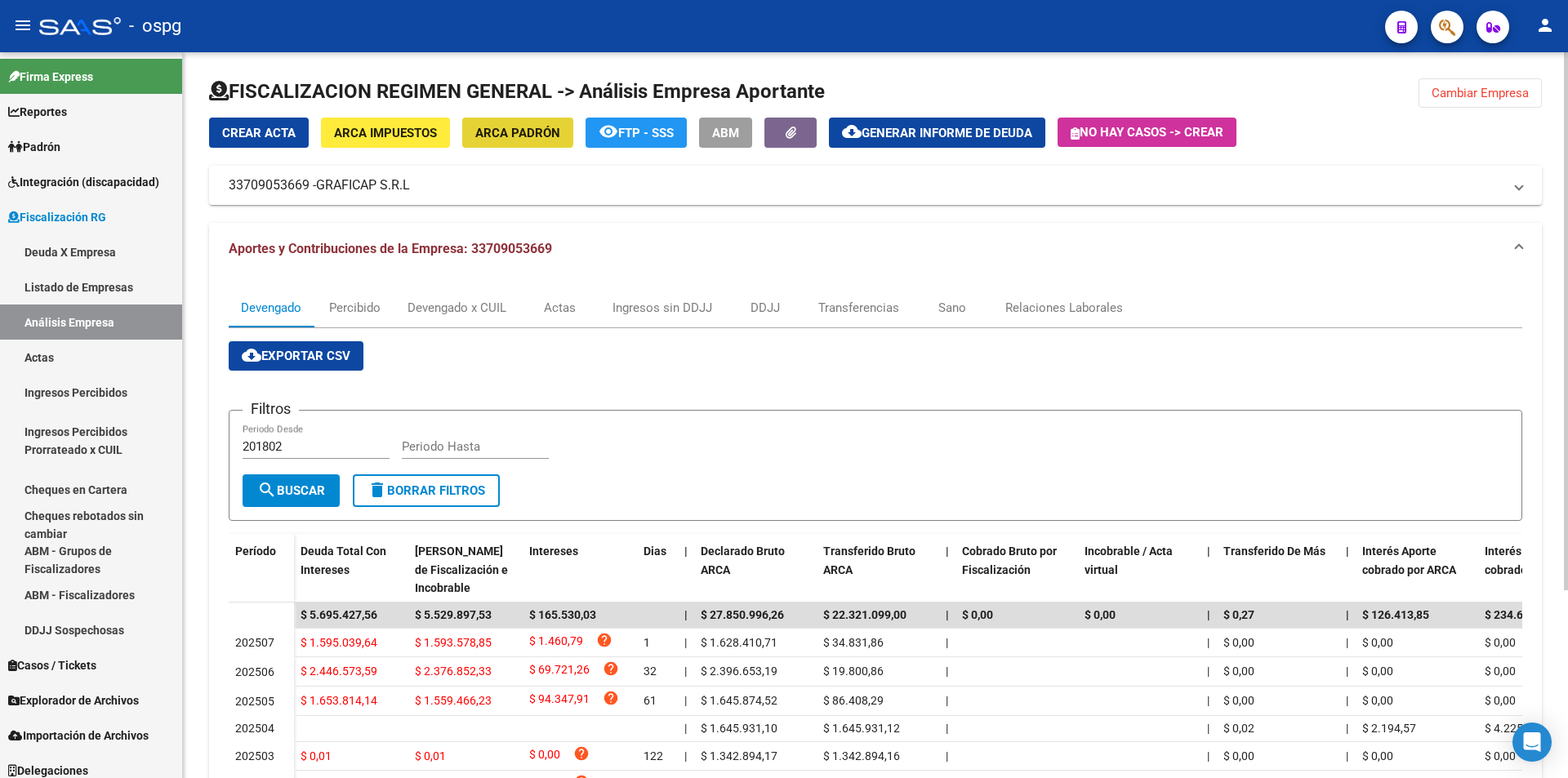
click at [515, 129] on span "ARCA Padrón" at bounding box center [517, 132] width 85 height 14
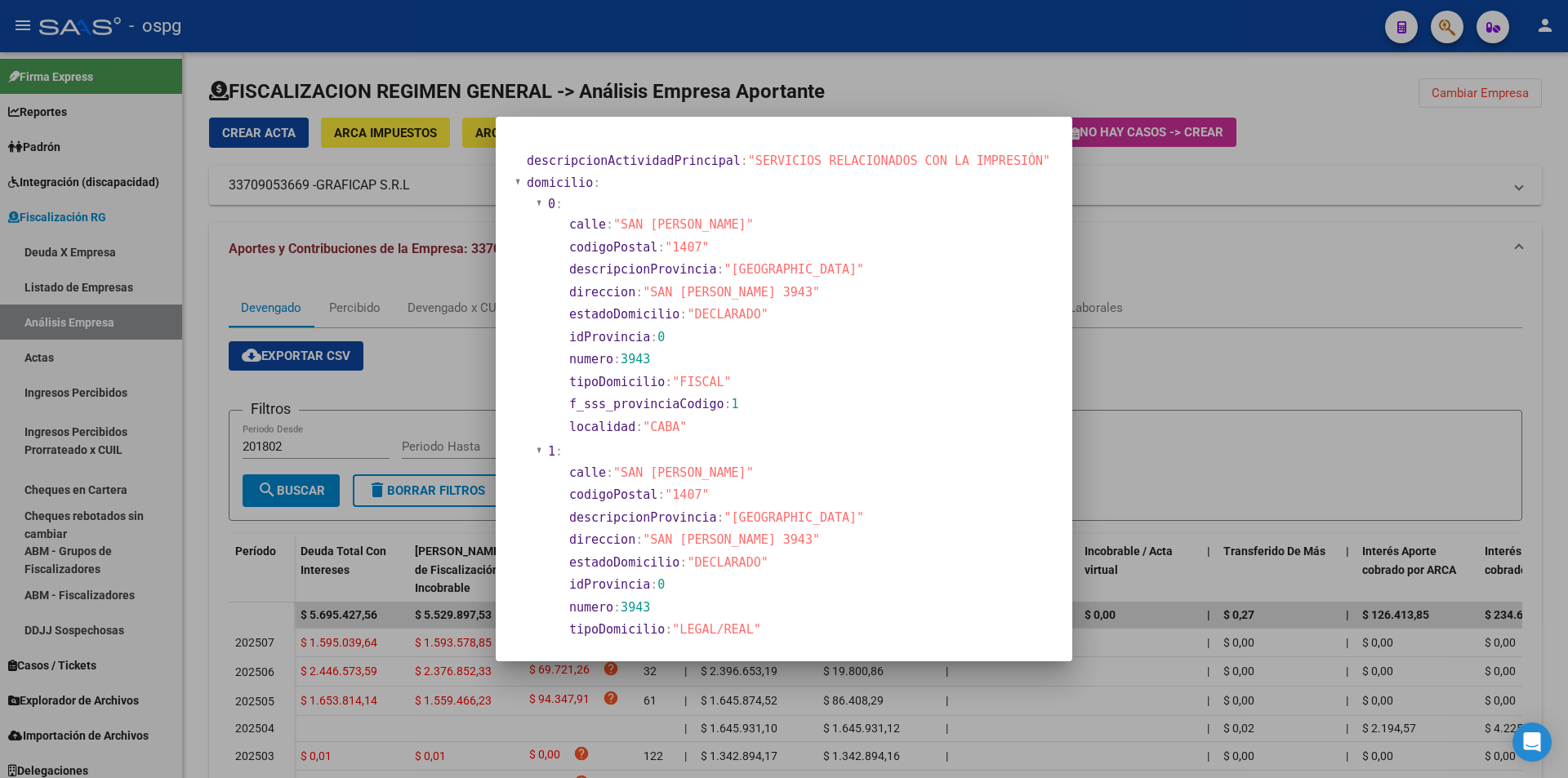
click at [1173, 423] on div at bounding box center [784, 389] width 1568 height 778
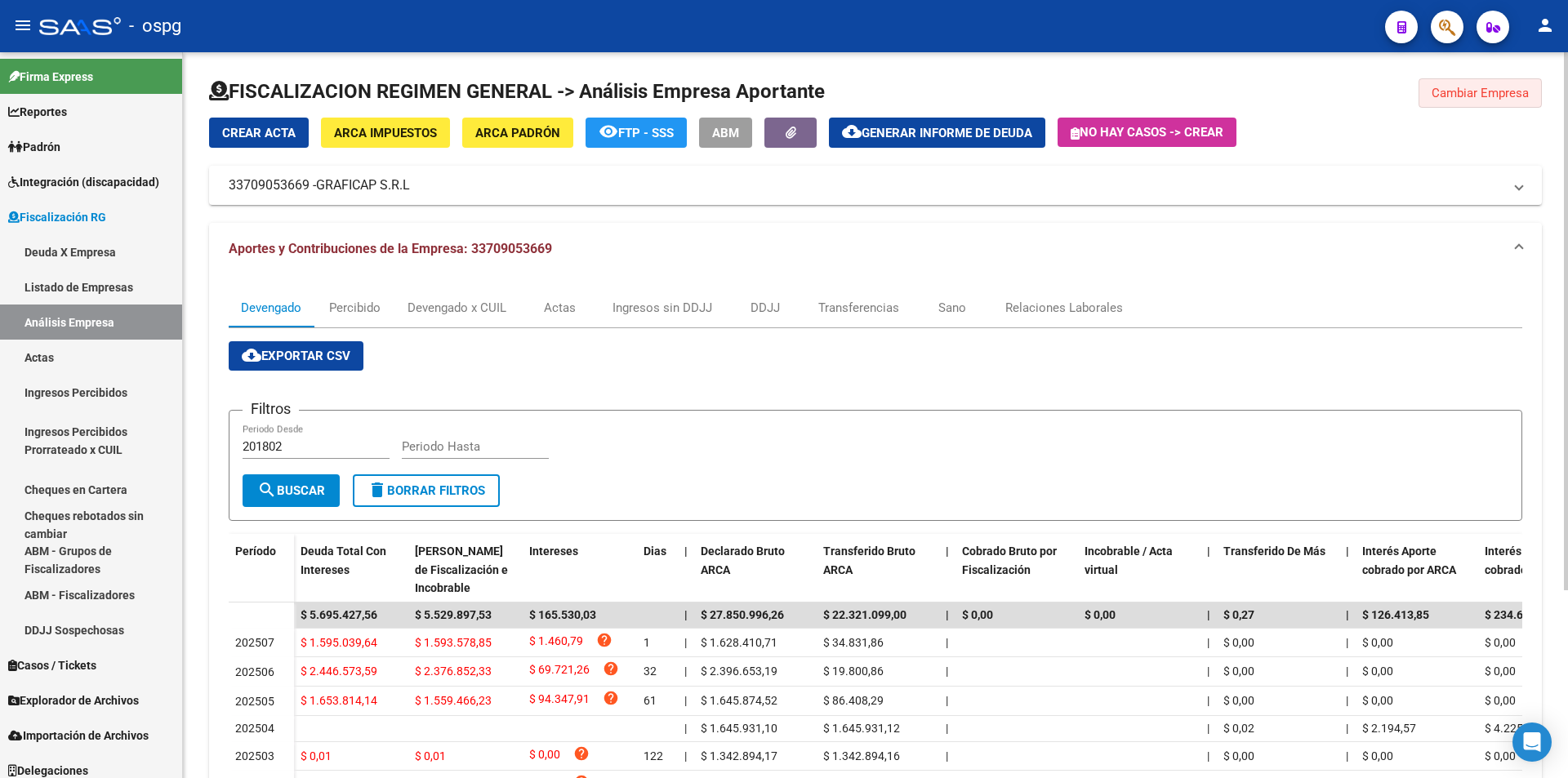
click at [1476, 80] on button "Cambiar Empresa" at bounding box center [1480, 93] width 124 height 30
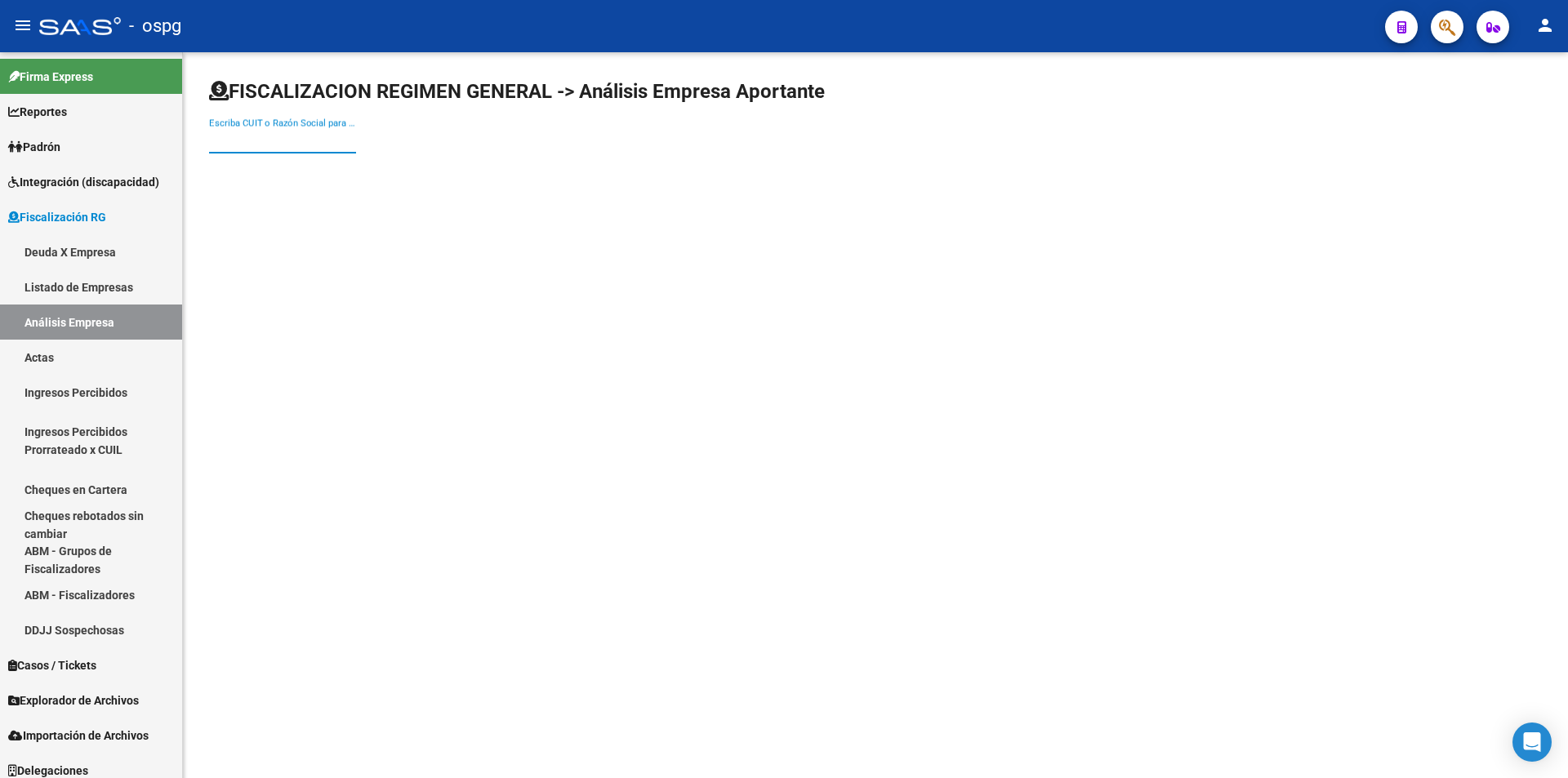
paste input "30586347760"
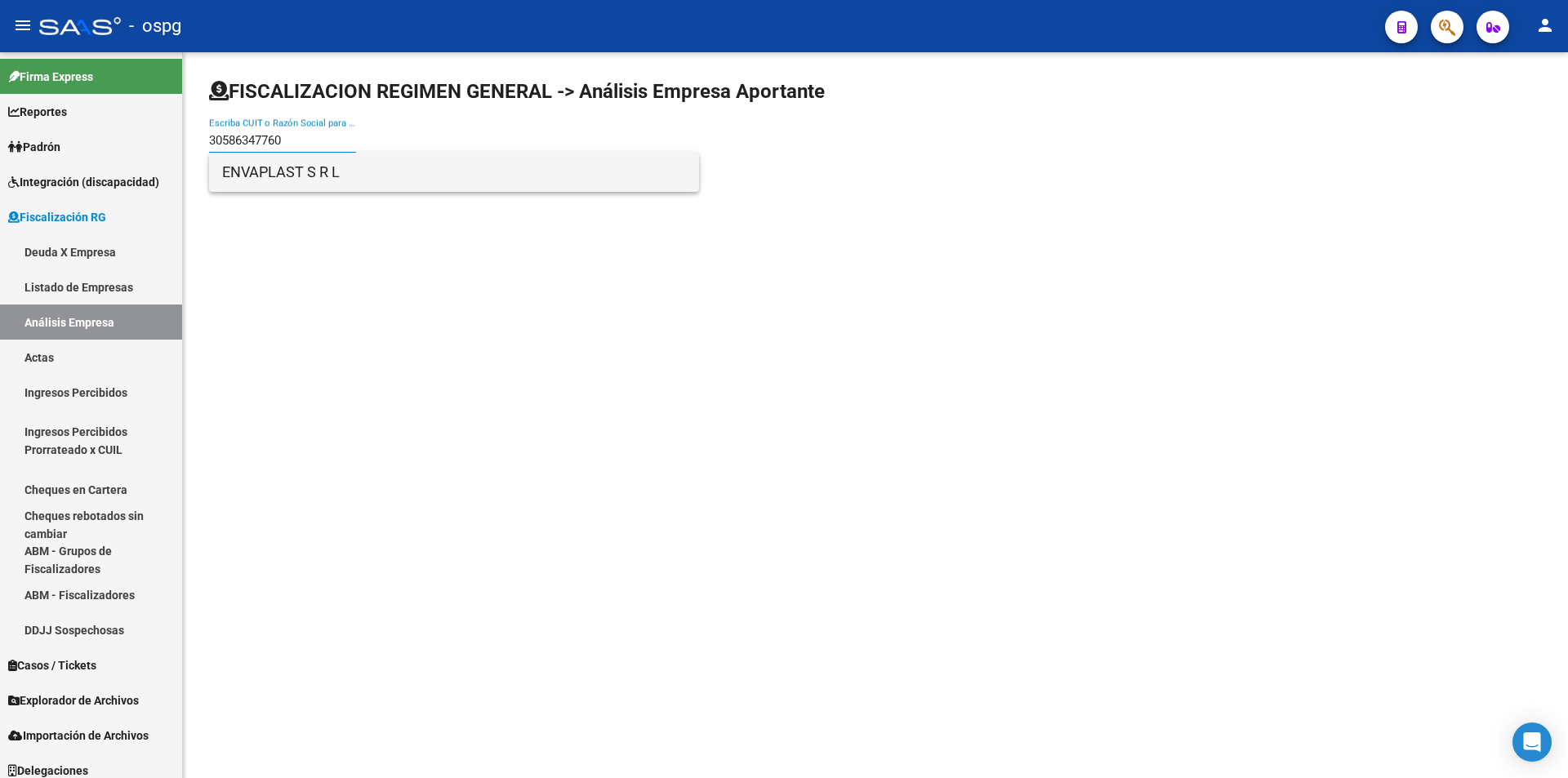
type input "30586347760"
click at [333, 182] on span "ENVAPLAST S R L" at bounding box center [454, 172] width 464 height 39
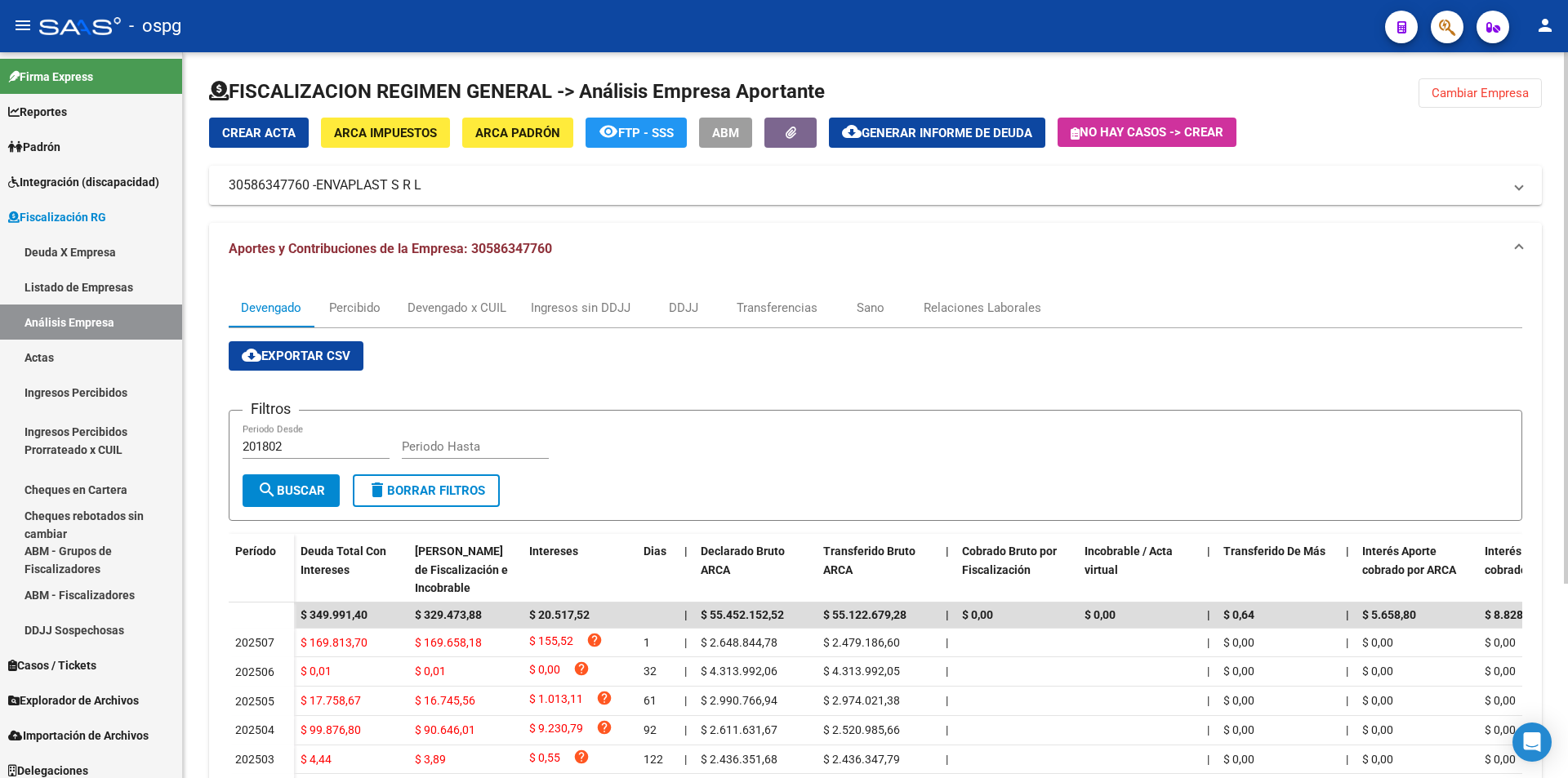
click at [506, 122] on button "ARCA Padrón" at bounding box center [518, 133] width 111 height 31
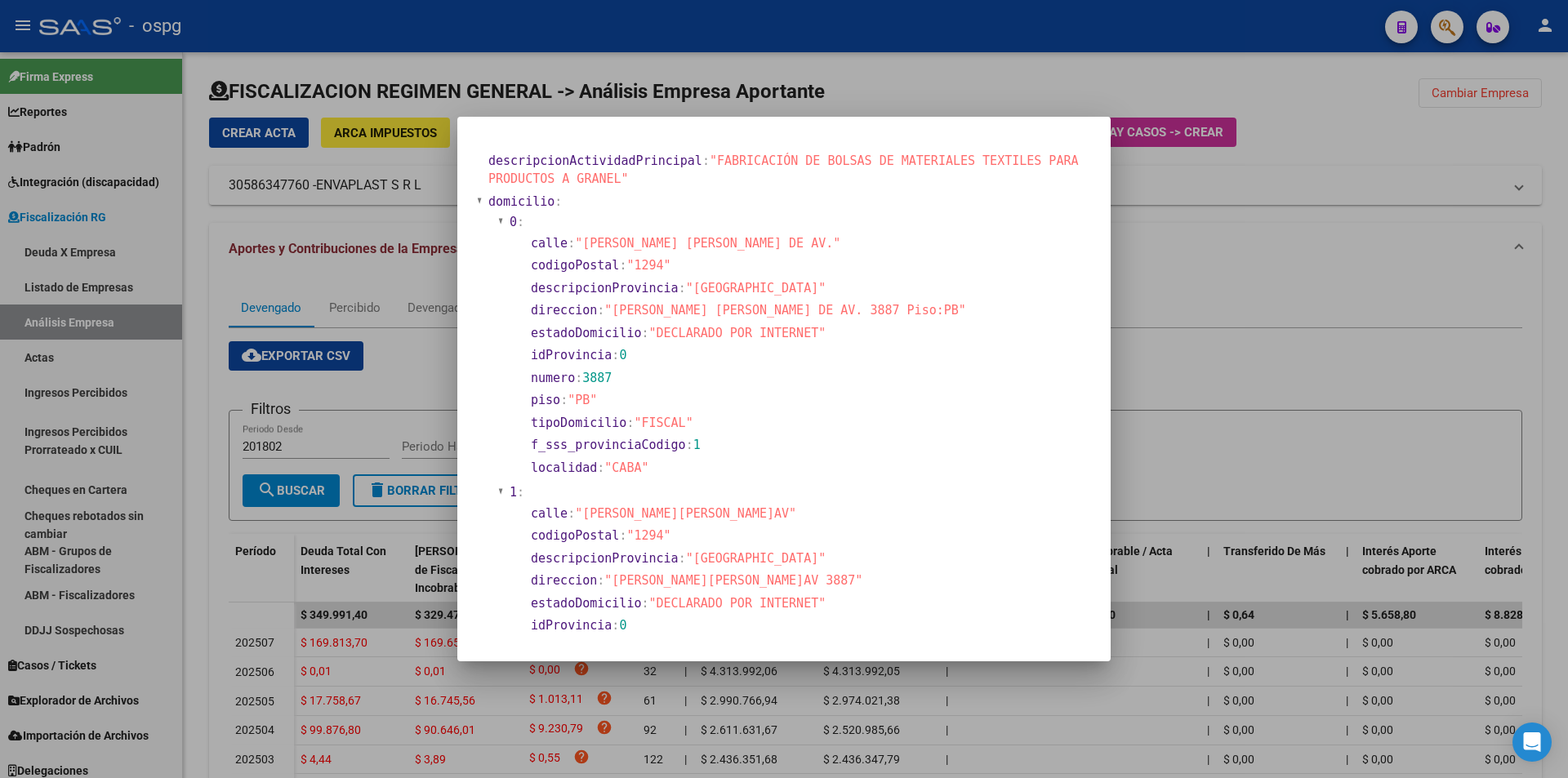
click at [1143, 442] on div at bounding box center [784, 389] width 1568 height 778
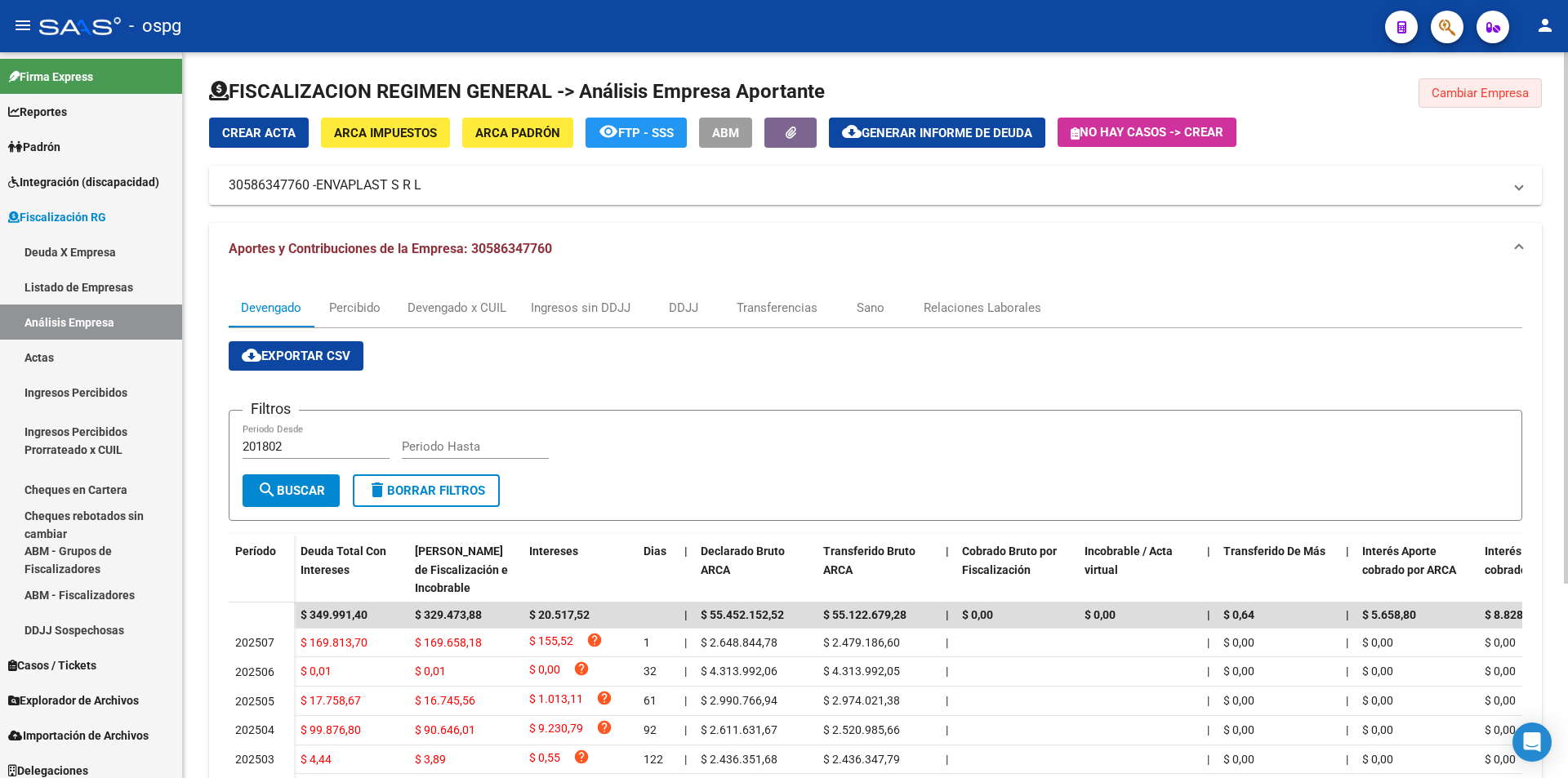
click at [1488, 94] on span "Cambiar Empresa" at bounding box center [1479, 93] width 97 height 14
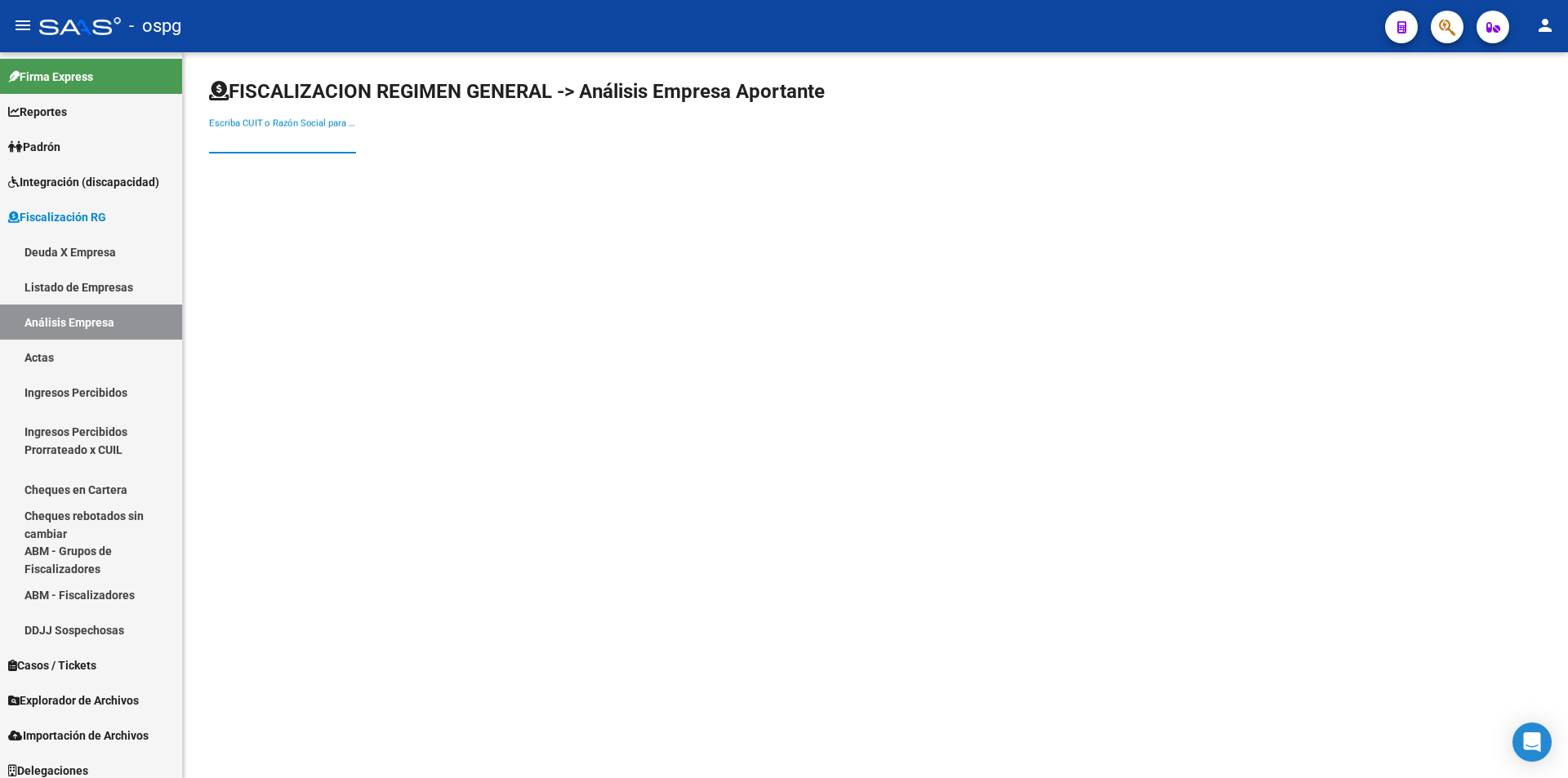
paste input "30717137031"
type input "30717137031"
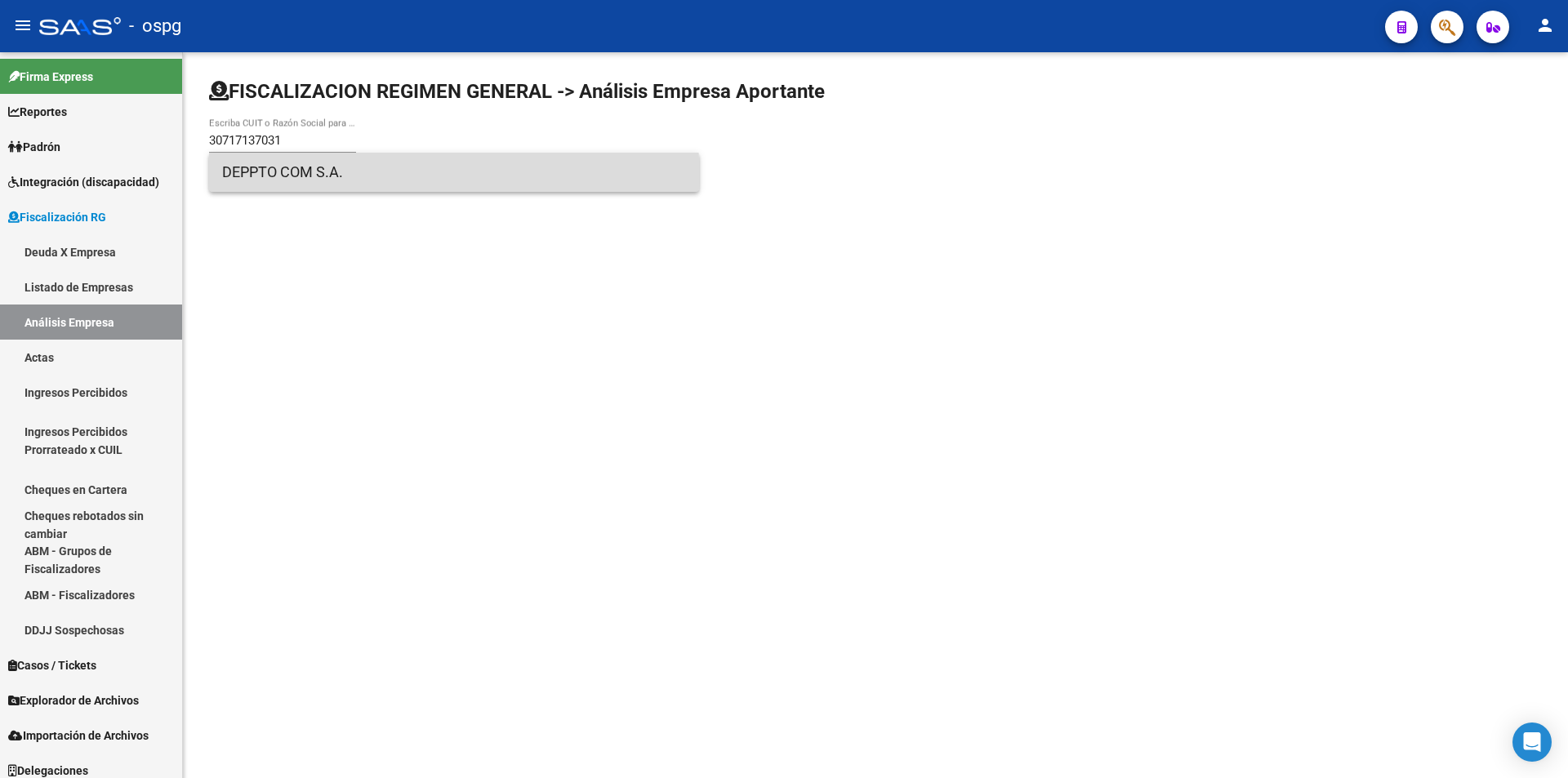
click at [328, 181] on span "DEPPTO COM S.A." at bounding box center [454, 172] width 464 height 39
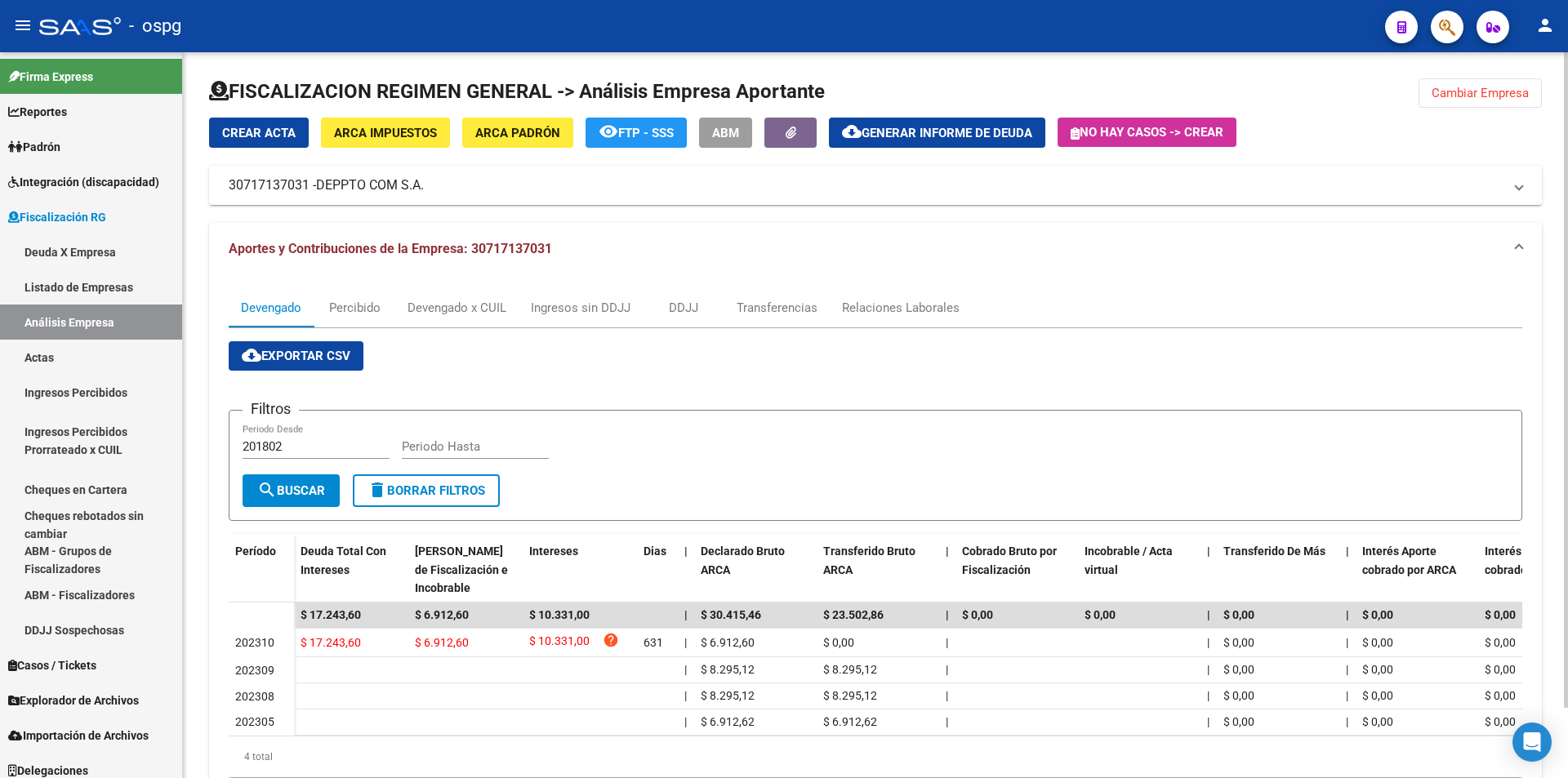
drag, startPoint x: 1495, startPoint y: 98, endPoint x: 1517, endPoint y: 89, distance: 23.8
click at [1496, 97] on span "Cambiar Empresa" at bounding box center [1479, 93] width 97 height 14
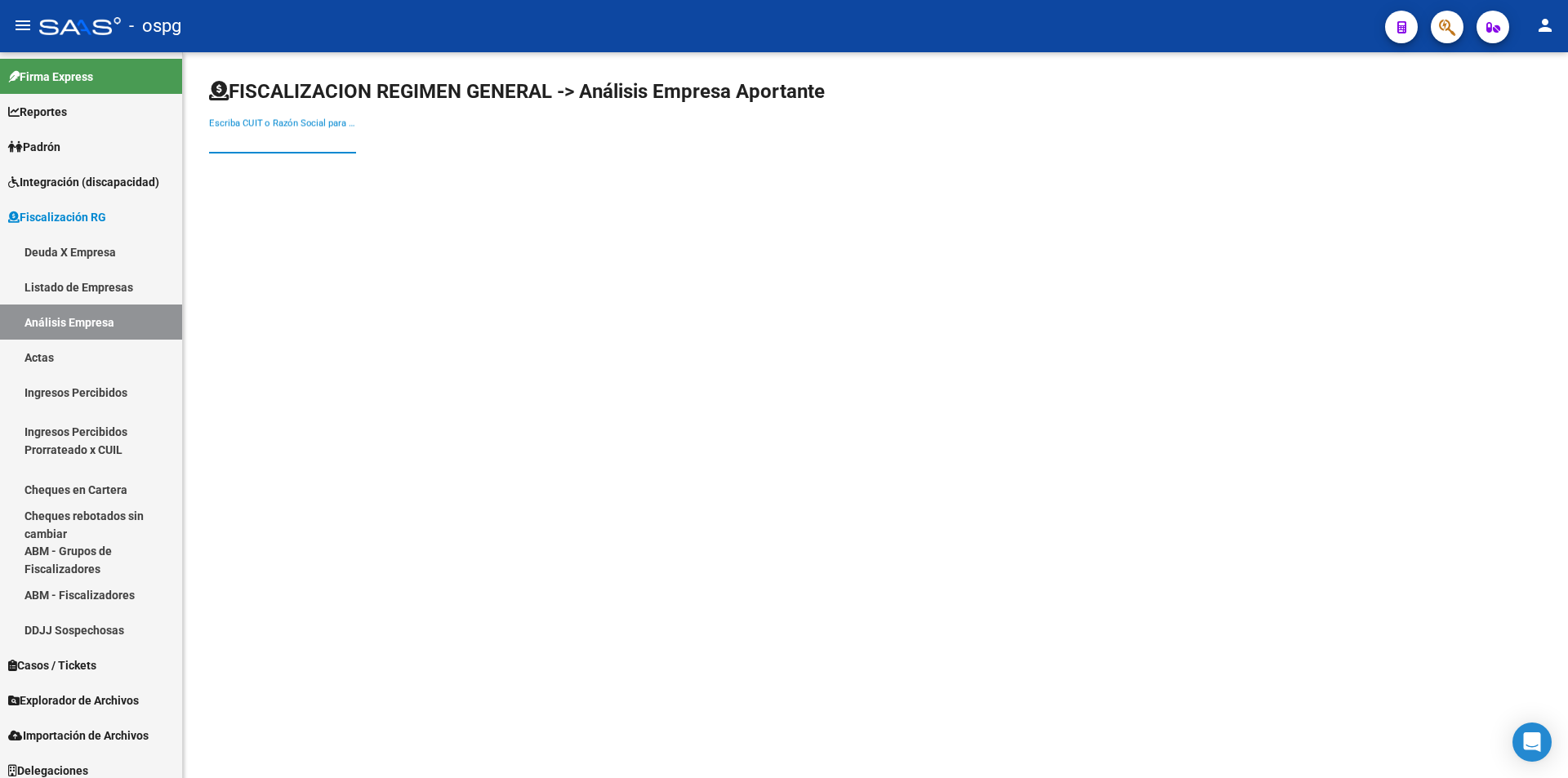
drag, startPoint x: 255, startPoint y: 130, endPoint x: 236, endPoint y: 138, distance: 20.6
click at [236, 138] on input "Escriba CUIT o Razón Social para buscar" at bounding box center [282, 140] width 147 height 14
paste input "30687114783"
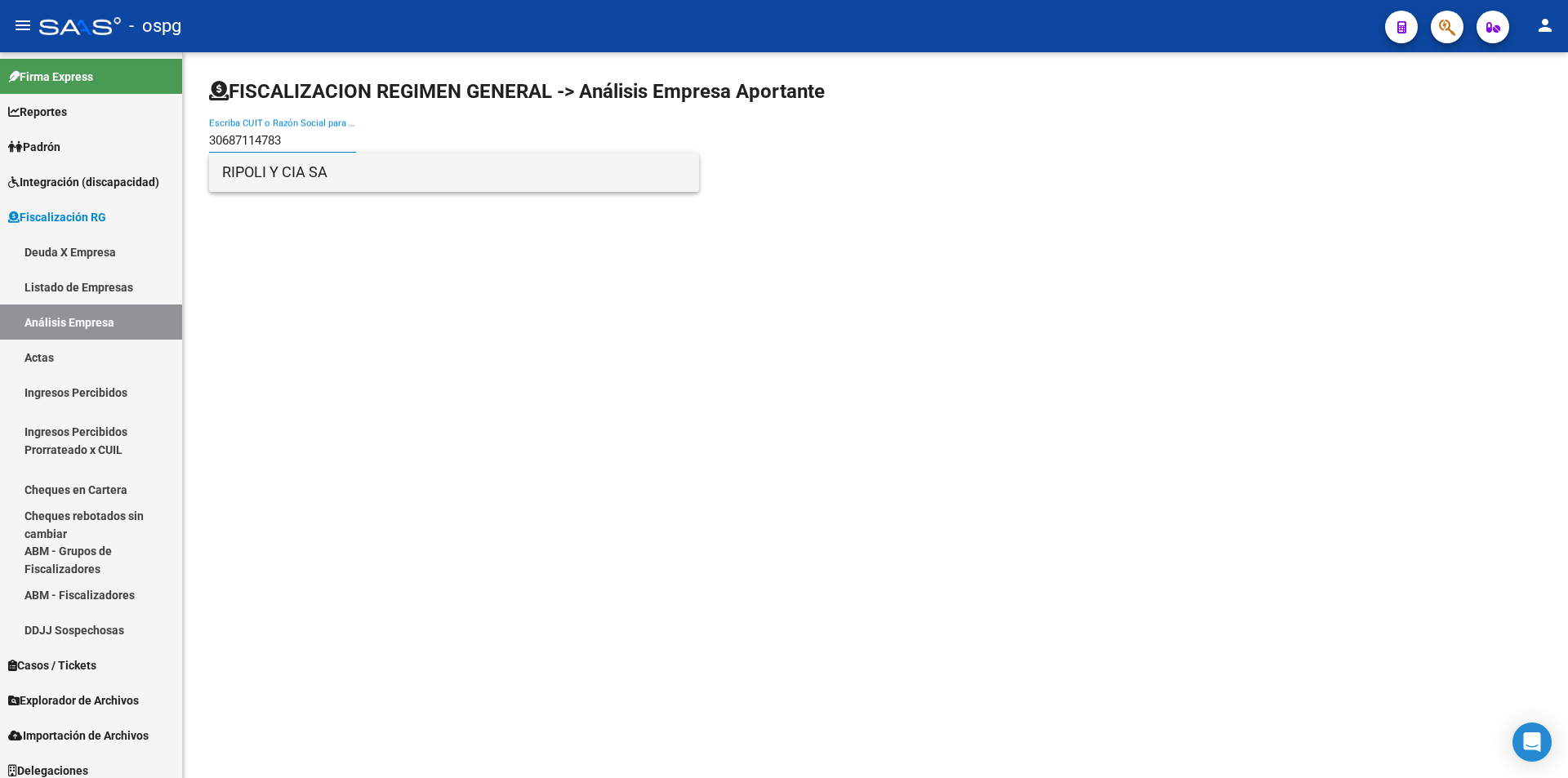
type input "30687114783"
click at [296, 171] on span "RIPOLI Y CIA SA" at bounding box center [454, 172] width 464 height 39
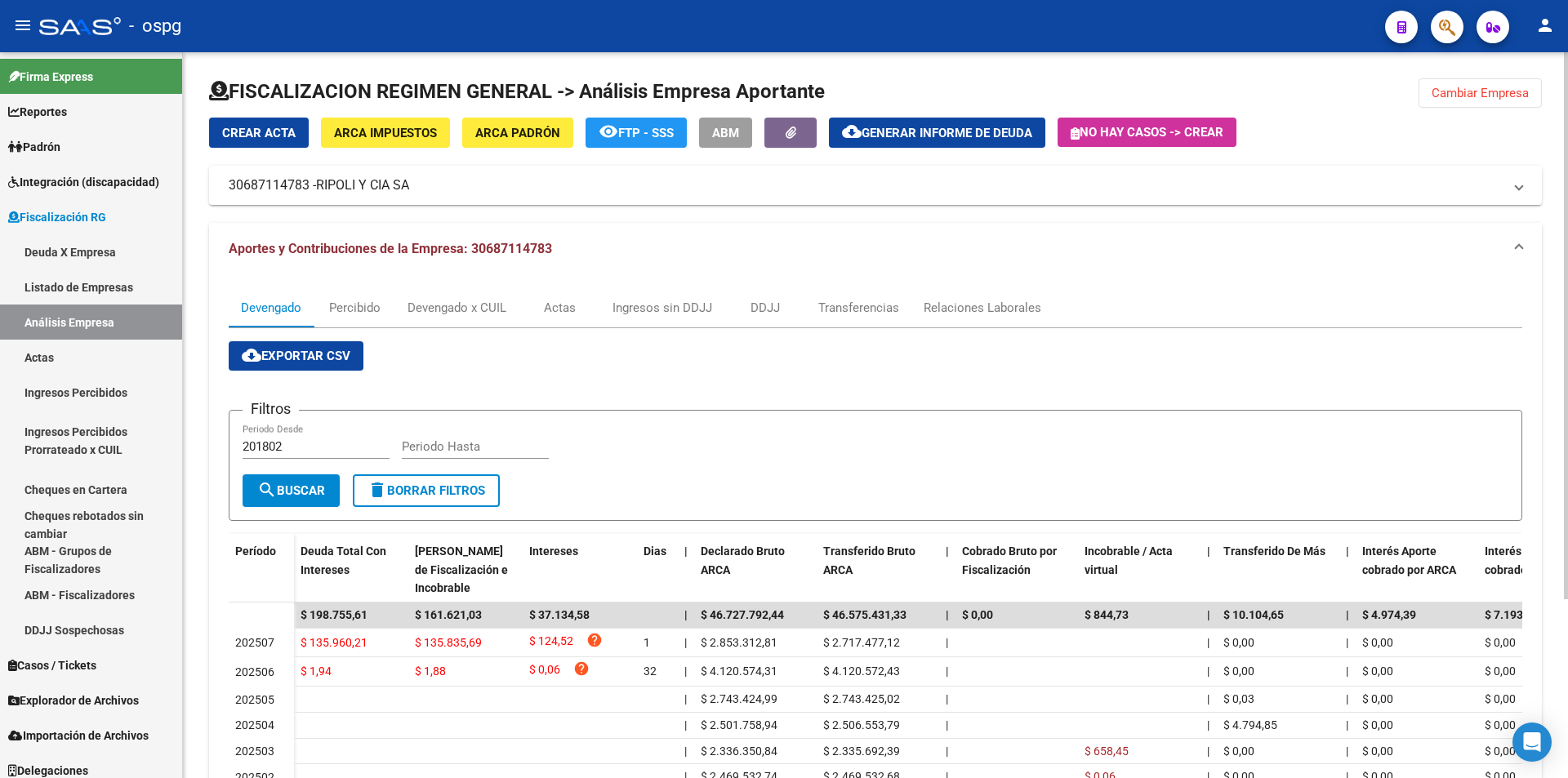
click at [1486, 103] on button "Cambiar Empresa" at bounding box center [1480, 93] width 124 height 30
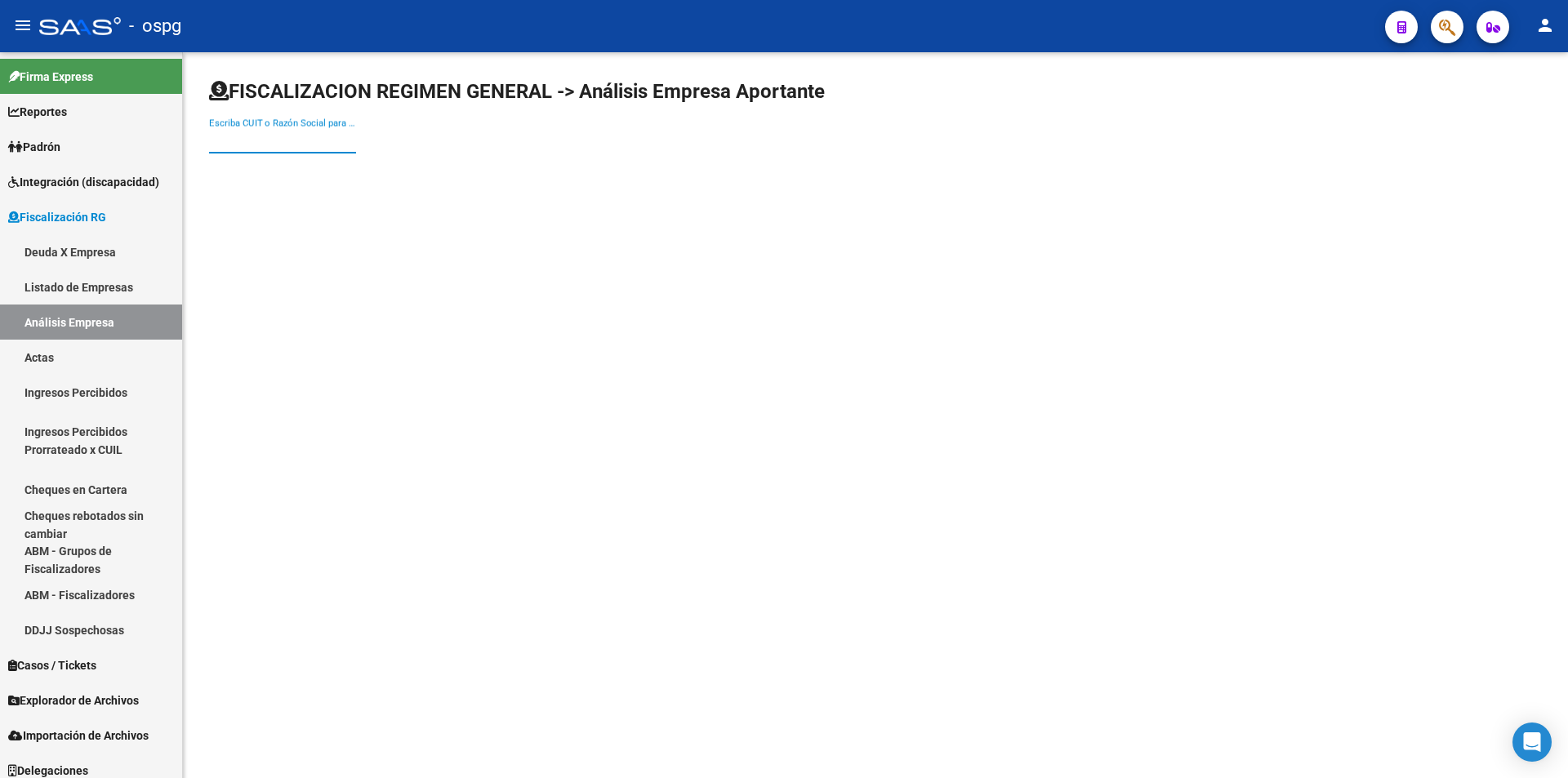
paste input "20041979497"
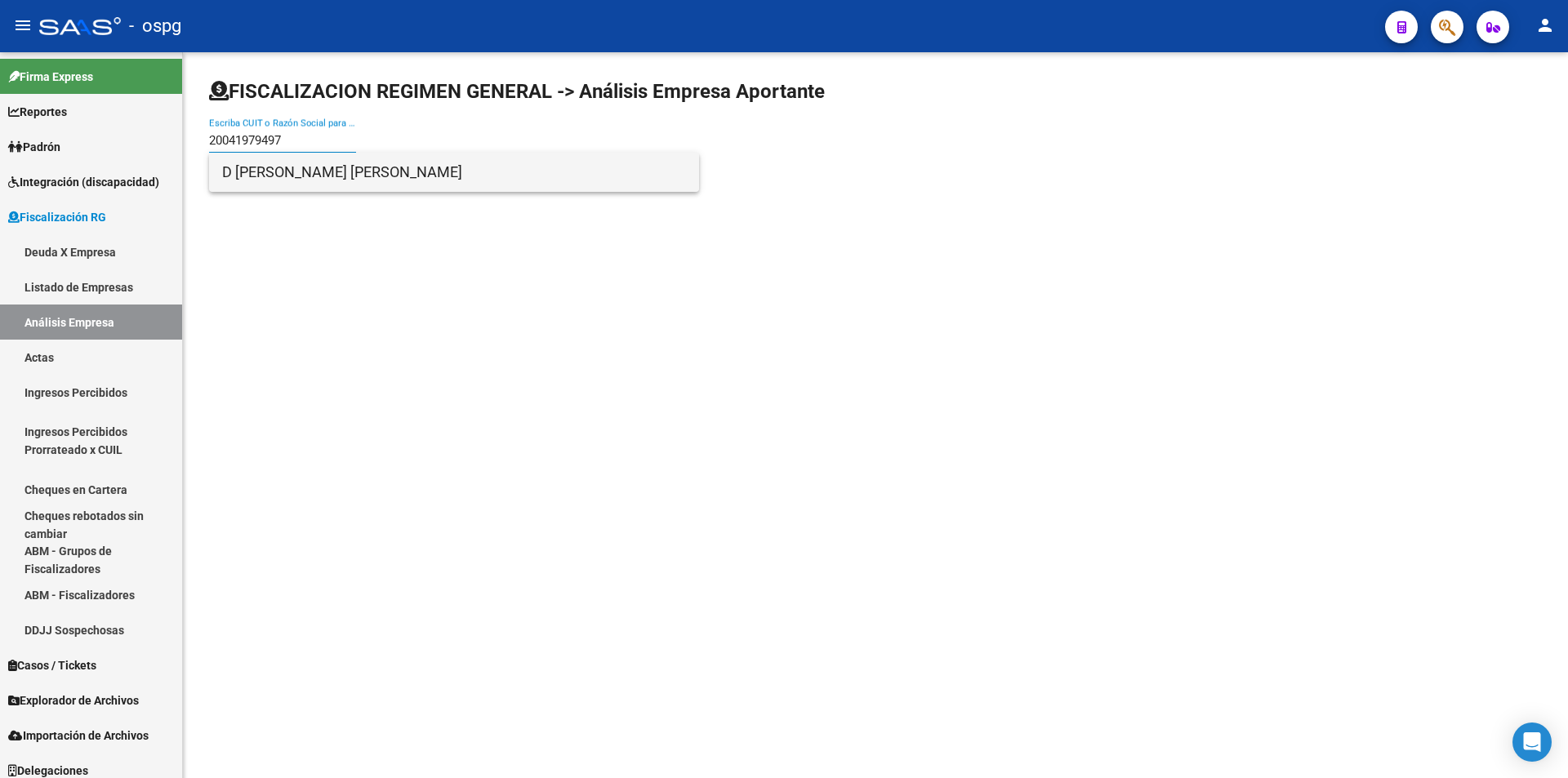
type input "20041979497"
click at [363, 174] on span "D [PERSON_NAME] [PERSON_NAME]" at bounding box center [454, 172] width 464 height 39
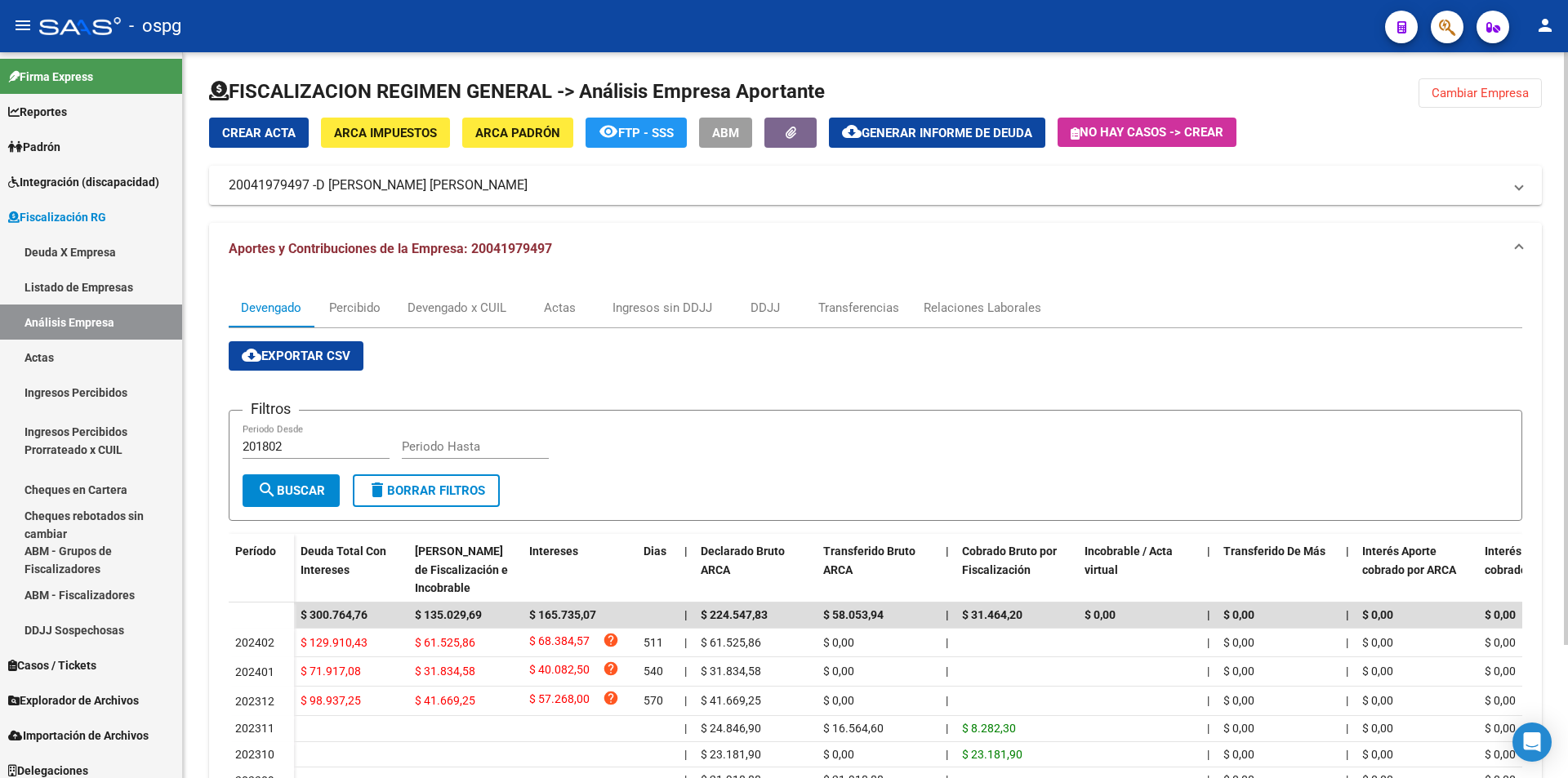
click at [527, 132] on span "ARCA Padrón" at bounding box center [517, 132] width 85 height 14
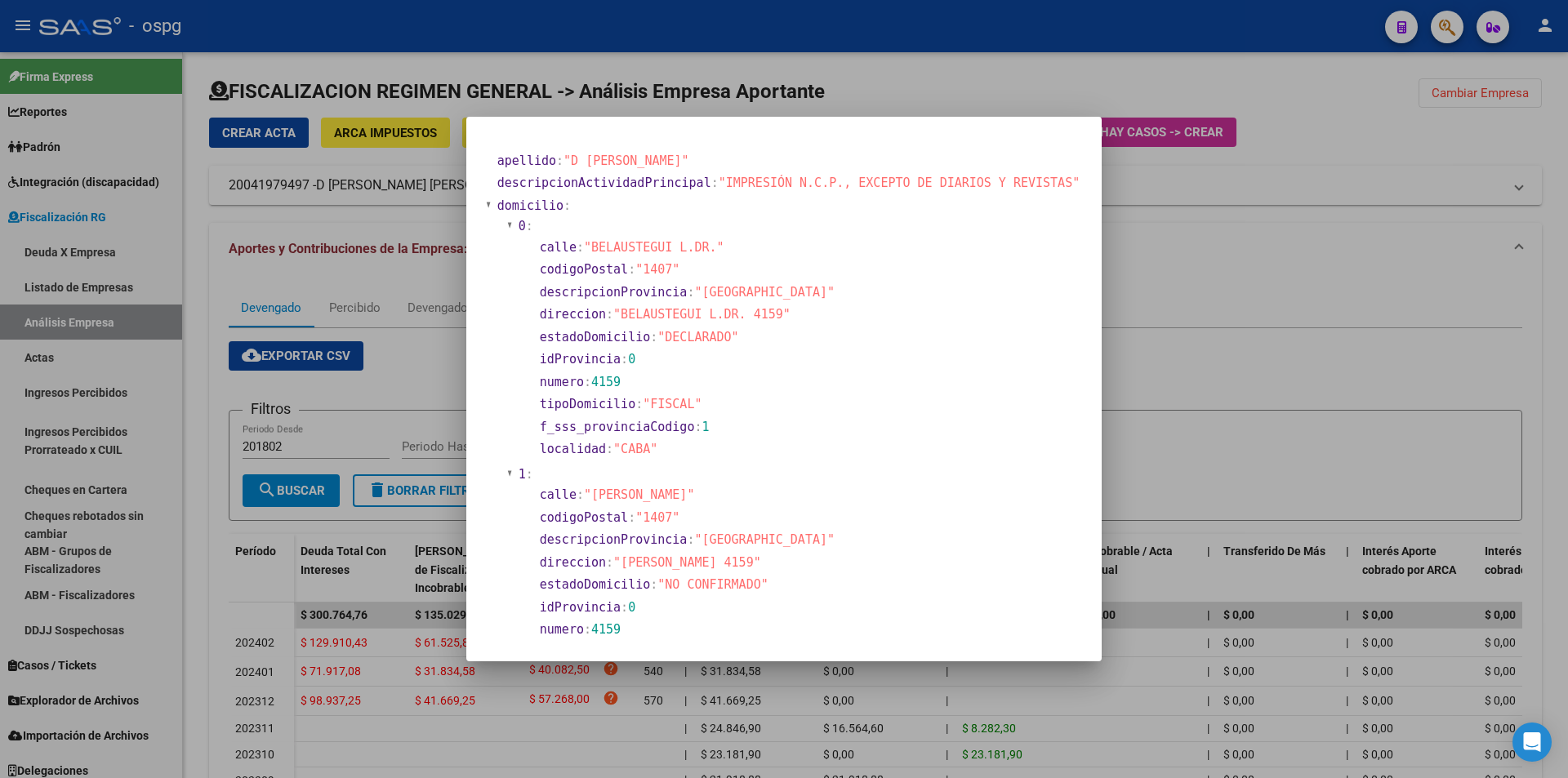
click at [1253, 396] on div at bounding box center [784, 389] width 1568 height 778
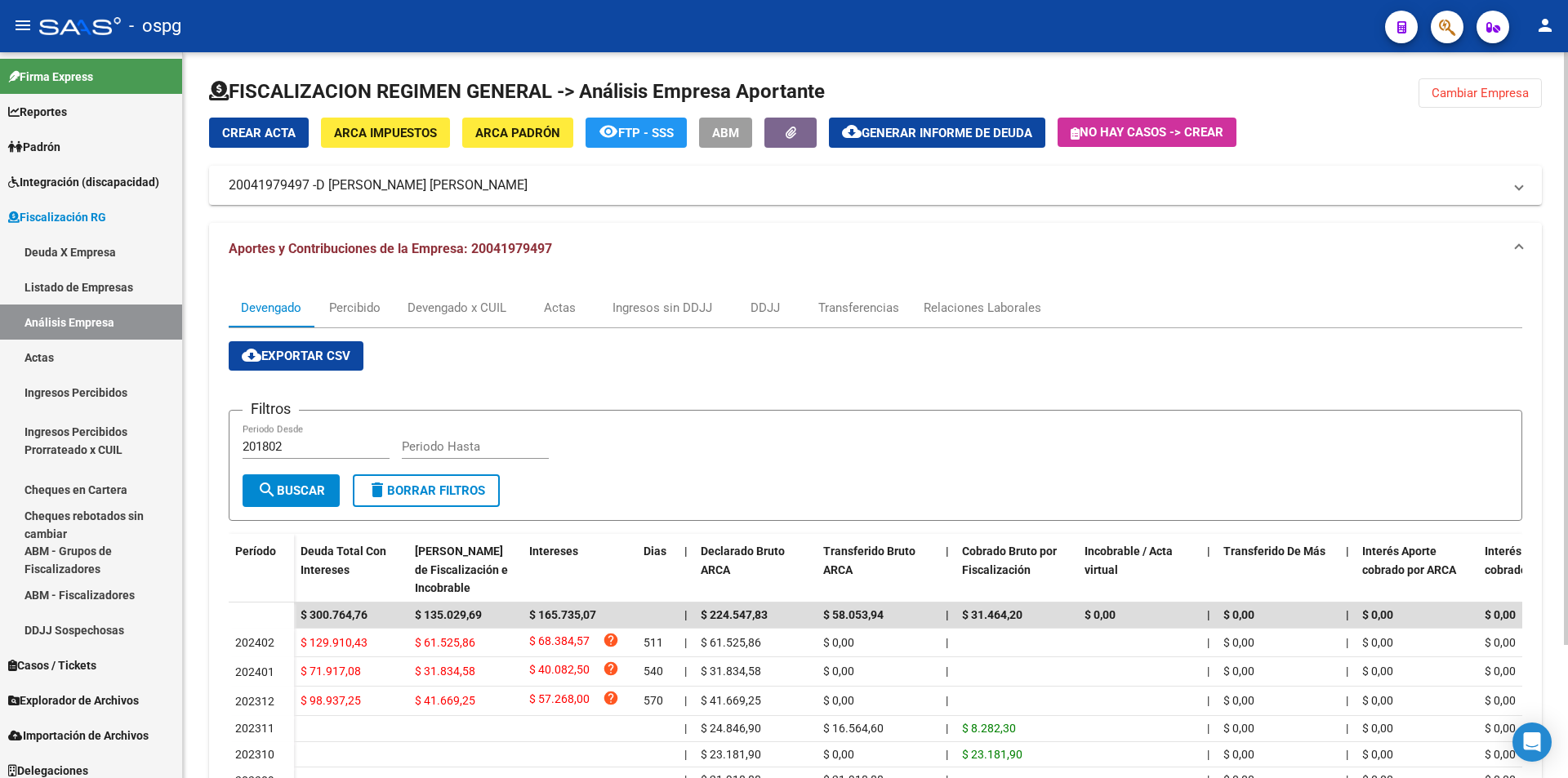
click at [1494, 108] on div at bounding box center [875, 98] width 1332 height 39
click at [1494, 85] on button "Cambiar Empresa" at bounding box center [1480, 93] width 124 height 30
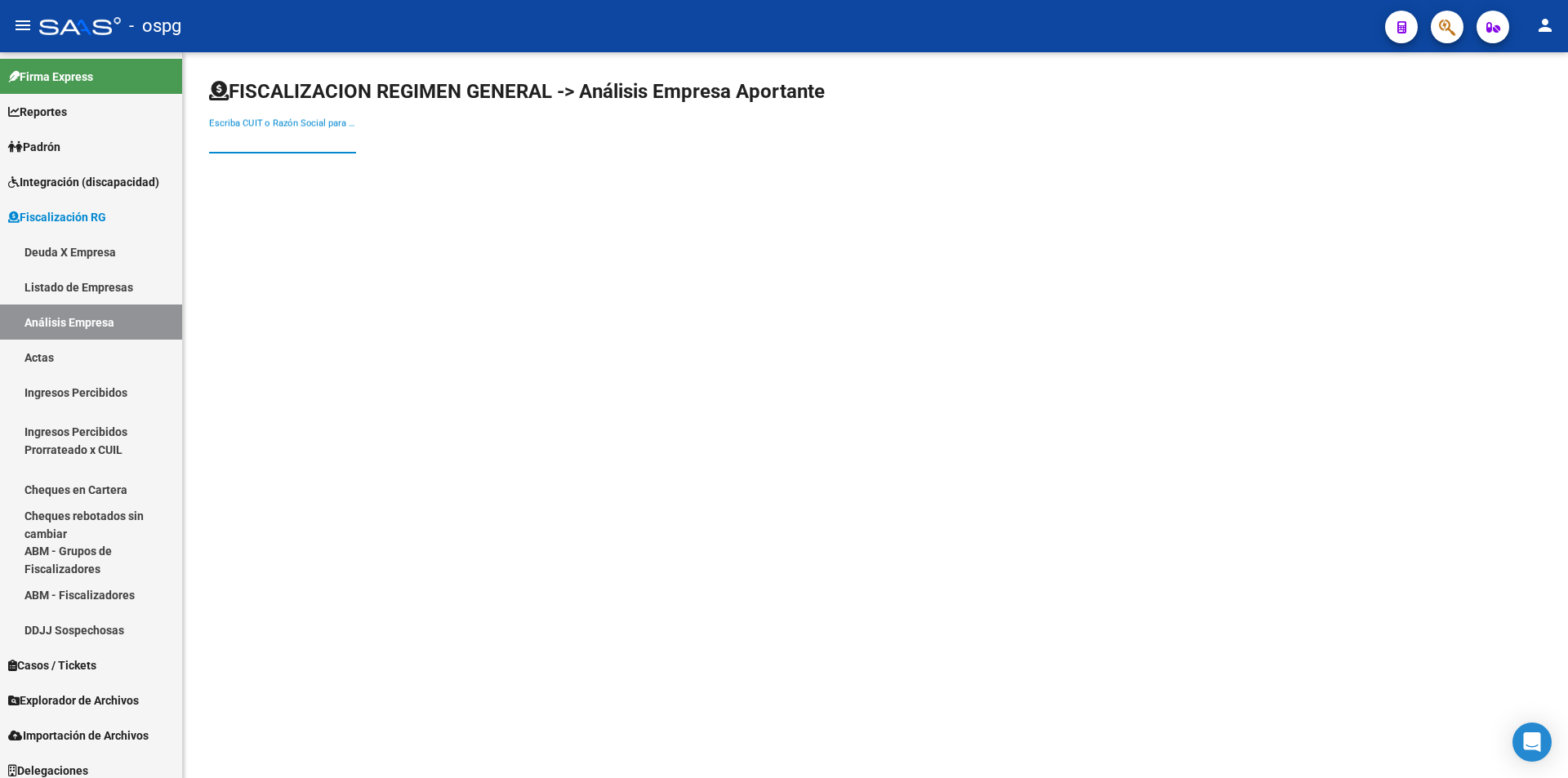
paste input "20172788395"
type input "20172788395"
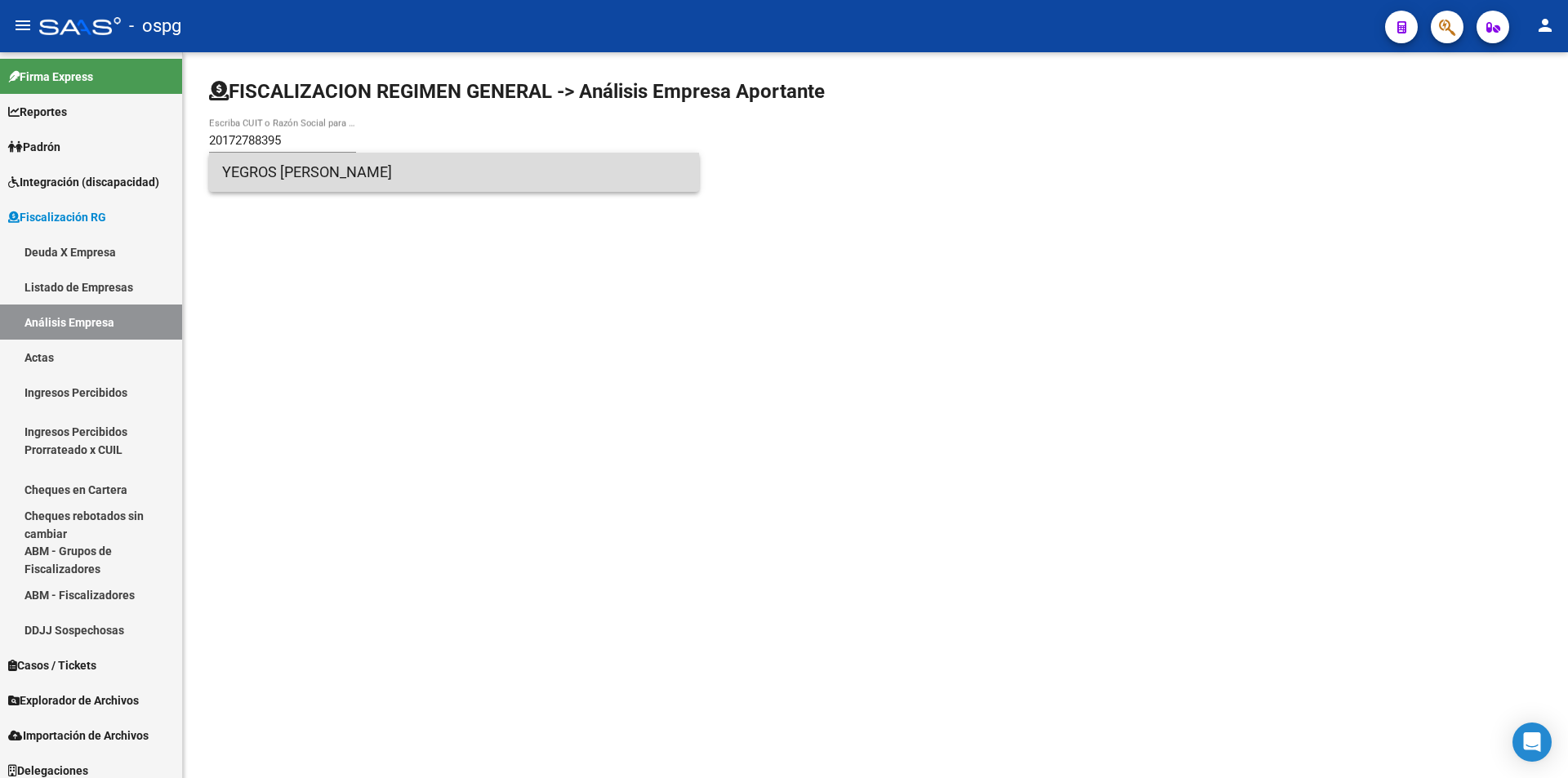
click at [318, 174] on span "YEGROS [PERSON_NAME]" at bounding box center [454, 172] width 464 height 39
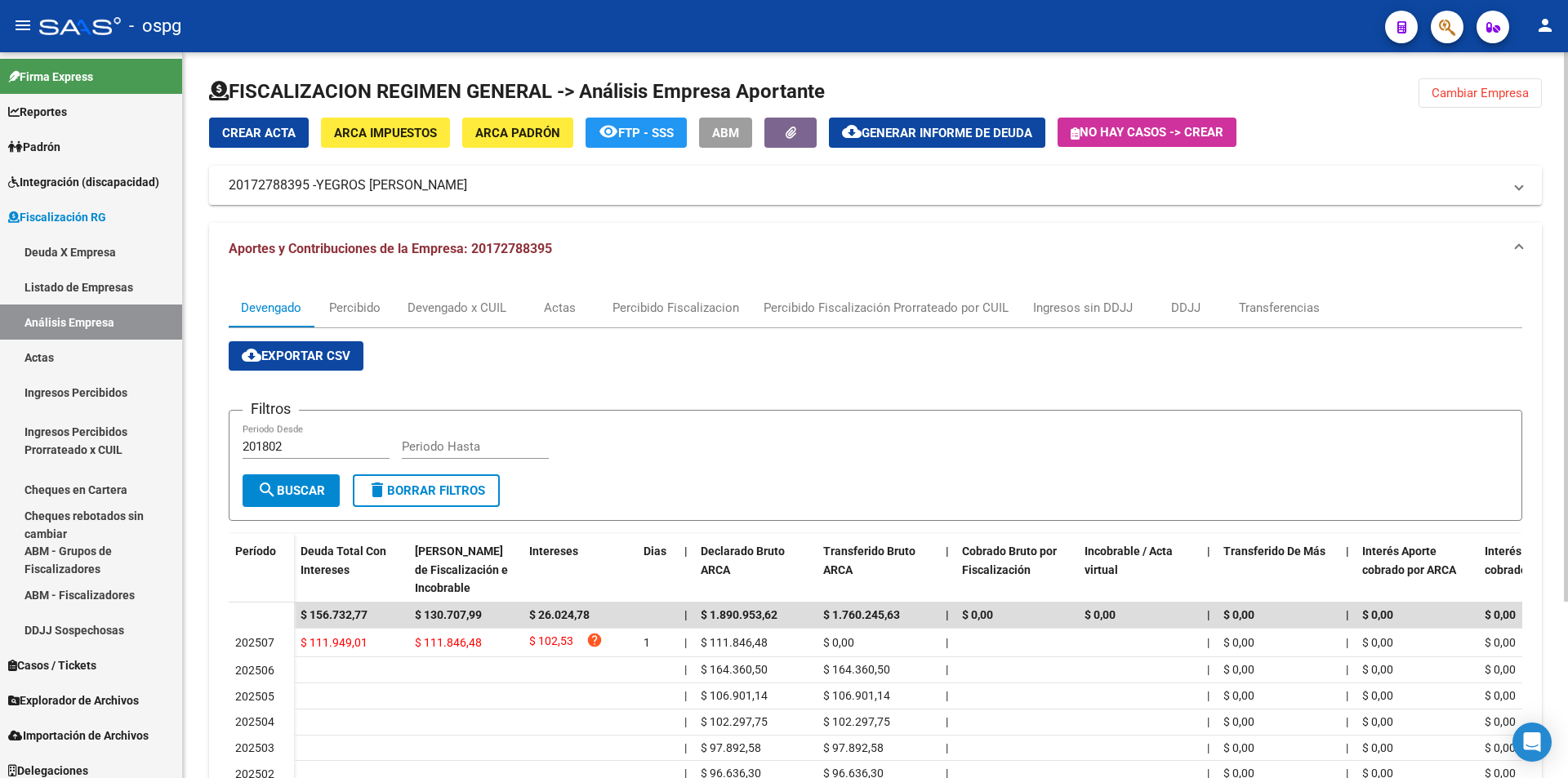
click at [1485, 95] on span "Cambiar Empresa" at bounding box center [1479, 93] width 97 height 14
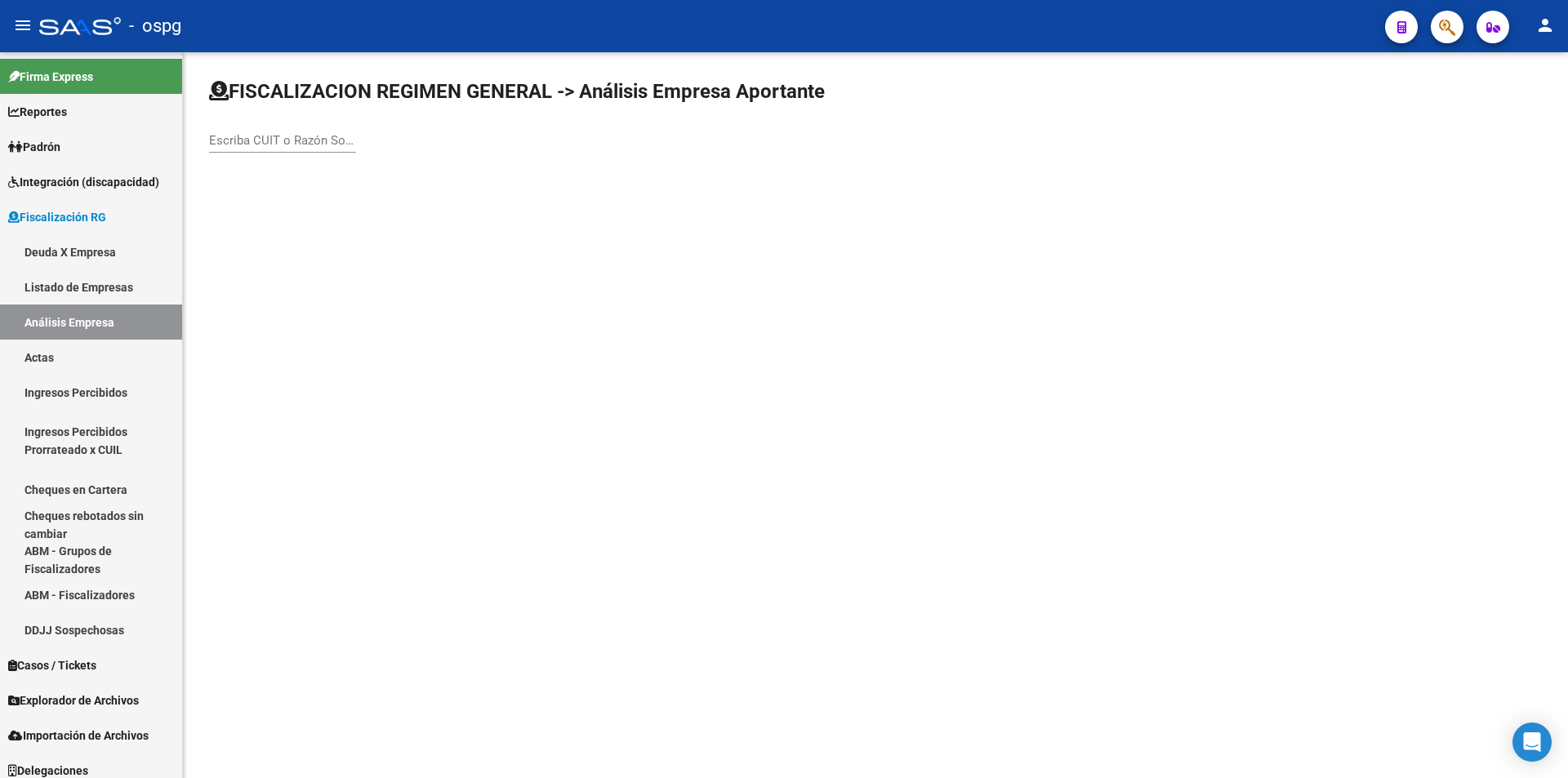
drag, startPoint x: 284, startPoint y: 131, endPoint x: 247, endPoint y: 143, distance: 38.9
paste input "30503167154"
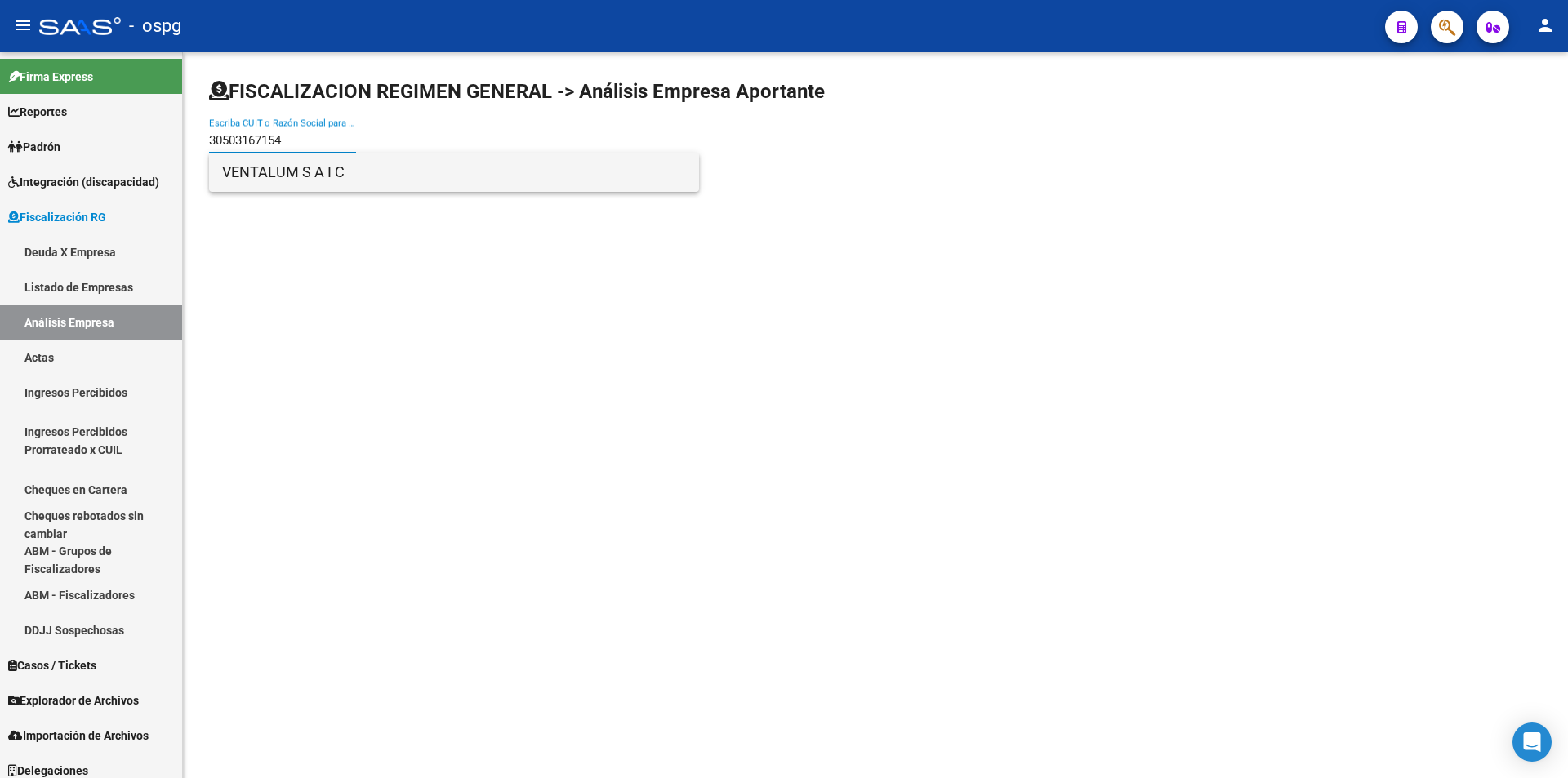
type input "30503167154"
click at [304, 171] on span "VENTALUM S A I C" at bounding box center [454, 172] width 464 height 39
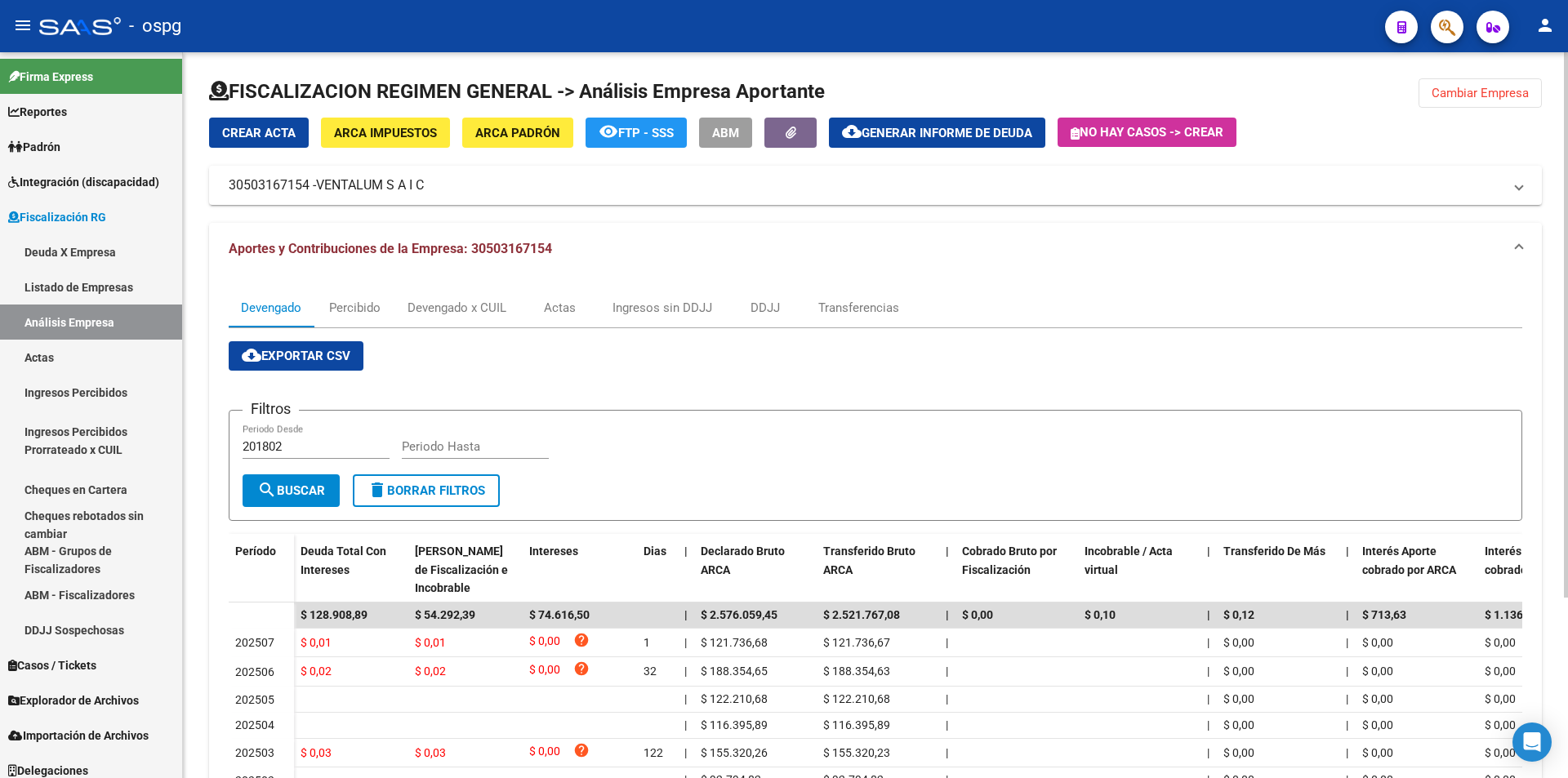
click at [1509, 89] on span "Cambiar Empresa" at bounding box center [1479, 93] width 97 height 14
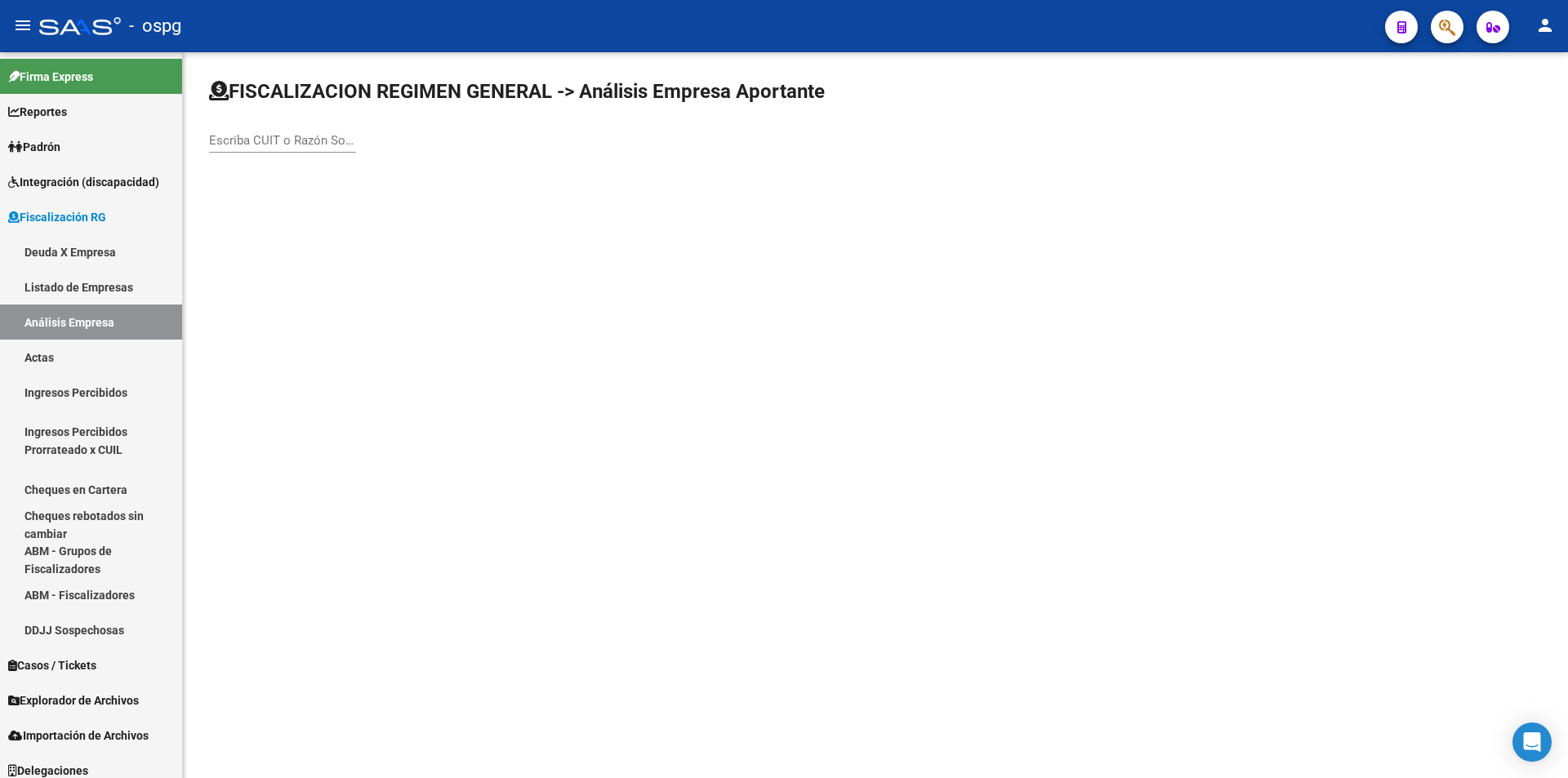
click at [324, 142] on input "Escriba CUIT o Razón Social para buscar" at bounding box center [282, 140] width 147 height 14
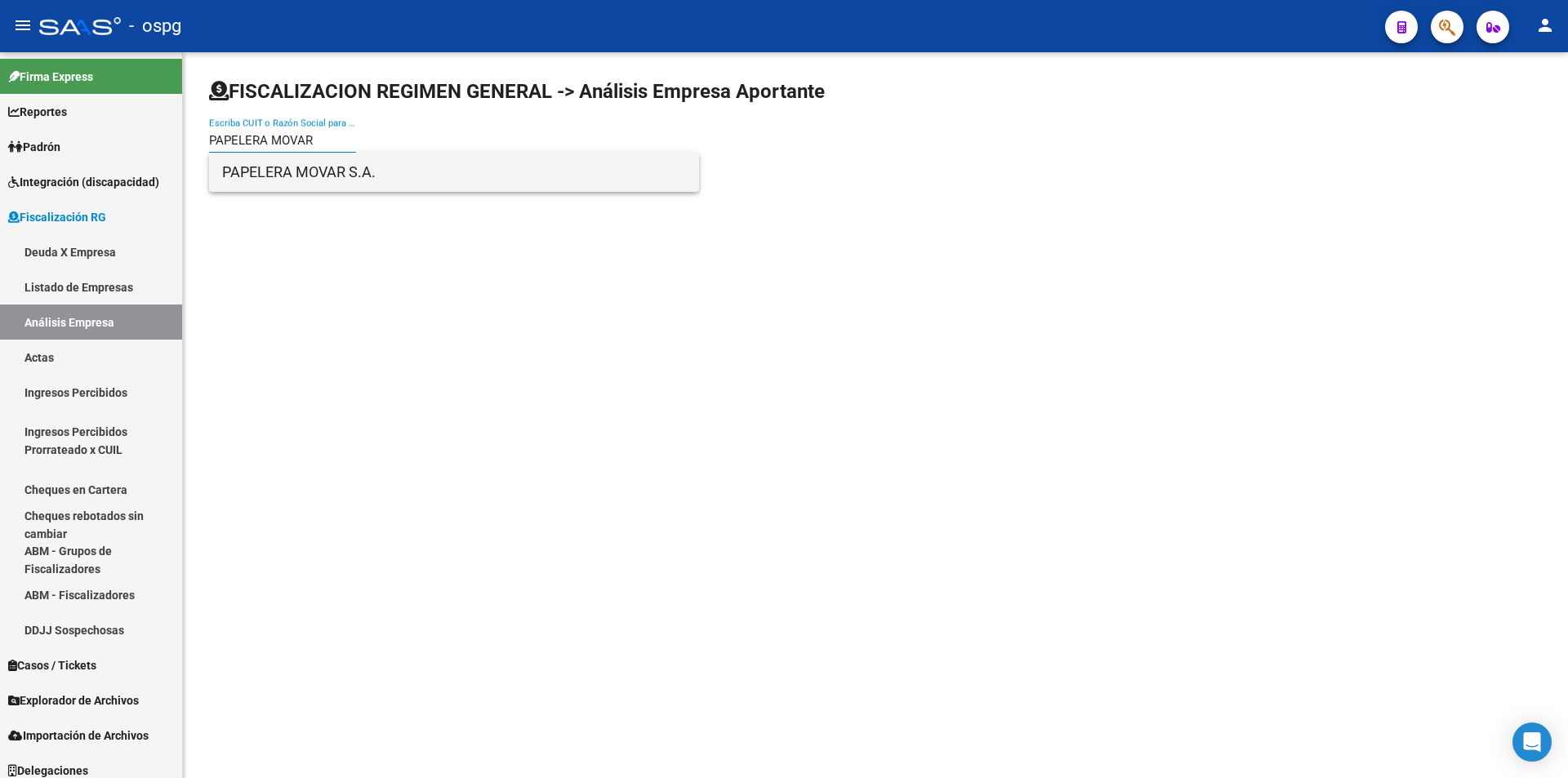
type input "PAPELERA MOVAR"
click at [371, 163] on span "PAPELERA MOVAR S.A." at bounding box center [454, 172] width 464 height 39
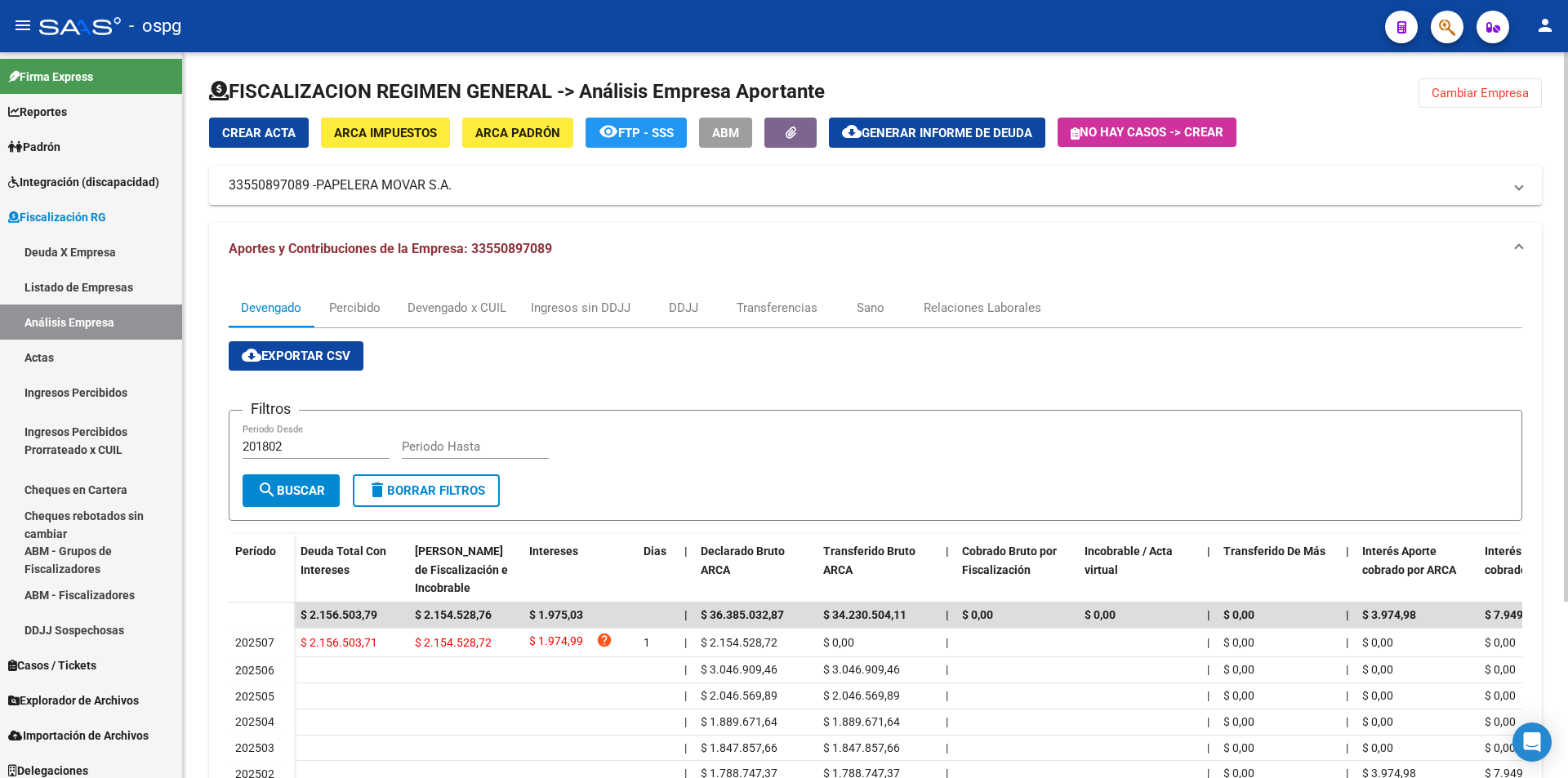
click at [510, 131] on span "ARCA Padrón" at bounding box center [517, 132] width 85 height 14
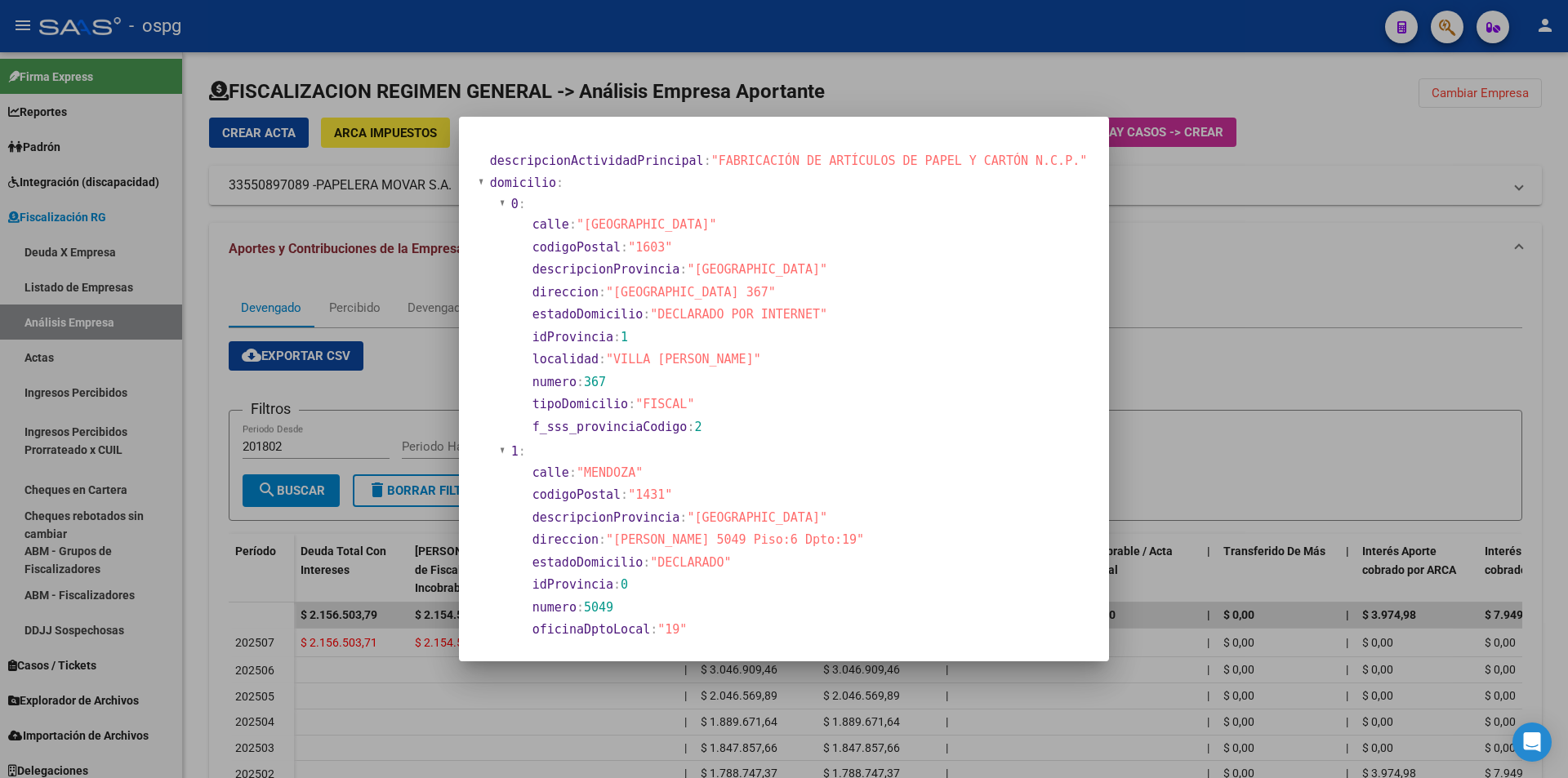
click at [1145, 396] on div at bounding box center [784, 389] width 1568 height 778
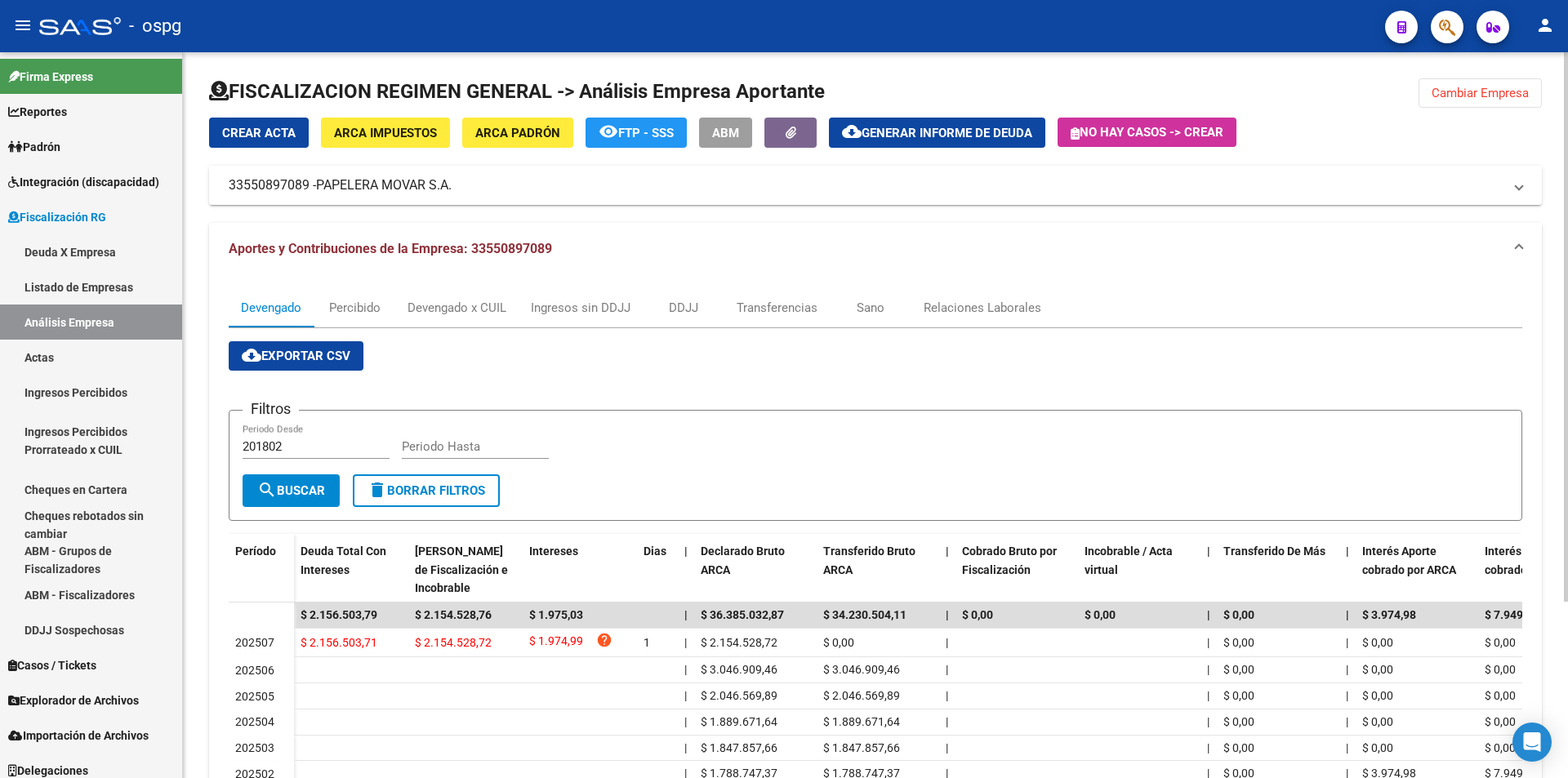
drag, startPoint x: 227, startPoint y: 183, endPoint x: 307, endPoint y: 186, distance: 80.1
click at [307, 186] on mat-expansion-panel-header "33550897089 - PAPELERA MOVAR S.A." at bounding box center [875, 185] width 1332 height 39
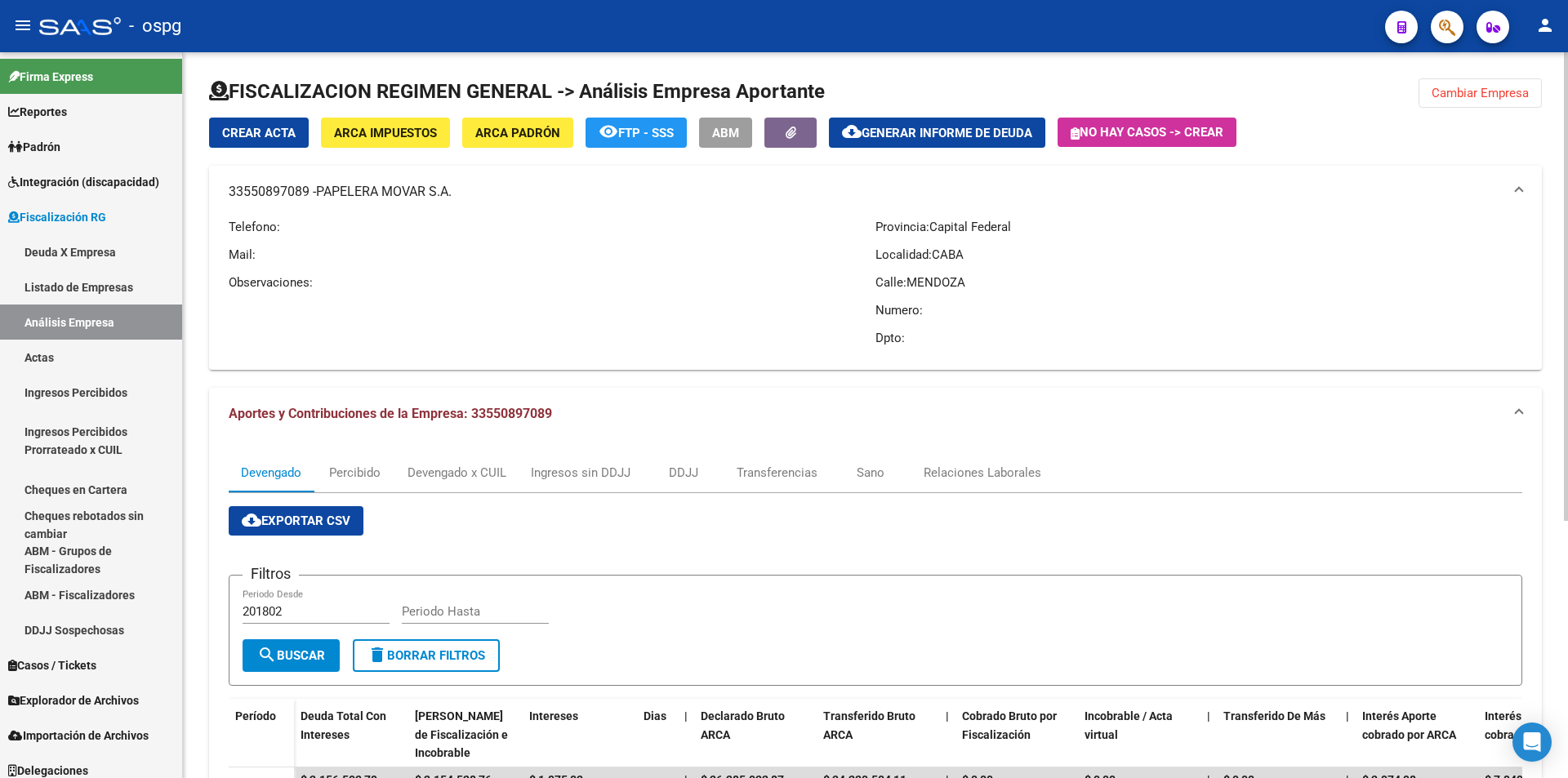
copy mat-panel-title "33550897089"
